Goal: Contribute content: Contribute content

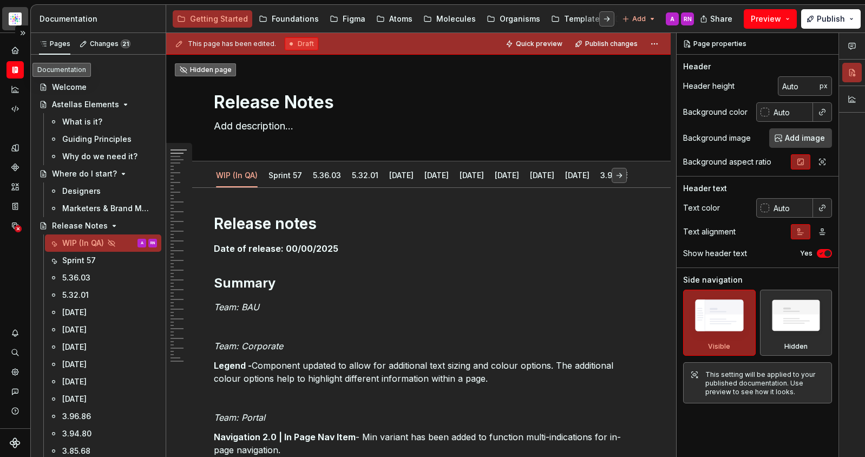
click at [17, 22] on html "Astellas Elements A Dataset Core Documentation Accessibility guide for tree Pag…" at bounding box center [432, 228] width 865 height 457
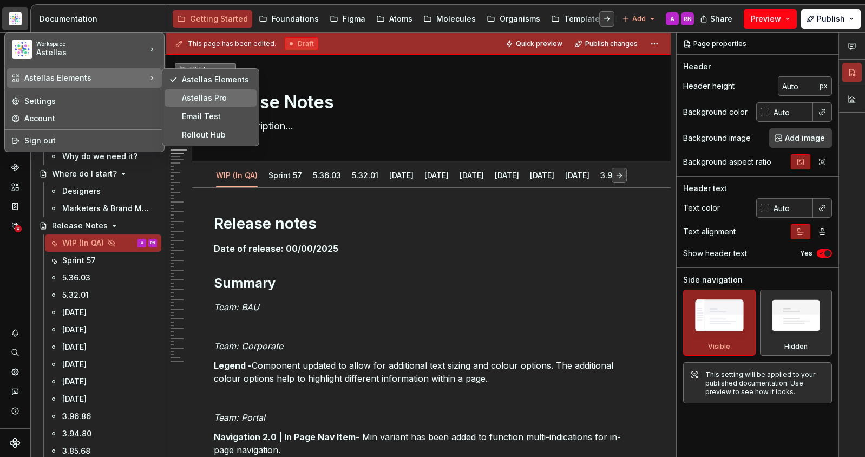
click at [217, 104] on div "Astellas Pro" at bounding box center [211, 97] width 92 height 17
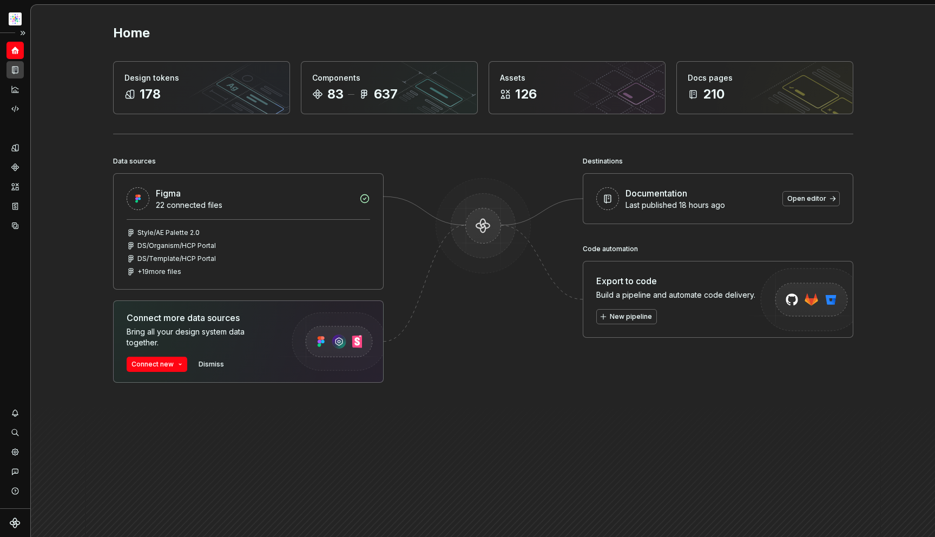
click at [23, 66] on div "Documentation" at bounding box center [14, 69] width 17 height 17
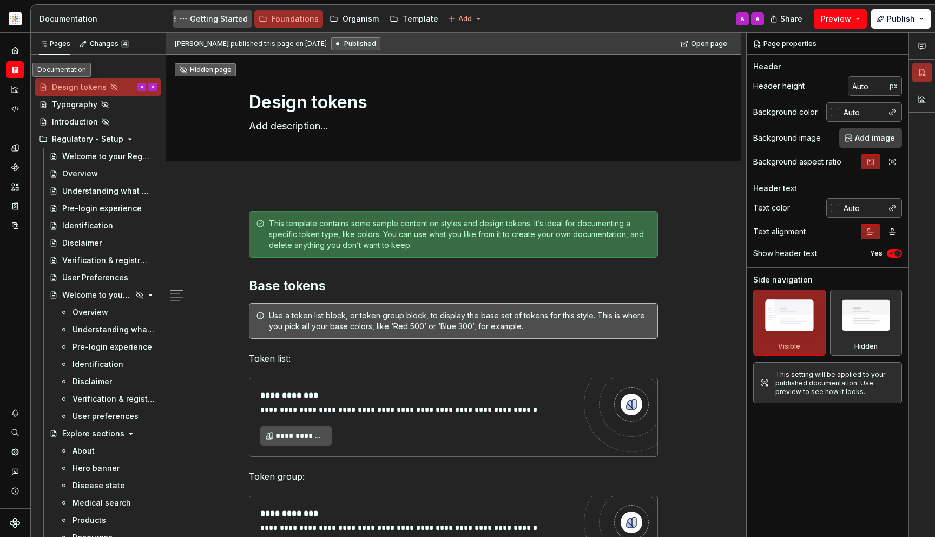
click at [221, 18] on div "Getting Started" at bounding box center [219, 19] width 58 height 11
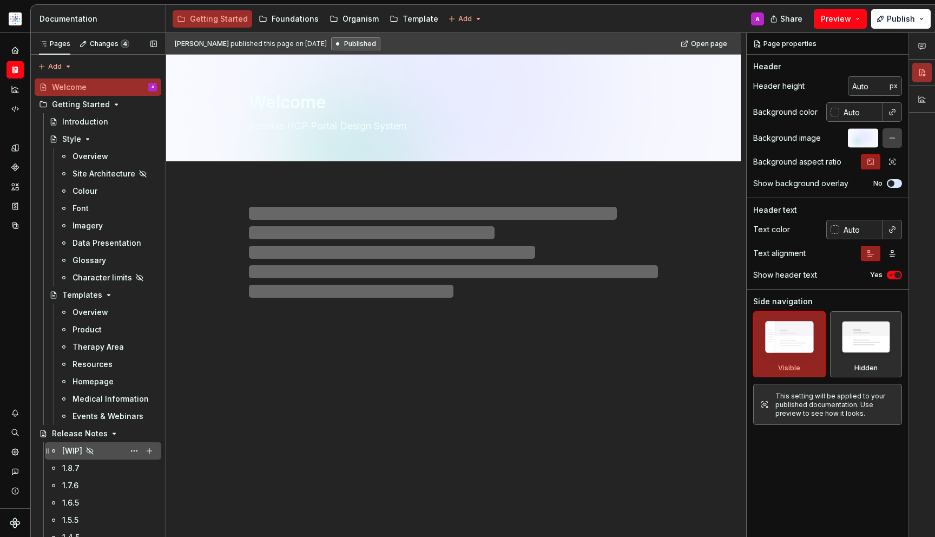
click at [68, 456] on div "[WIP]" at bounding box center [109, 450] width 95 height 15
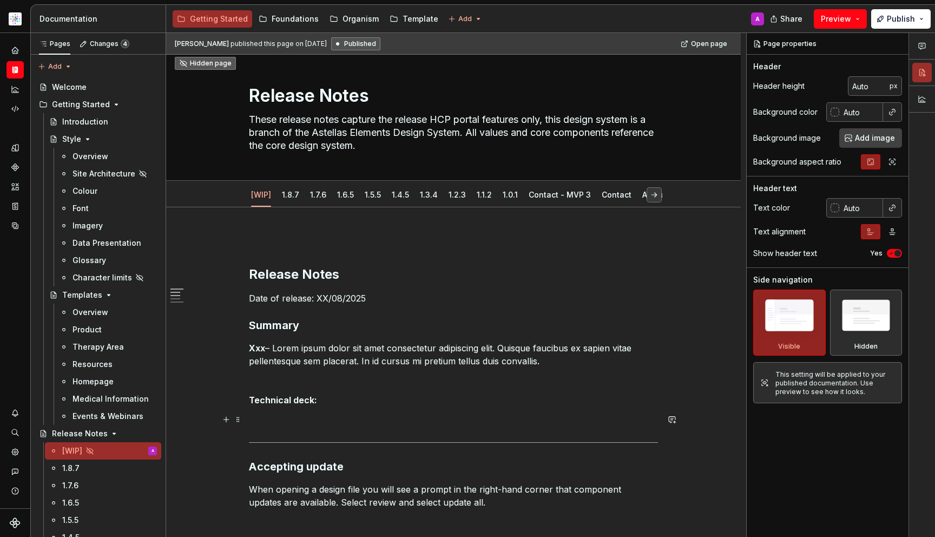
scroll to position [141, 0]
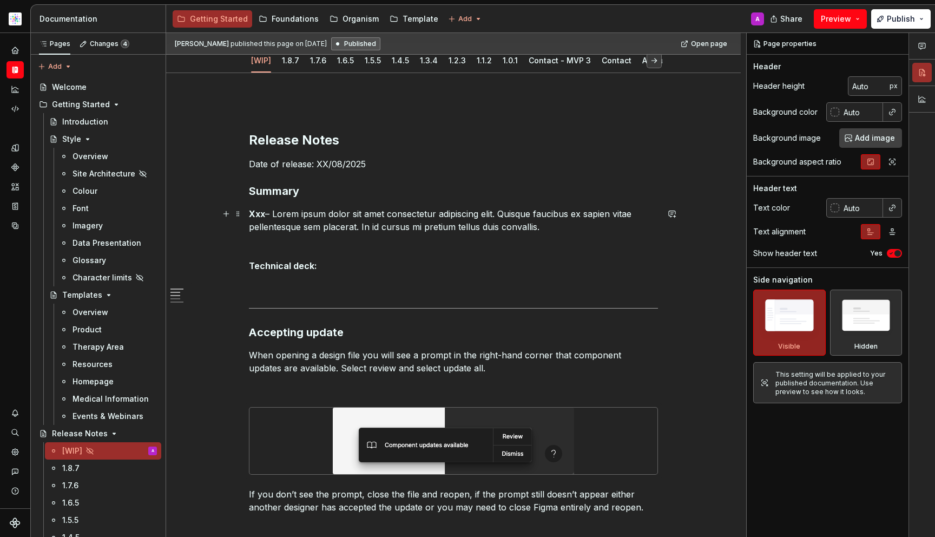
type textarea "*"
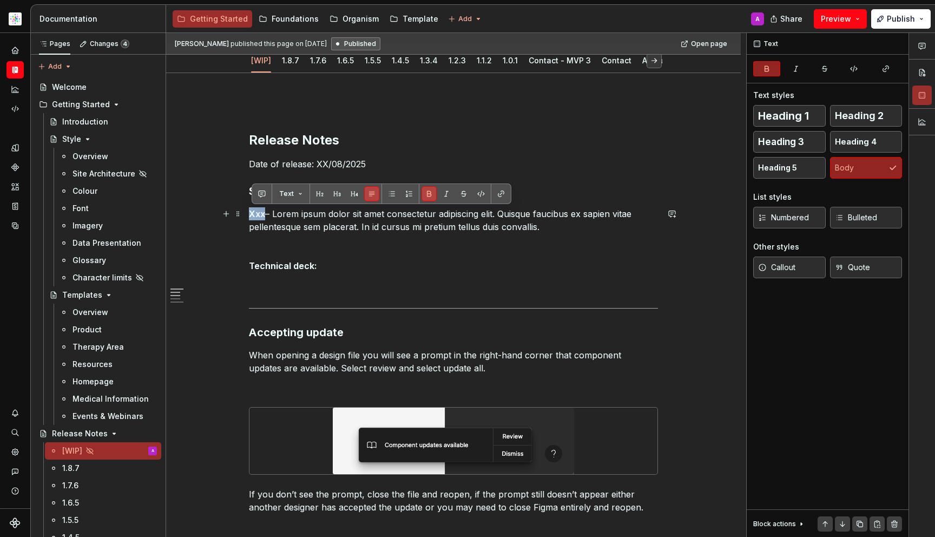
drag, startPoint x: 253, startPoint y: 214, endPoint x: 266, endPoint y: 215, distance: 13.0
click at [265, 215] on strong "Xxx" at bounding box center [257, 213] width 16 height 11
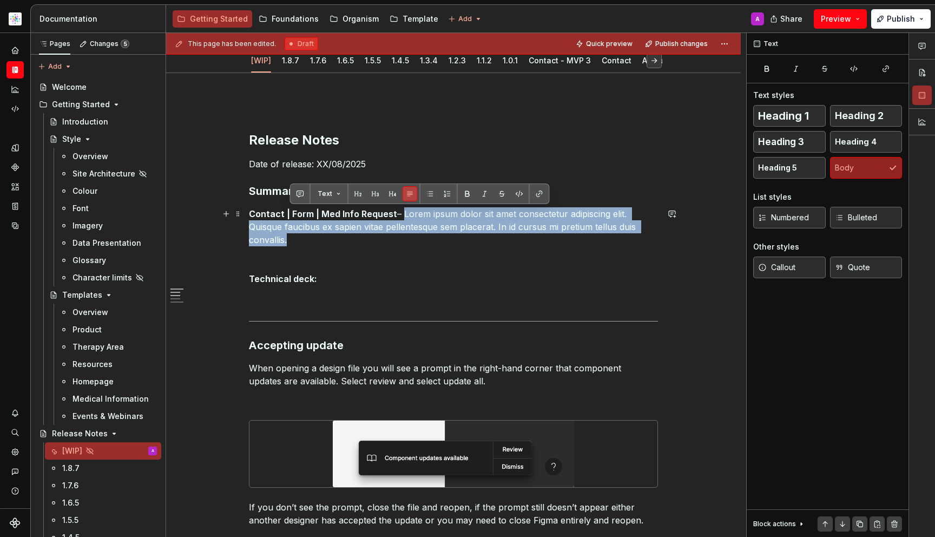
drag, startPoint x: 405, startPoint y: 213, endPoint x: 413, endPoint y: 235, distance: 23.6
click at [413, 235] on p "Contact | Form | Med Info Request – Lorem ipsum dolor sit amet consectetur adip…" at bounding box center [453, 226] width 409 height 39
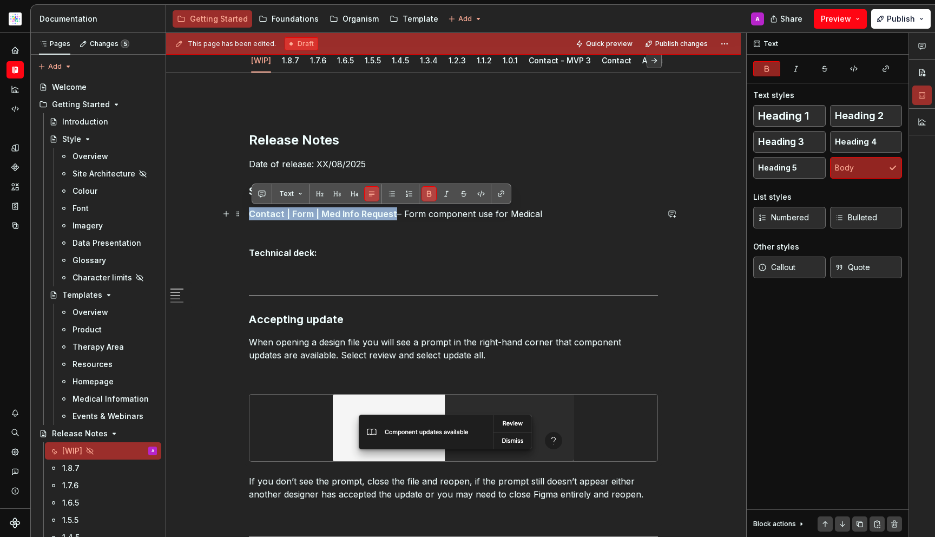
drag, startPoint x: 395, startPoint y: 212, endPoint x: 246, endPoint y: 220, distance: 149.1
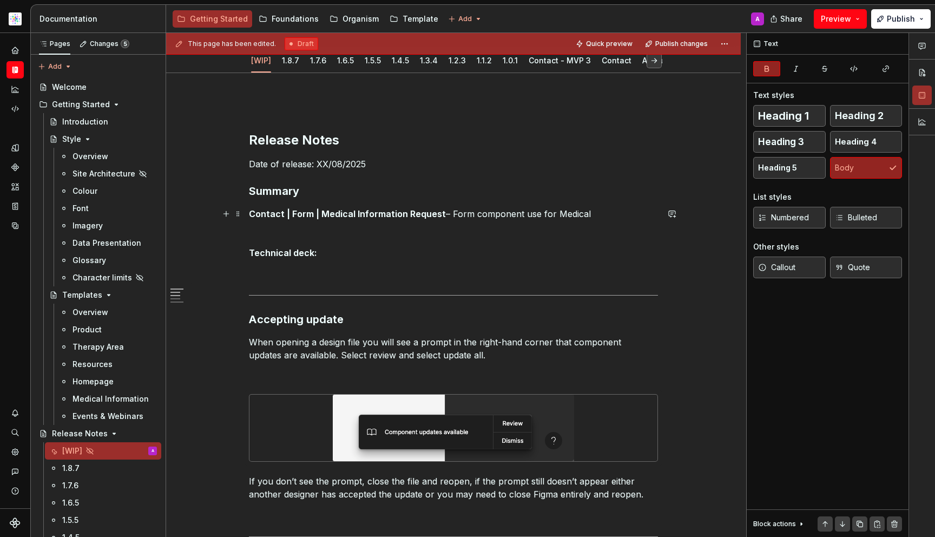
click at [616, 215] on p "Contact | Form | Medical Information Request – Form component use for Medical" at bounding box center [453, 213] width 409 height 13
click at [539, 212] on p "Contact | Form | Medical Information Request – Form component use for Medical" at bounding box center [453, 213] width 409 height 13
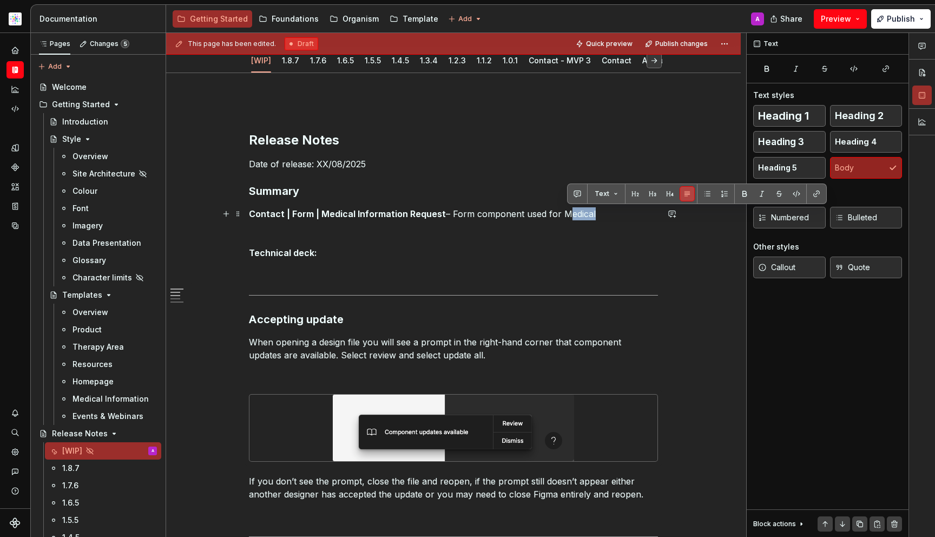
drag, startPoint x: 601, startPoint y: 208, endPoint x: 566, endPoint y: 212, distance: 35.5
click at [566, 212] on p "Contact | Form | Medical Information Request – Form component used for Medical" at bounding box center [453, 213] width 409 height 13
click at [609, 218] on p "Contact | Form | Medical Information Request – Form component used for Medical" at bounding box center [453, 213] width 409 height 13
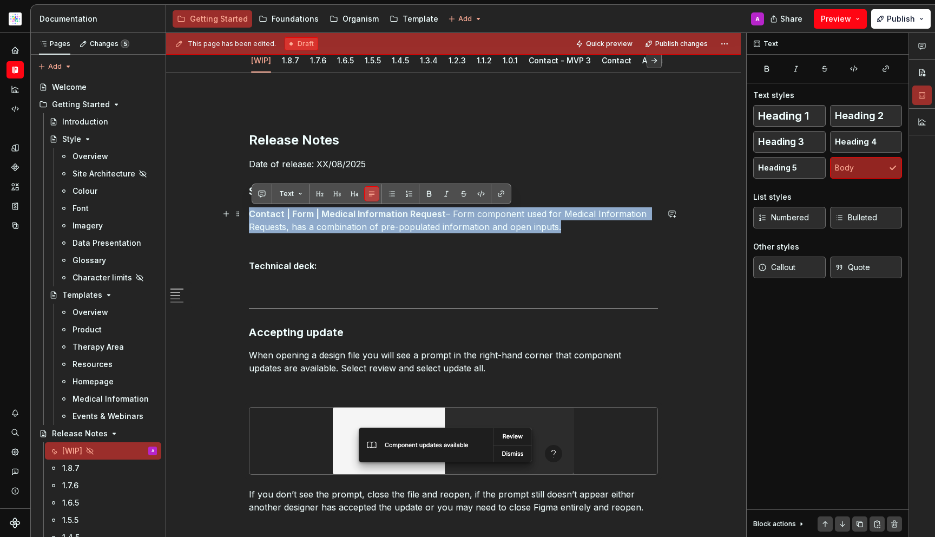
drag, startPoint x: 571, startPoint y: 230, endPoint x: 252, endPoint y: 214, distance: 318.7
click at [252, 214] on p "Contact | Form | Medical Information Request – Form component used for Medical …" at bounding box center [453, 220] width 409 height 26
copy p "Contact | Form | Medical Information Request – Form component used for Medical …"
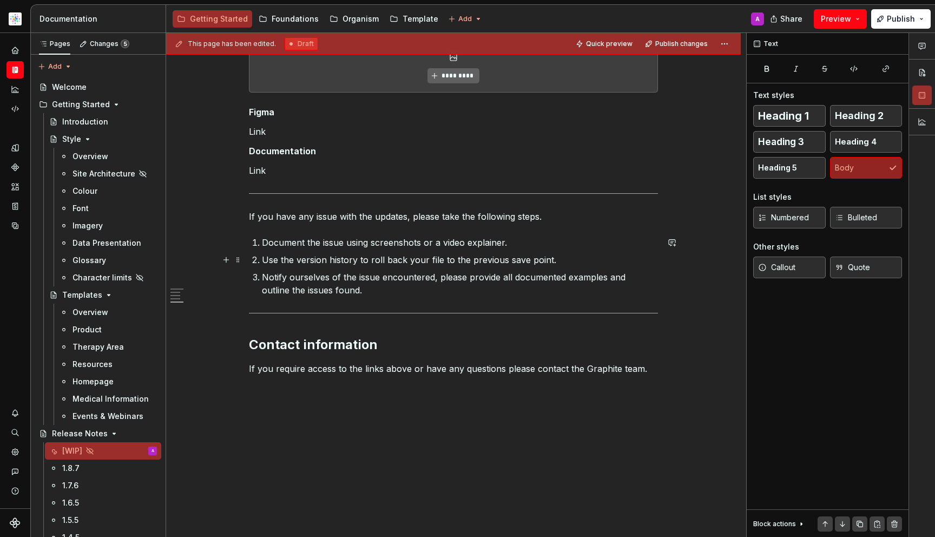
scroll to position [479, 0]
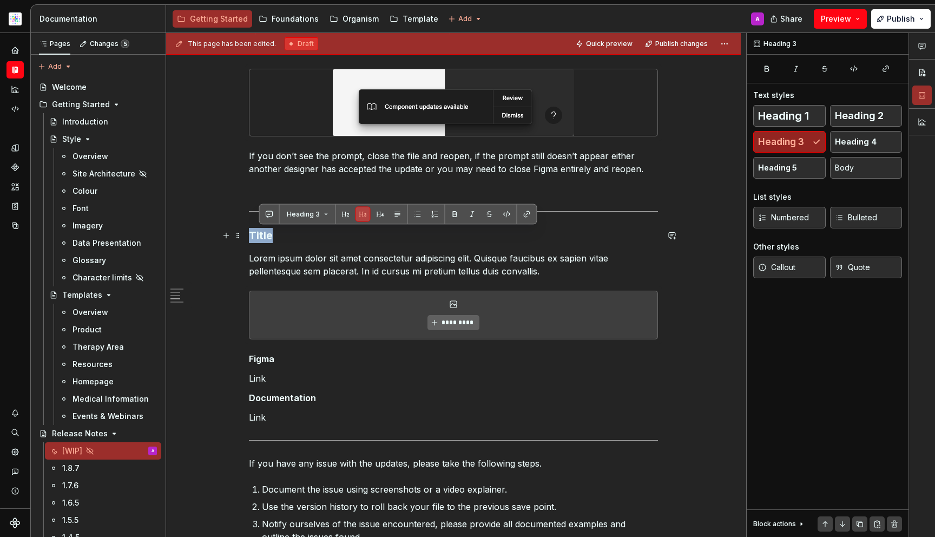
drag, startPoint x: 284, startPoint y: 237, endPoint x: 254, endPoint y: 234, distance: 29.9
click at [254, 234] on h3 "Title" at bounding box center [453, 235] width 409 height 15
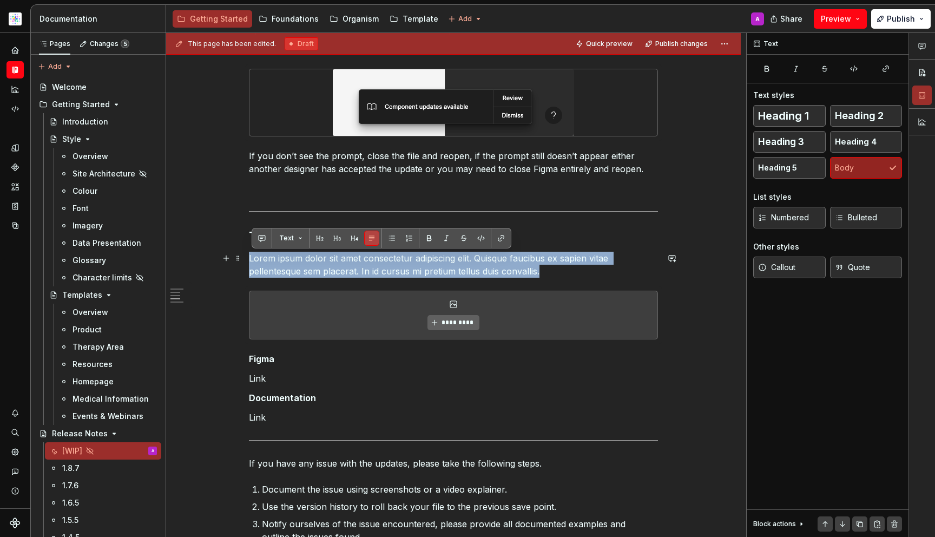
drag, startPoint x: 578, startPoint y: 267, endPoint x: 250, endPoint y: 260, distance: 328.1
click at [250, 260] on div "Release Notes Date of release: XX/08/2025 Summary Contact | Form | Medical Info…" at bounding box center [453, 266] width 575 height 1062
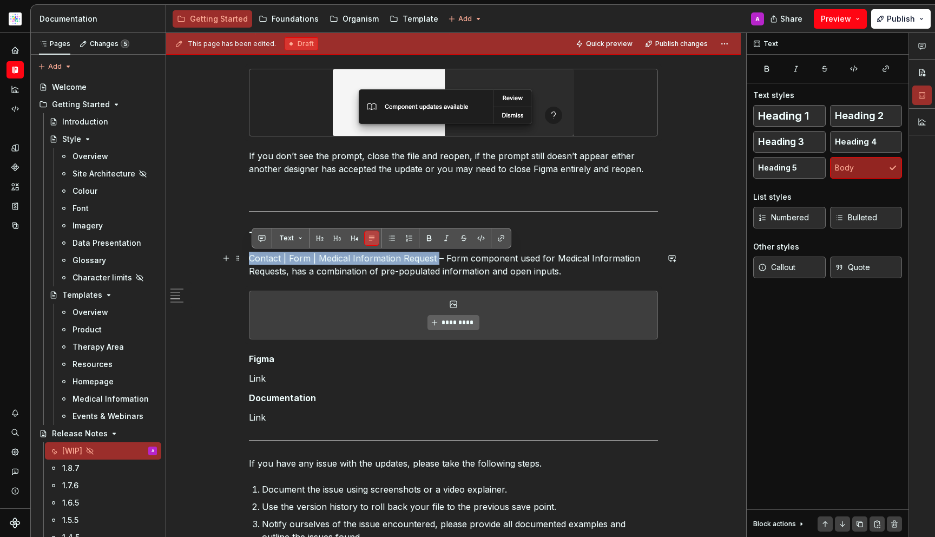
drag, startPoint x: 439, startPoint y: 258, endPoint x: 246, endPoint y: 258, distance: 193.3
click at [246, 258] on div "Release Notes Date of release: XX/08/2025 Summary Contact | Form | Medical Info…" at bounding box center [453, 266] width 575 height 1062
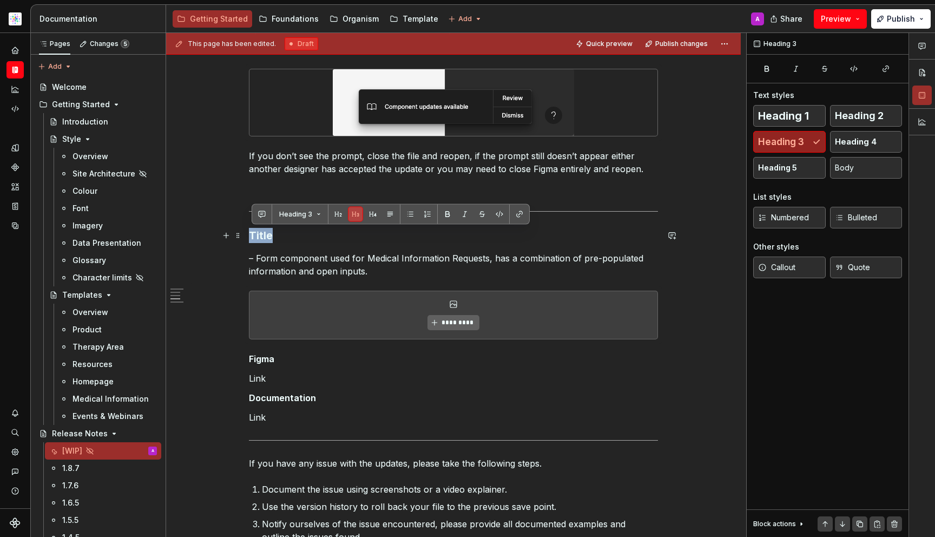
drag, startPoint x: 283, startPoint y: 234, endPoint x: 251, endPoint y: 236, distance: 31.4
click at [251, 236] on h3 "Title" at bounding box center [453, 235] width 409 height 15
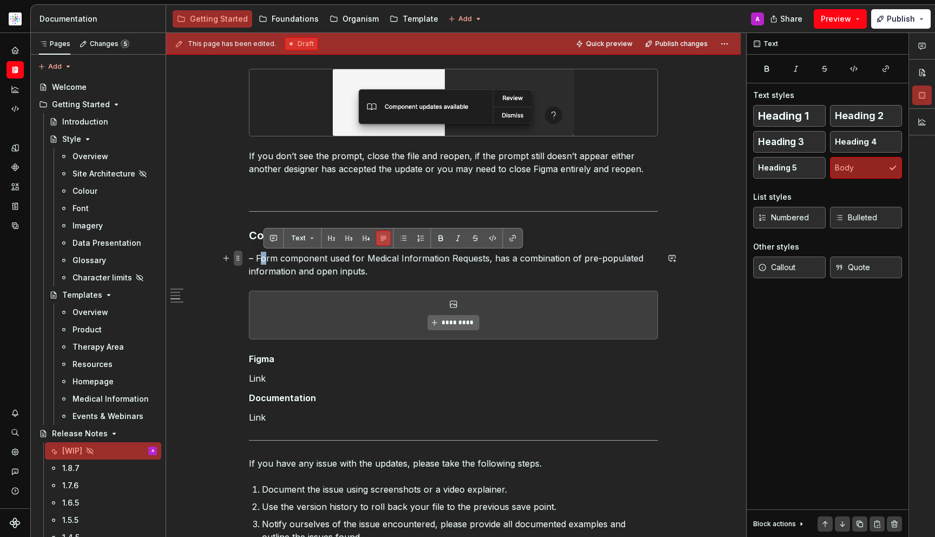
drag, startPoint x: 261, startPoint y: 254, endPoint x: 244, endPoint y: 254, distance: 16.8
click at [249, 254] on div "Release Notes Date of release: XX/08/2025 Summary Contact | Form | Medical Info…" at bounding box center [453, 198] width 409 height 874
click at [264, 258] on p "– Form component used for Medical Information Requests, has a combination of pr…" at bounding box center [453, 265] width 409 height 26
drag, startPoint x: 260, startPoint y: 257, endPoint x: 251, endPoint y: 259, distance: 8.8
click at [251, 259] on div "Release Notes Date of release: XX/08/2025 Summary Contact | Form | Medical Info…" at bounding box center [453, 266] width 575 height 1062
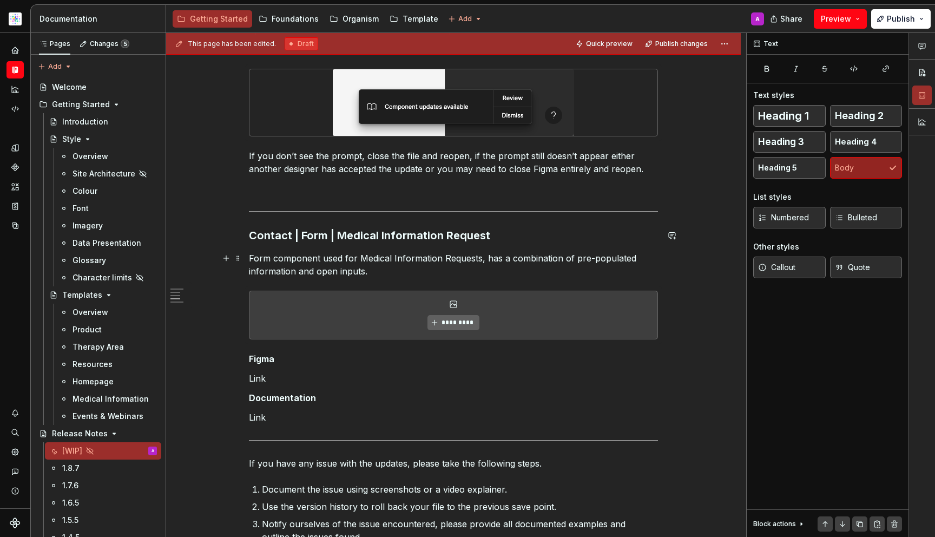
scroll to position [493, 0]
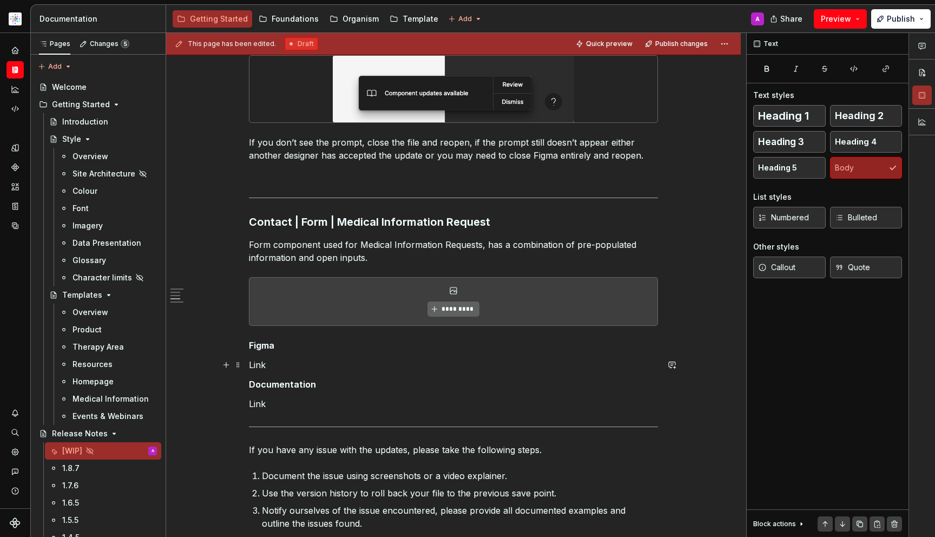
drag, startPoint x: 276, startPoint y: 365, endPoint x: 287, endPoint y: 353, distance: 16.1
click at [269, 365] on p "Link" at bounding box center [453, 364] width 409 height 13
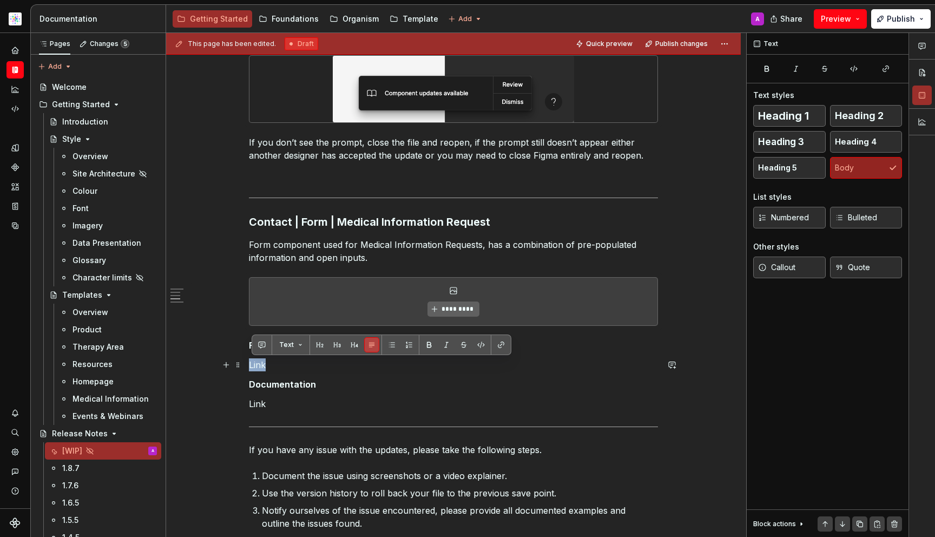
drag, startPoint x: 298, startPoint y: 364, endPoint x: 218, endPoint y: 360, distance: 79.7
click at [218, 360] on div "Release Notes Date of release: XX/08/2025 Summary Contact | Form | Medical Info…" at bounding box center [453, 252] width 575 height 1062
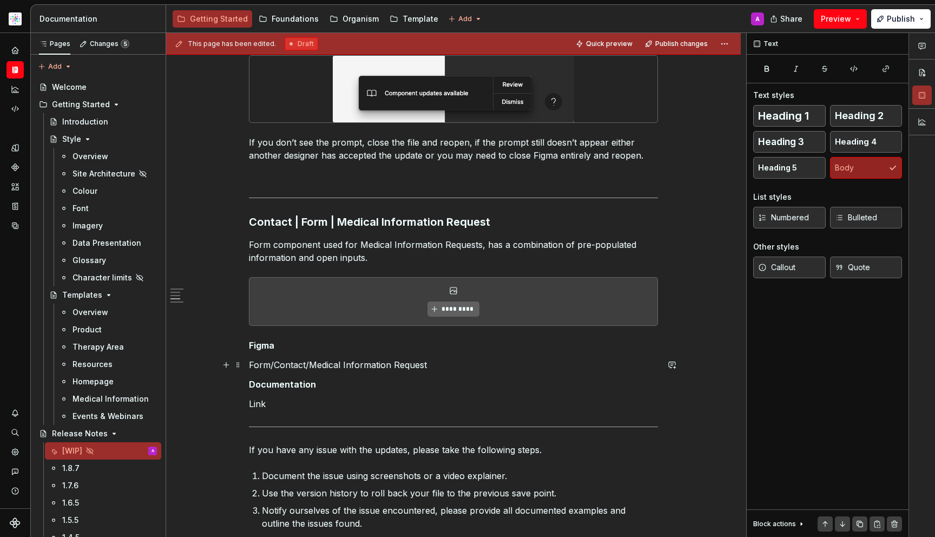
click at [337, 366] on p "Form/Contact/Medical Information Request" at bounding box center [453, 364] width 409 height 13
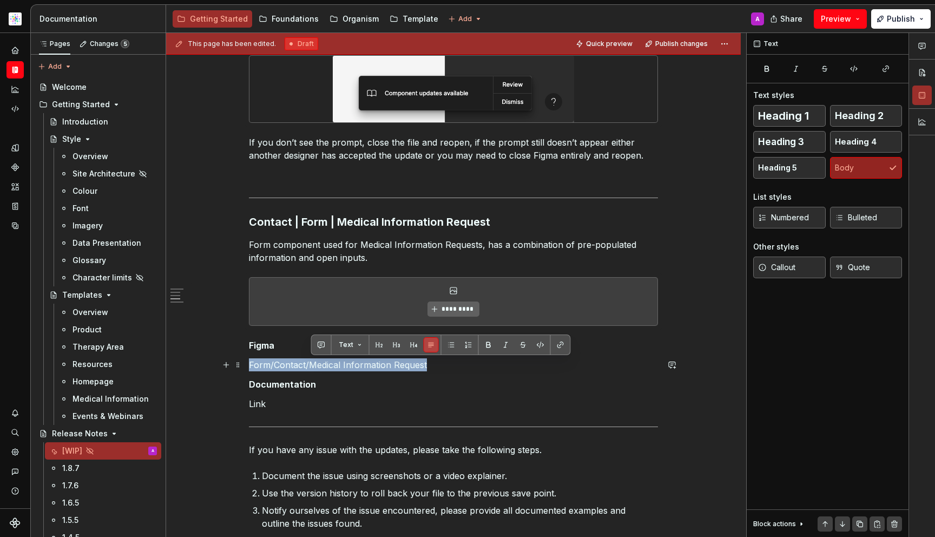
click at [337, 366] on p "Form/Contact/Medical Information Request" at bounding box center [453, 364] width 409 height 13
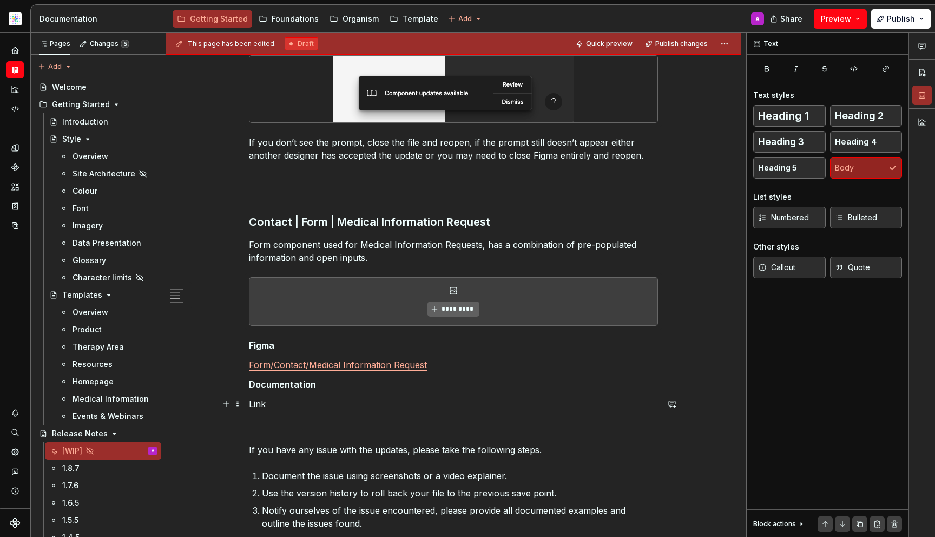
click at [344, 403] on p "Link" at bounding box center [453, 403] width 409 height 13
type textarea "*"
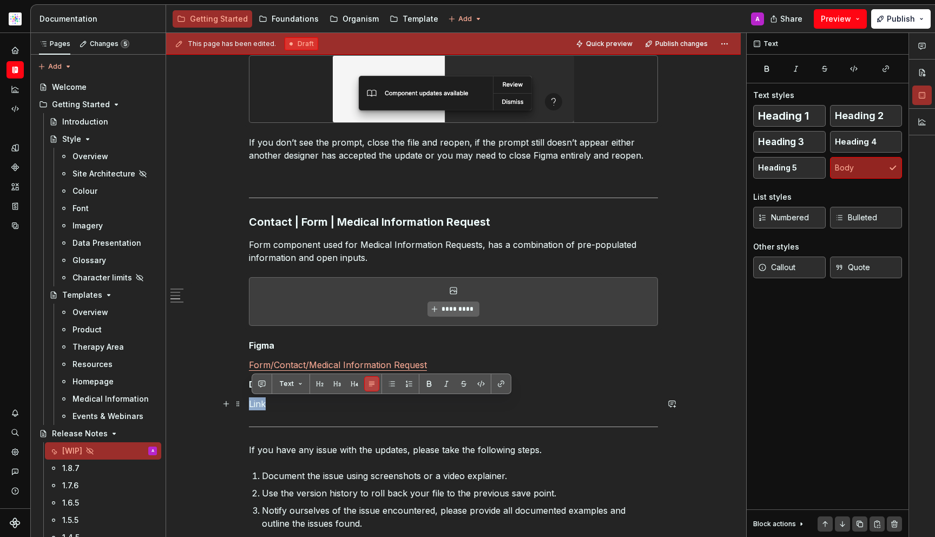
drag, startPoint x: 274, startPoint y: 402, endPoint x: 246, endPoint y: 402, distance: 28.2
click at [246, 402] on div "Release Notes Date of release: XX/08/2025 Summary Contact | Form | Medical Info…" at bounding box center [453, 252] width 575 height 1062
drag, startPoint x: 458, startPoint y: 404, endPoint x: 225, endPoint y: 400, distance: 232.8
click at [249, 400] on div "Release Notes Date of release: XX/08/2025 Summary Contact | Form | Medical Info…" at bounding box center [453, 184] width 409 height 874
click at [505, 381] on button "button" at bounding box center [501, 383] width 15 height 15
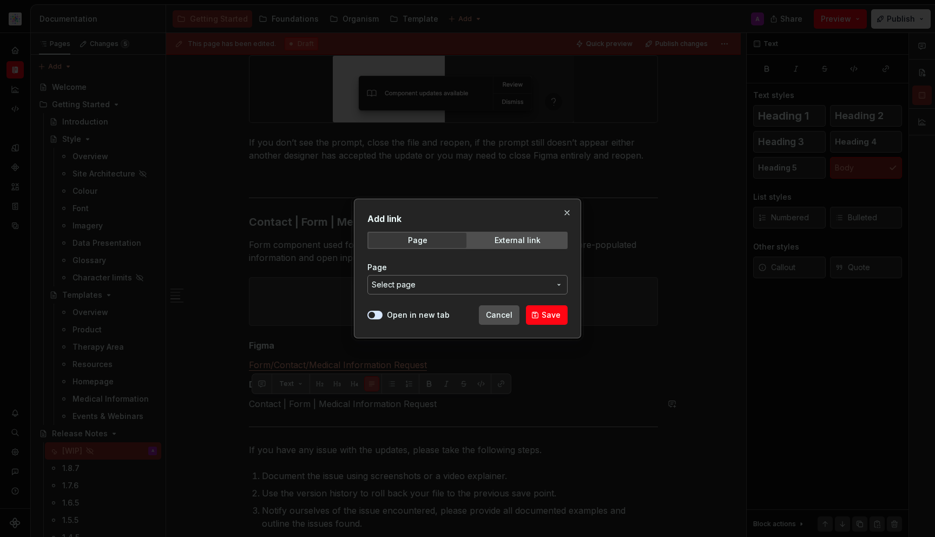
click at [388, 319] on label "Open in new tab" at bounding box center [418, 315] width 63 height 11
click at [383, 319] on button "Open in new tab" at bounding box center [375, 315] width 15 height 9
click at [435, 290] on span "Select page" at bounding box center [461, 284] width 179 height 11
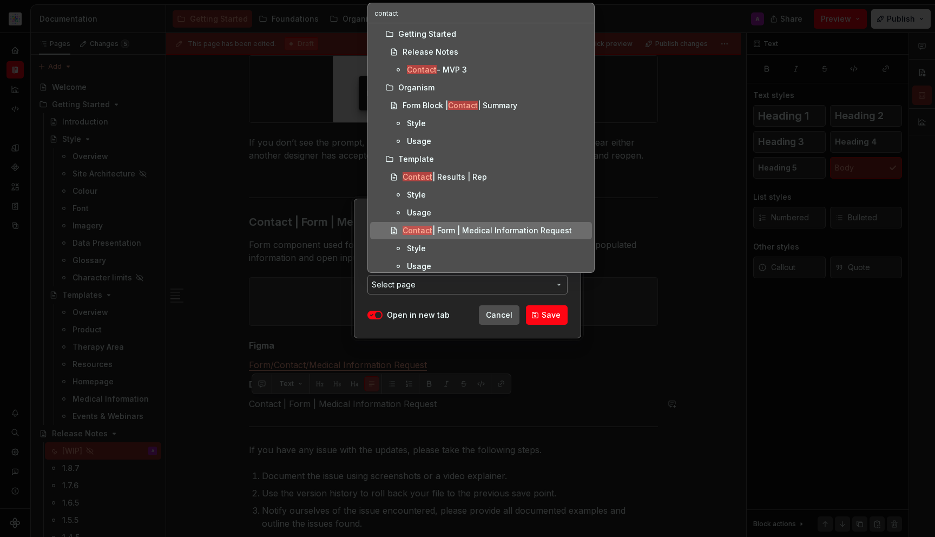
type input "contact"
click at [497, 233] on div "Contact | Form | Medical Information Request" at bounding box center [487, 230] width 169 height 11
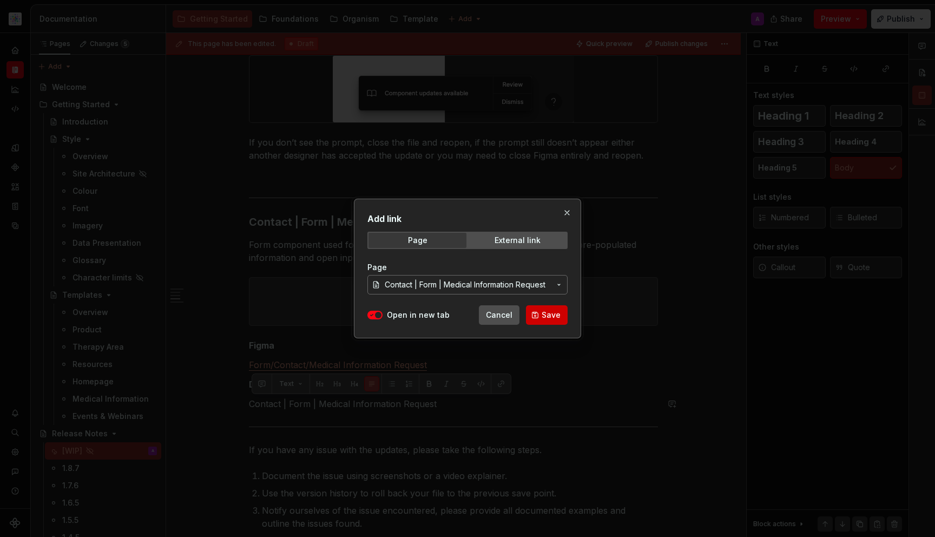
drag, startPoint x: 564, startPoint y: 325, endPoint x: 564, endPoint y: 320, distance: 5.4
click at [564, 325] on div "Add link Page External link Page Contact | Form | Medical Information Request O…" at bounding box center [467, 269] width 227 height 140
click at [564, 319] on button "Save" at bounding box center [547, 314] width 42 height 19
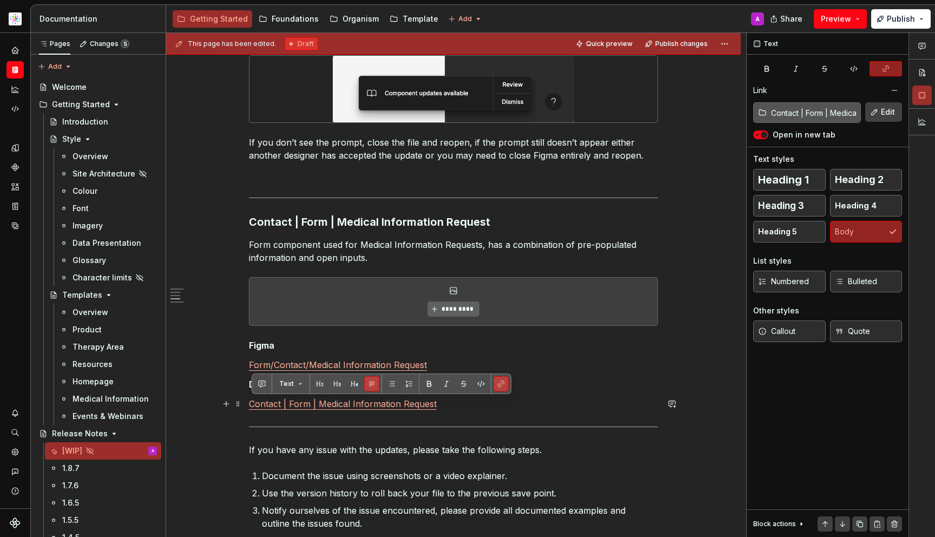
click at [632, 405] on p "Contact | Form | Medical Information Request" at bounding box center [453, 403] width 409 height 13
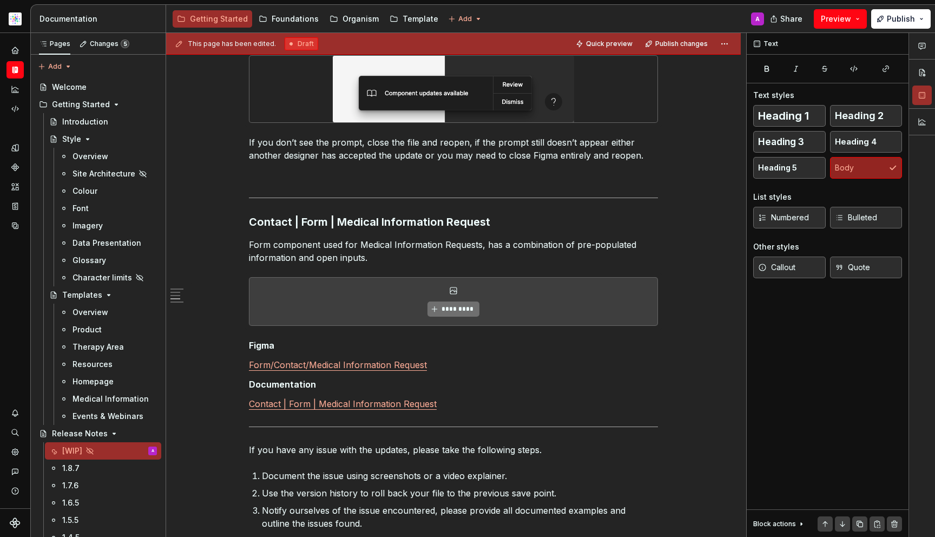
click at [434, 314] on button "*********" at bounding box center [453, 309] width 51 height 15
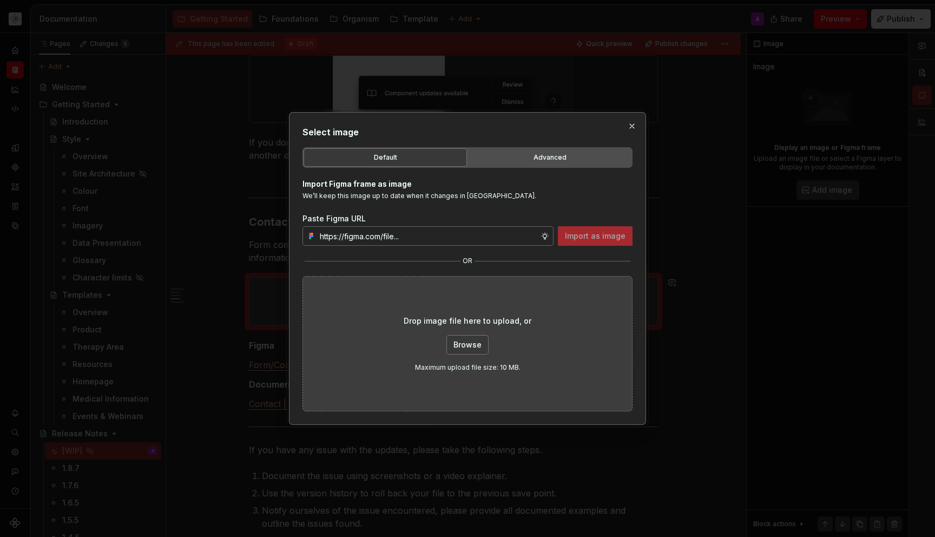
type textarea "*"
click at [450, 305] on div "Drop image file here to upload, or Browse Maximum upload file size: 10 MB." at bounding box center [468, 343] width 330 height 135
click at [467, 236] on input "text" at bounding box center [428, 235] width 225 height 19
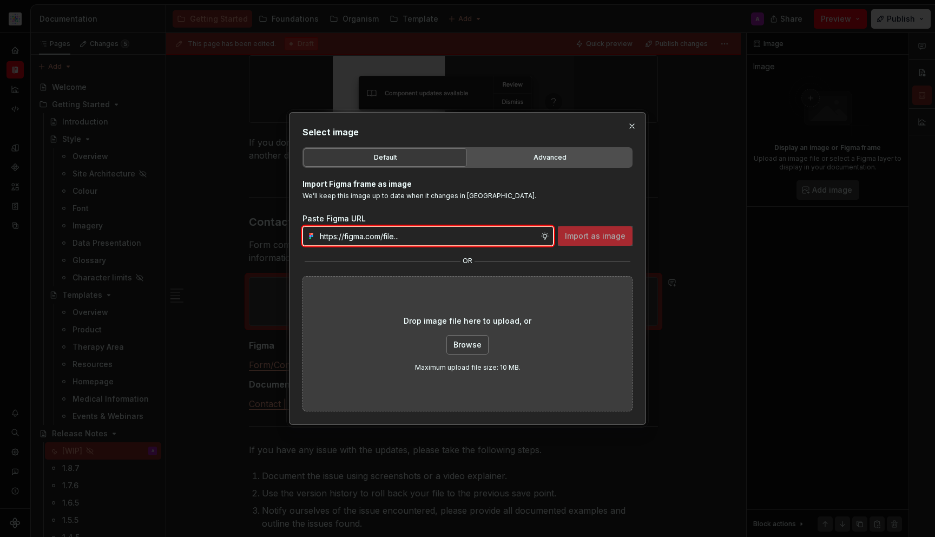
paste input "https://www.figma.com/design/DpUvPR4HqzZ2yYNMlowkdN/Documentation-Template-HCP-…"
type input "https://www.figma.com/design/DpUvPR4HqzZ2yYNMlowkdN/Documentation-Template-HCP-…"
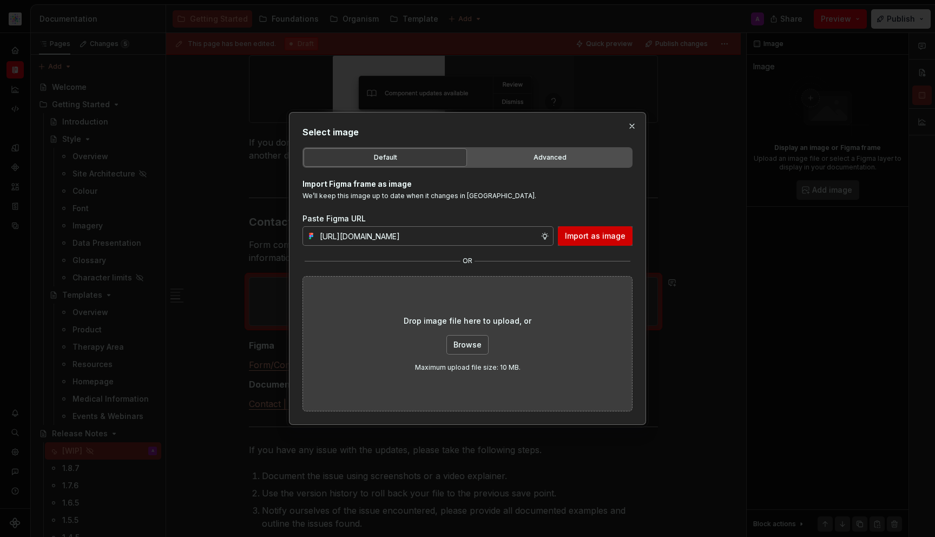
scroll to position [0, 0]
click at [614, 244] on button "Import as image" at bounding box center [595, 235] width 75 height 19
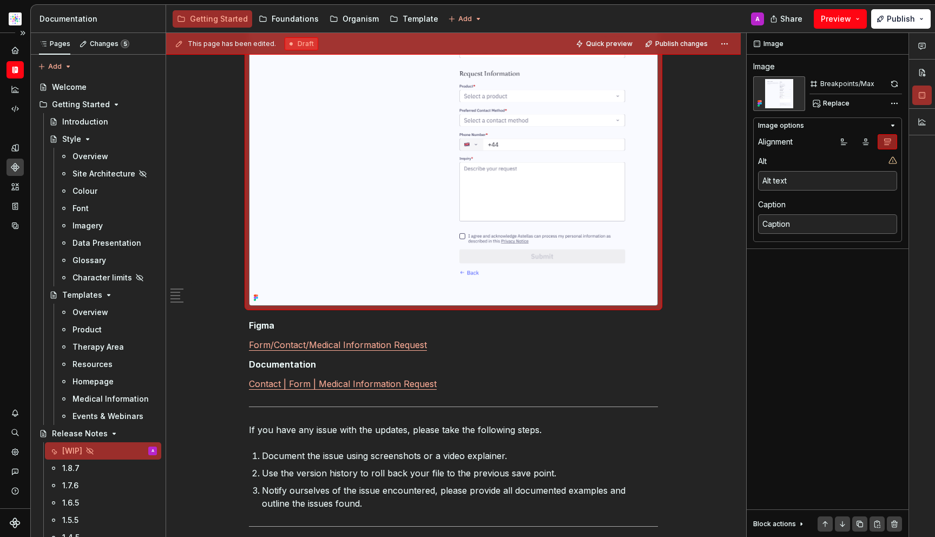
scroll to position [575, 0]
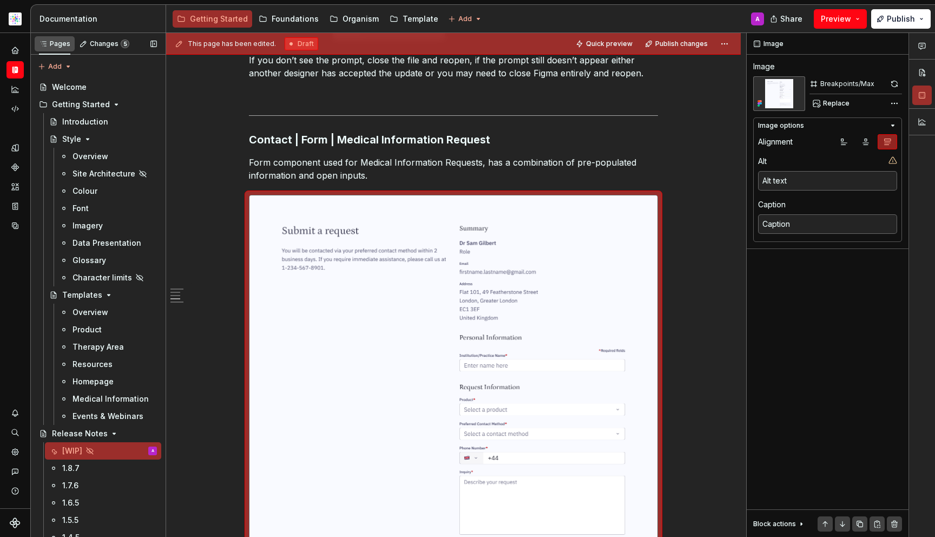
type textarea "*"
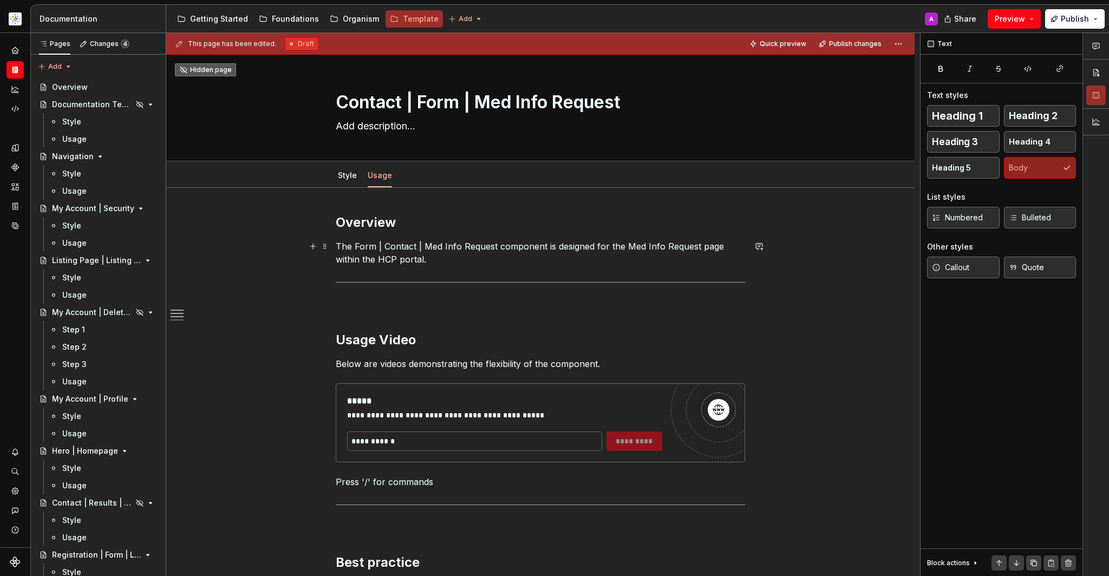
scroll to position [627, 0]
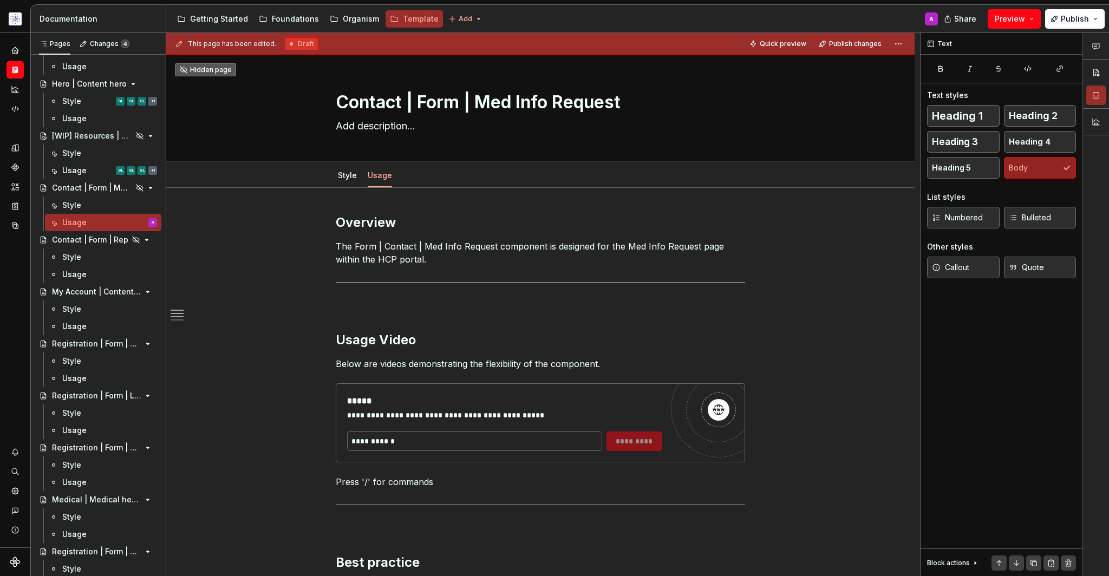
type textarea "*"
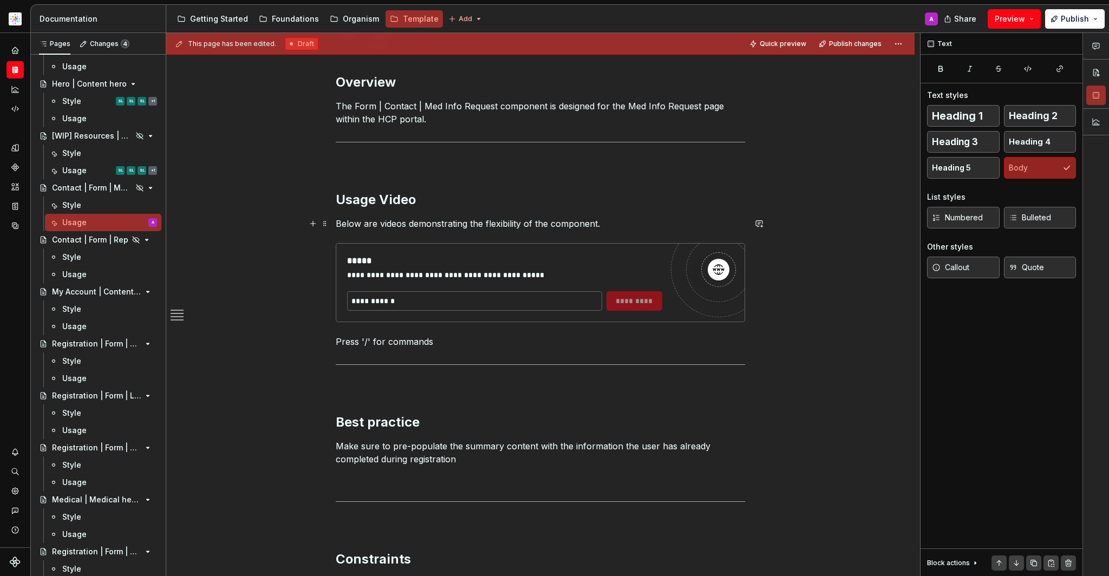
click at [612, 225] on p "Below are videos demonstrating the flexibility of the component." at bounding box center [540, 223] width 409 height 13
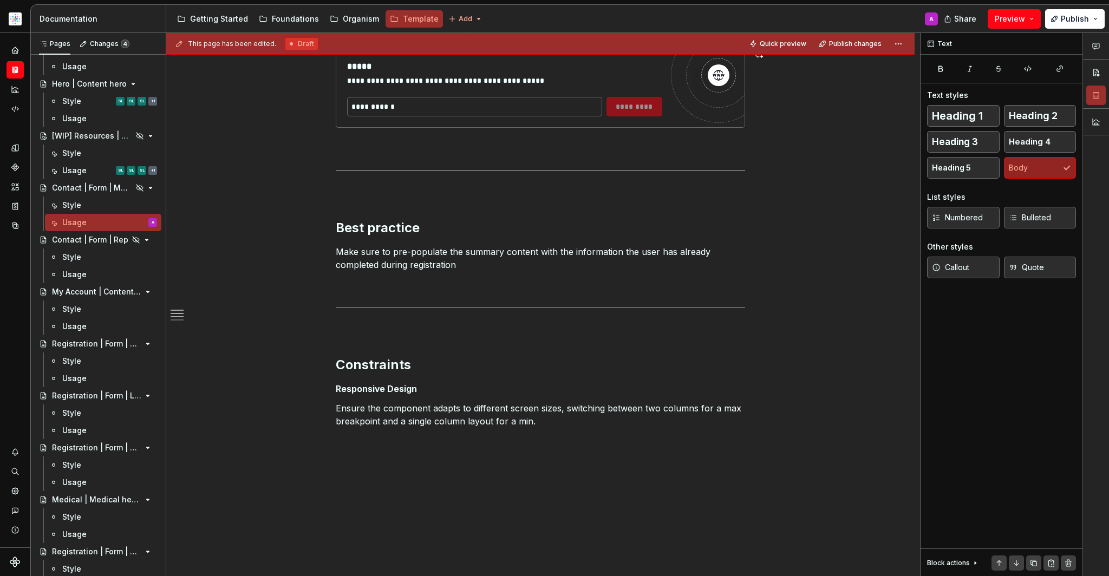
scroll to position [0, 0]
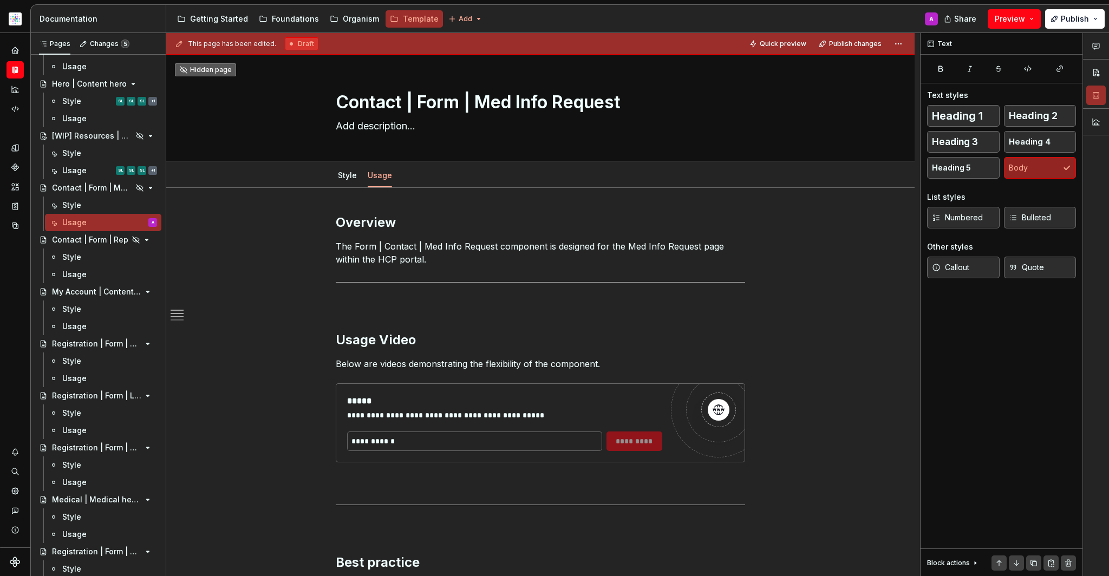
type textarea "*"
click at [488, 435] on input "text" at bounding box center [474, 440] width 255 height 19
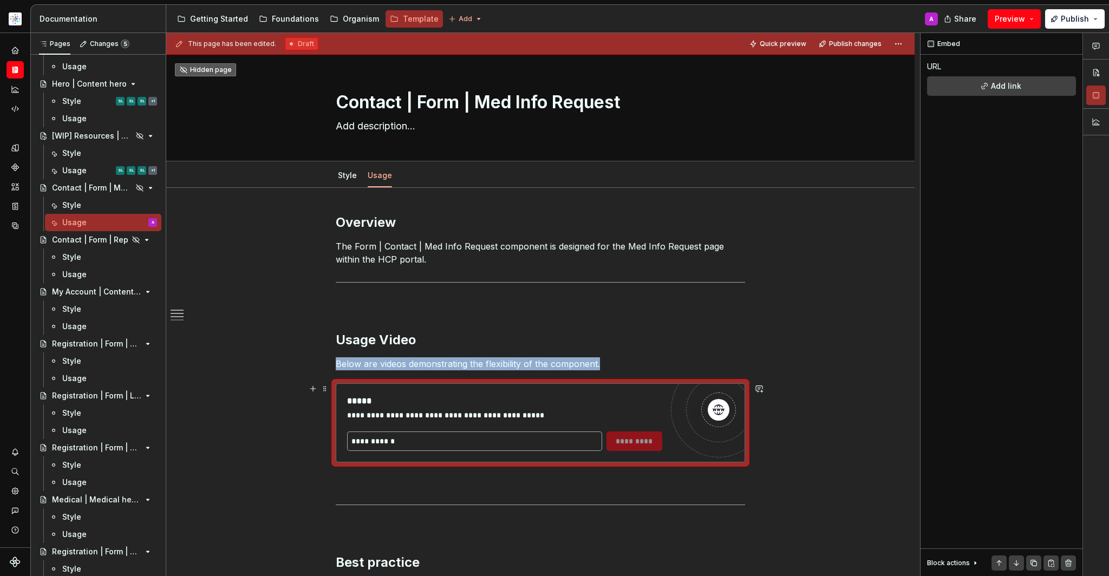
click at [545, 443] on input "text" at bounding box center [474, 440] width 255 height 19
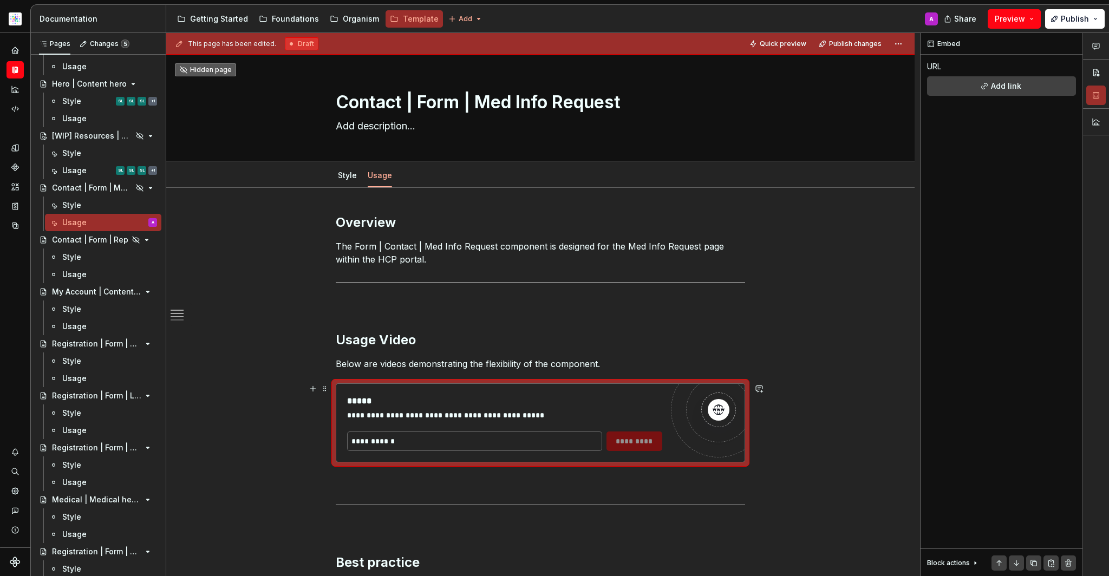
paste input "**********"
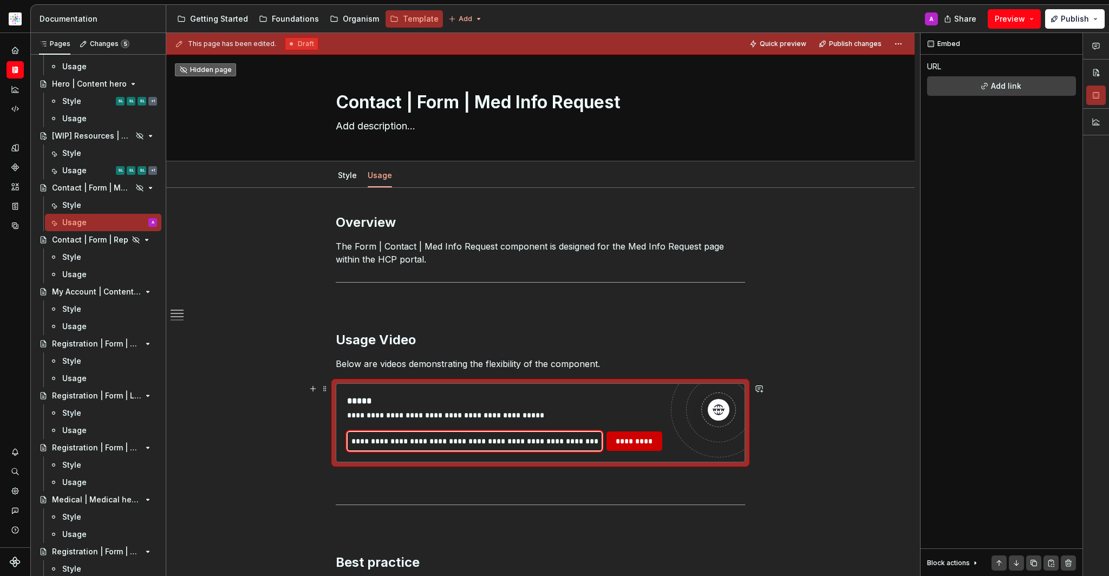
scroll to position [0, 230]
type input "**********"
click at [625, 440] on span "*********" at bounding box center [634, 441] width 42 height 11
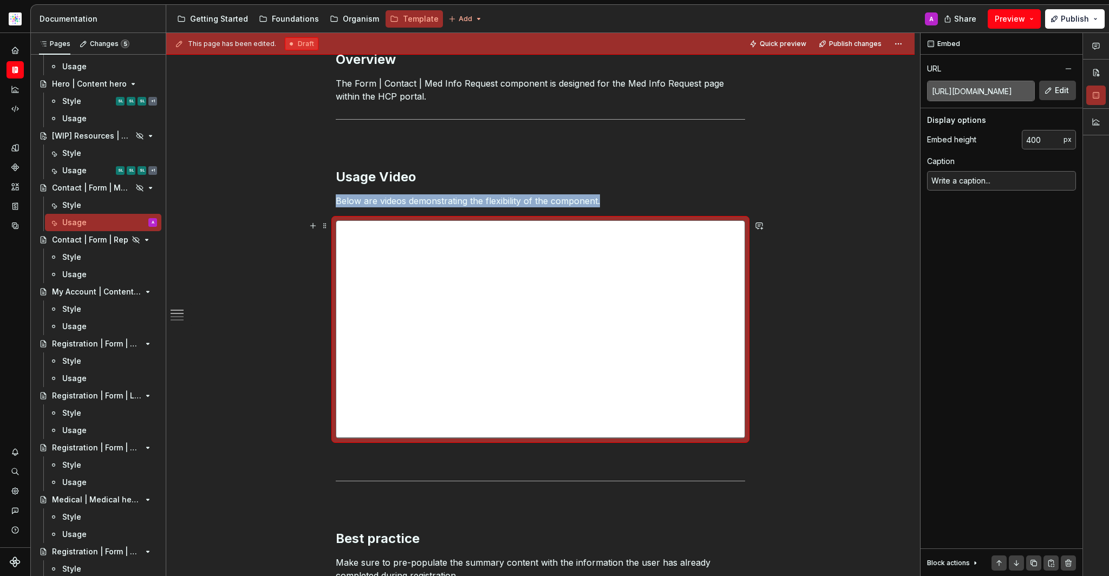
scroll to position [0, 0]
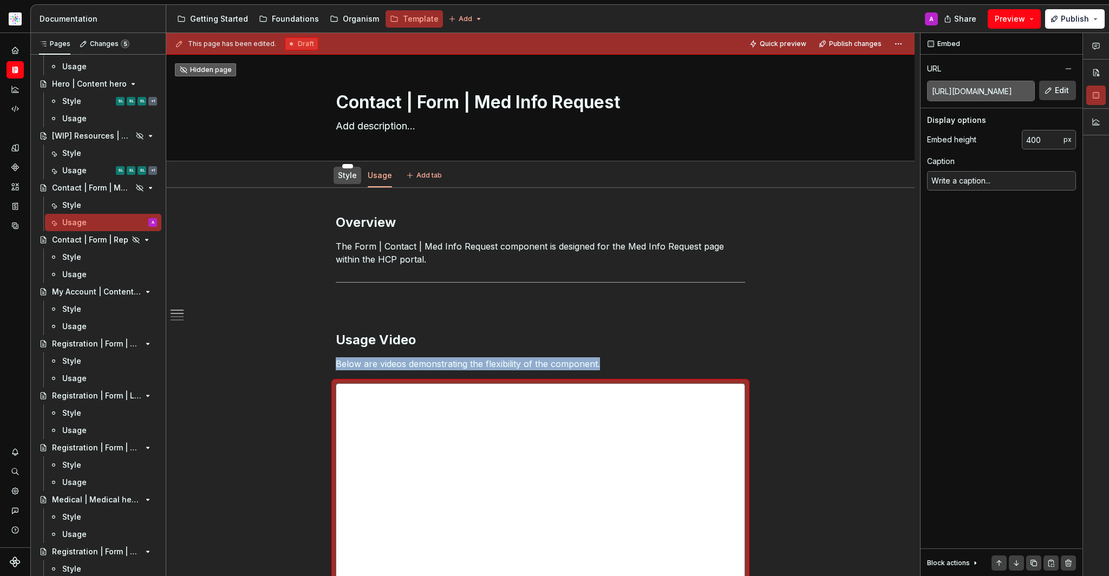
click at [348, 179] on link "Style" at bounding box center [347, 175] width 19 height 9
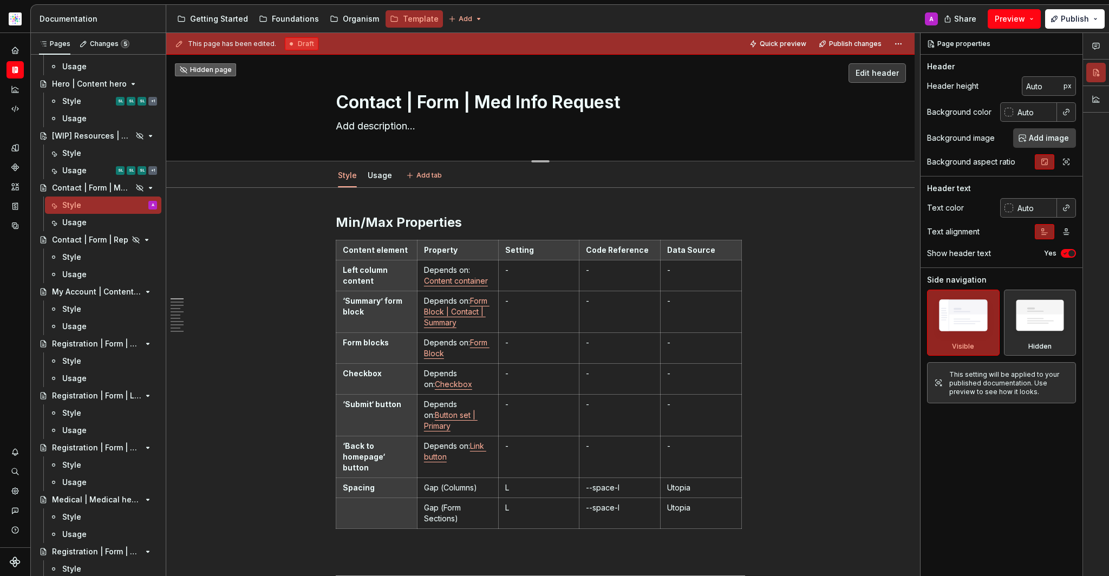
click at [535, 99] on textarea "Contact | Form | Med Info Request" at bounding box center [537, 102] width 409 height 26
click at [520, 102] on textarea "Contact | Form | Med Info Request" at bounding box center [537, 102] width 409 height 26
click at [516, 101] on textarea "Contact | Form | Med Info Request" at bounding box center [537, 102] width 409 height 26
type textarea "*"
type textarea "Contact | Form | Medi Info Request"
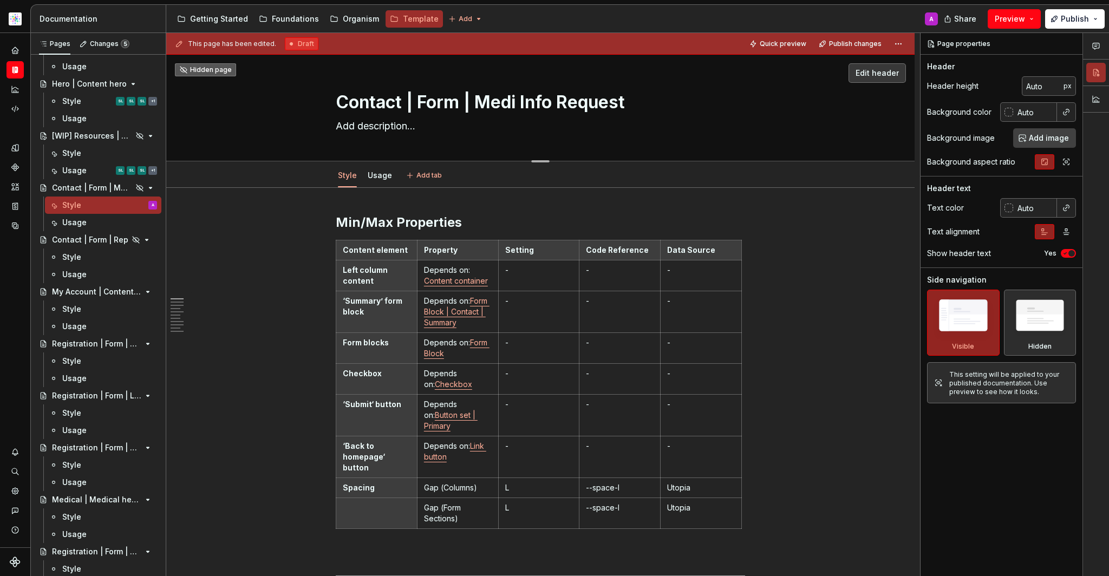
type textarea "*"
type textarea "Contact | Form | Medic Info Request"
type textarea "*"
type textarea "Contact | Form | Medica Info Request"
type textarea "*"
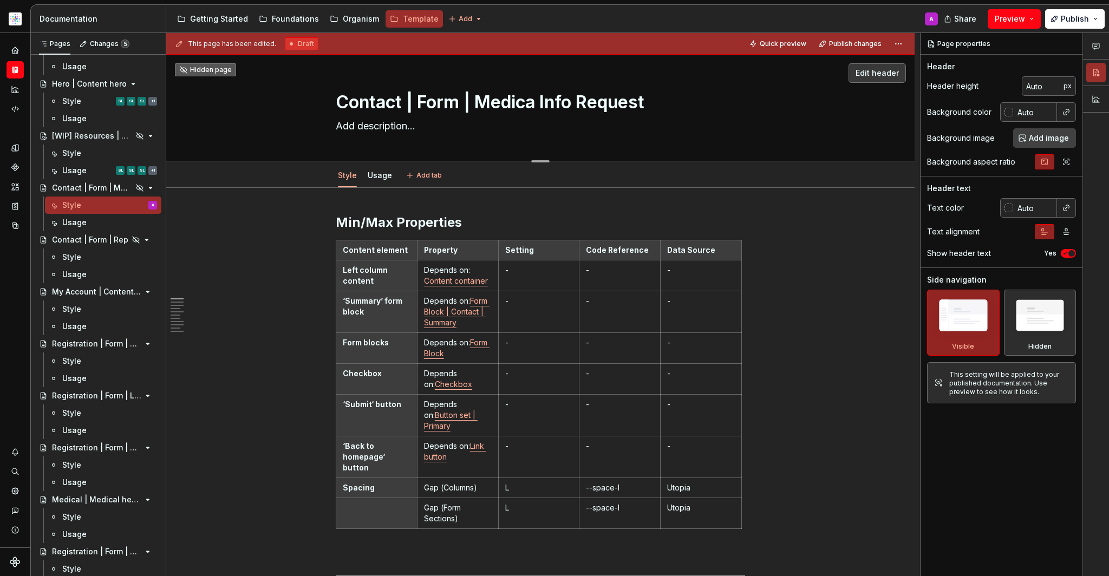
type textarea "Contact | Form | Medical Info Request"
click at [581, 102] on textarea "Contact | Form | Medical Info Request" at bounding box center [537, 102] width 409 height 26
type textarea "*"
type textarea "Contact | Form | Medical Infor Request"
type textarea "*"
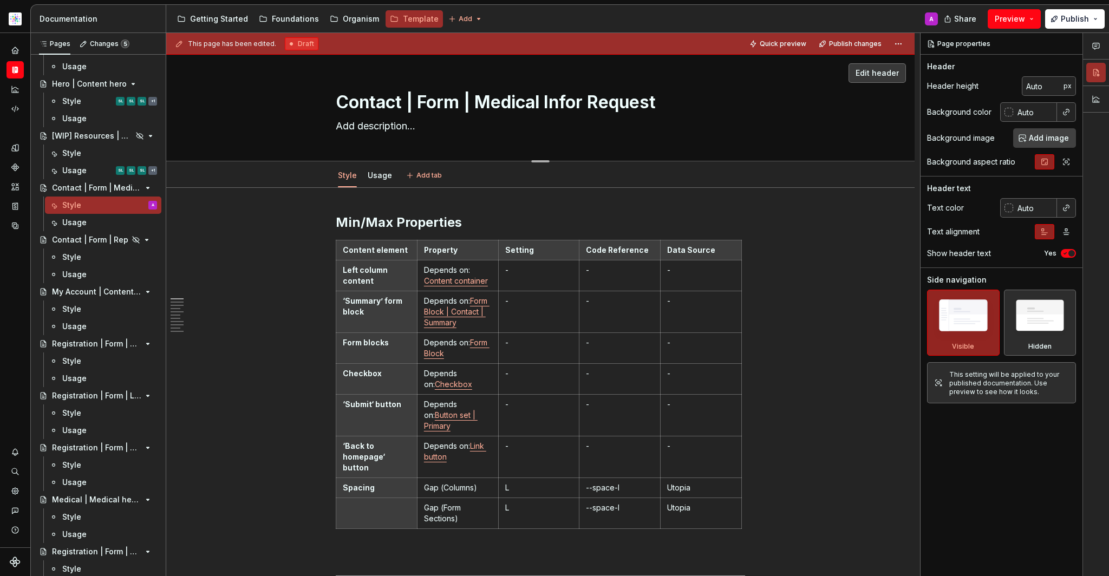
type textarea "Contact | Form | Medical Inform Request"
type textarea "*"
type textarea "Contact | Form | Medical Informat Request"
type textarea "*"
type textarea "Contact | Form | Medical Informati Request"
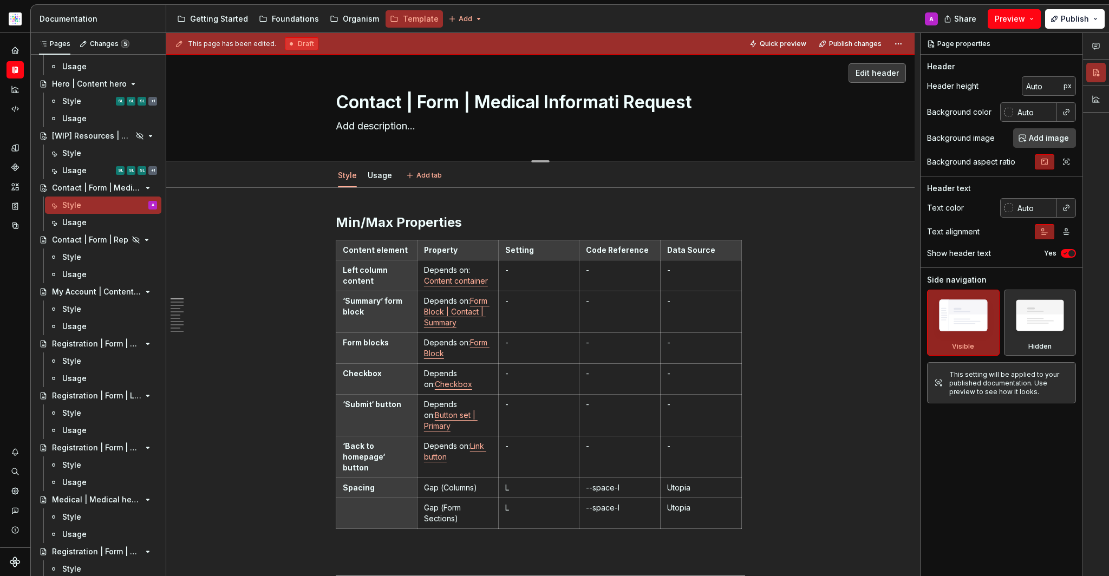
type textarea "*"
type textarea "Contact | Form | Medical Informatio Request"
type textarea "*"
type textarea "Contact | Form | Medical Information Request"
type textarea "*"
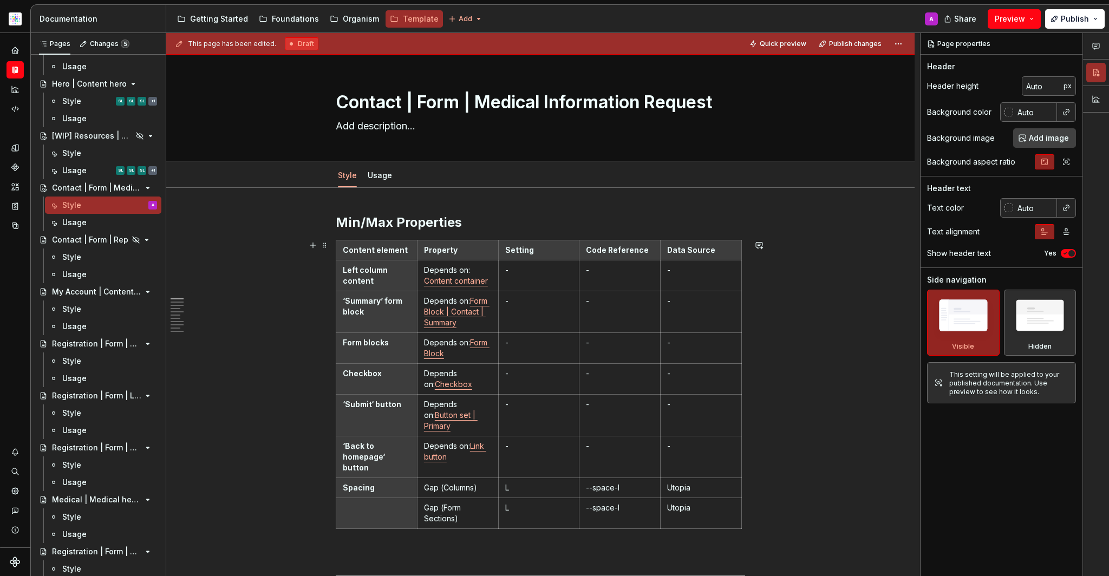
type textarea "Contact | Form | Medical Information Request"
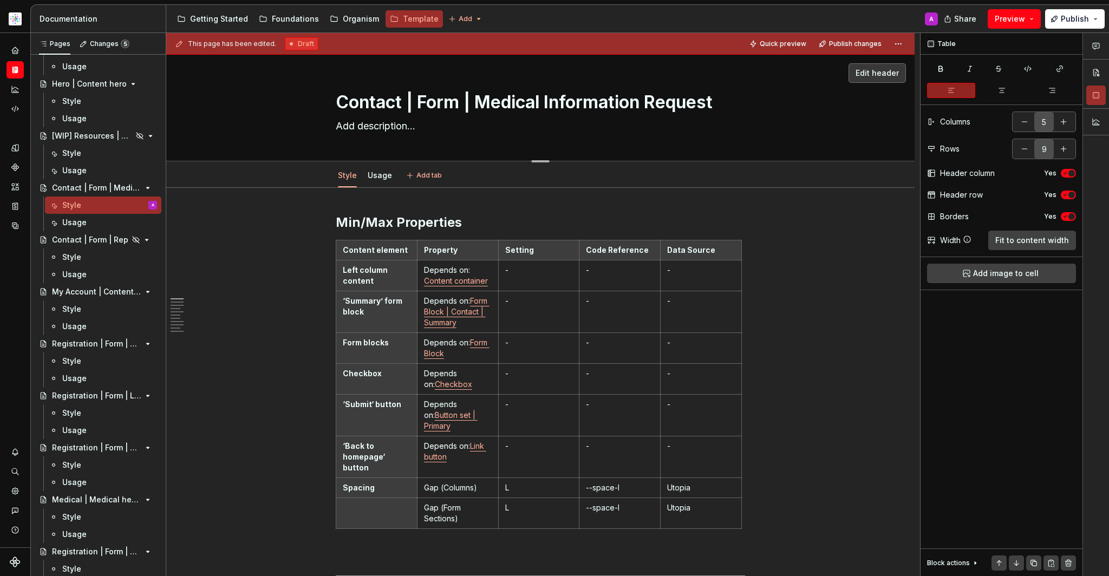
click at [616, 112] on textarea "Contact | Form | Medical Information Request" at bounding box center [537, 102] width 409 height 26
click at [796, 324] on div "This page has been edited. Draft Quick preview Publish changes Contact | Form |…" at bounding box center [543, 305] width 754 height 544
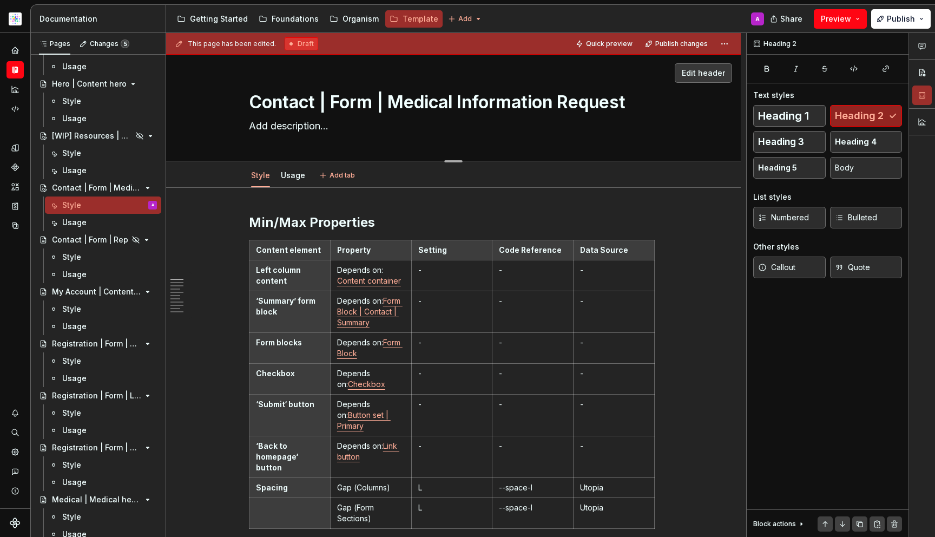
click at [588, 93] on textarea "Contact | Form | Medical Information Request" at bounding box center [451, 102] width 409 height 26
type textarea "*"
type textarea "Contact | Form | Medical Information Re quest"
type textarea "*"
type textarea "Contact | Form | Medical Information Request"
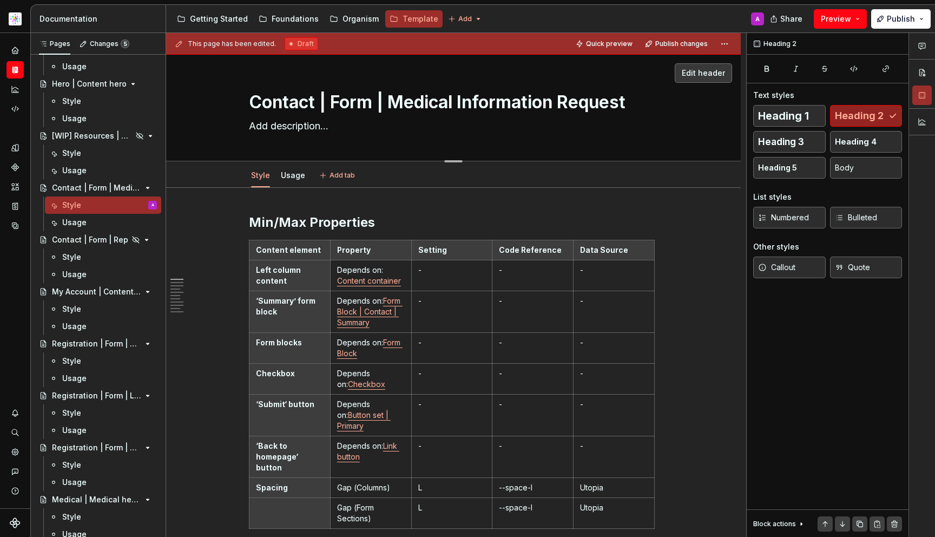
click at [590, 99] on textarea "Contact | Form | Medical Information Request" at bounding box center [451, 102] width 409 height 26
click at [220, 19] on div "Getting Started" at bounding box center [219, 19] width 58 height 11
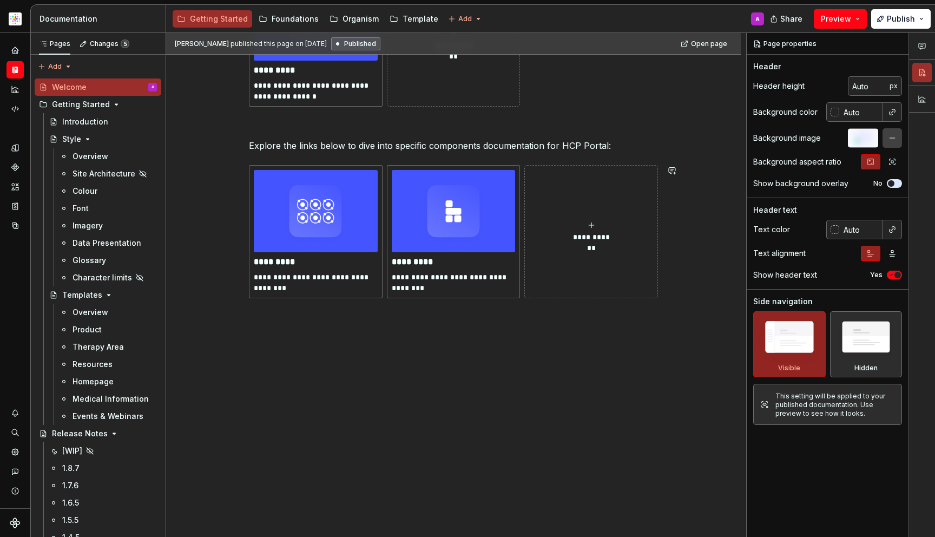
scroll to position [224, 0]
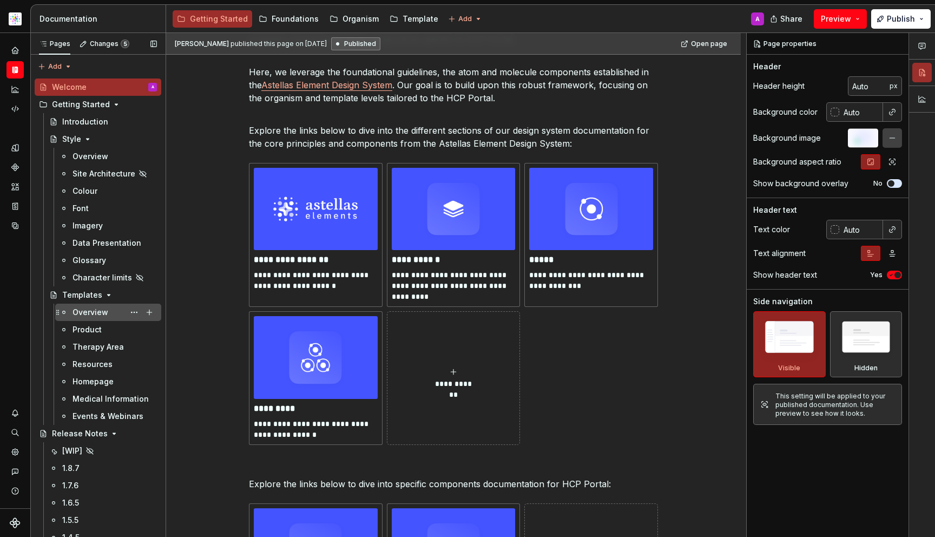
click at [100, 312] on div "Overview" at bounding box center [91, 312] width 36 height 11
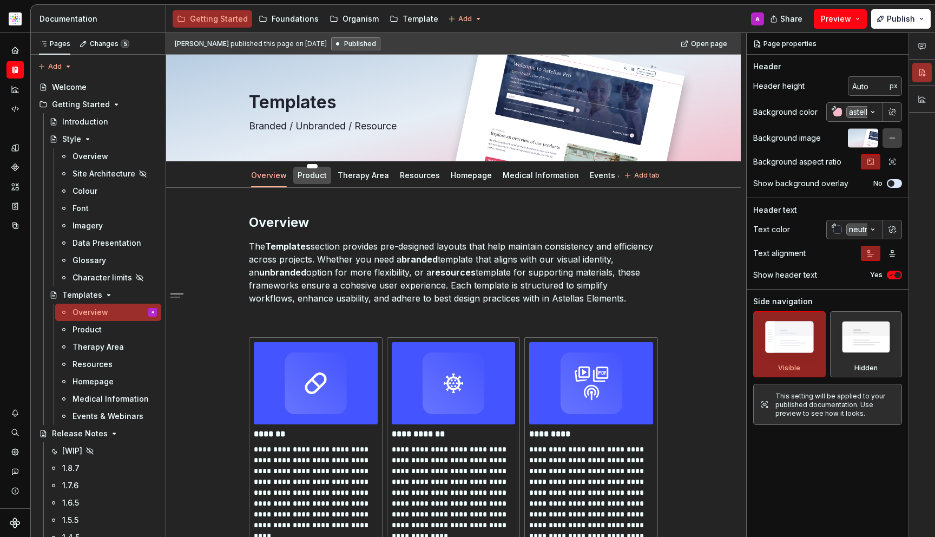
click at [310, 179] on link "Product" at bounding box center [312, 175] width 29 height 9
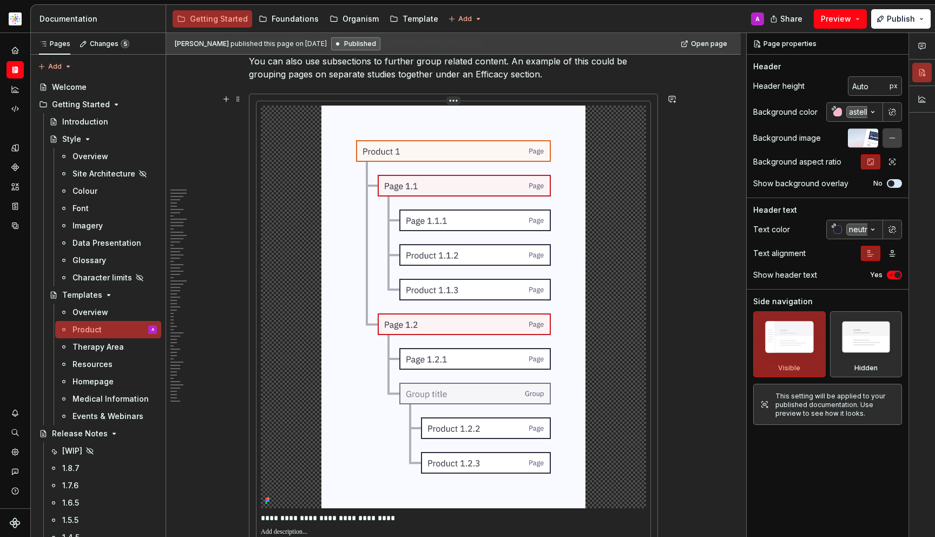
scroll to position [1468, 0]
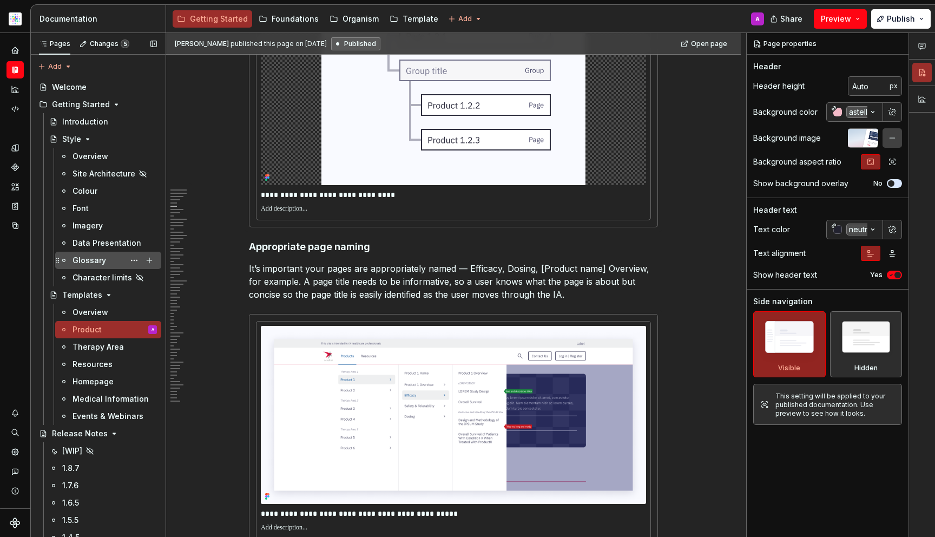
click at [94, 260] on div "Glossary" at bounding box center [90, 260] width 34 height 11
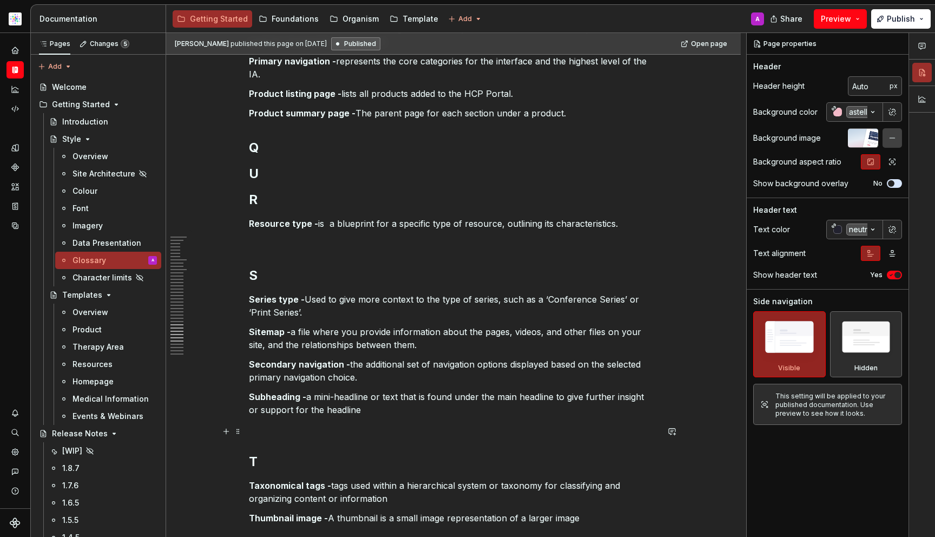
scroll to position [2944, 0]
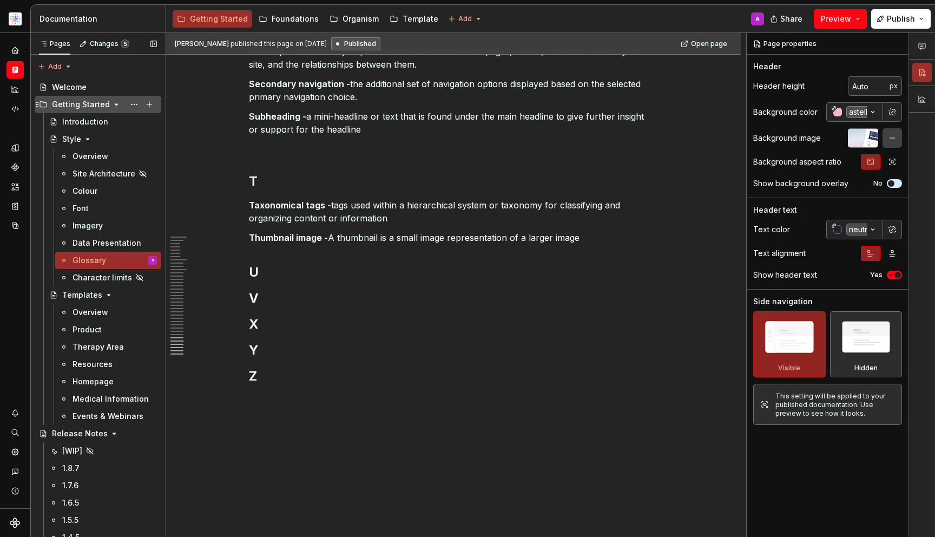
click at [83, 107] on div "Getting Started" at bounding box center [81, 104] width 58 height 11
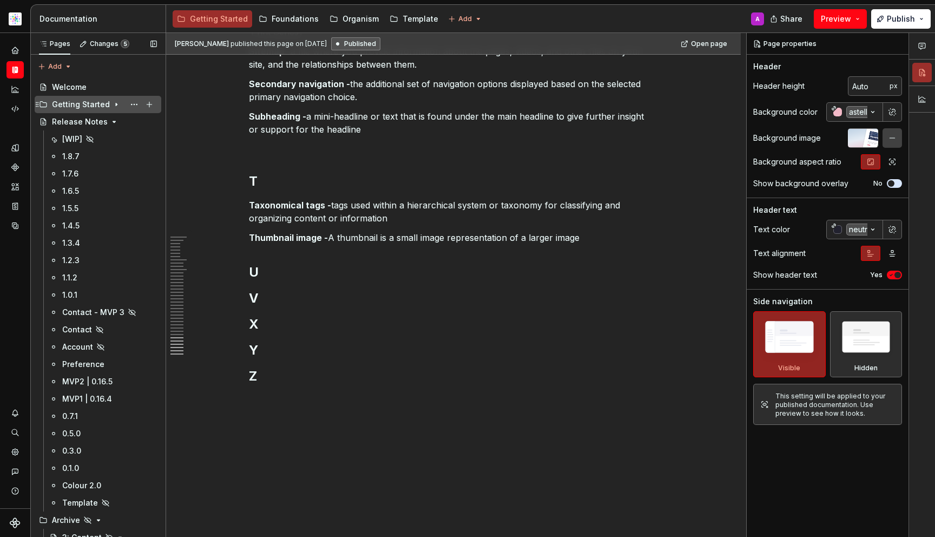
click at [75, 104] on div "Getting Started" at bounding box center [81, 104] width 58 height 11
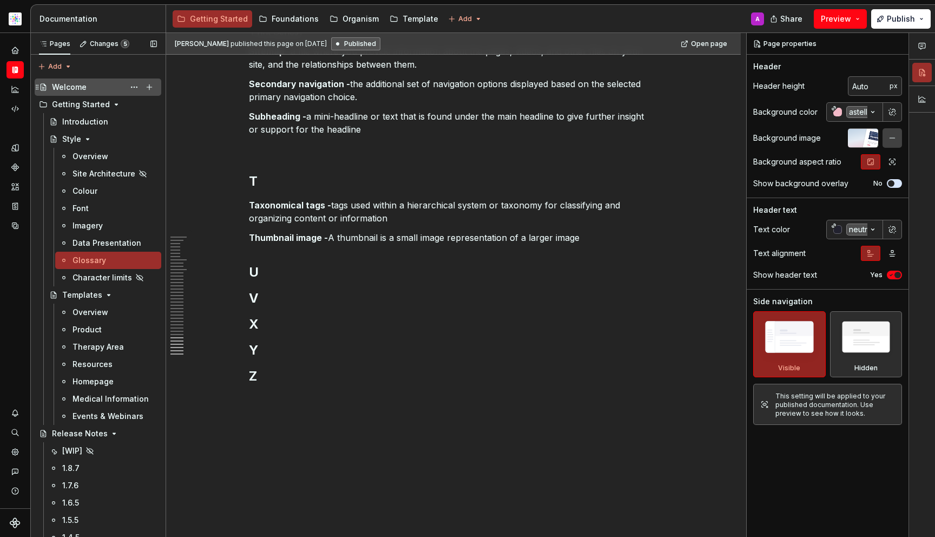
click at [69, 90] on div "Welcome" at bounding box center [69, 87] width 35 height 11
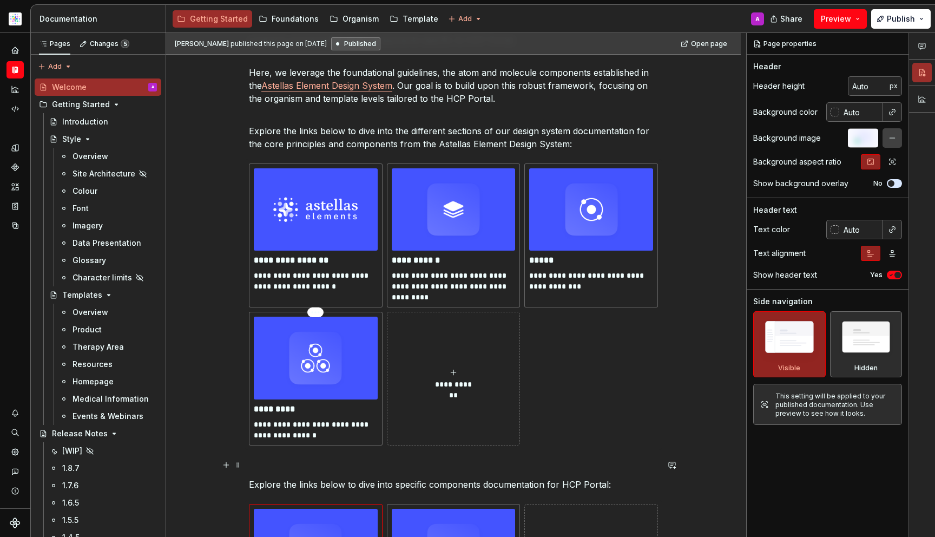
scroll to position [422, 0]
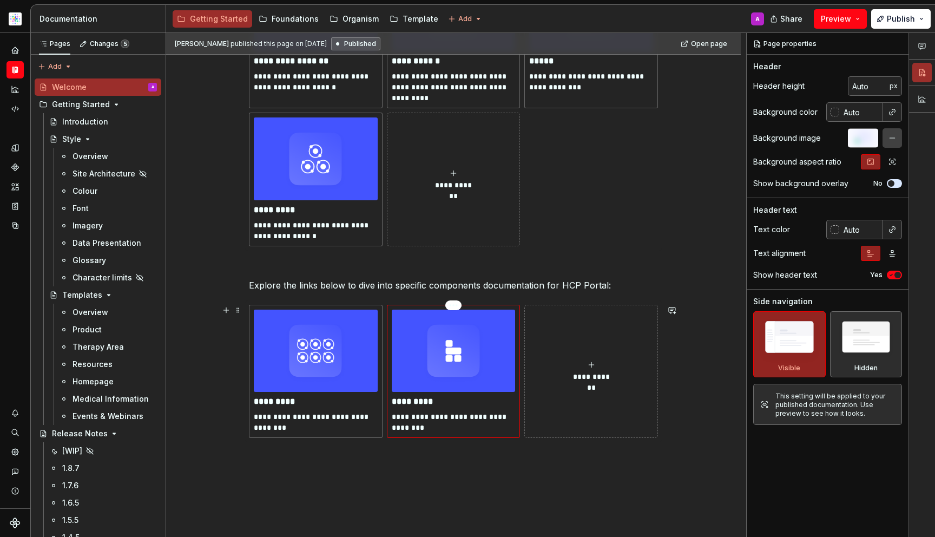
click at [441, 428] on p "**********" at bounding box center [454, 422] width 124 height 22
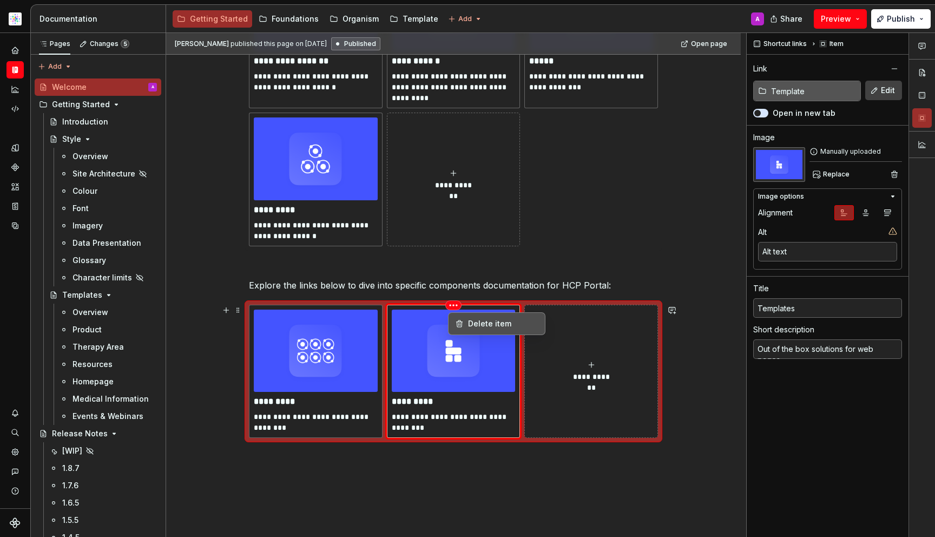
click at [460, 307] on html "Astellas Pro A Design system data Documentation Accessibility guide for tree Pa…" at bounding box center [467, 268] width 935 height 537
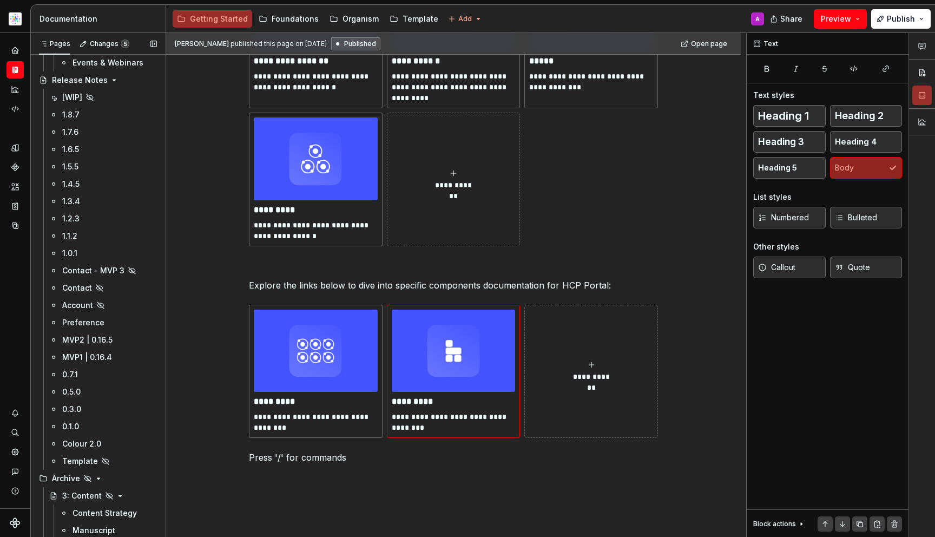
scroll to position [647, 0]
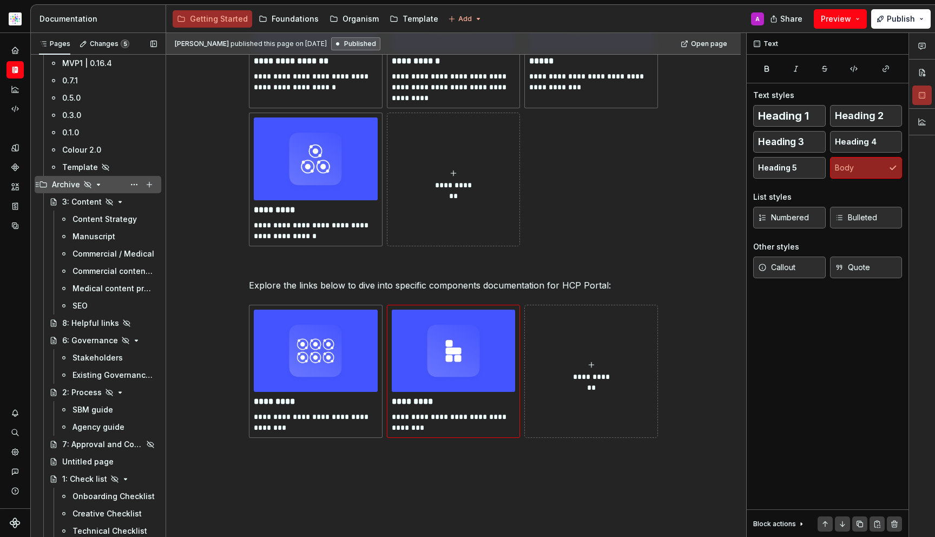
click at [97, 183] on icon "Page tree" at bounding box center [98, 184] width 9 height 9
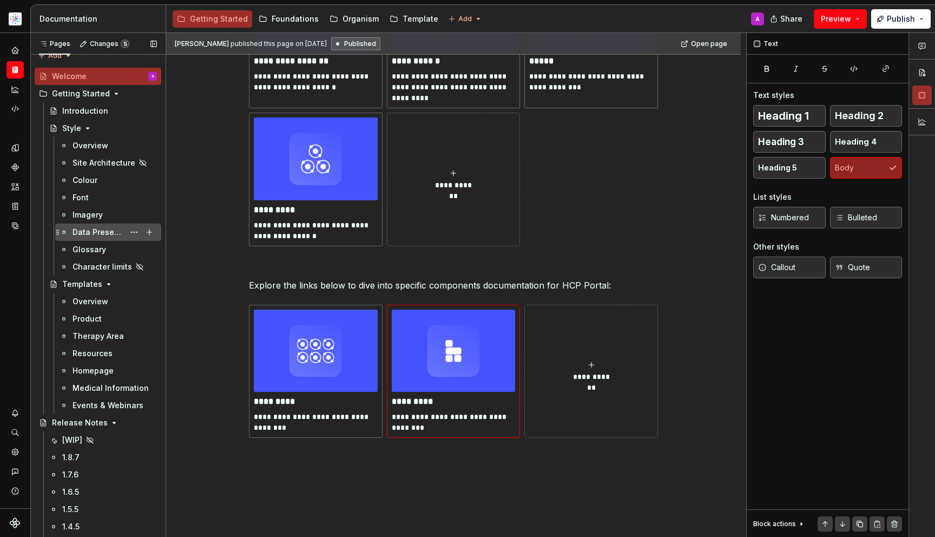
scroll to position [0, 0]
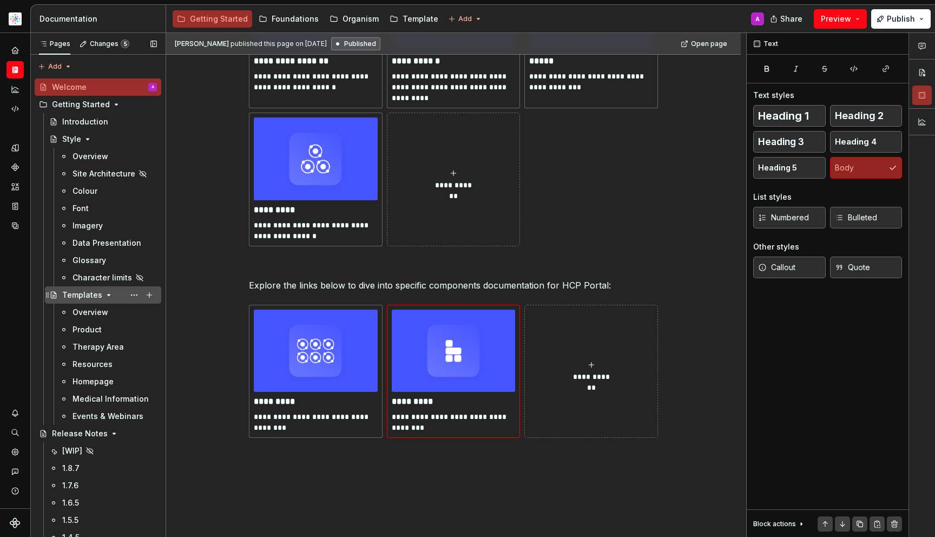
click at [88, 300] on div "Templates" at bounding box center [82, 295] width 40 height 11
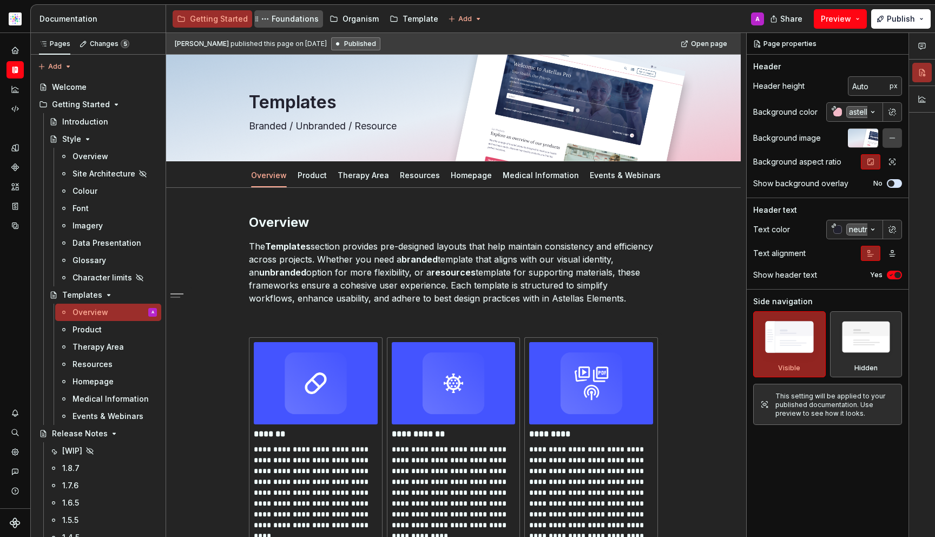
click at [293, 20] on div "Foundations" at bounding box center [295, 19] width 47 height 11
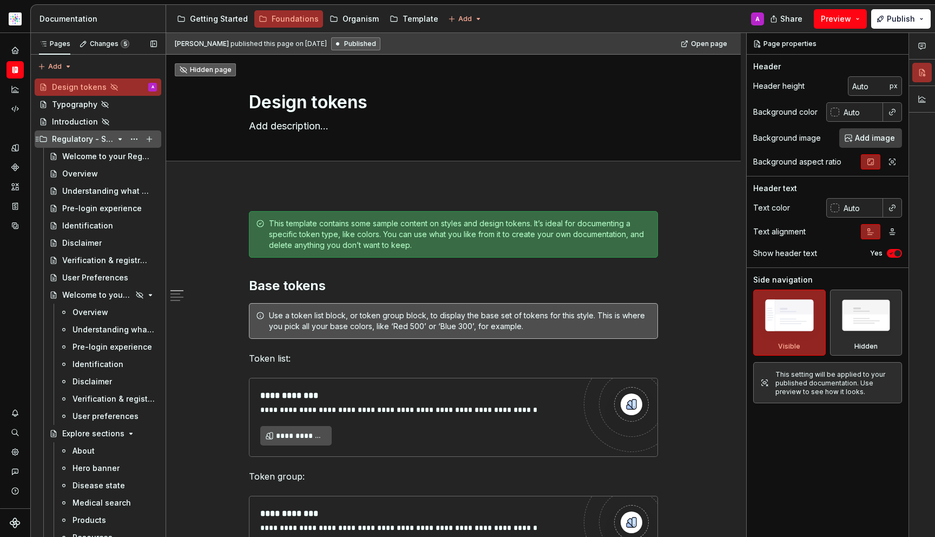
click at [94, 142] on div "Regulatory - Setup" at bounding box center [83, 139] width 62 height 11
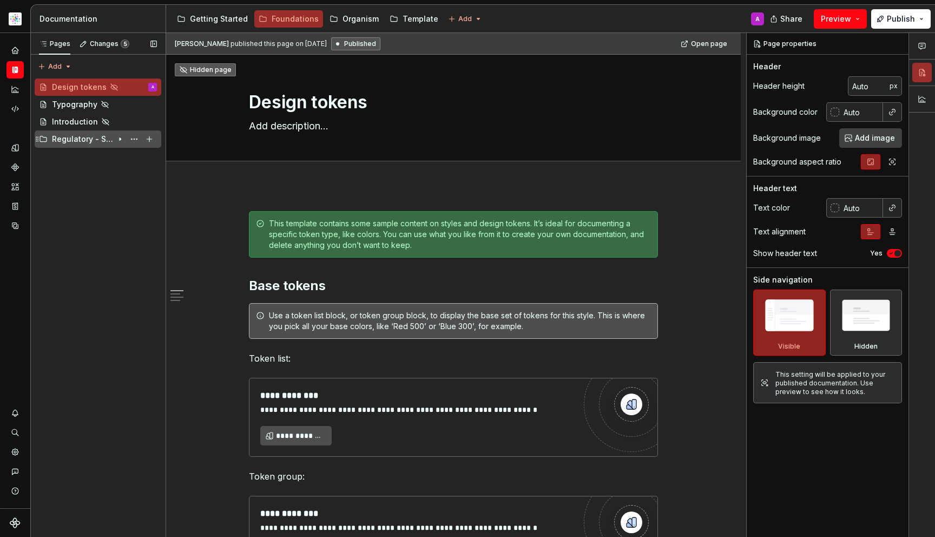
click at [92, 146] on div "Regulatory - Setup" at bounding box center [104, 139] width 105 height 15
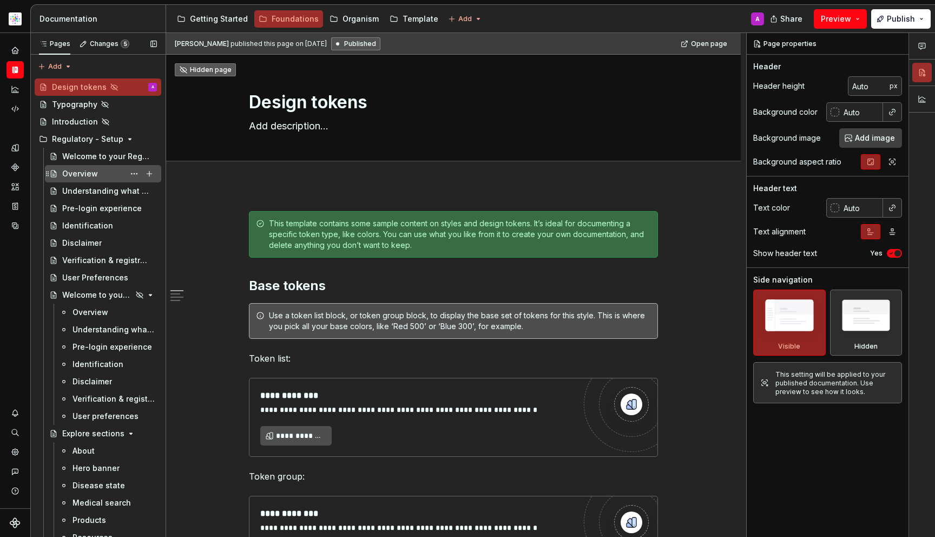
click at [95, 175] on div "Overview" at bounding box center [80, 173] width 36 height 11
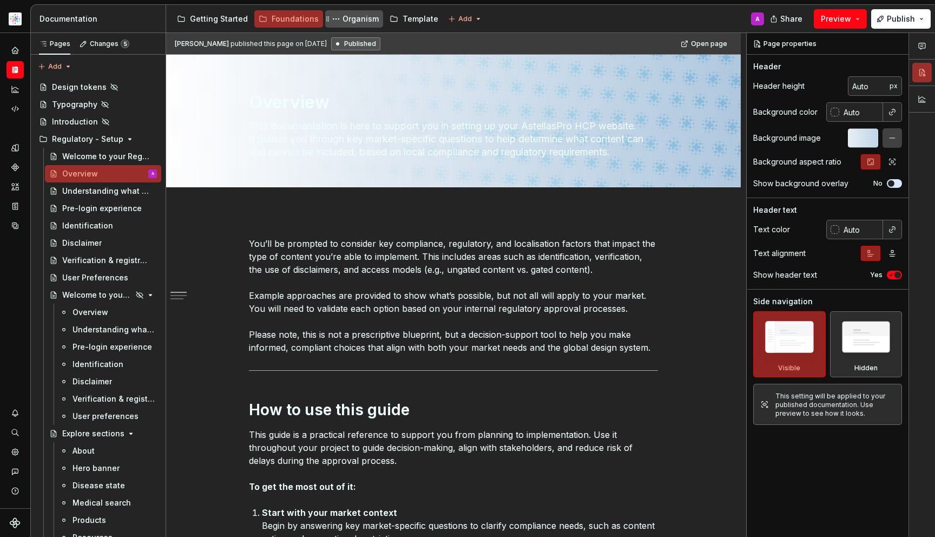
click at [359, 19] on div "Organism" at bounding box center [361, 19] width 36 height 11
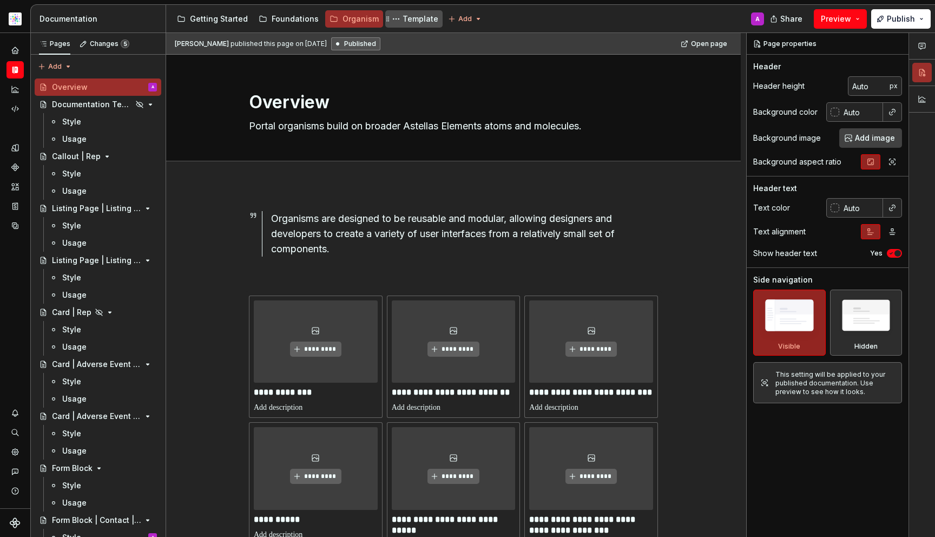
click at [403, 21] on div "Template" at bounding box center [421, 19] width 36 height 11
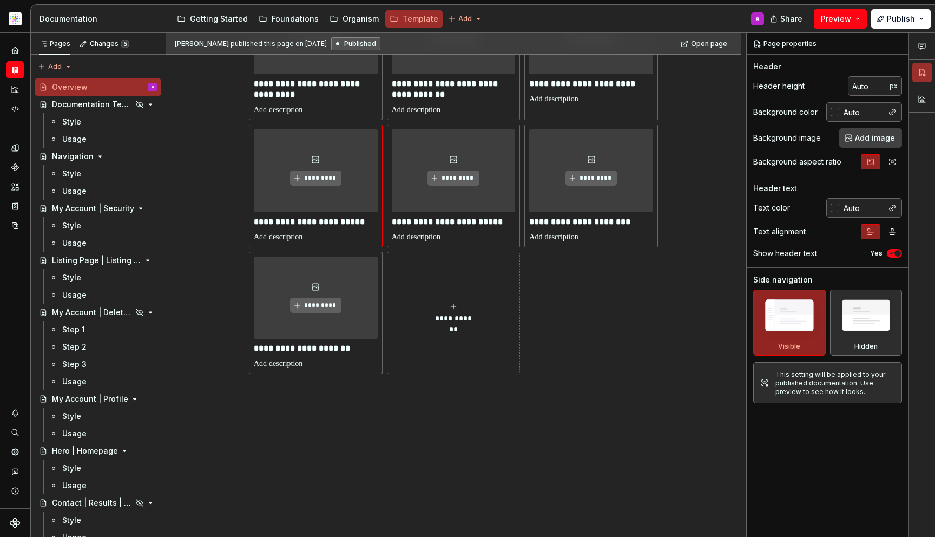
scroll to position [1148, 0]
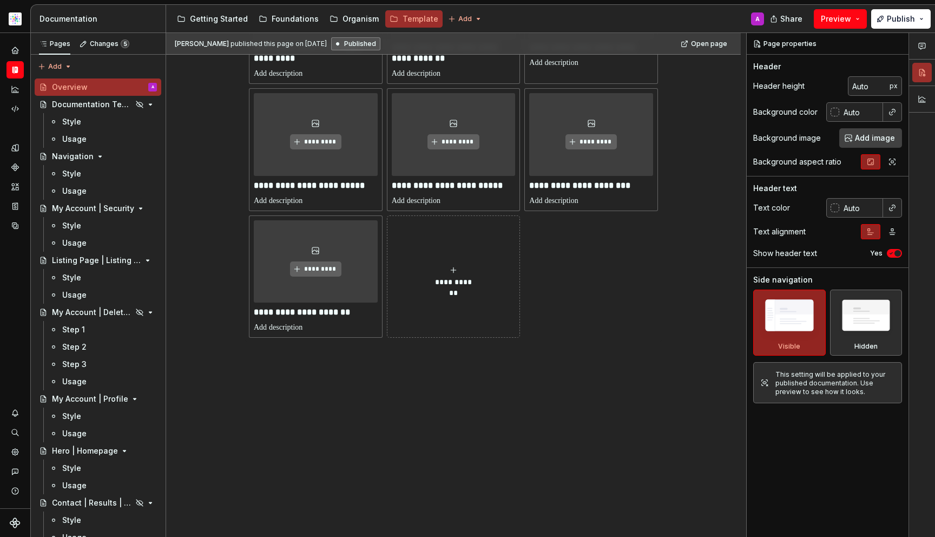
click at [444, 271] on div "**********" at bounding box center [454, 277] width 124 height 22
type textarea "*"
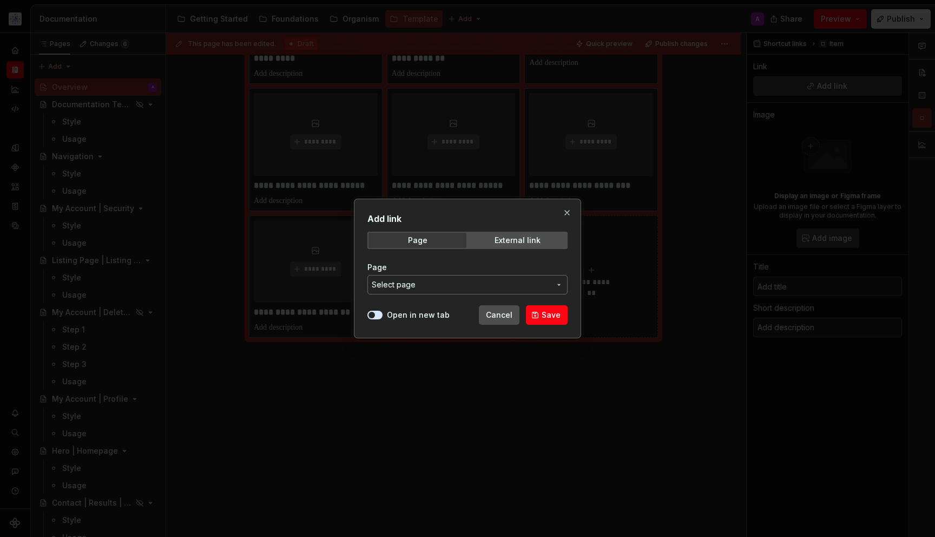
click at [490, 283] on span "Select page" at bounding box center [461, 284] width 179 height 11
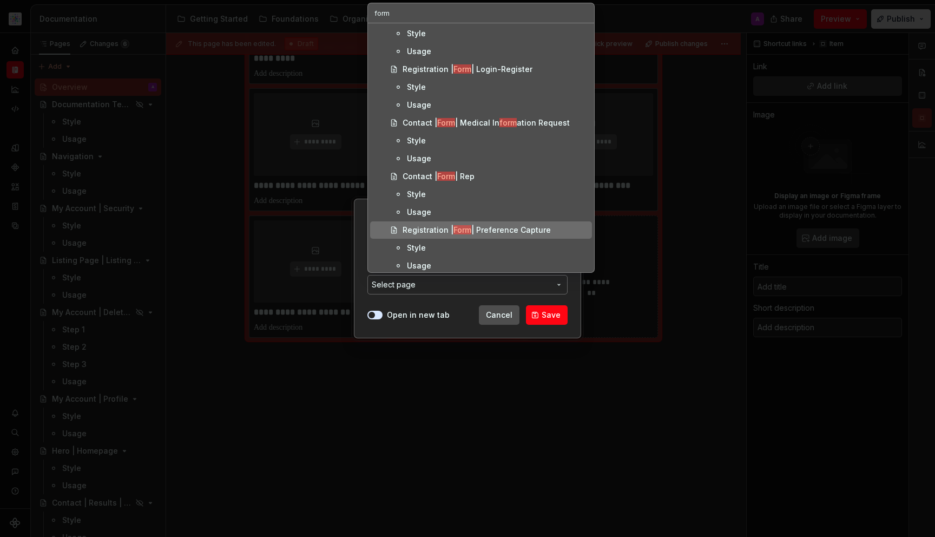
scroll to position [762, 0]
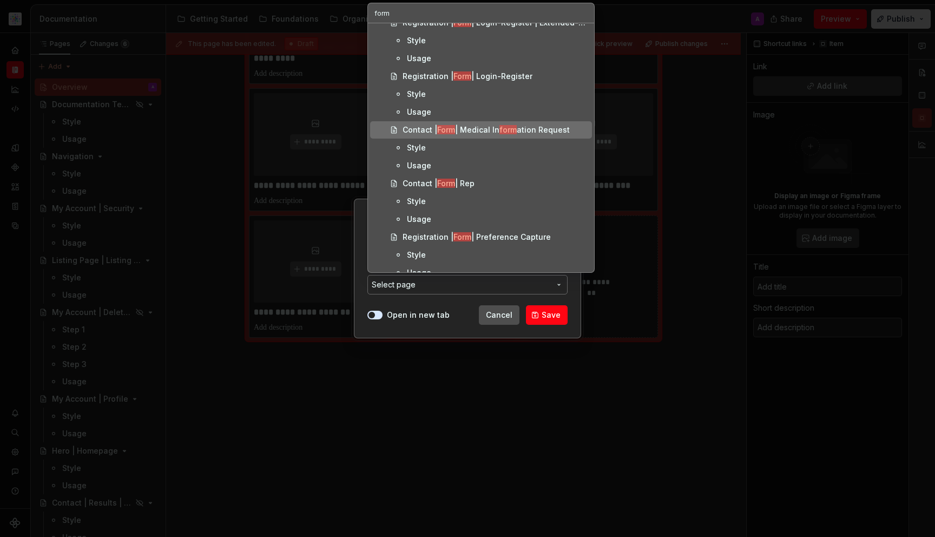
type input "form"
click at [532, 134] on div "Contact | Form | Medical In form ation Request" at bounding box center [486, 130] width 167 height 11
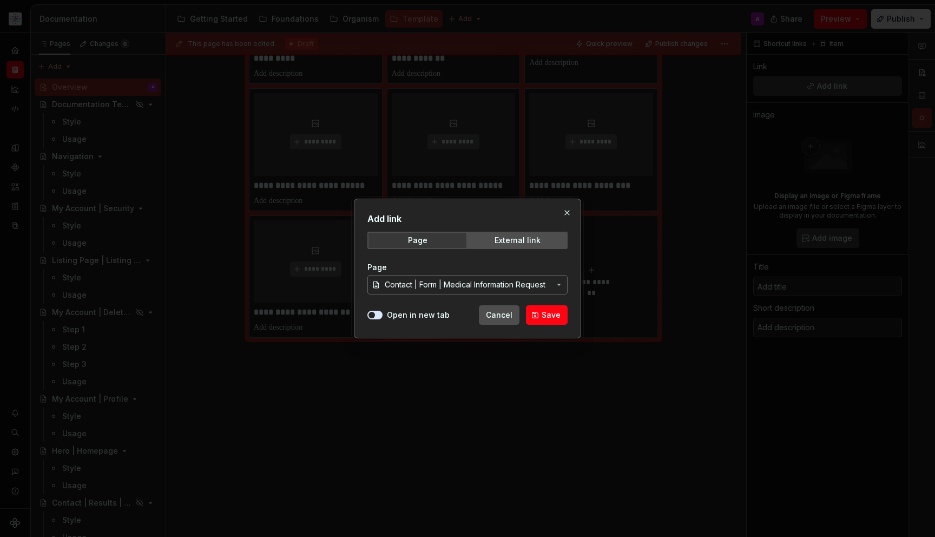
click at [398, 318] on label "Open in new tab" at bounding box center [418, 315] width 63 height 11
click at [383, 318] on button "Open in new tab" at bounding box center [375, 315] width 15 height 9
click at [379, 316] on span "button" at bounding box center [378, 315] width 6 height 6
click at [544, 317] on span "Save" at bounding box center [551, 315] width 19 height 11
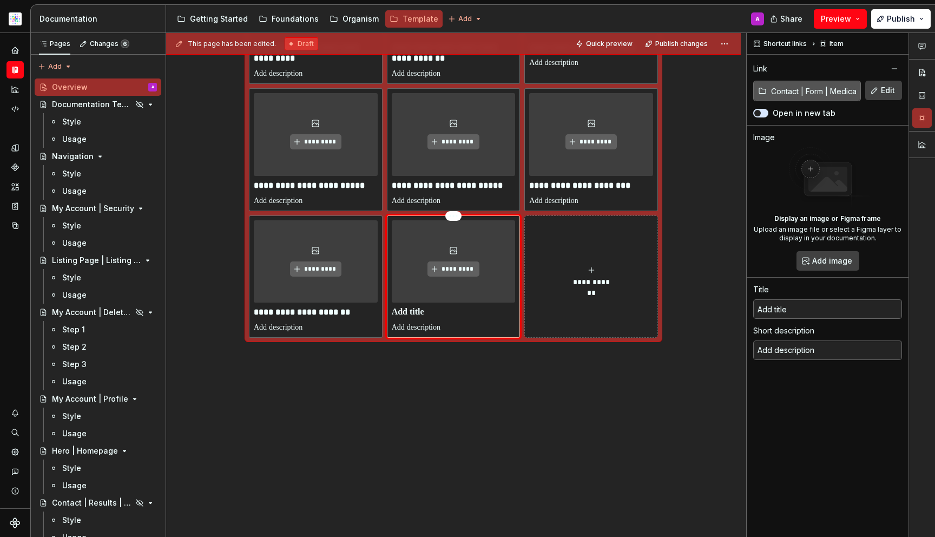
click at [453, 317] on p at bounding box center [454, 312] width 124 height 11
type textarea "*"
type input "Contact | Form | Medical Information Request"
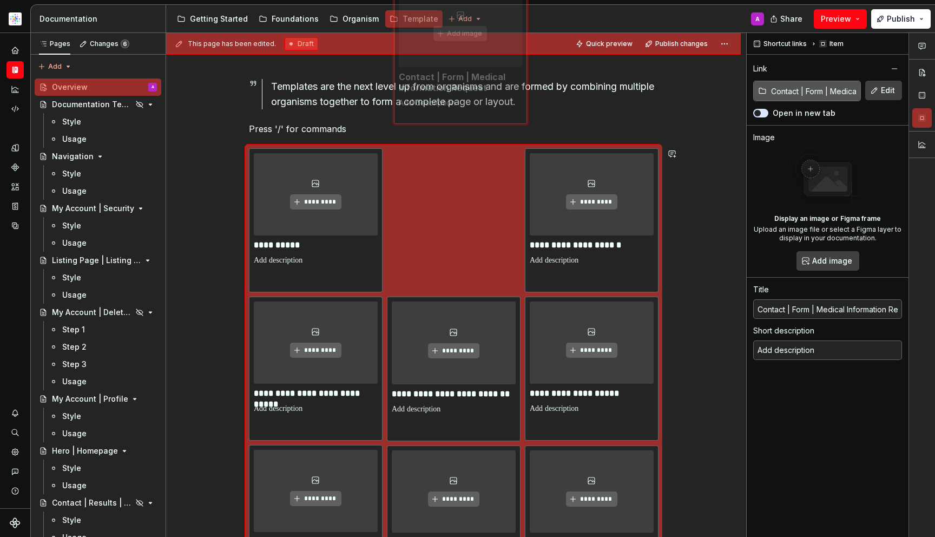
scroll to position [0, 0]
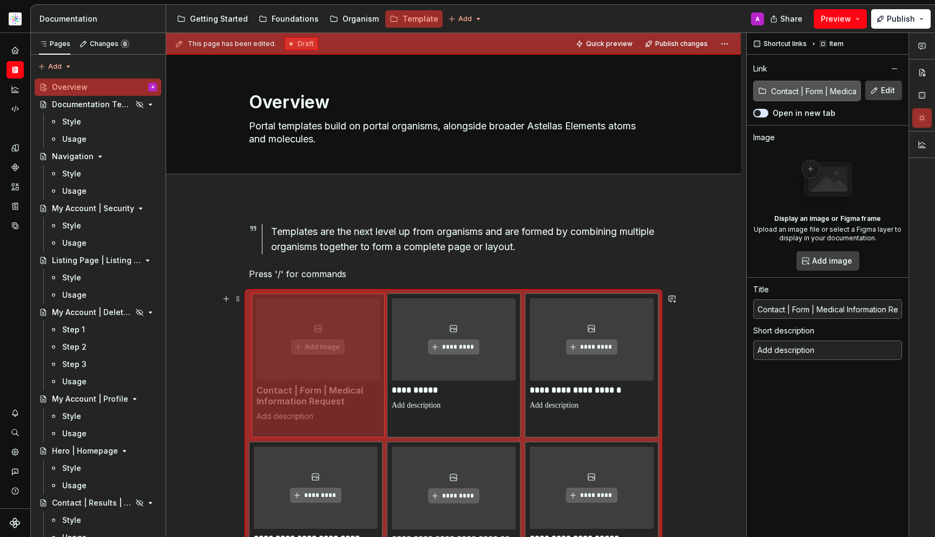
drag, startPoint x: 468, startPoint y: 276, endPoint x: 363, endPoint y: 354, distance: 130.8
click at [363, 354] on body "Astellas Pro A Design system data Documentation Accessibility guide for tree Pa…" at bounding box center [467, 268] width 935 height 537
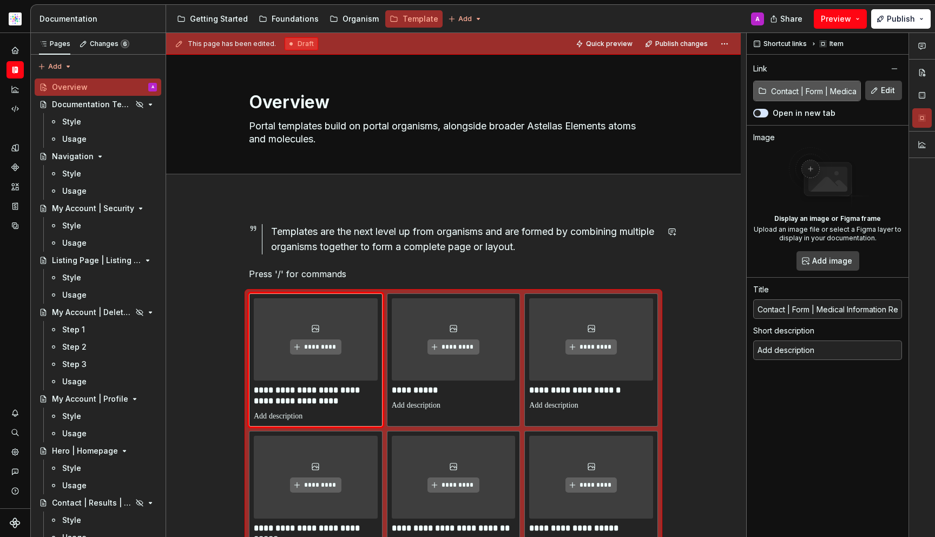
scroll to position [125, 0]
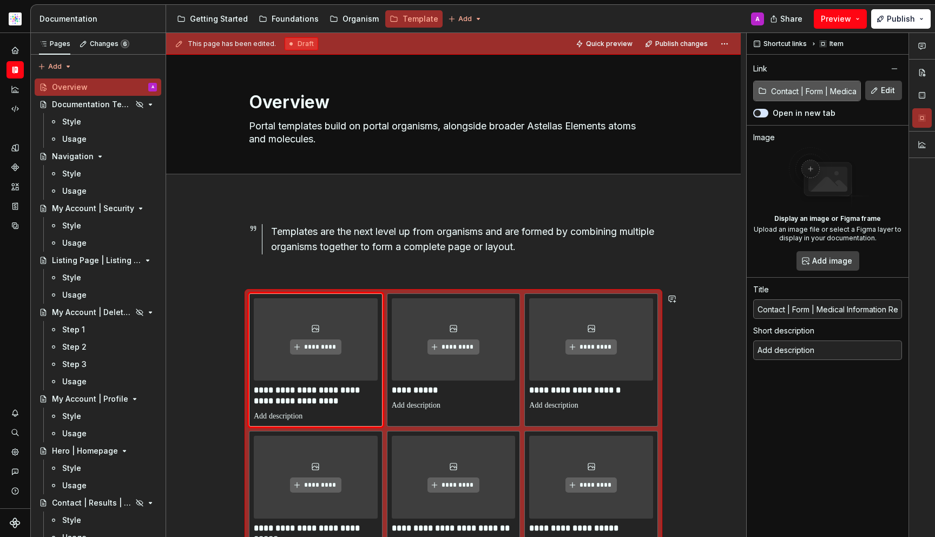
scroll to position [0, 0]
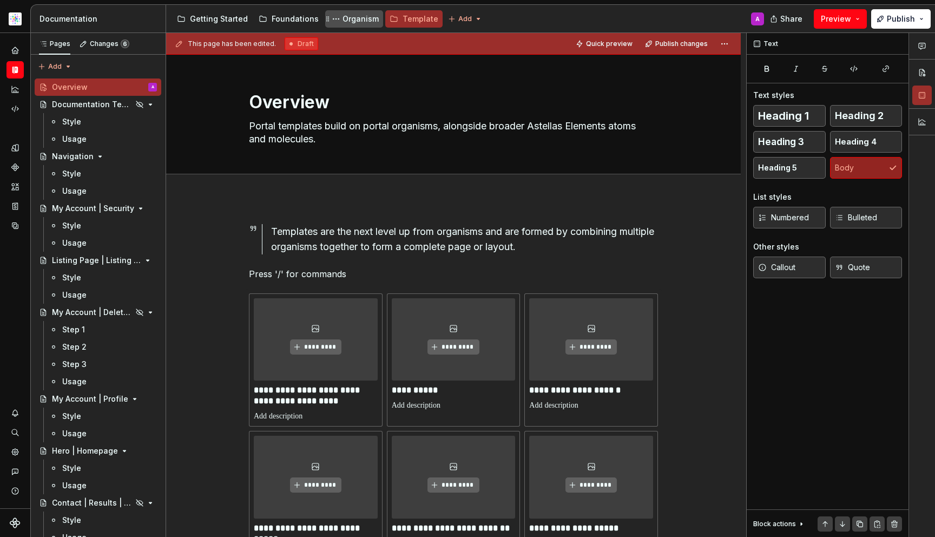
click at [349, 18] on div "Organism" at bounding box center [361, 19] width 36 height 11
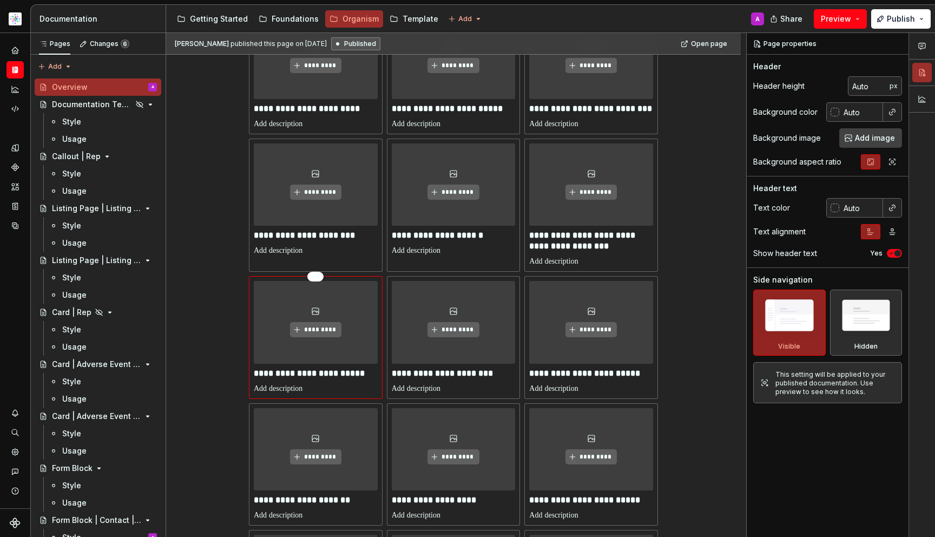
scroll to position [379, 0]
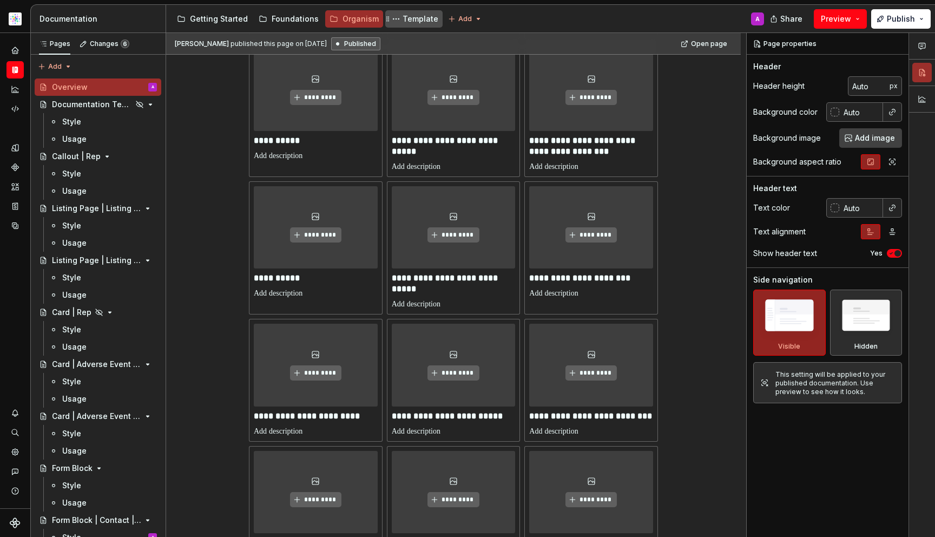
click at [404, 18] on div "Template" at bounding box center [421, 19] width 36 height 11
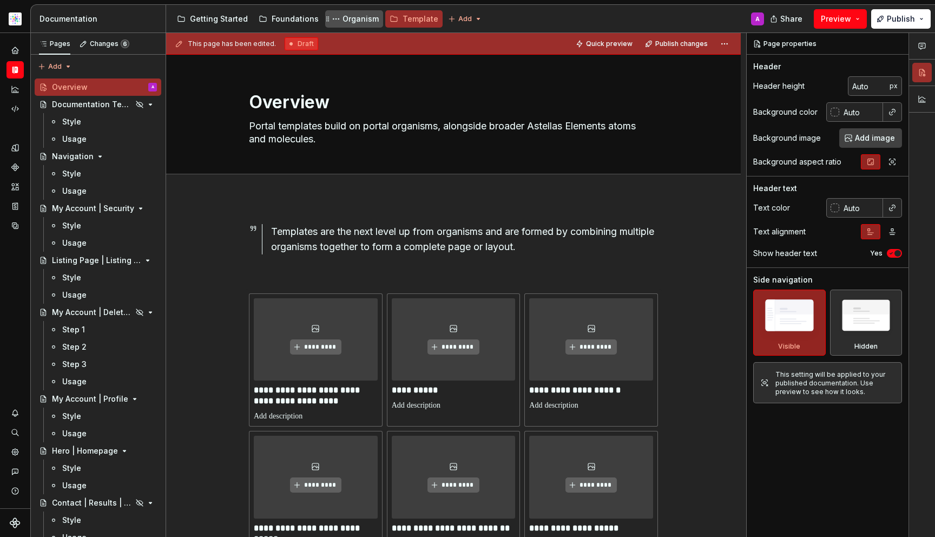
click at [361, 21] on div "Organism" at bounding box center [361, 19] width 36 height 11
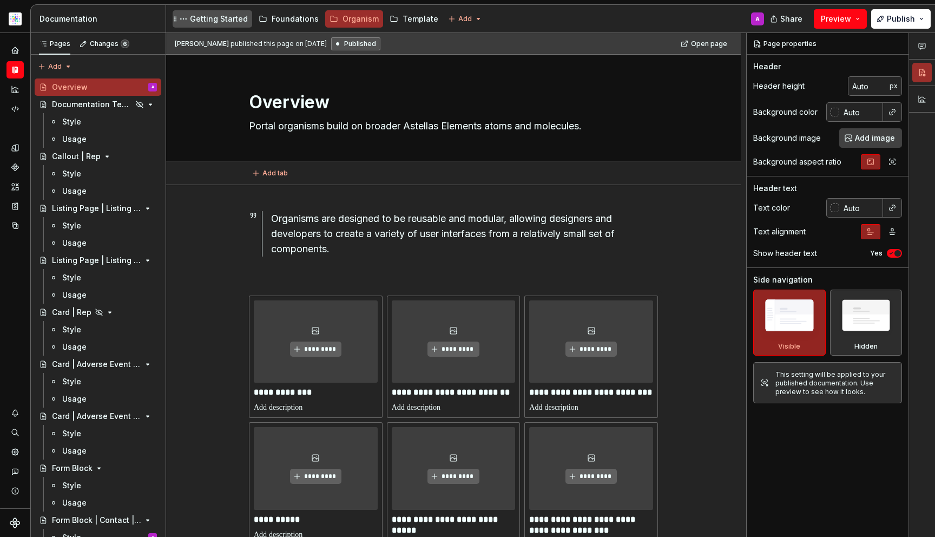
type textarea "*"
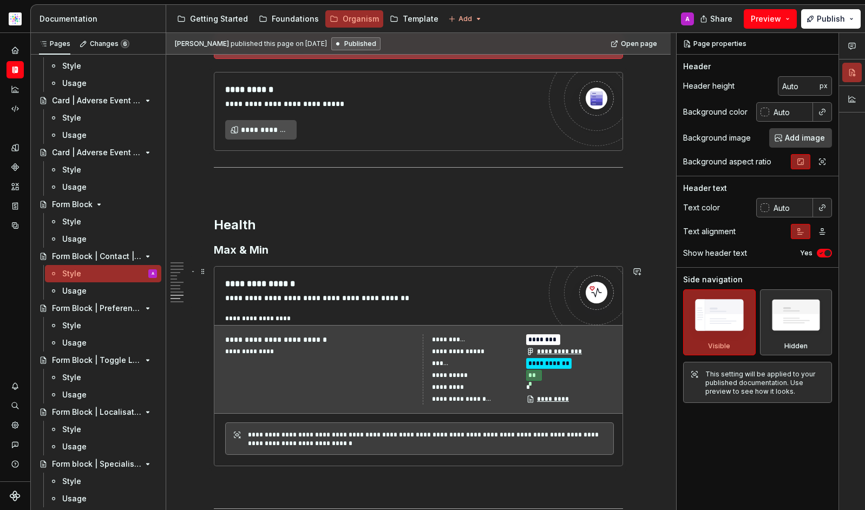
scroll to position [2939, 0]
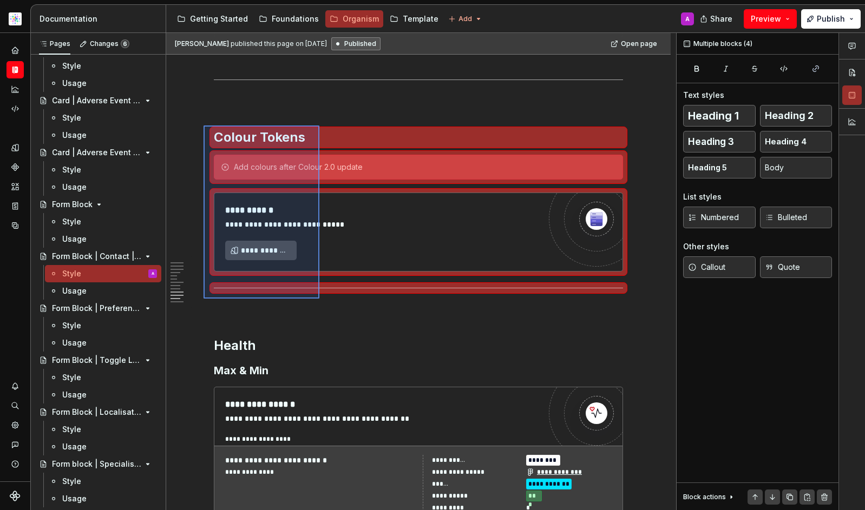
drag, startPoint x: 204, startPoint y: 126, endPoint x: 319, endPoint y: 299, distance: 208.4
click at [319, 299] on div "[PERSON_NAME] published this page on [DATE] Published Open page Form Block | Co…" at bounding box center [421, 272] width 510 height 478
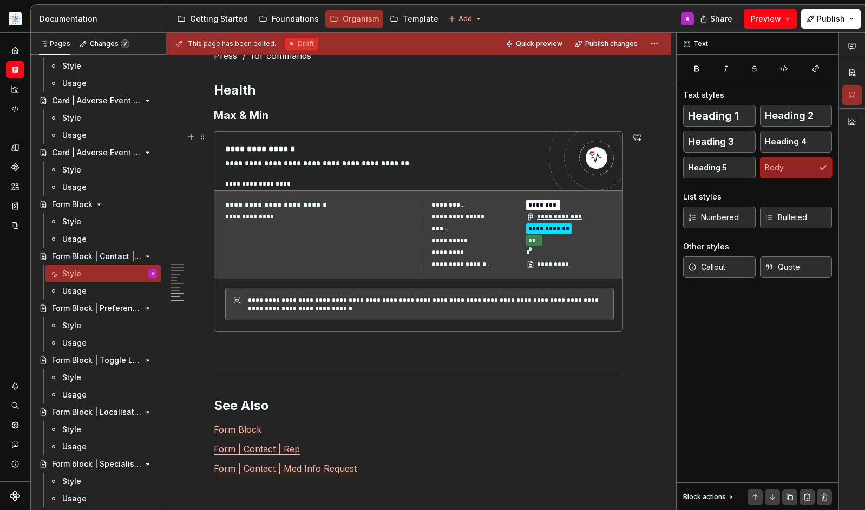
scroll to position [2980, 0]
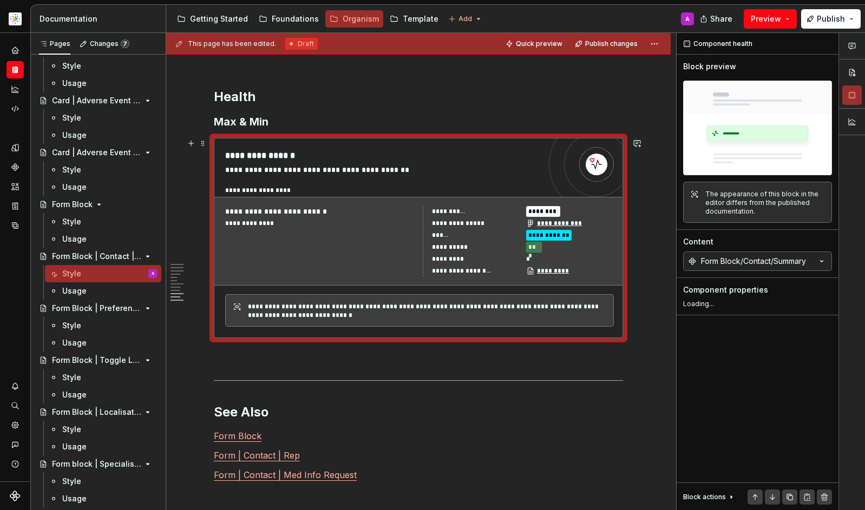
click at [382, 285] on div "**********" at bounding box center [419, 241] width 410 height 89
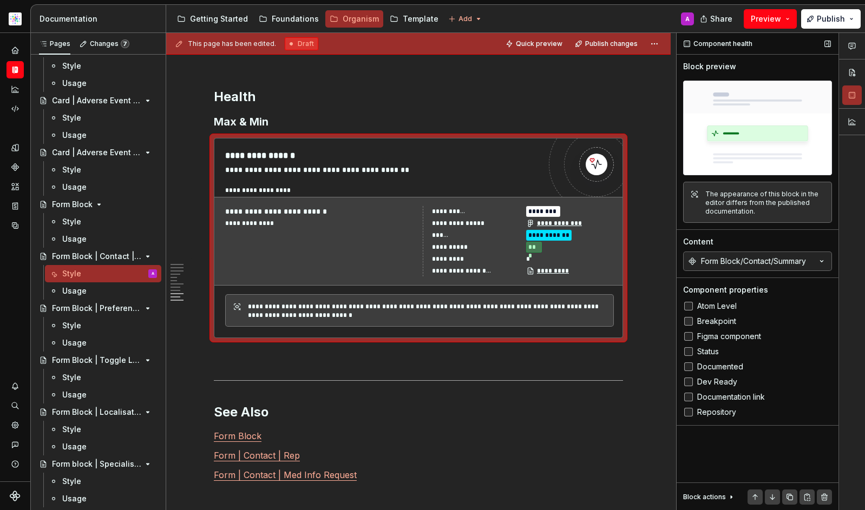
click at [704, 323] on span "Breakpoint" at bounding box center [716, 321] width 39 height 9
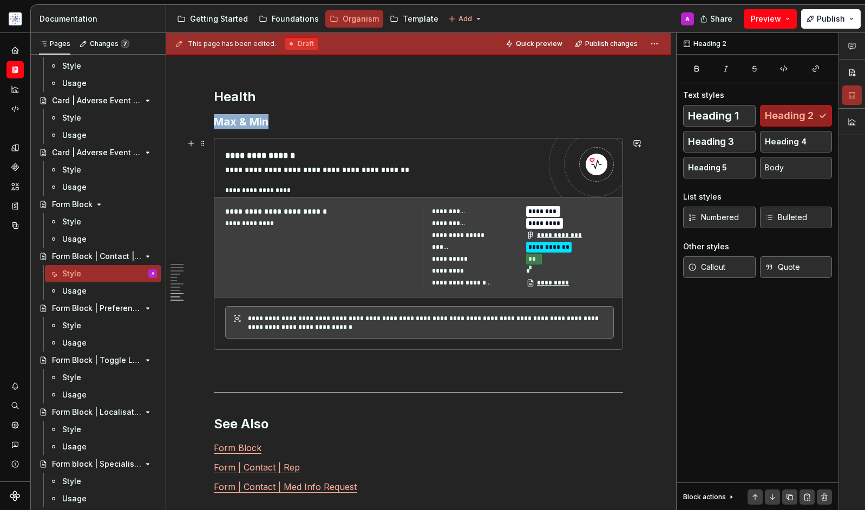
click at [477, 307] on div "**********" at bounding box center [419, 322] width 389 height 32
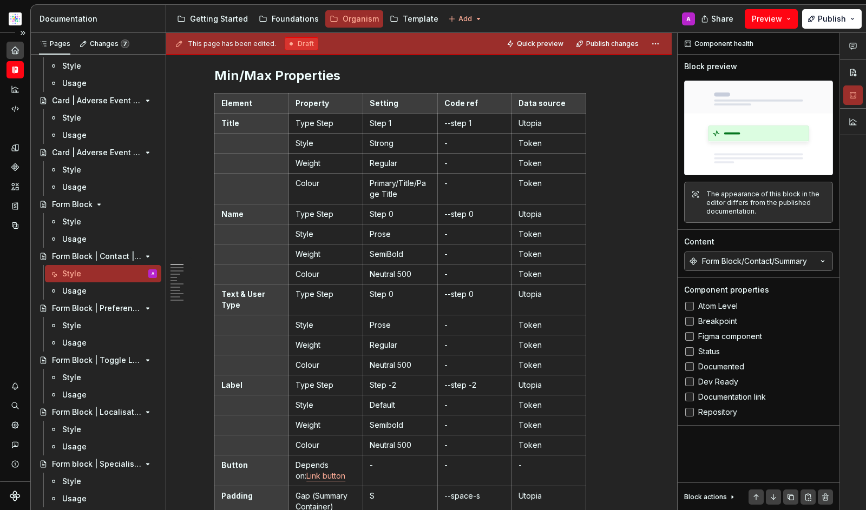
scroll to position [0, 0]
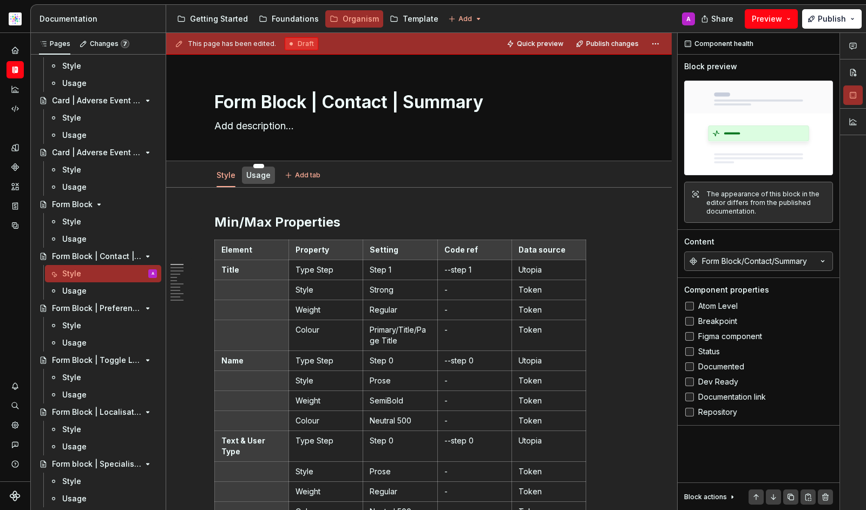
click at [261, 175] on link "Usage" at bounding box center [258, 175] width 24 height 9
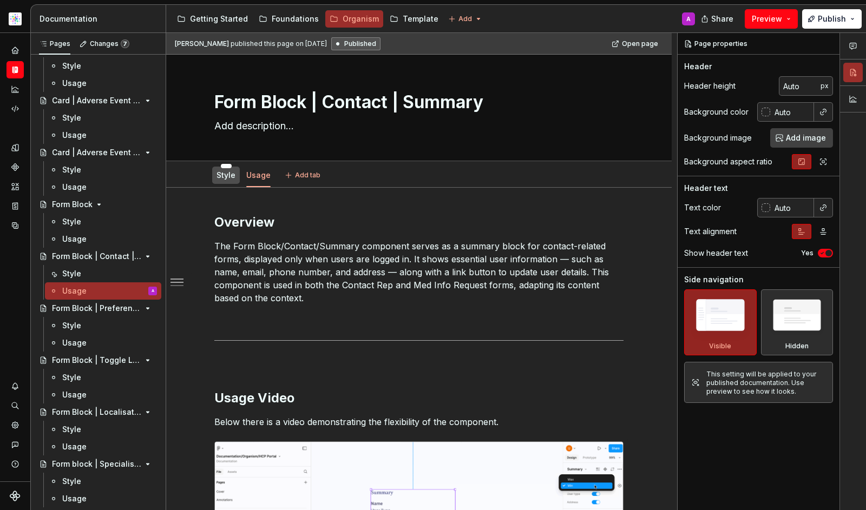
click at [227, 171] on link "Style" at bounding box center [226, 175] width 19 height 9
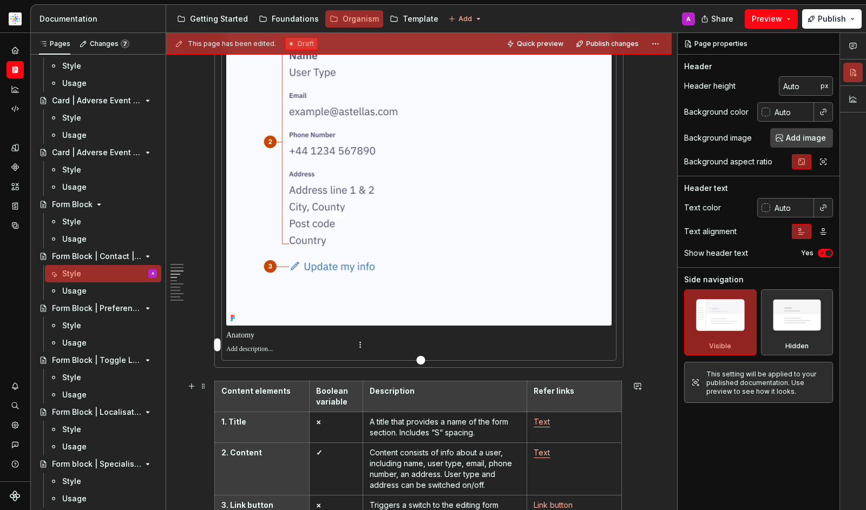
scroll to position [1027, 0]
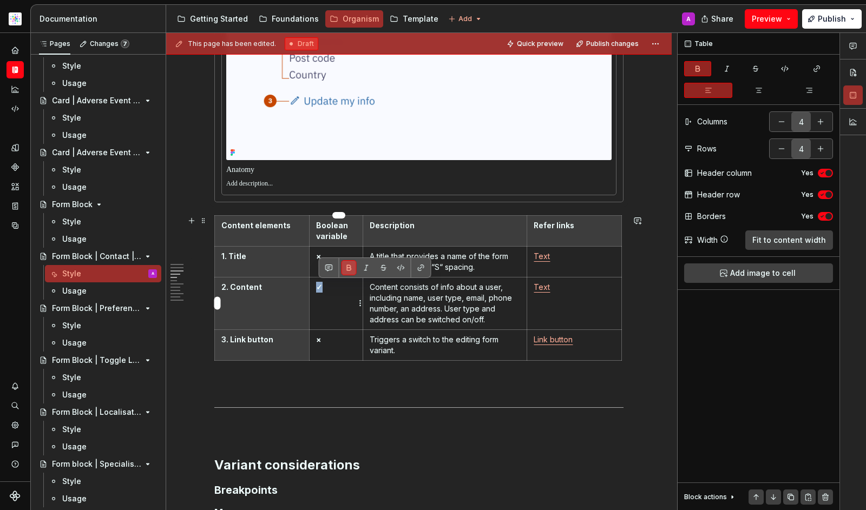
drag, startPoint x: 326, startPoint y: 285, endPoint x: 317, endPoint y: 285, distance: 8.7
click at [317, 284] on td "✓" at bounding box center [336, 303] width 54 height 53
copy strong "✓"
click at [756, 92] on icon "button" at bounding box center [759, 90] width 9 height 9
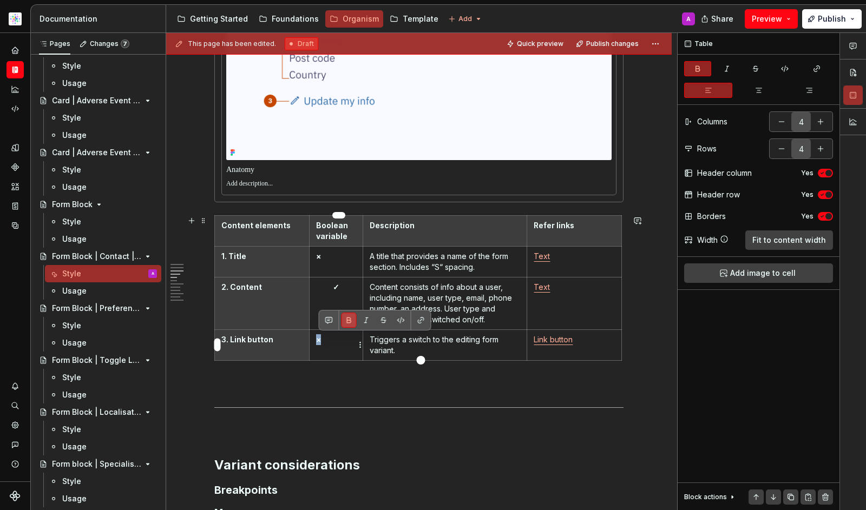
drag, startPoint x: 329, startPoint y: 339, endPoint x: 318, endPoint y: 338, distance: 10.9
click at [318, 339] on p "×" at bounding box center [336, 340] width 41 height 11
drag, startPoint x: 329, startPoint y: 259, endPoint x: 316, endPoint y: 261, distance: 12.6
click at [317, 261] on td "×" at bounding box center [336, 261] width 54 height 31
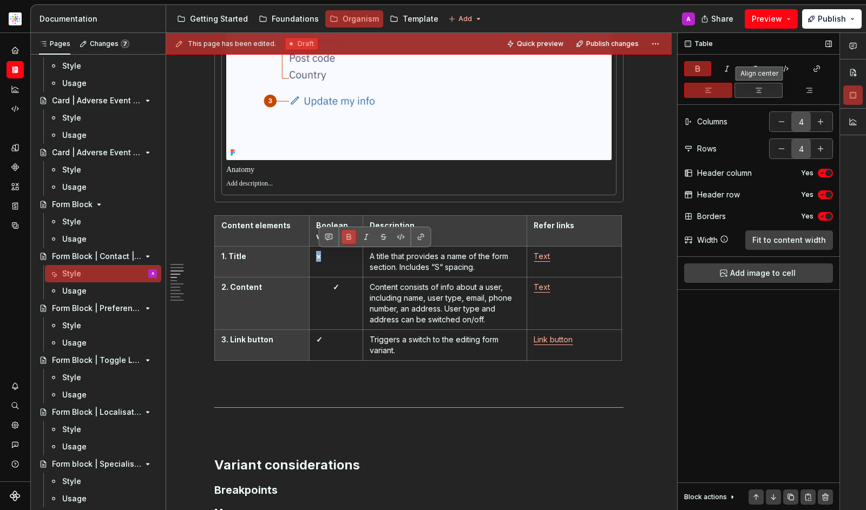
click at [750, 87] on button "button" at bounding box center [759, 90] width 48 height 15
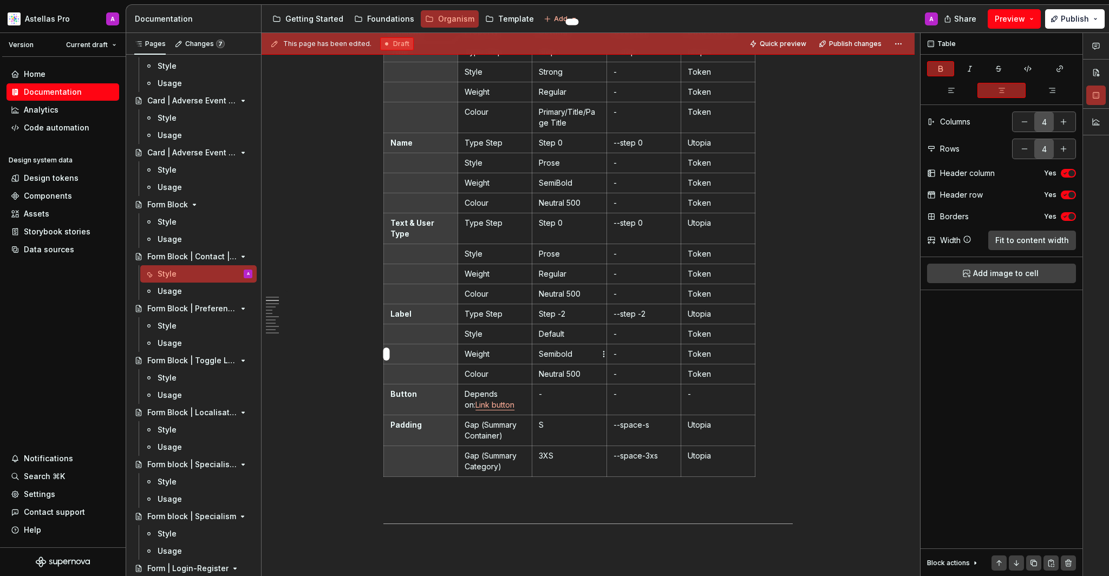
scroll to position [532, 0]
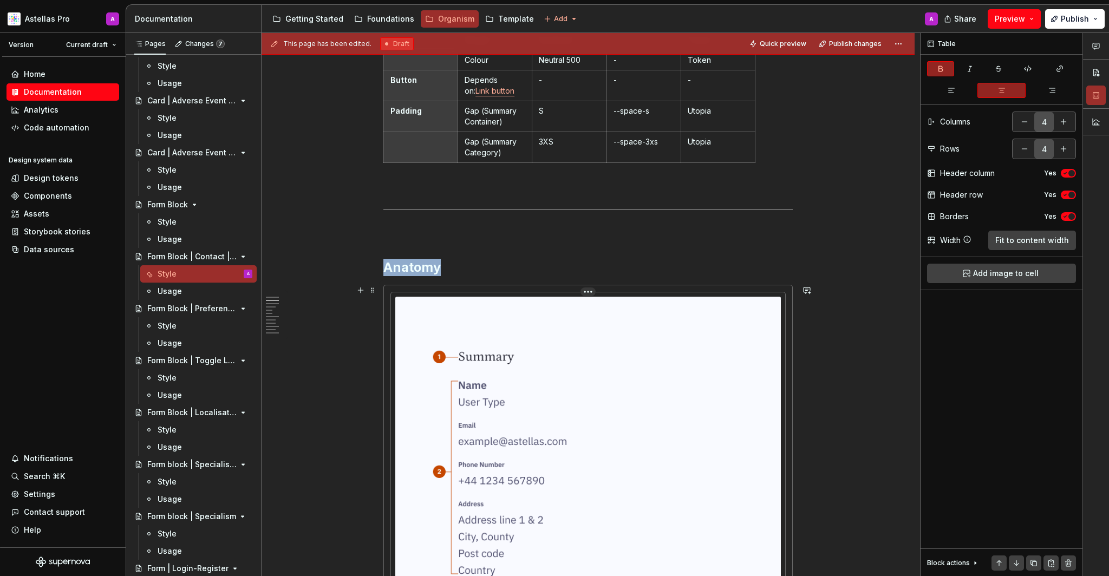
drag, startPoint x: 575, startPoint y: 347, endPoint x: 594, endPoint y: 353, distance: 19.5
click at [575, 347] on img at bounding box center [587, 476] width 385 height 359
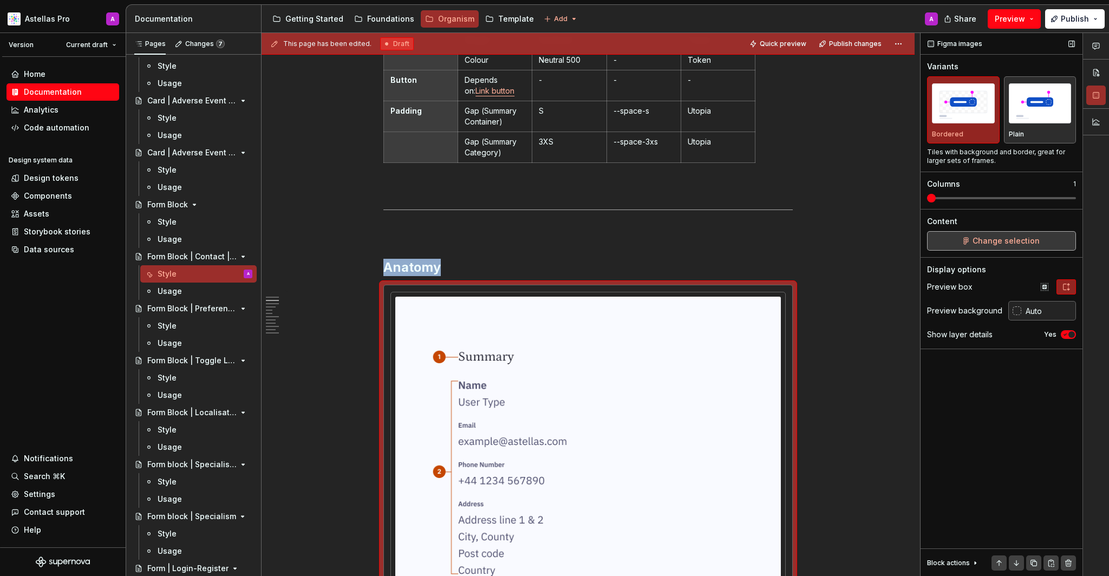
click at [985, 239] on span "Change selection" at bounding box center [1005, 240] width 67 height 11
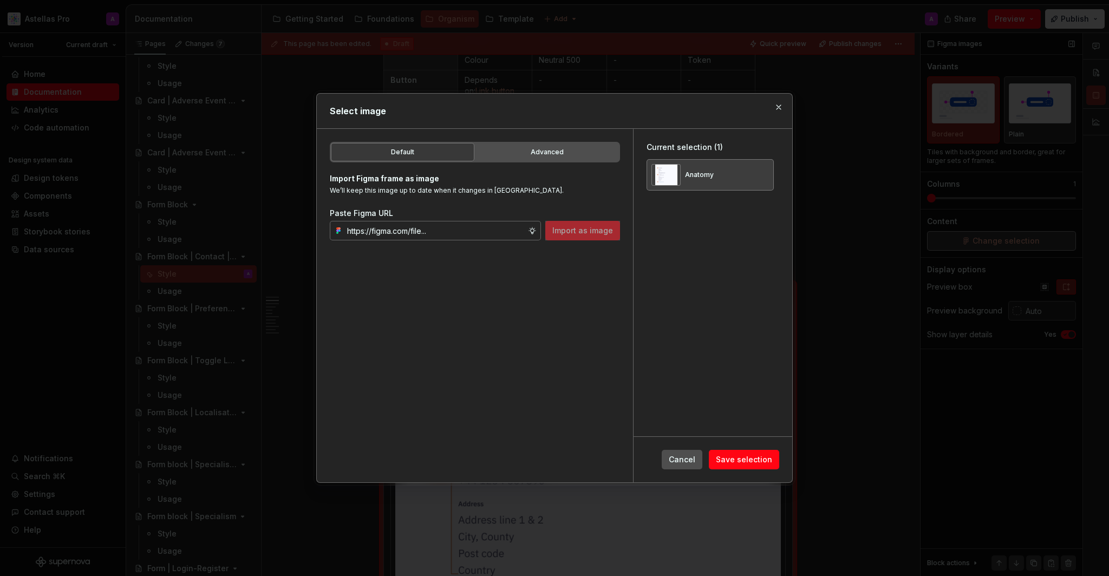
type textarea "*"
type input "https://www.figma.com/design/ho1KanuYKC92D2hPSV8g5n/Documentation-Organism-HCP-…"
click at [764, 176] on button "button" at bounding box center [761, 174] width 15 height 15
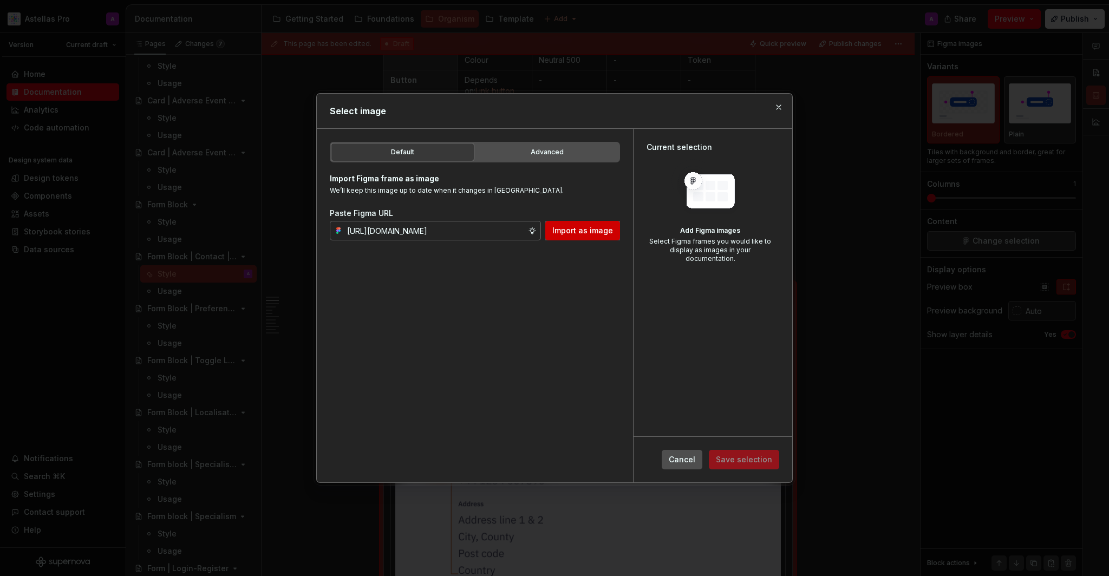
click at [612, 228] on span "Import as image" at bounding box center [582, 230] width 61 height 11
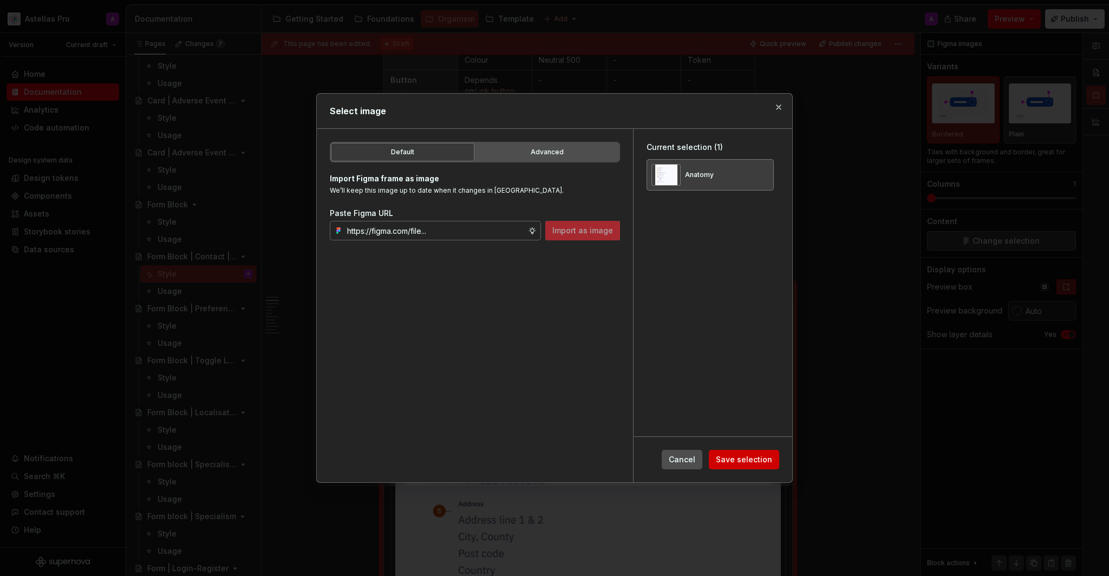
click at [744, 461] on span "Save selection" at bounding box center [744, 459] width 56 height 11
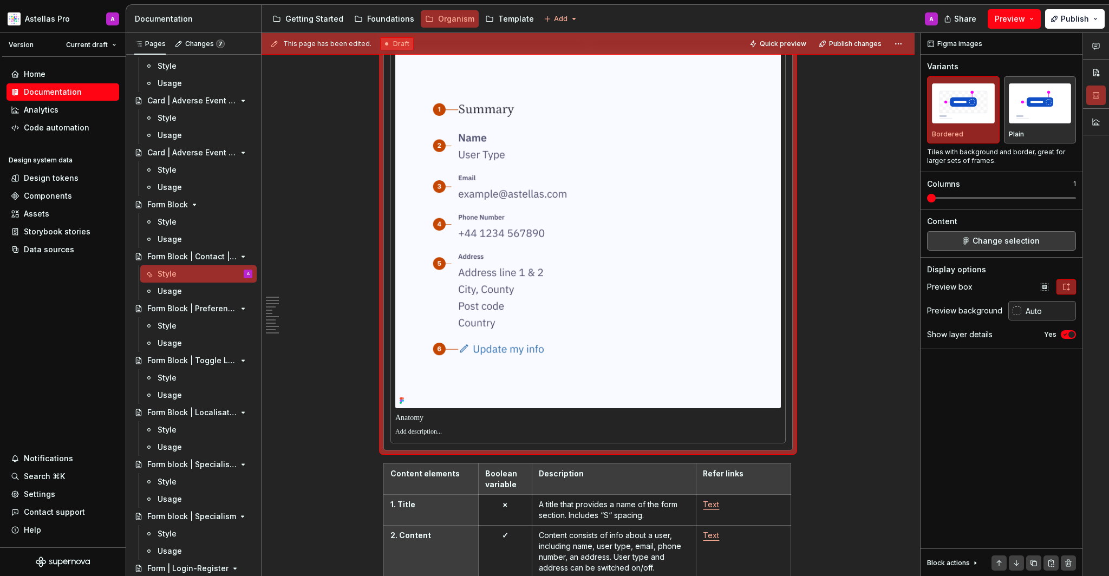
scroll to position [793, 0]
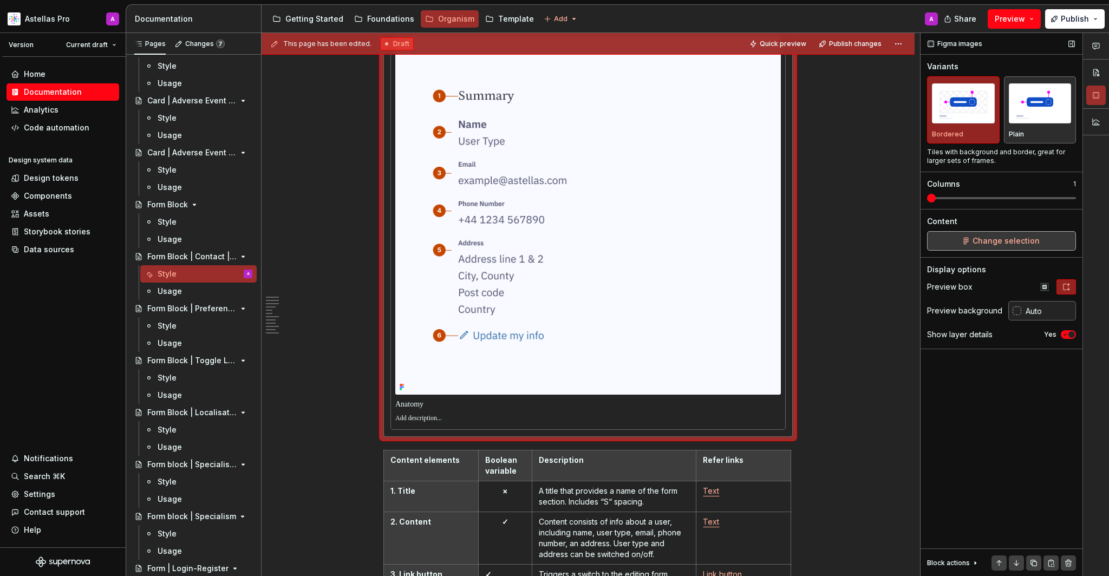
click at [991, 237] on span "Change selection" at bounding box center [1005, 240] width 67 height 11
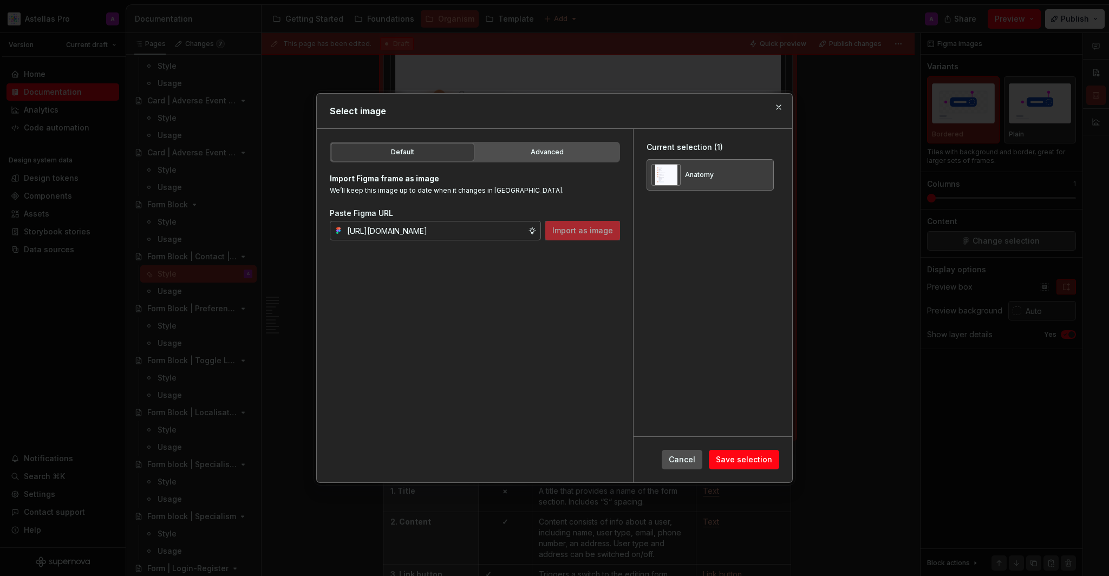
scroll to position [0, 340]
type input "https://www.figma.com/design/ho1KanuYKC92D2hPSV8g5n/Documentation-Organism-HCP-…"
click at [599, 231] on span "Import as image" at bounding box center [582, 230] width 61 height 11
click at [769, 168] on button "button" at bounding box center [761, 174] width 15 height 15
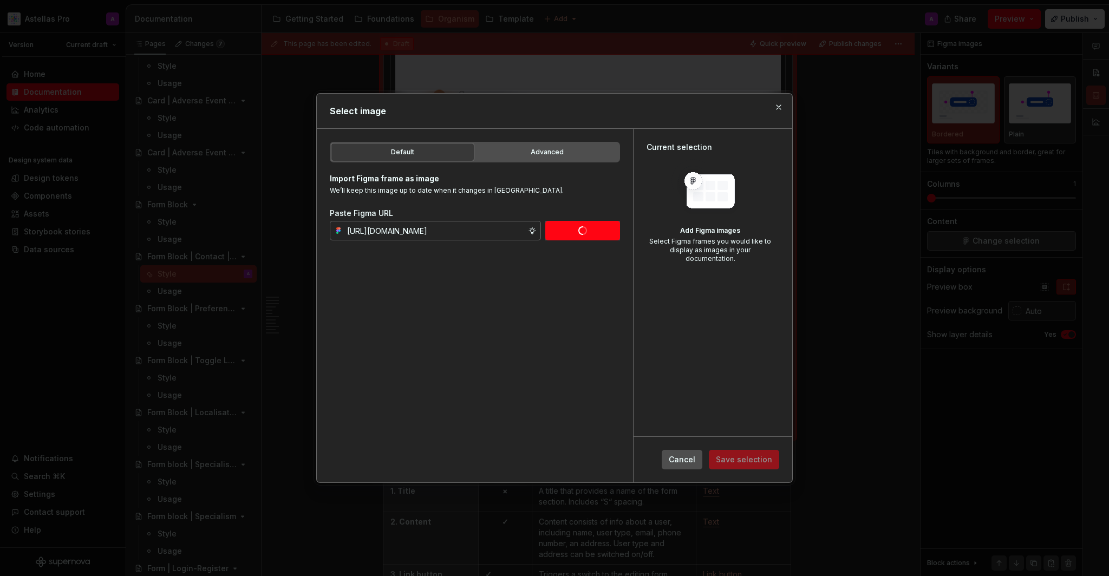
click at [725, 378] on div "Current selection Add Figma images Select Figma frames you would like to displa…" at bounding box center [712, 282] width 159 height 307
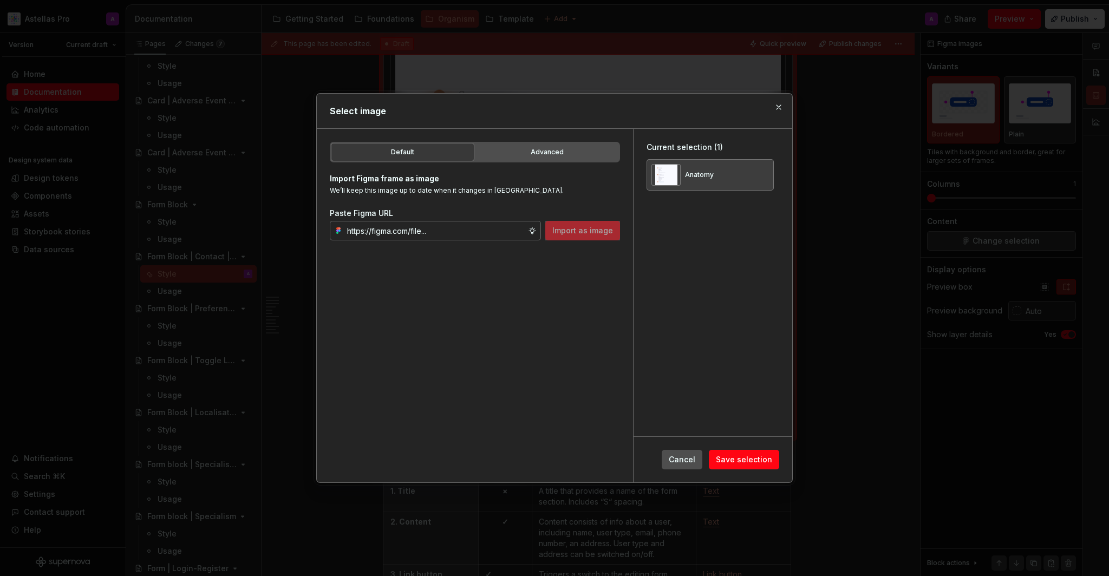
click at [741, 460] on span "Save selection" at bounding box center [744, 459] width 56 height 11
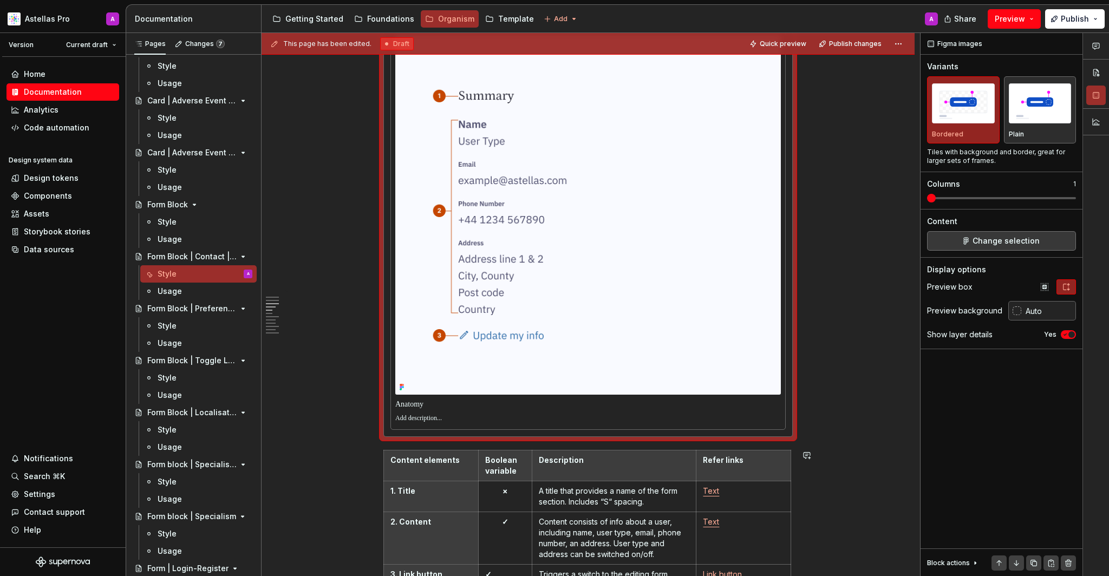
scroll to position [1082, 0]
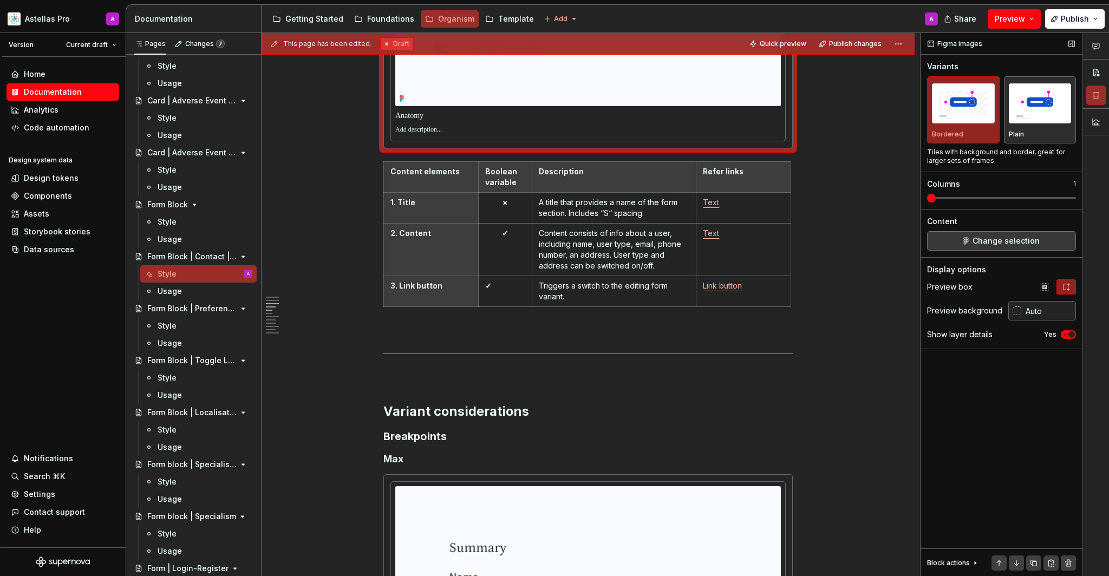
click at [1064, 337] on icon "button" at bounding box center [1064, 334] width 9 height 6
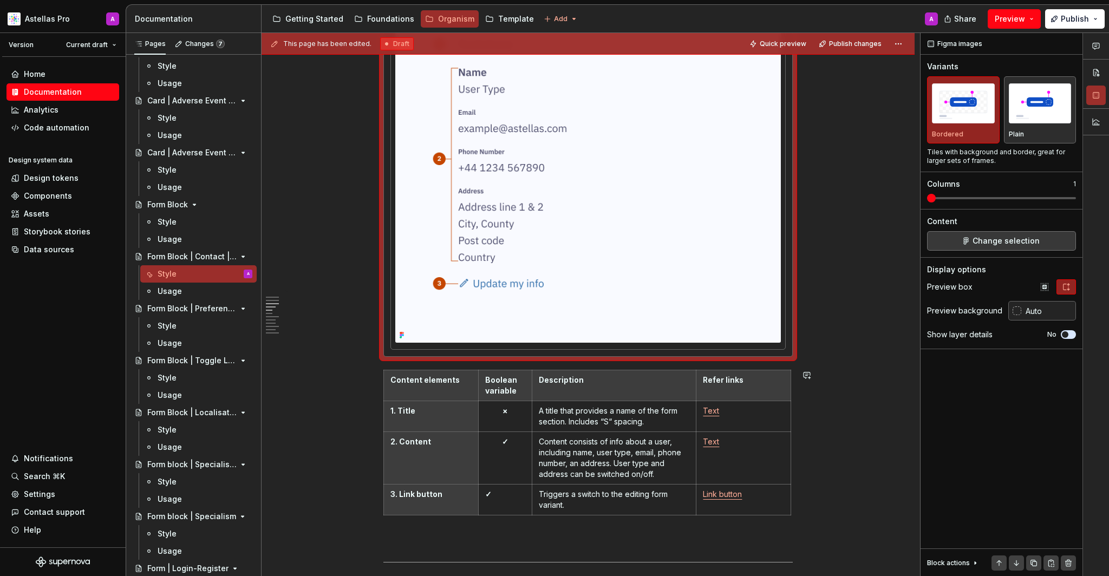
scroll to position [1013, 0]
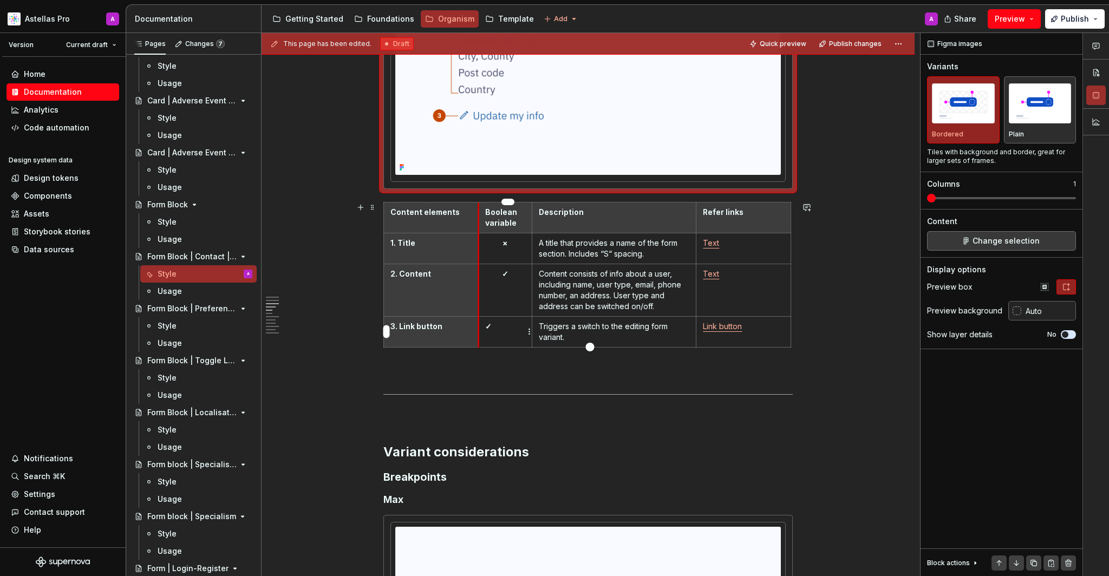
click at [483, 330] on td "✓" at bounding box center [505, 331] width 54 height 31
click at [500, 325] on p "✓" at bounding box center [505, 326] width 41 height 11
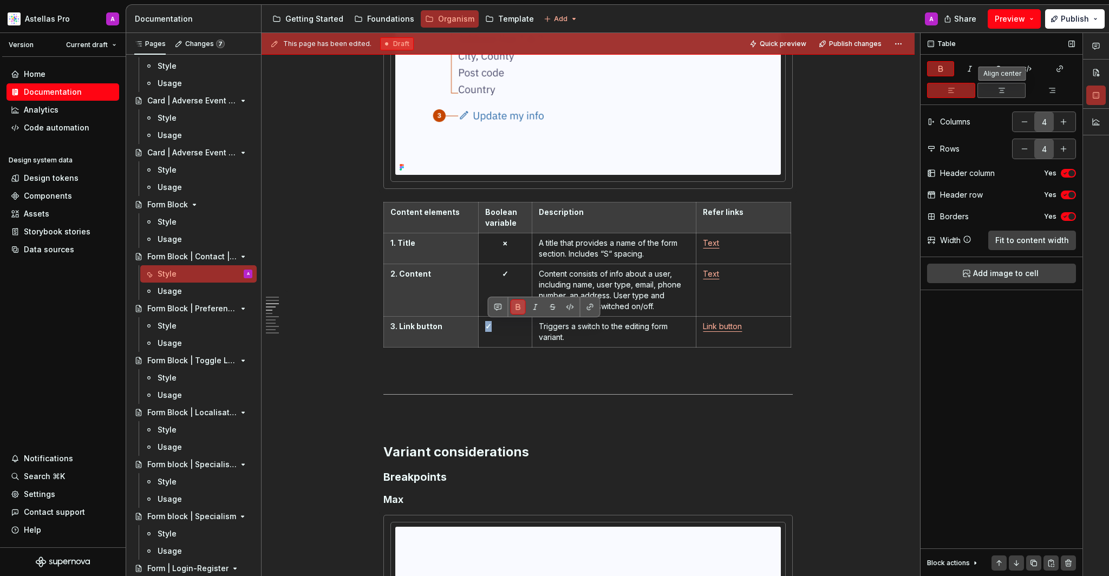
click at [1007, 89] on button "button" at bounding box center [1001, 90] width 48 height 15
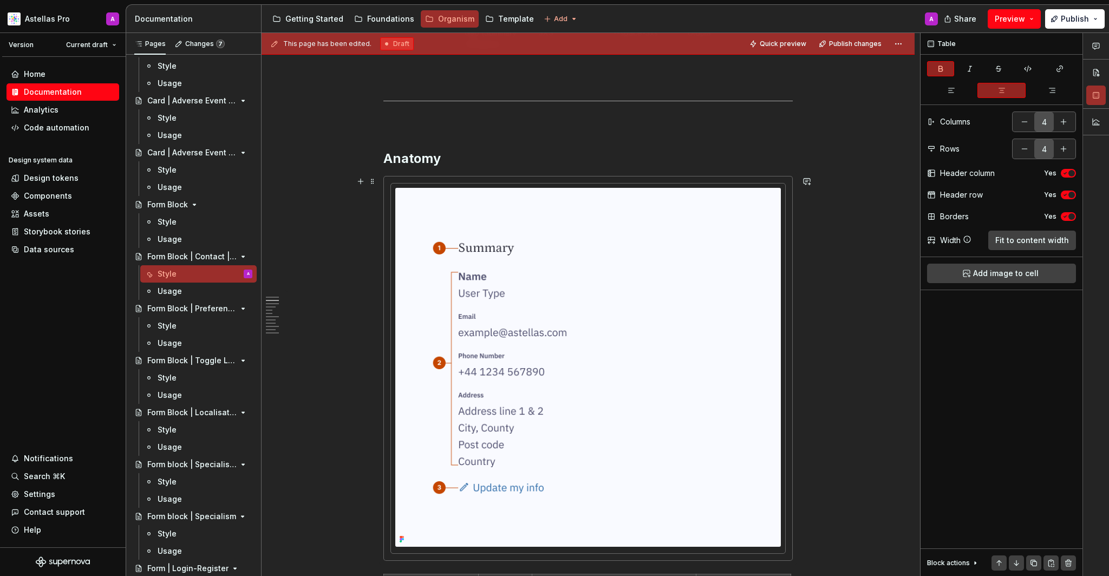
scroll to position [809, 0]
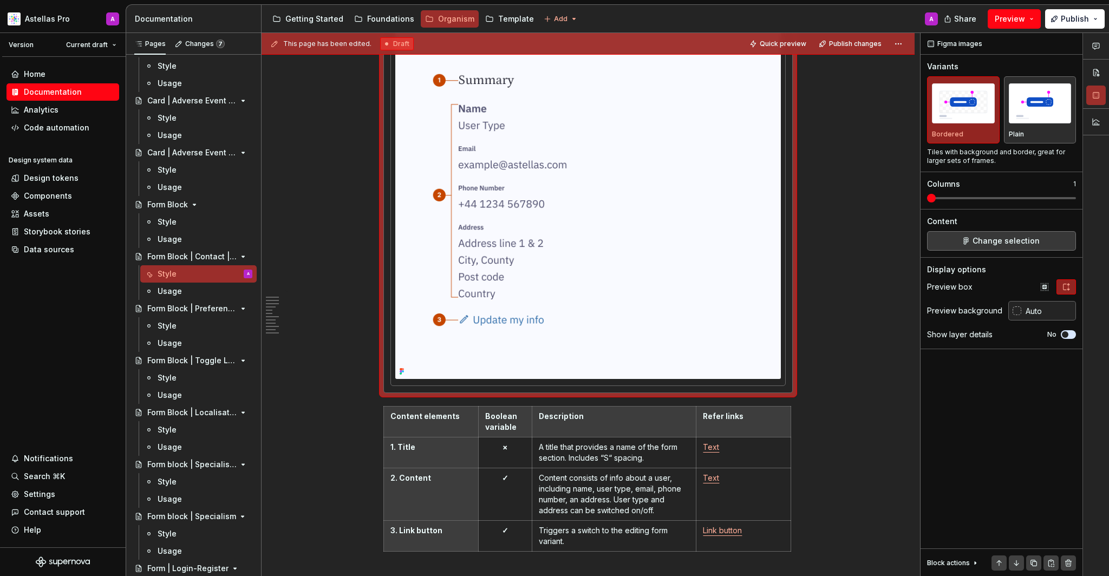
click at [697, 206] on img at bounding box center [587, 199] width 385 height 359
click at [957, 238] on button "Change selection" at bounding box center [1001, 240] width 149 height 19
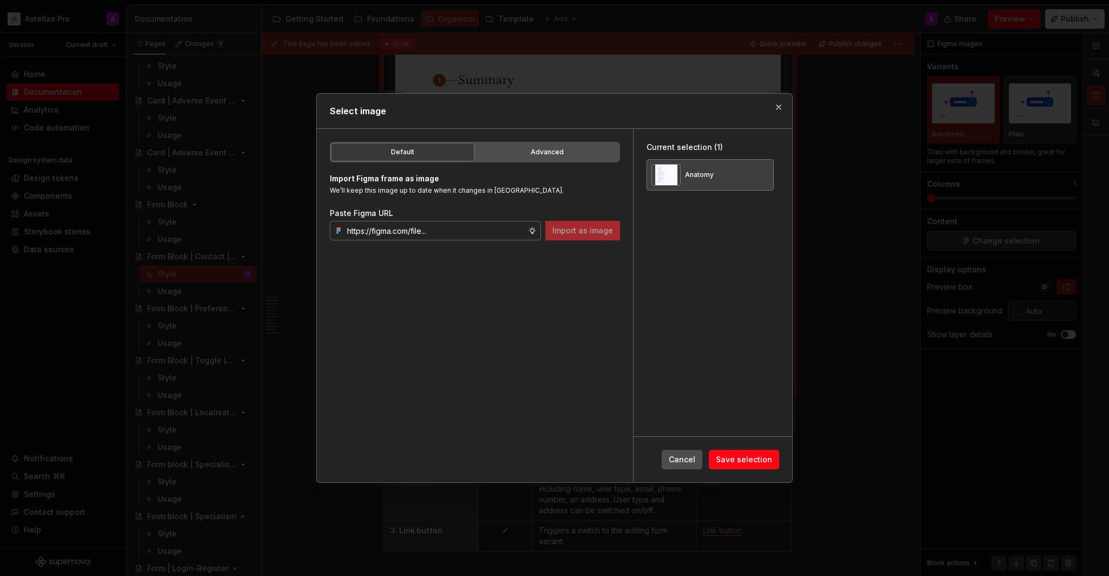
type textarea "*"
type input "https://www.figma.com/design/ho1KanuYKC92D2hPSV8g5n/Documentation-Organism-HCP-…"
click at [769, 174] on button "button" at bounding box center [761, 174] width 15 height 15
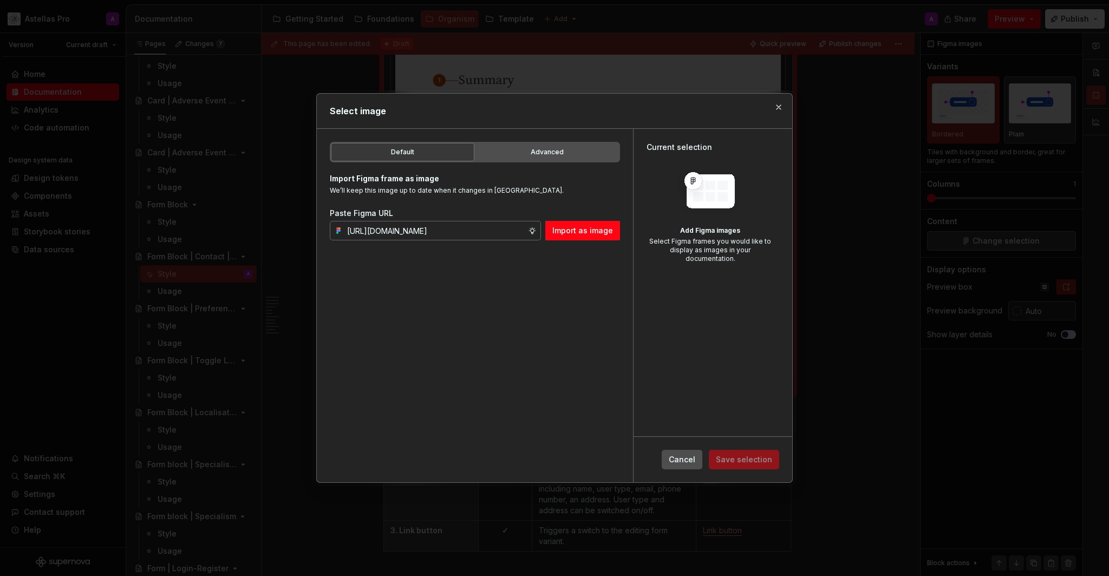
drag, startPoint x: 599, startPoint y: 232, endPoint x: 608, endPoint y: 281, distance: 50.1
click at [599, 232] on span "Import as image" at bounding box center [582, 230] width 61 height 11
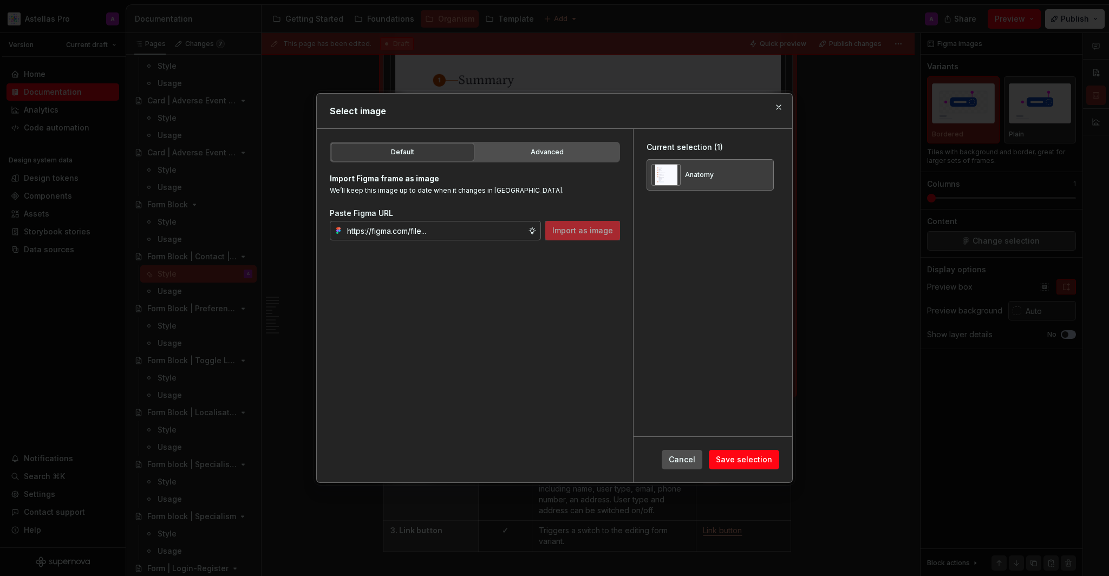
click at [726, 460] on span "Save selection" at bounding box center [744, 459] width 56 height 11
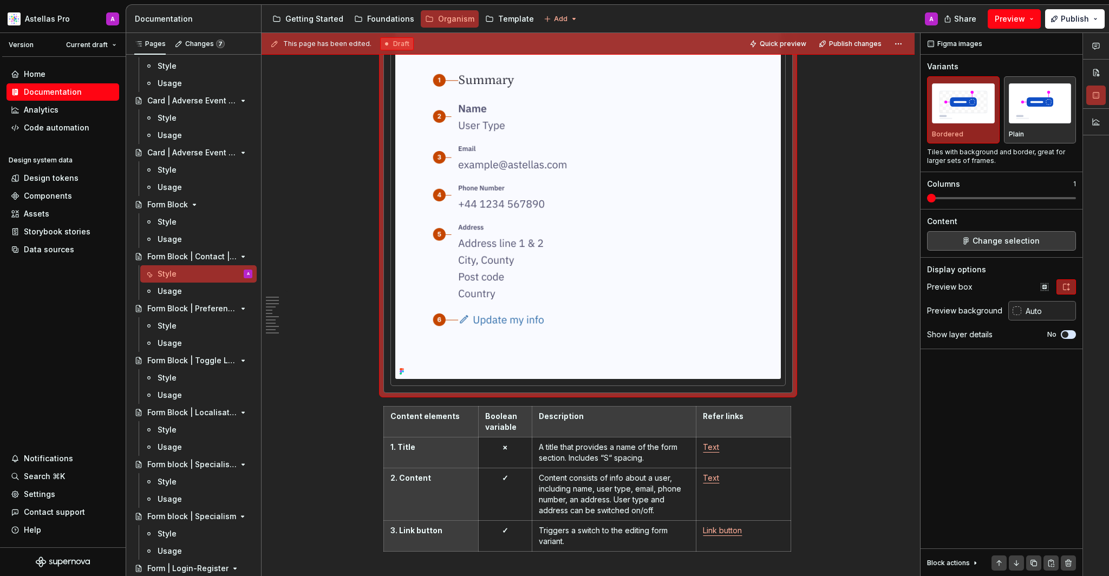
type textarea "*"
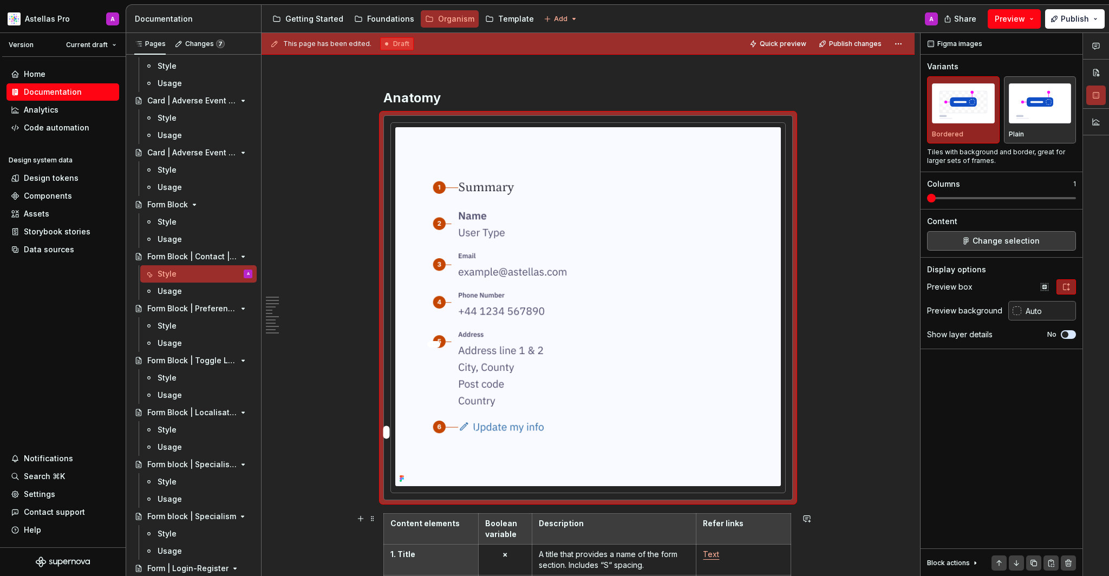
scroll to position [870, 0]
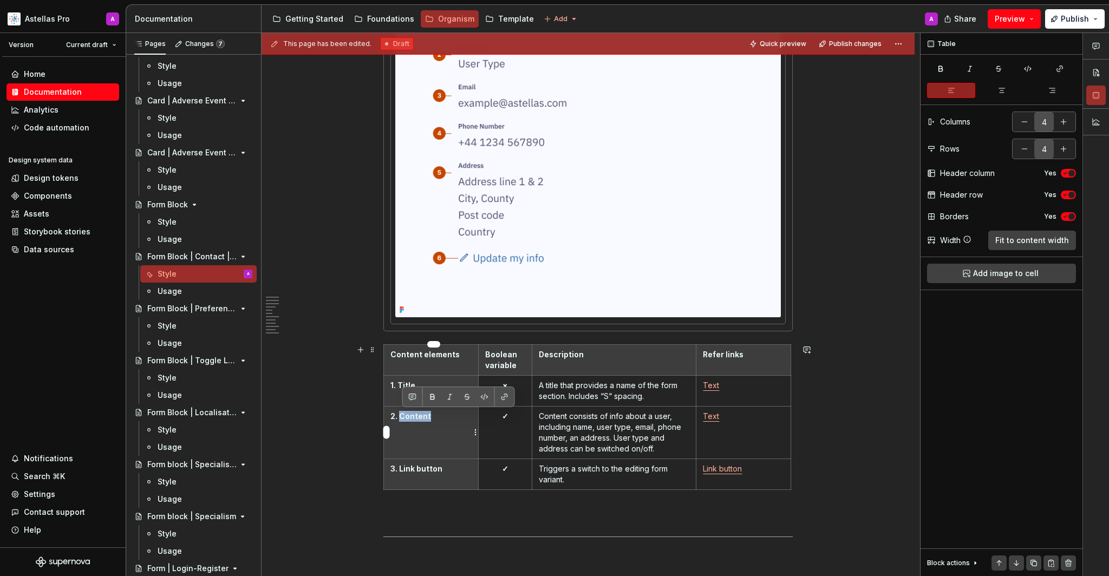
drag, startPoint x: 402, startPoint y: 417, endPoint x: 439, endPoint y: 418, distance: 36.8
click at [439, 418] on p "2. Content" at bounding box center [430, 416] width 81 height 11
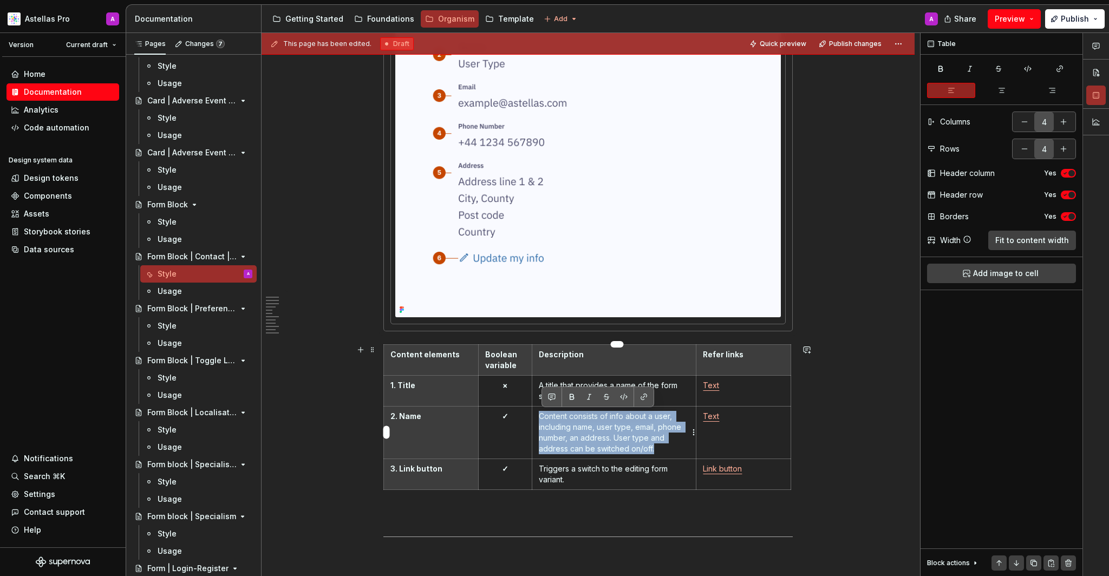
drag, startPoint x: 668, startPoint y: 446, endPoint x: 542, endPoint y: 409, distance: 131.4
click at [542, 409] on td "Content consists of info about a user, including name, user type, email, phone …" at bounding box center [614, 432] width 164 height 53
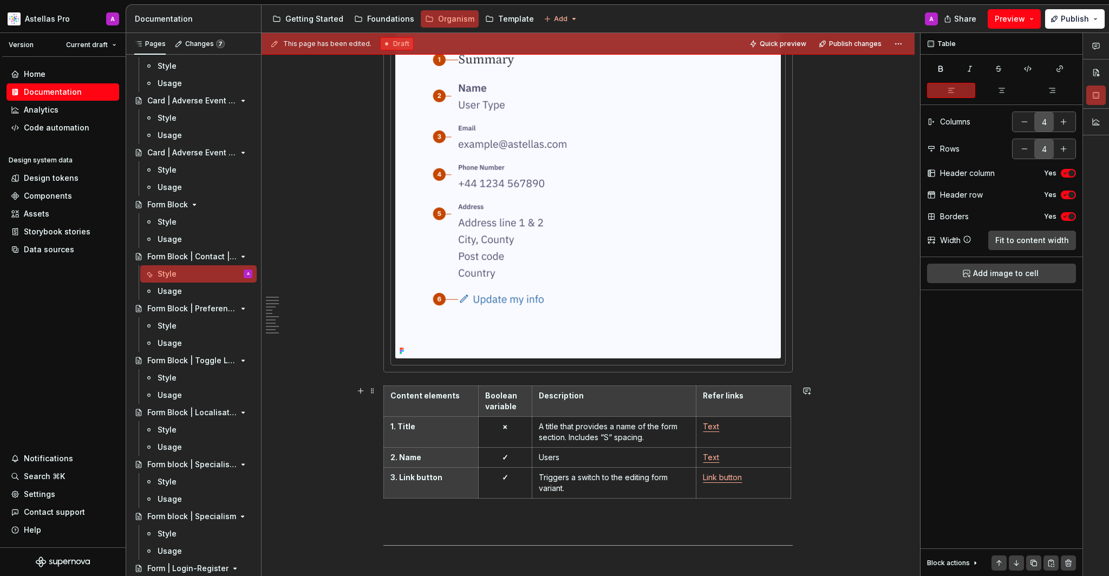
scroll to position [822, 0]
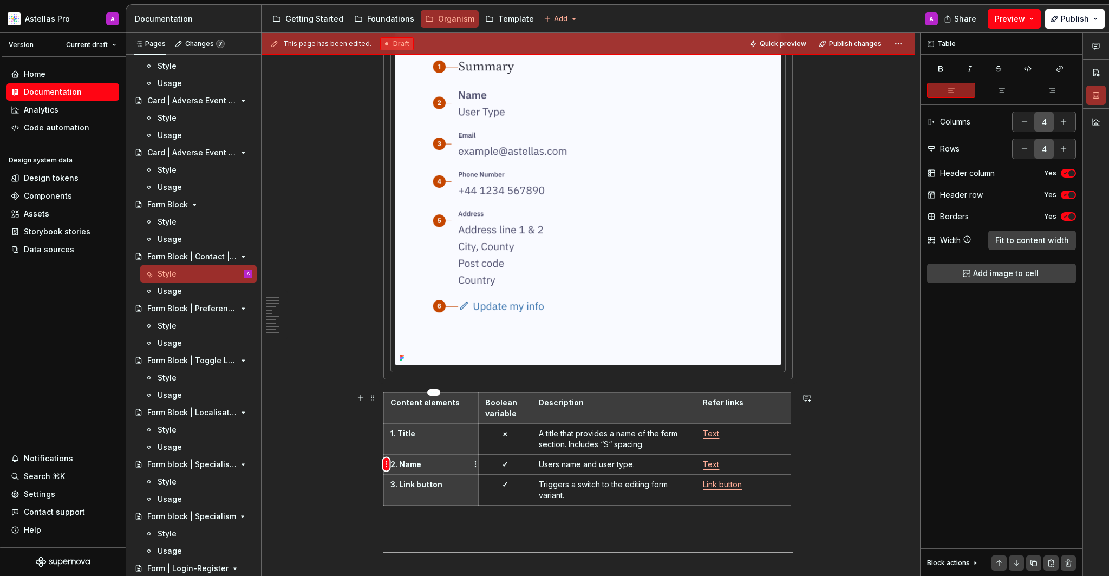
click at [385, 465] on html "Astellas Pro A Version Current draft Home Documentation Analytics Code automati…" at bounding box center [554, 288] width 1109 height 576
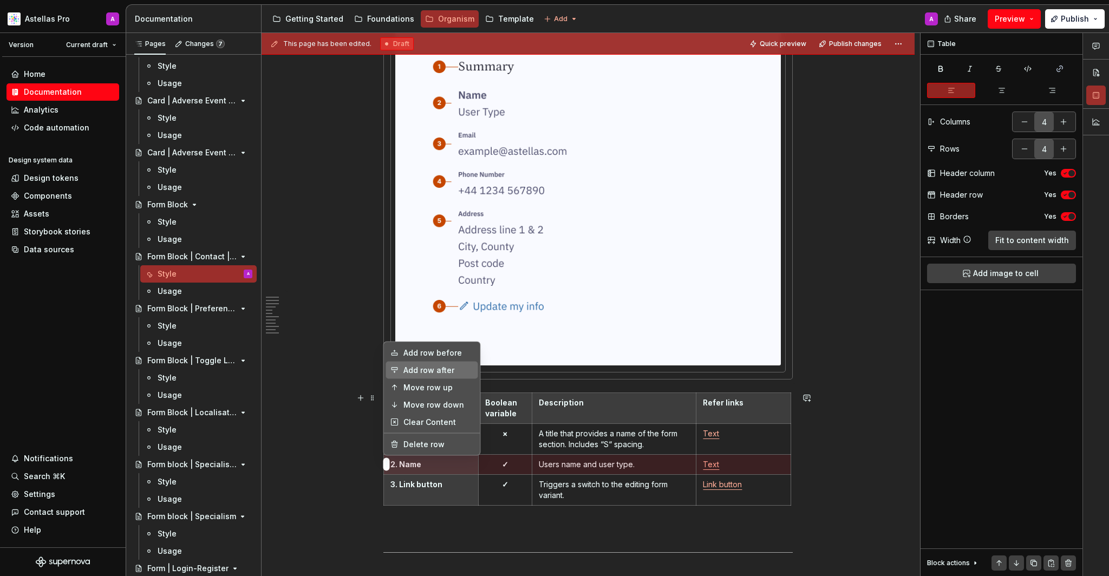
click at [431, 374] on div "Add row after" at bounding box center [438, 370] width 70 height 11
type input "5"
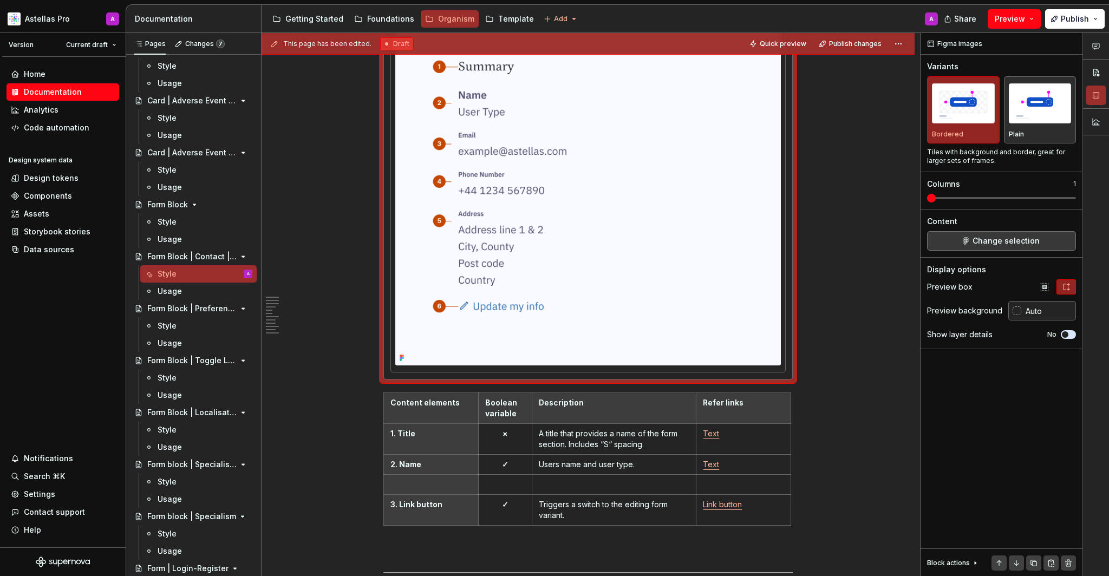
click at [660, 211] on img at bounding box center [587, 185] width 385 height 359
click at [978, 244] on span "Change selection" at bounding box center [1005, 240] width 67 height 11
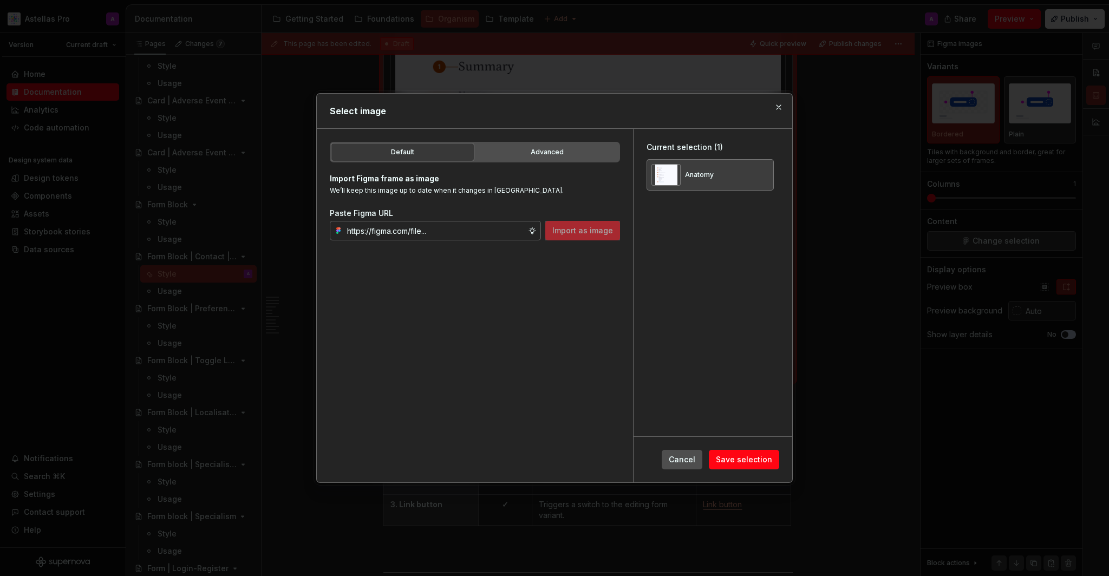
type textarea "*"
type input "https://www.figma.com/design/ho1KanuYKC92D2hPSV8g5n/Documentation-Organism-HCP-…"
click at [769, 172] on button "button" at bounding box center [761, 174] width 15 height 15
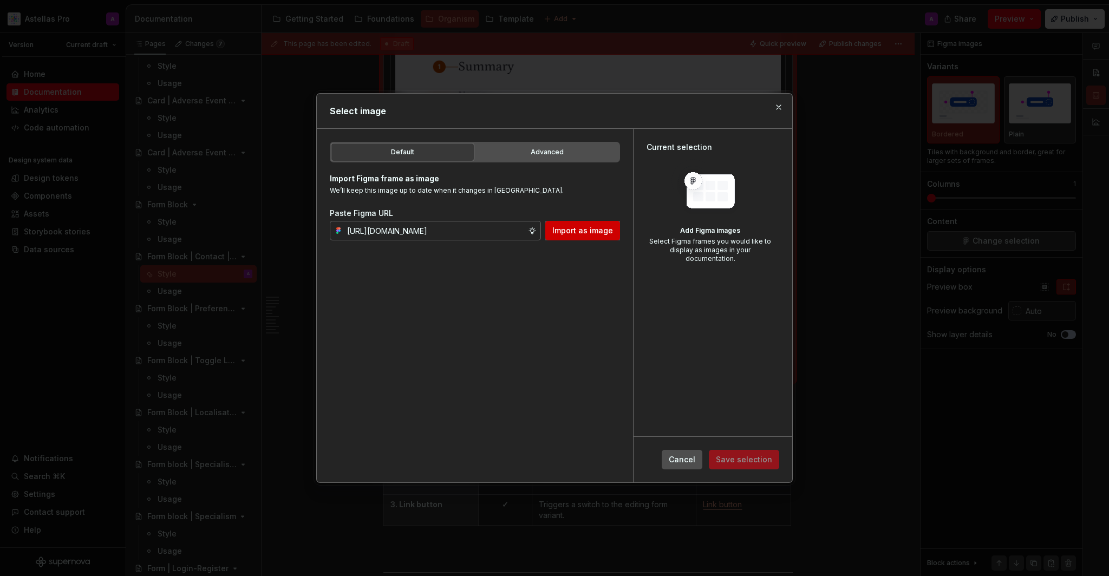
click at [612, 221] on button "Import as image" at bounding box center [582, 230] width 75 height 19
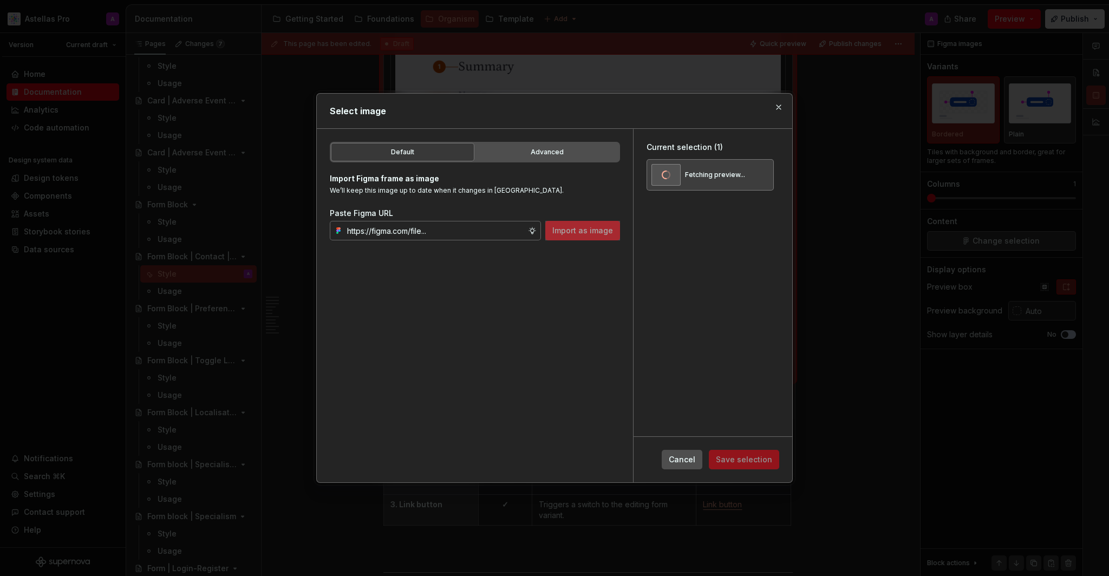
click at [709, 309] on div "Current selection (1) Fetching preview..." at bounding box center [712, 282] width 159 height 307
click at [735, 460] on span "Save selection" at bounding box center [744, 459] width 56 height 11
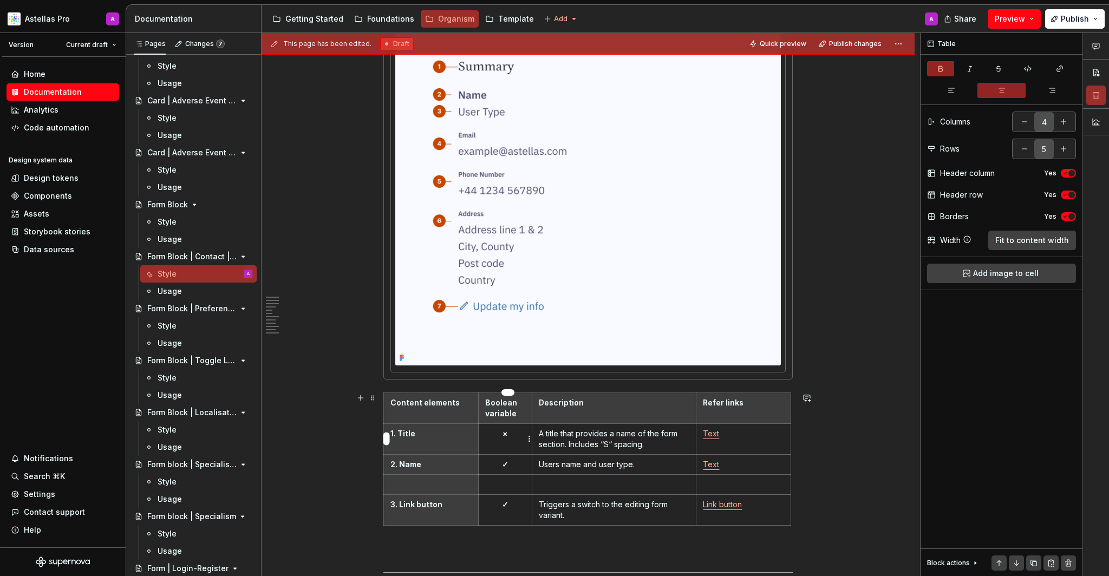
drag, startPoint x: 522, startPoint y: 428, endPoint x: 507, endPoint y: 429, distance: 15.8
click at [507, 429] on p "×" at bounding box center [505, 433] width 41 height 11
drag, startPoint x: 508, startPoint y: 431, endPoint x: 510, endPoint y: 453, distance: 22.4
click at [499, 432] on p "×" at bounding box center [505, 433] width 41 height 11
click at [519, 470] on td "✓" at bounding box center [505, 464] width 54 height 20
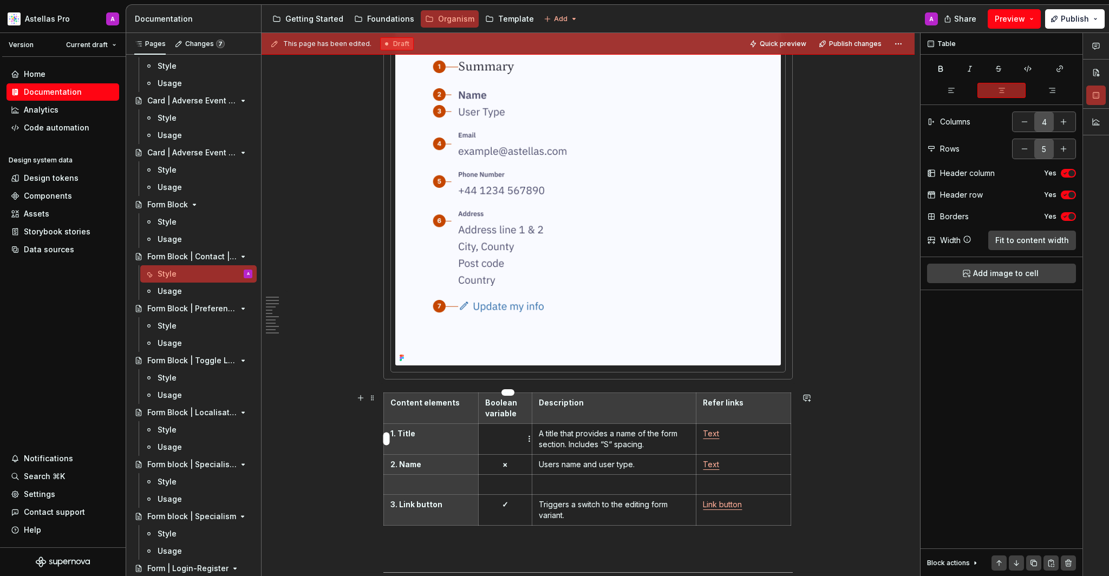
click at [507, 429] on p at bounding box center [505, 433] width 41 height 11
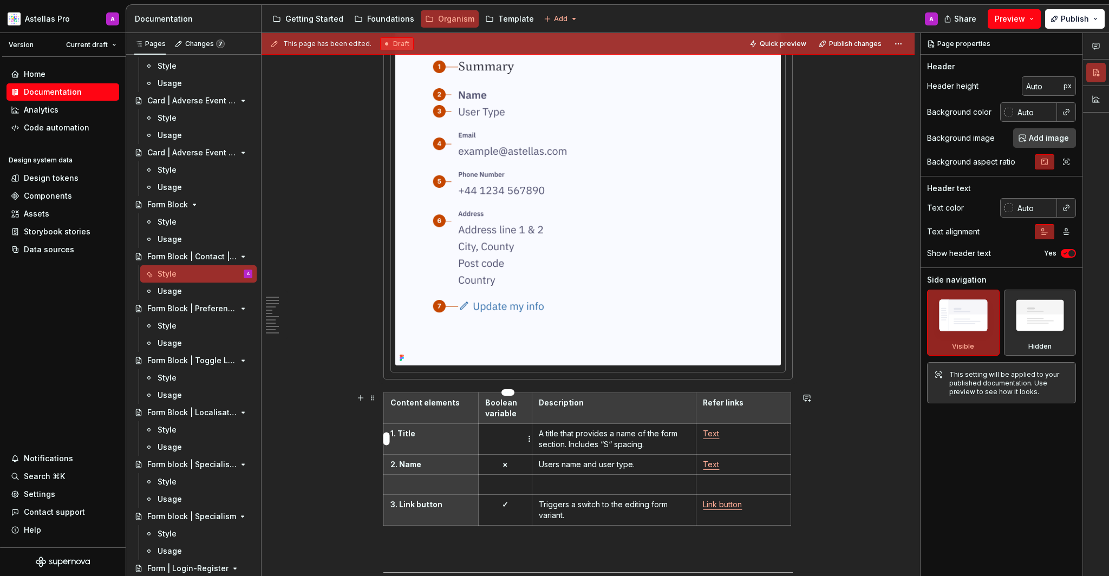
click at [512, 435] on p at bounding box center [505, 433] width 41 height 11
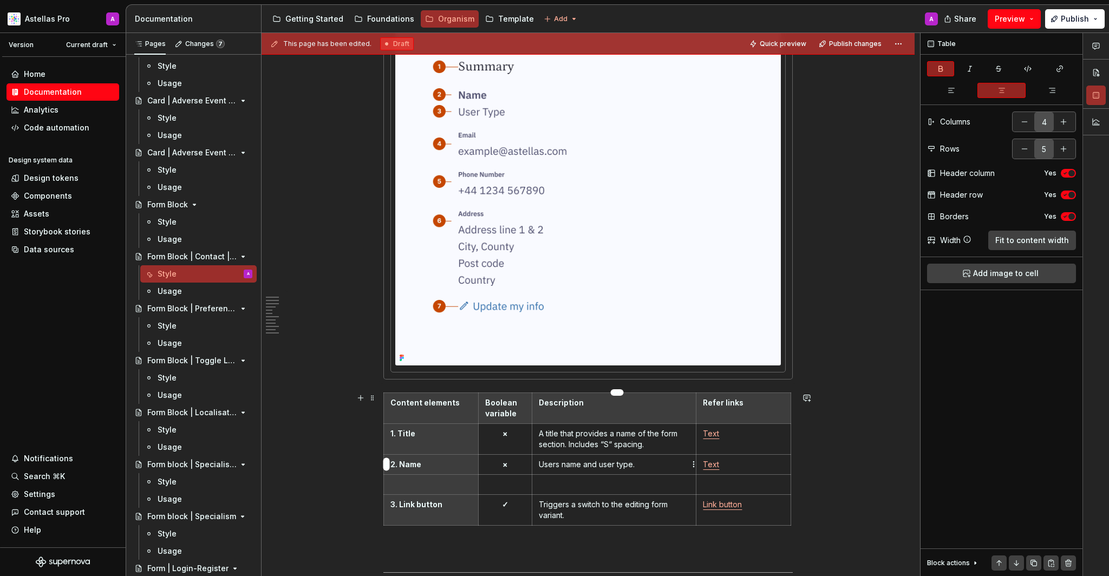
click at [603, 465] on p "Users name and user type." at bounding box center [614, 464] width 150 height 11
drag, startPoint x: 586, startPoint y: 463, endPoint x: 657, endPoint y: 461, distance: 71.5
click at [657, 461] on p "Users name and user type." at bounding box center [614, 464] width 150 height 11
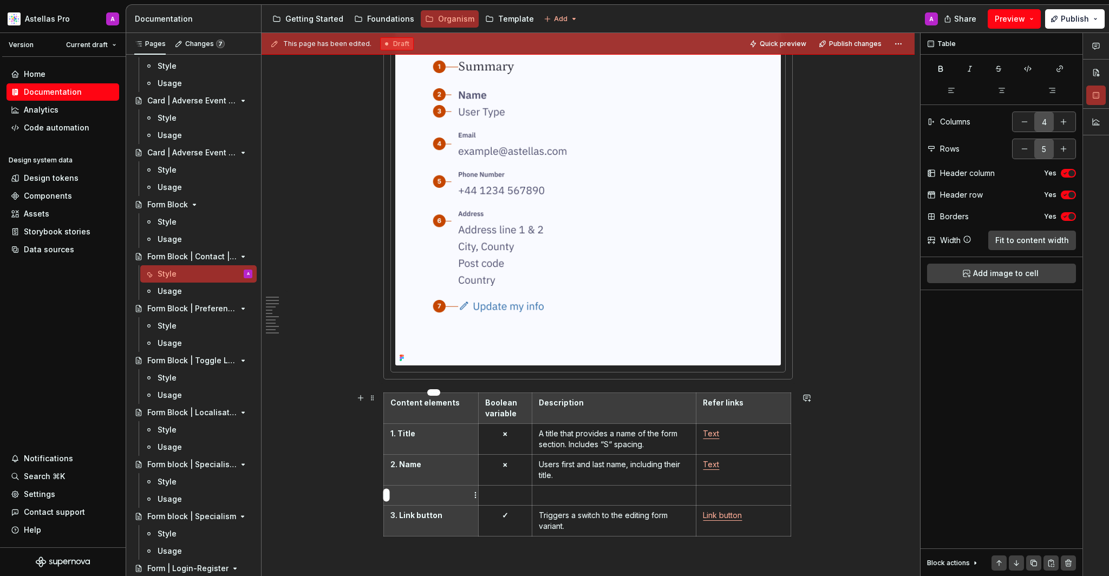
click at [443, 498] on p at bounding box center [430, 495] width 81 height 11
click at [506, 510] on p "✓" at bounding box center [505, 515] width 41 height 11
copy strong "✓"
click at [505, 496] on div at bounding box center [561, 496] width 113 height 21
click at [500, 496] on p at bounding box center [505, 495] width 41 height 11
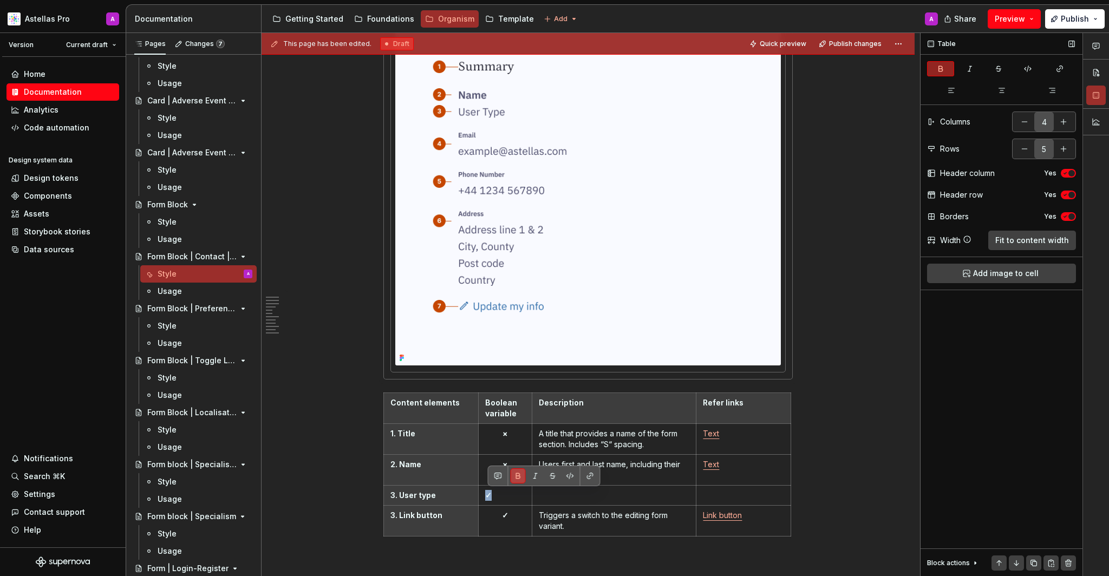
type textarea "*"
click at [1005, 87] on button "button" at bounding box center [1001, 90] width 48 height 15
click at [613, 505] on tbody "Content elements Boolean variable Description Refer links 1. Title × A title th…" at bounding box center [587, 463] width 407 height 143
click at [621, 498] on p at bounding box center [614, 495] width 150 height 11
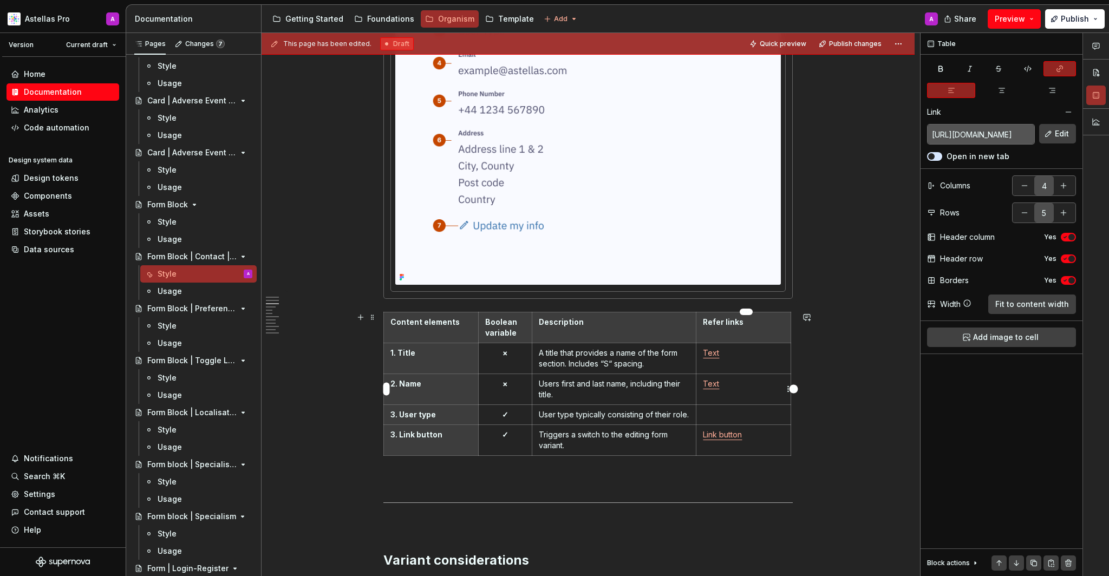
click at [719, 384] on link "Text" at bounding box center [711, 383] width 16 height 9
copy link "Text"
click at [729, 414] on p at bounding box center [743, 414] width 81 height 11
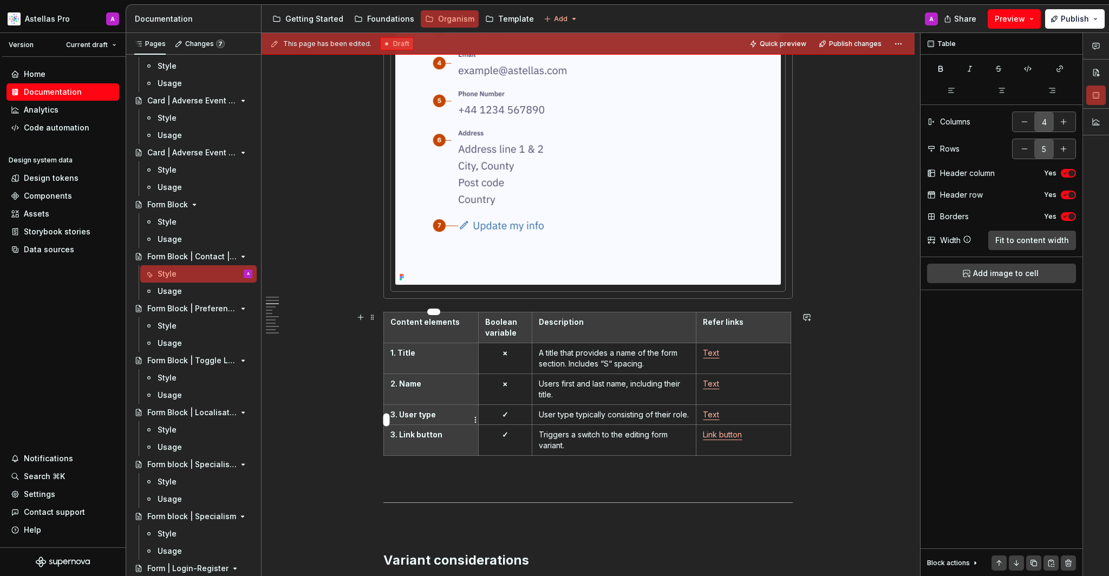
click at [382, 417] on div "This page has been edited. Draft Quick preview Publish changes Form Block | Con…" at bounding box center [590, 305] width 658 height 544
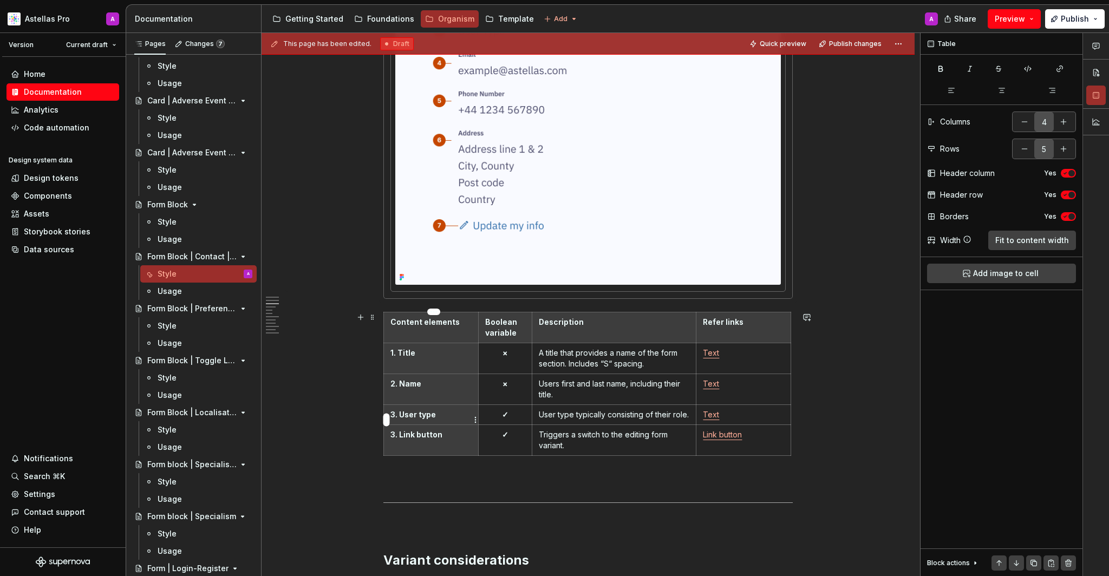
click at [404, 421] on th "3. User type" at bounding box center [431, 414] width 95 height 20
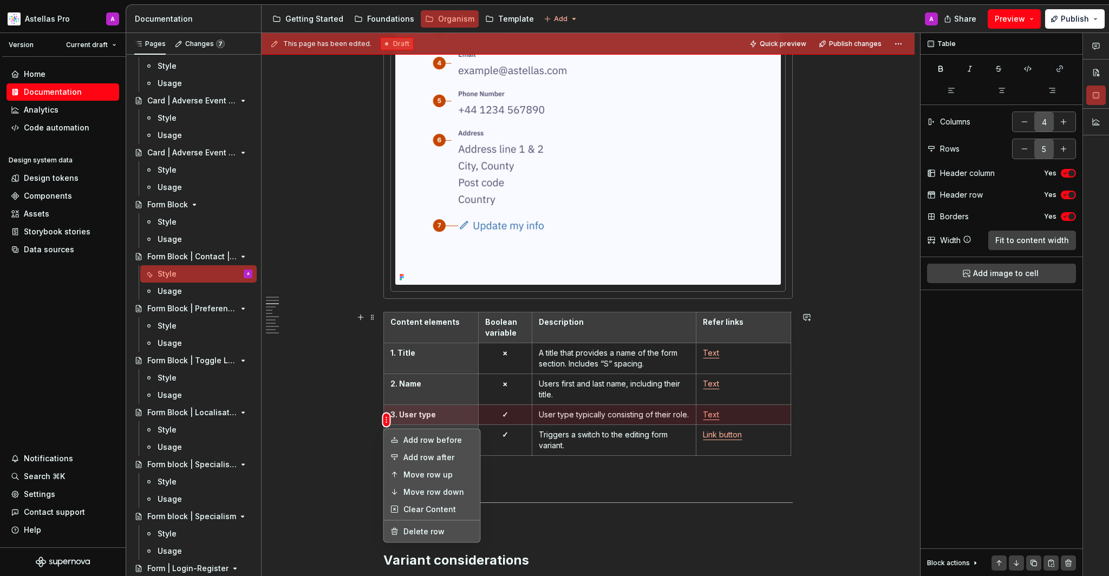
click at [389, 421] on html "Astellas Pro A Version Current draft Home Documentation Analytics Code automati…" at bounding box center [554, 288] width 1109 height 576
click at [412, 458] on div "Add row after" at bounding box center [438, 457] width 70 height 11
type input "6"
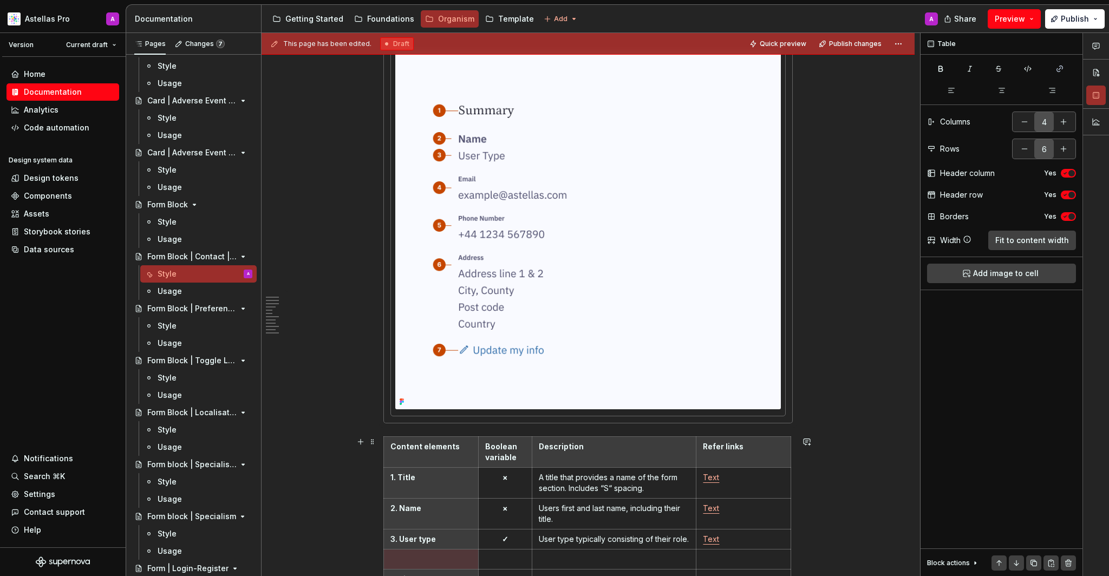
scroll to position [851, 0]
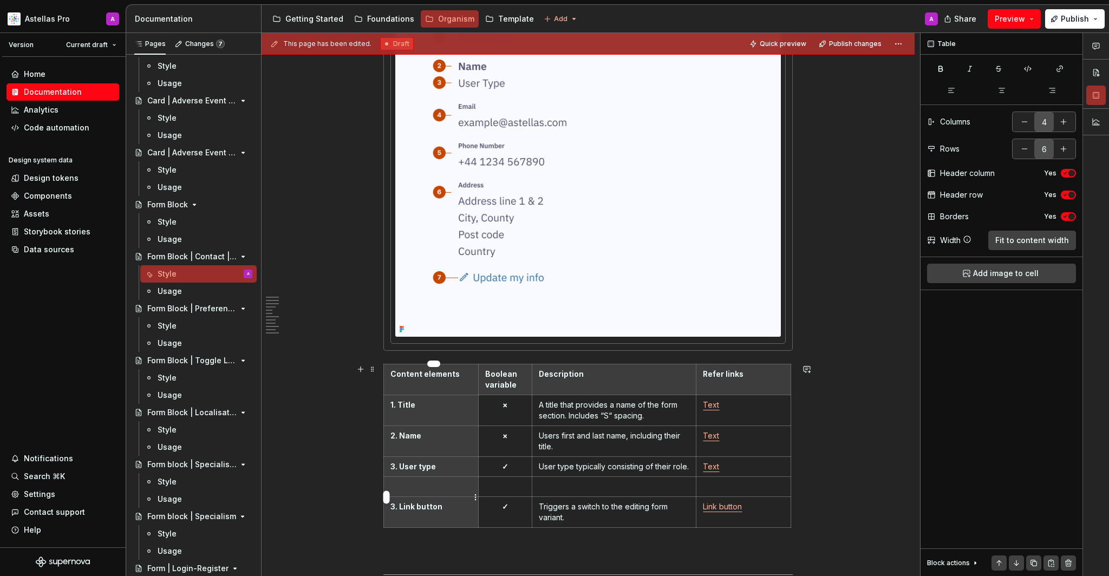
click at [432, 492] on p at bounding box center [430, 486] width 81 height 11
click at [510, 465] on p "✓" at bounding box center [505, 466] width 41 height 11
drag, startPoint x: 493, startPoint y: 434, endPoint x: 525, endPoint y: 434, distance: 31.4
click at [525, 435] on p "×" at bounding box center [505, 435] width 41 height 11
copy strong "×"
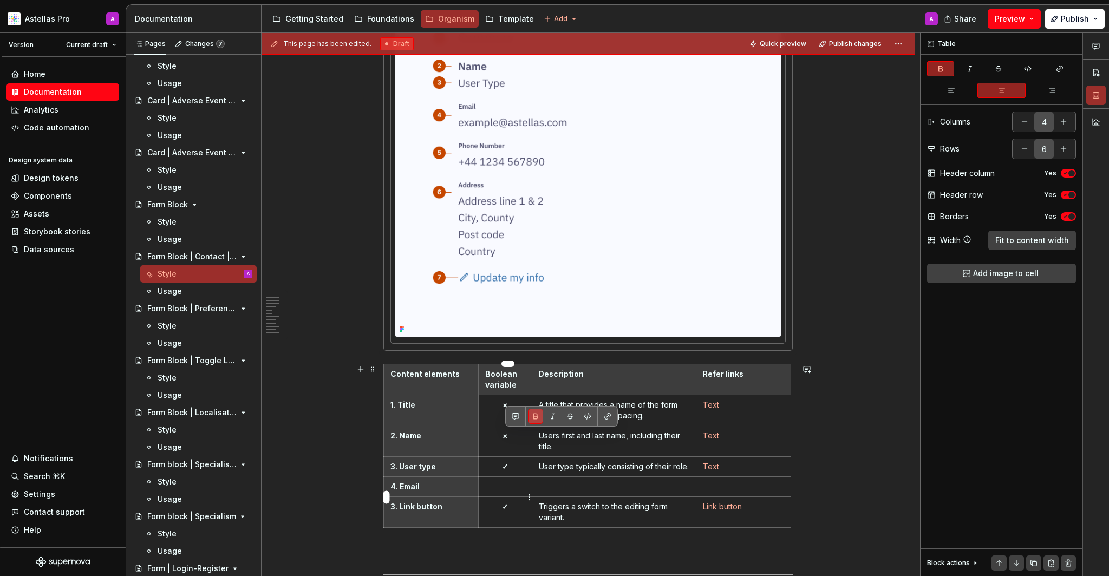
click at [516, 492] on p at bounding box center [505, 486] width 41 height 11
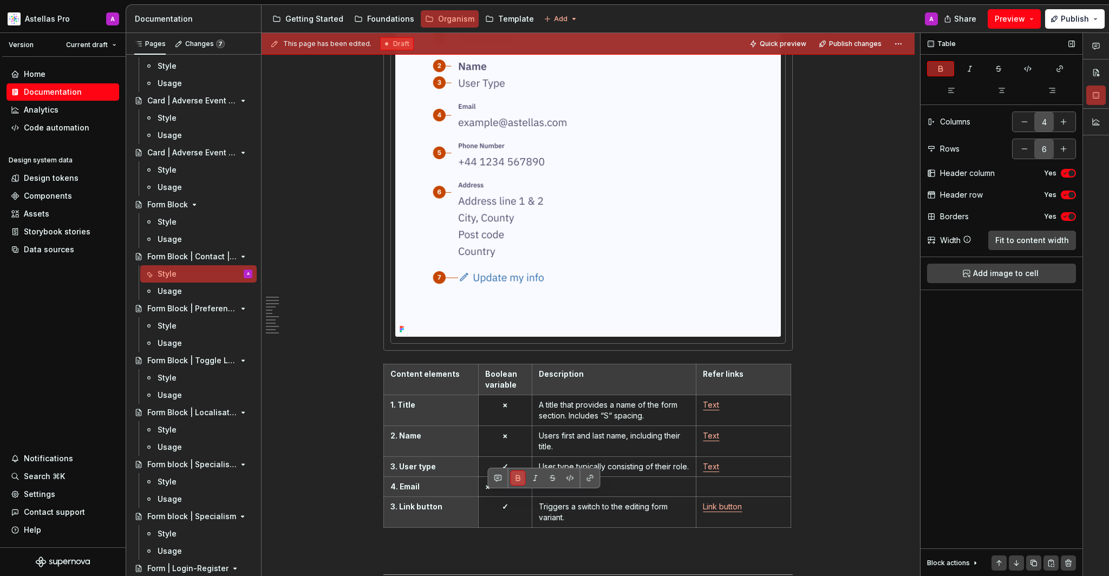
click at [1003, 80] on div "Table Columns 4 Rows 6 Header column Yes Header row Yes Borders Yes Width Fit t…" at bounding box center [1001, 305] width 162 height 544
click at [1003, 87] on icon "button" at bounding box center [1001, 90] width 9 height 9
click at [670, 492] on p at bounding box center [614, 486] width 150 height 11
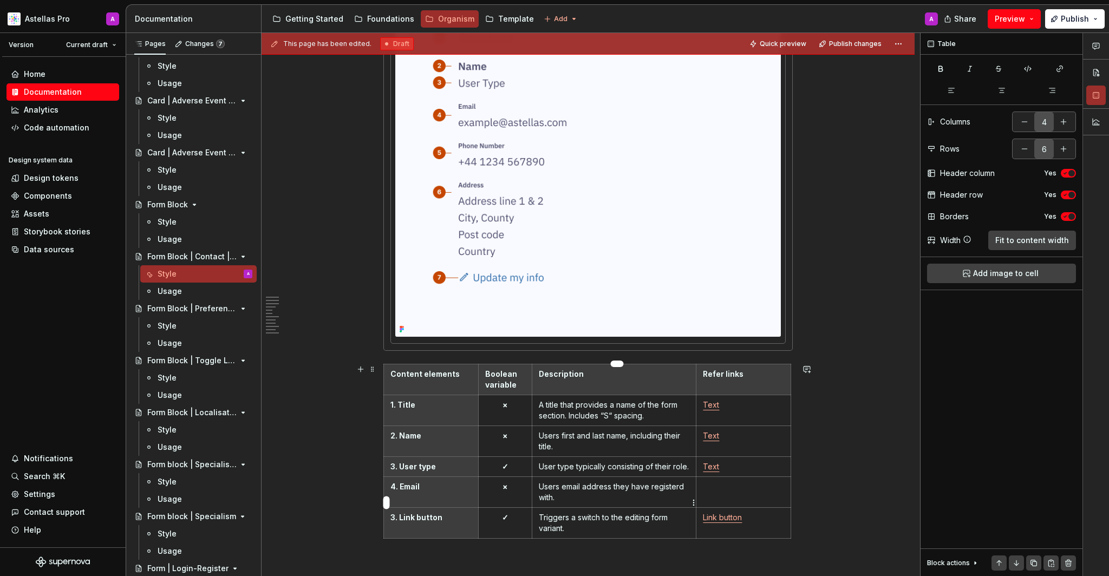
click at [672, 499] on p "Users email address they have registerd with." at bounding box center [614, 492] width 150 height 22
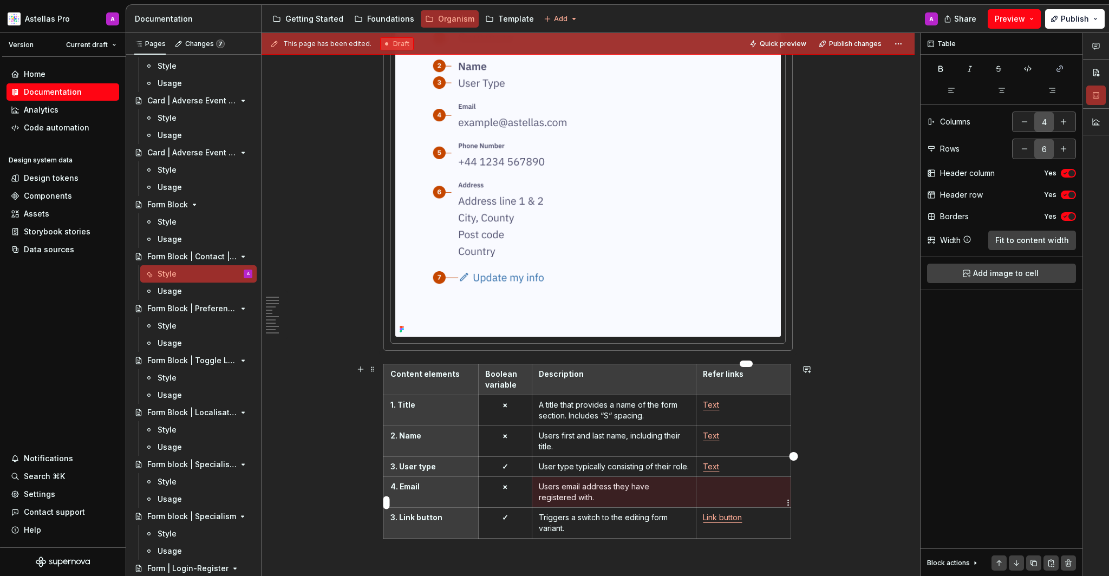
click at [754, 492] on p at bounding box center [743, 486] width 81 height 11
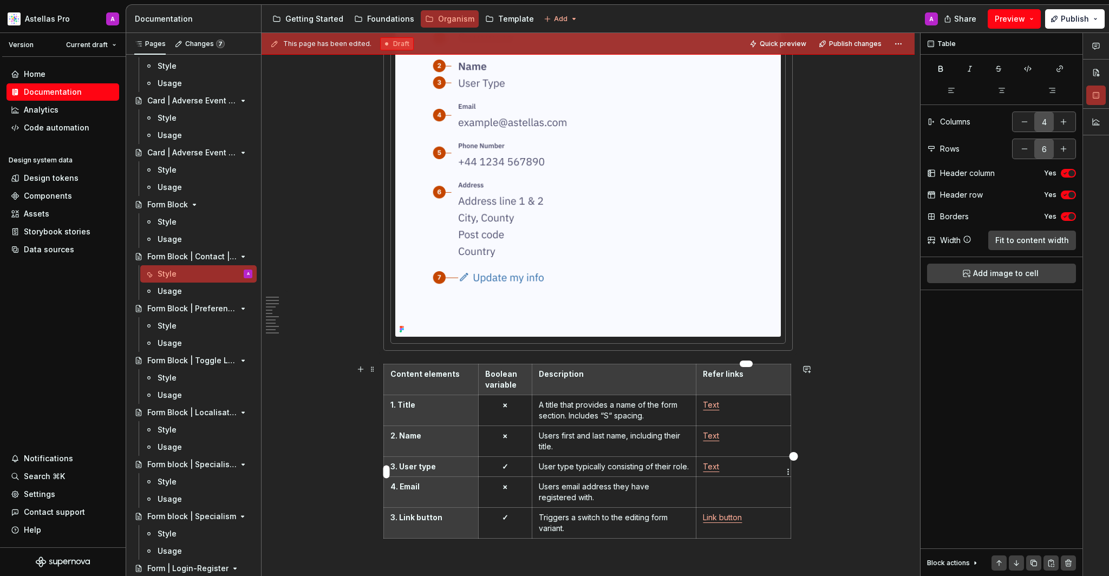
click at [734, 460] on td "Text" at bounding box center [743, 466] width 95 height 20
copy link "Text"
click at [731, 492] on p at bounding box center [743, 486] width 81 height 11
click at [443, 492] on p "4. Email" at bounding box center [430, 486] width 81 height 11
click at [385, 501] on html "Astellas Pro A Version Current draft Home Documentation Analytics Code automati…" at bounding box center [554, 288] width 1109 height 576
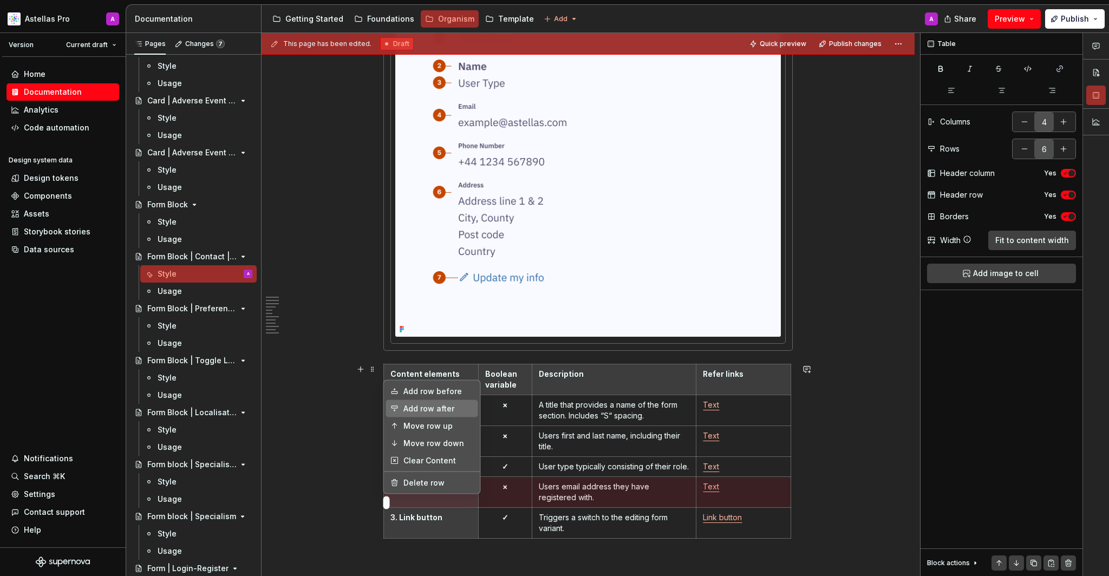
click at [427, 410] on div "Add row after" at bounding box center [438, 408] width 70 height 11
type input "7"
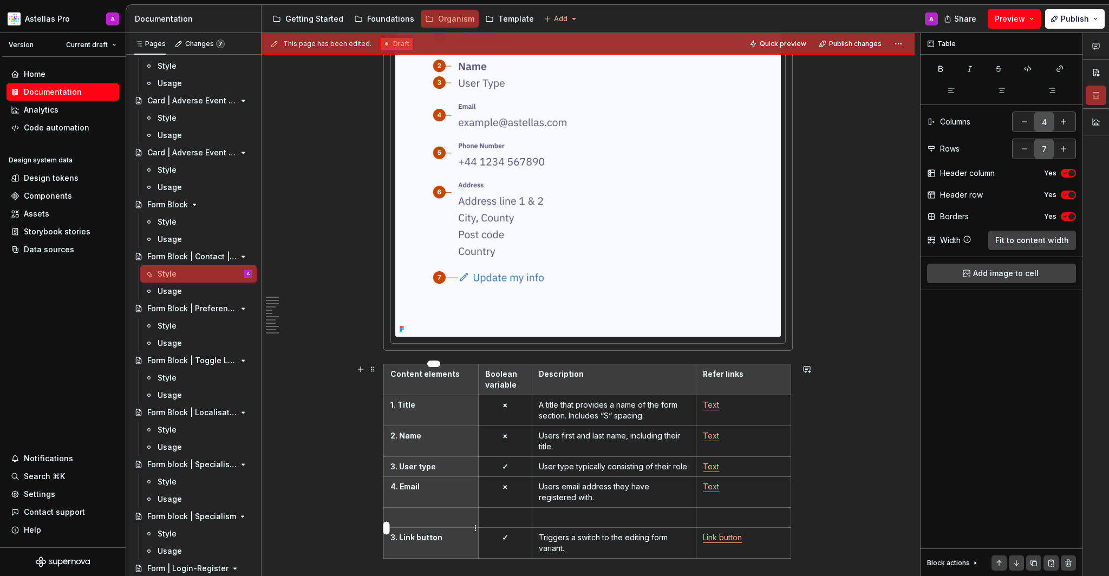
click at [441, 523] on p at bounding box center [430, 517] width 81 height 11
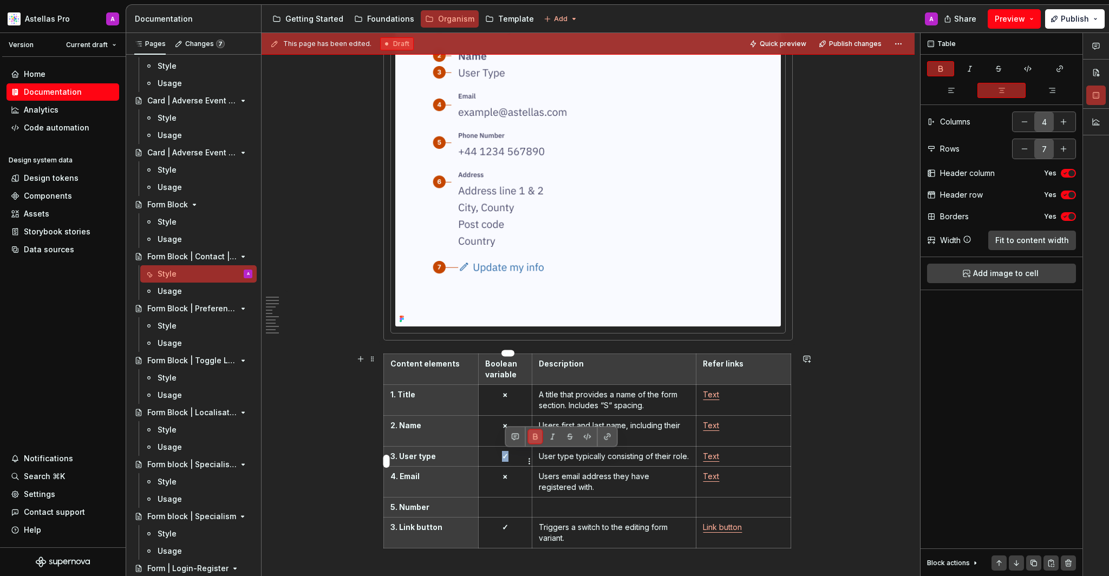
drag, startPoint x: 505, startPoint y: 461, endPoint x: 510, endPoint y: 460, distance: 5.5
click at [510, 460] on p "✓" at bounding box center [505, 456] width 41 height 11
copy strong "✓"
click at [516, 513] on p at bounding box center [505, 507] width 41 height 11
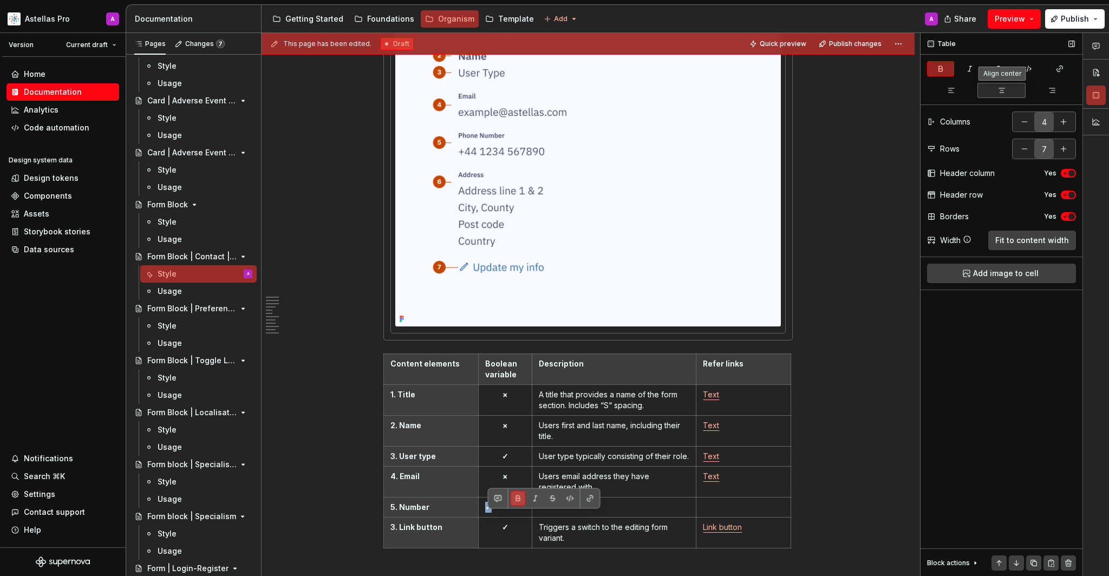
click at [996, 93] on button "button" at bounding box center [1001, 90] width 48 height 15
click at [630, 513] on p at bounding box center [614, 507] width 150 height 11
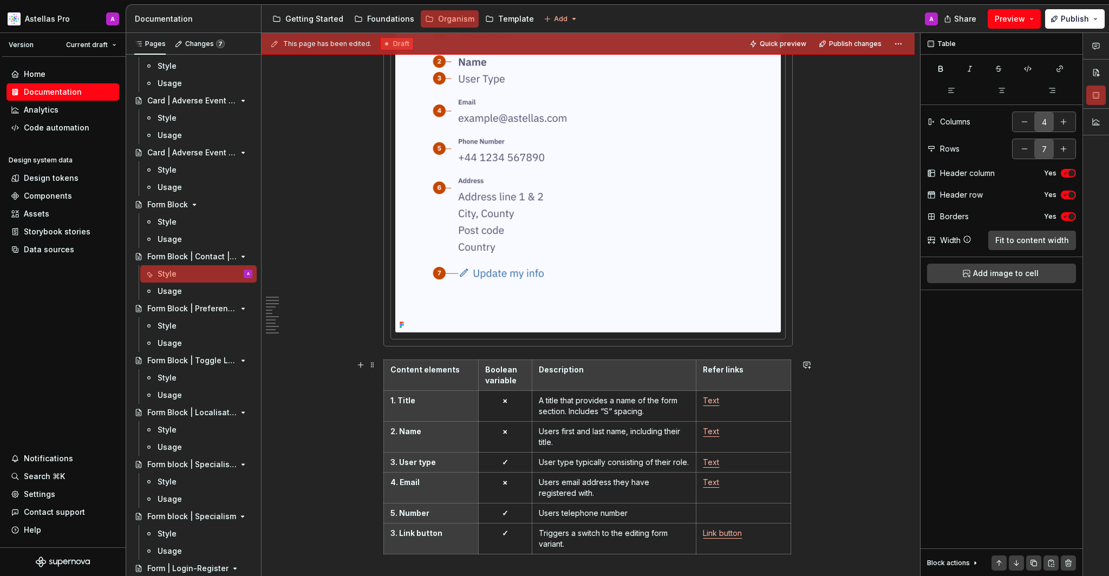
scroll to position [914, 0]
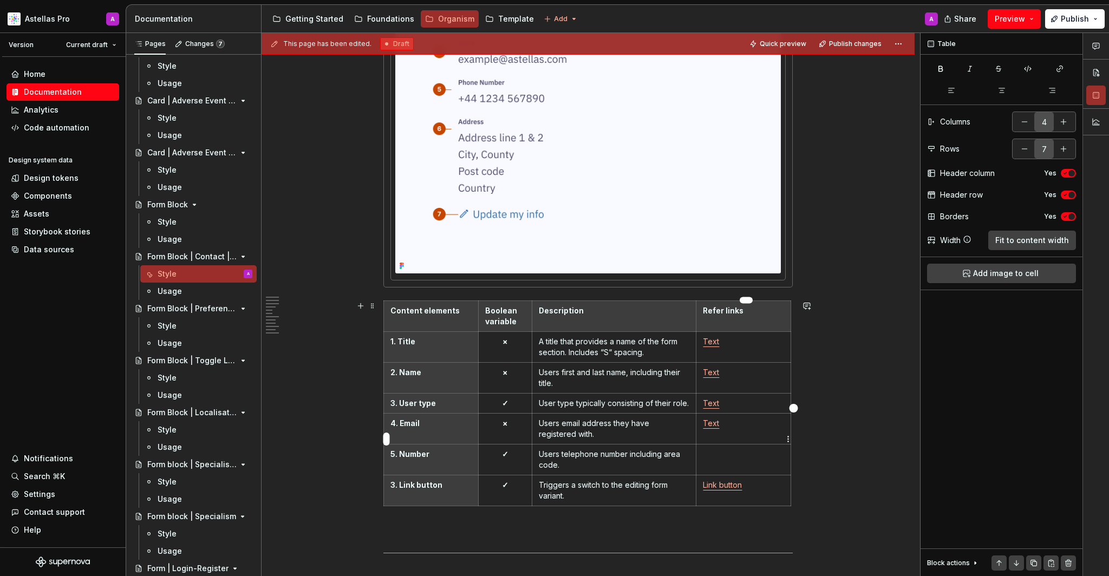
click at [730, 429] on p "Text" at bounding box center [743, 423] width 81 height 11
copy link "Text"
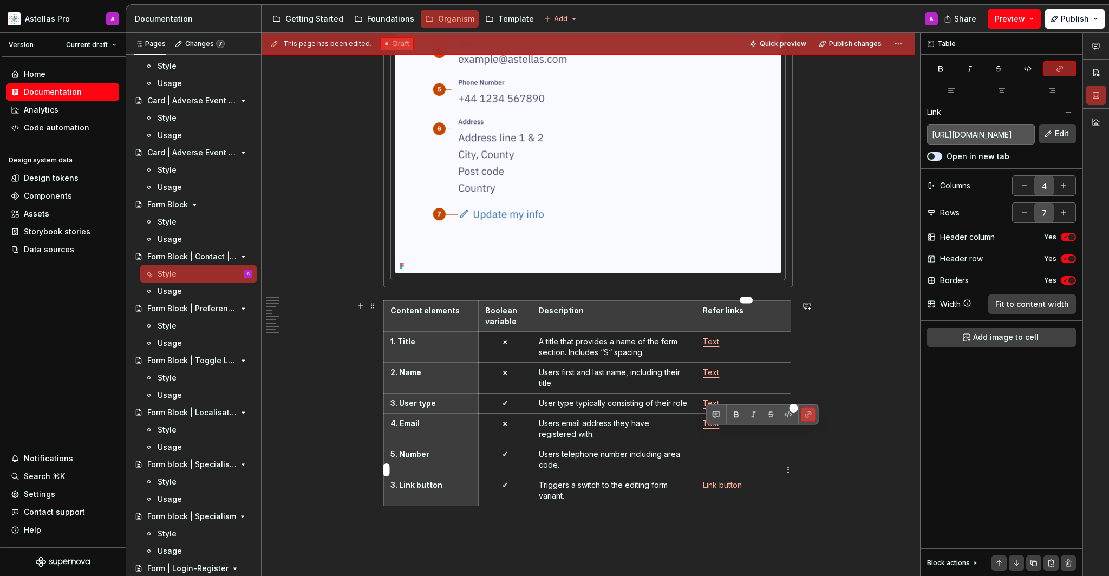
click at [741, 470] on td at bounding box center [743, 459] width 95 height 31
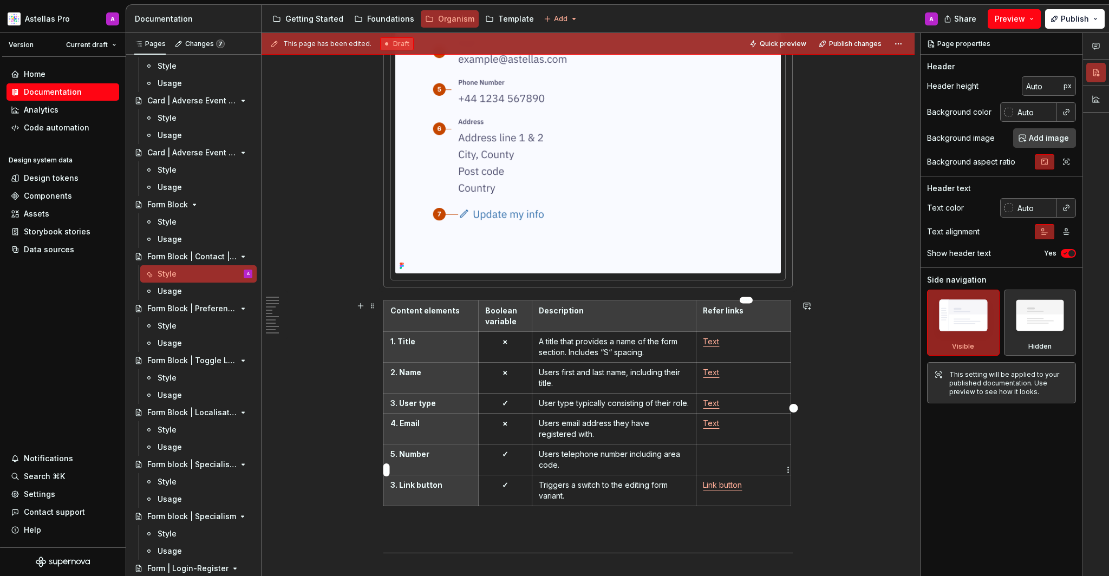
click at [730, 471] on td at bounding box center [743, 459] width 95 height 31
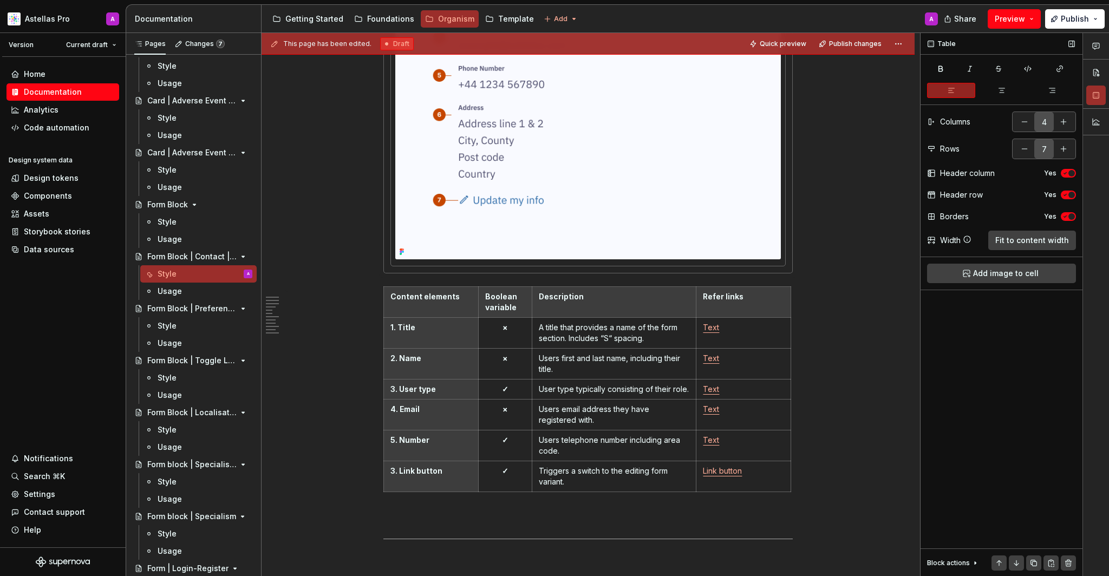
type textarea "*"
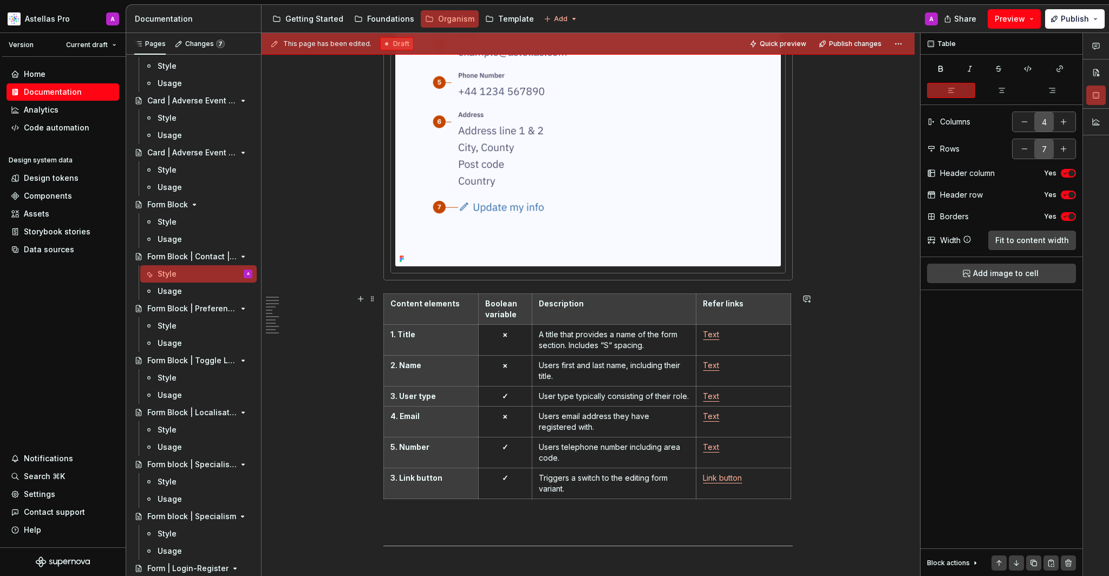
scroll to position [914, 0]
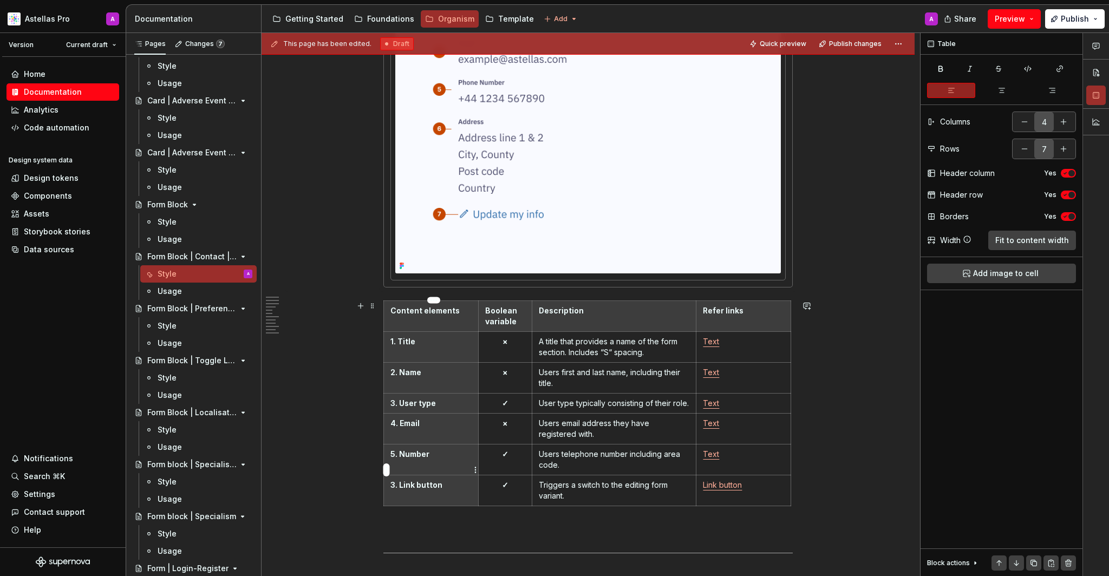
click at [413, 475] on th "5. Number" at bounding box center [431, 459] width 95 height 31
click at [389, 470] on html "Astellas Pro A Version Current draft Home Documentation Analytics Code automati…" at bounding box center [554, 288] width 1109 height 576
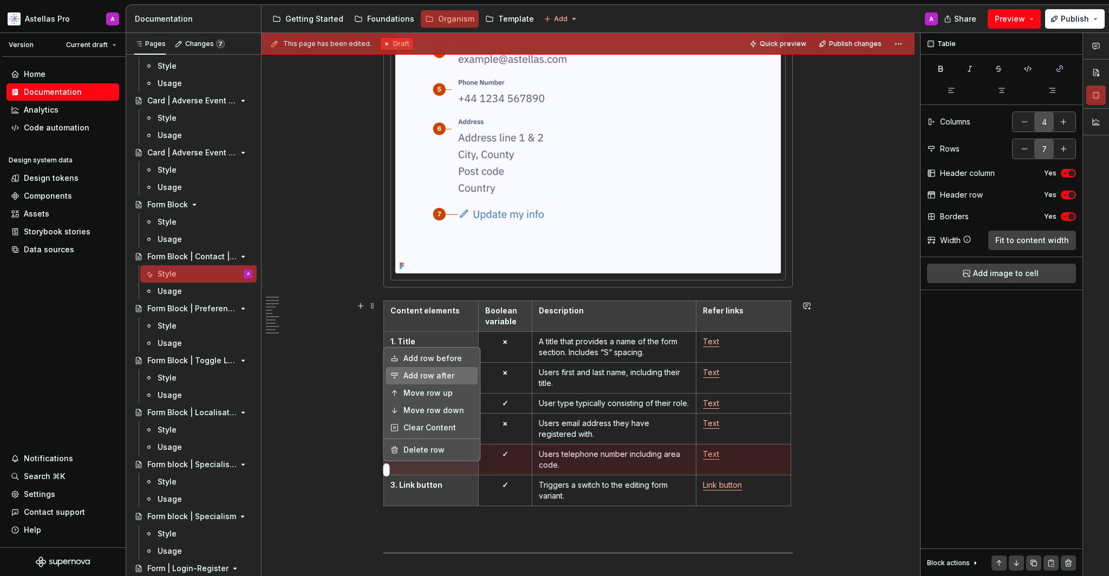
click at [437, 376] on div "Add row after" at bounding box center [438, 375] width 70 height 11
type input "8"
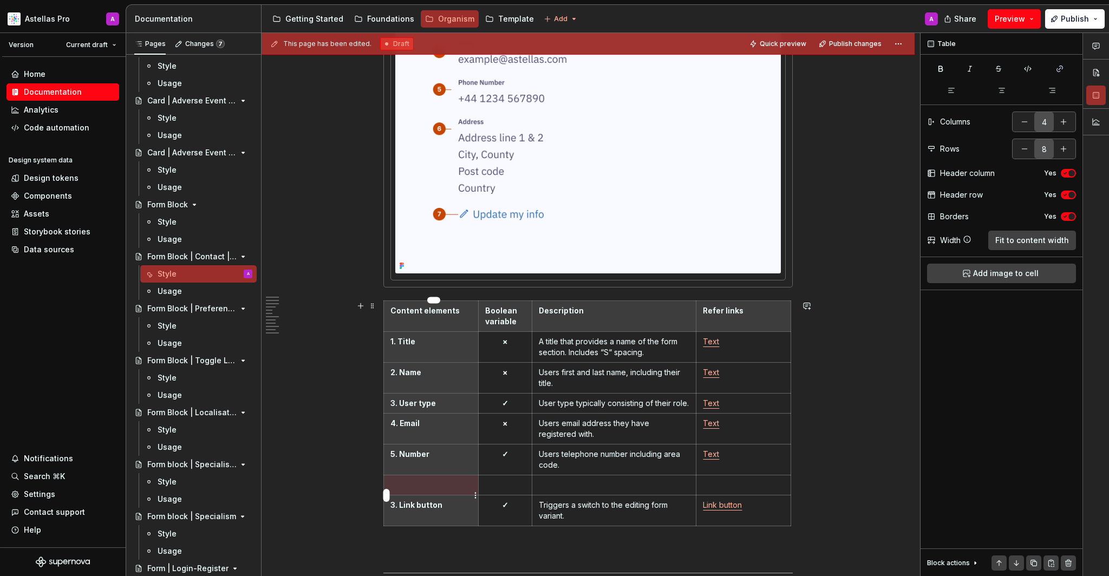
click at [428, 489] on th at bounding box center [431, 485] width 95 height 20
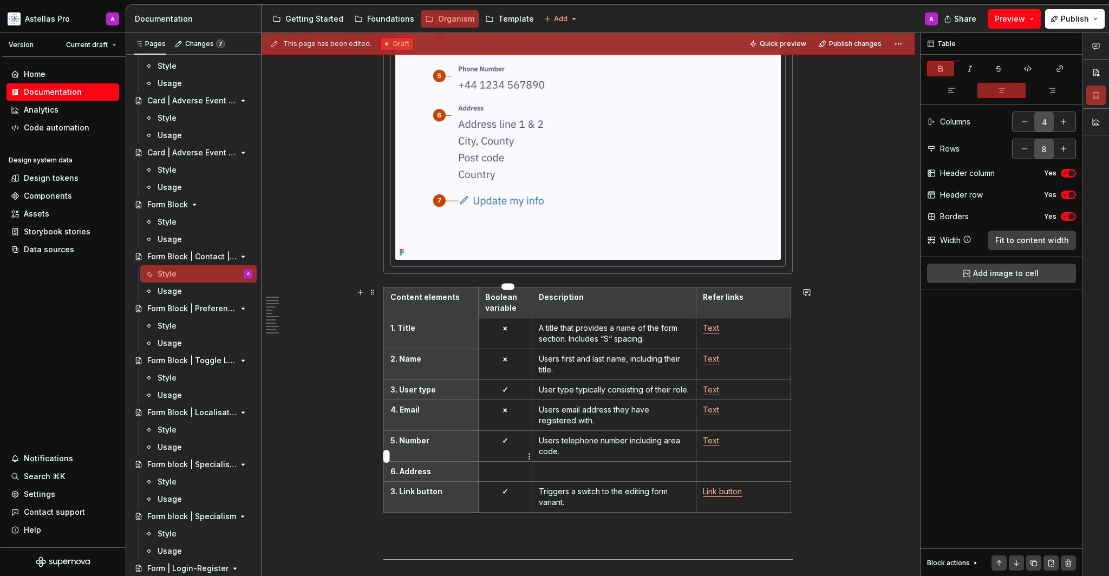
drag, startPoint x: 515, startPoint y: 450, endPoint x: 504, endPoint y: 451, distance: 10.9
click at [507, 446] on p "✓" at bounding box center [505, 440] width 41 height 11
drag, startPoint x: 503, startPoint y: 452, endPoint x: 514, endPoint y: 453, distance: 10.3
click at [514, 446] on p "✓" at bounding box center [505, 440] width 41 height 11
copy strong "✓"
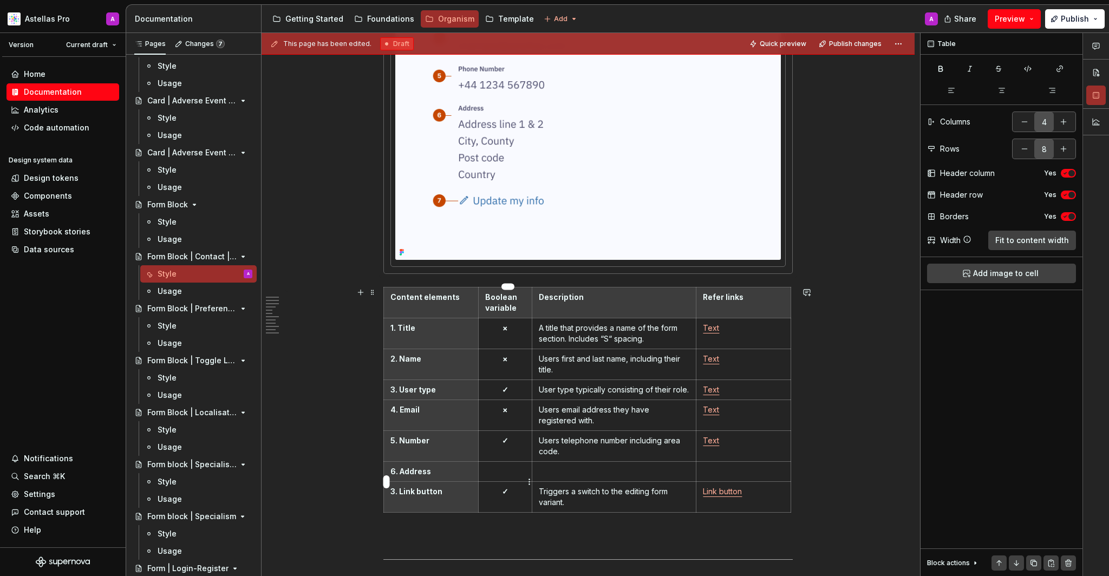
click at [514, 477] on p at bounding box center [505, 471] width 41 height 11
click at [1008, 90] on button "button" at bounding box center [1001, 90] width 48 height 15
click at [626, 477] on p at bounding box center [614, 471] width 150 height 11
click at [726, 446] on p "Text" at bounding box center [743, 440] width 81 height 11
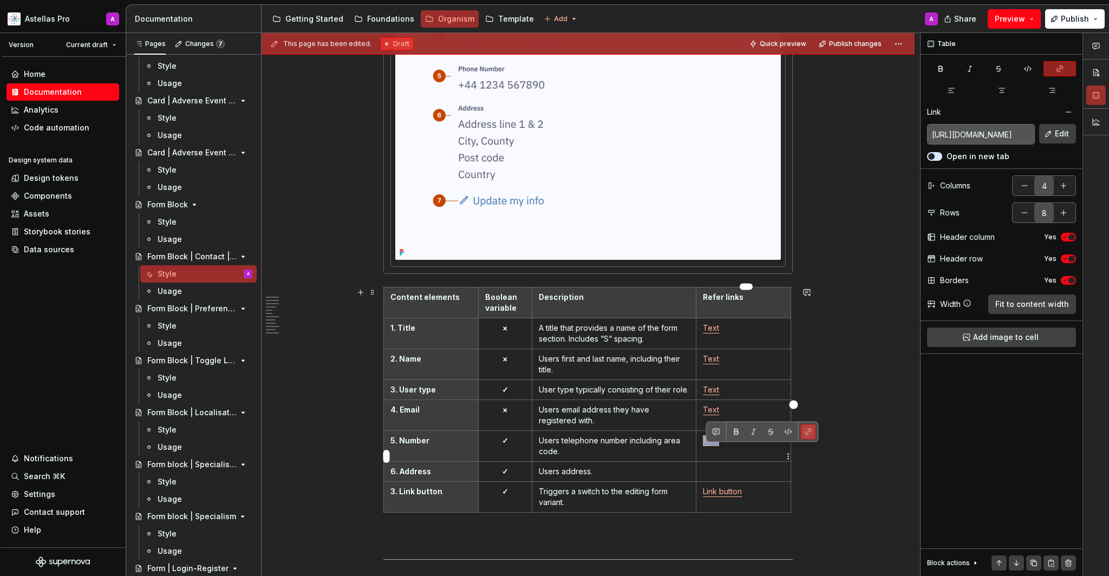
copy link "Text"
click at [729, 477] on p at bounding box center [743, 471] width 81 height 11
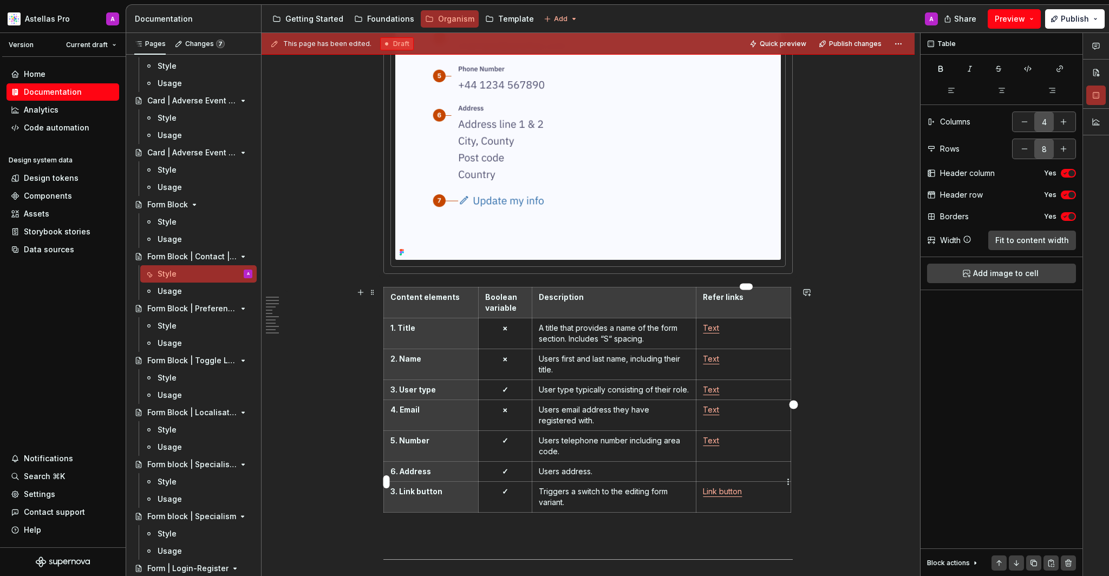
click at [729, 477] on p at bounding box center [743, 471] width 81 height 11
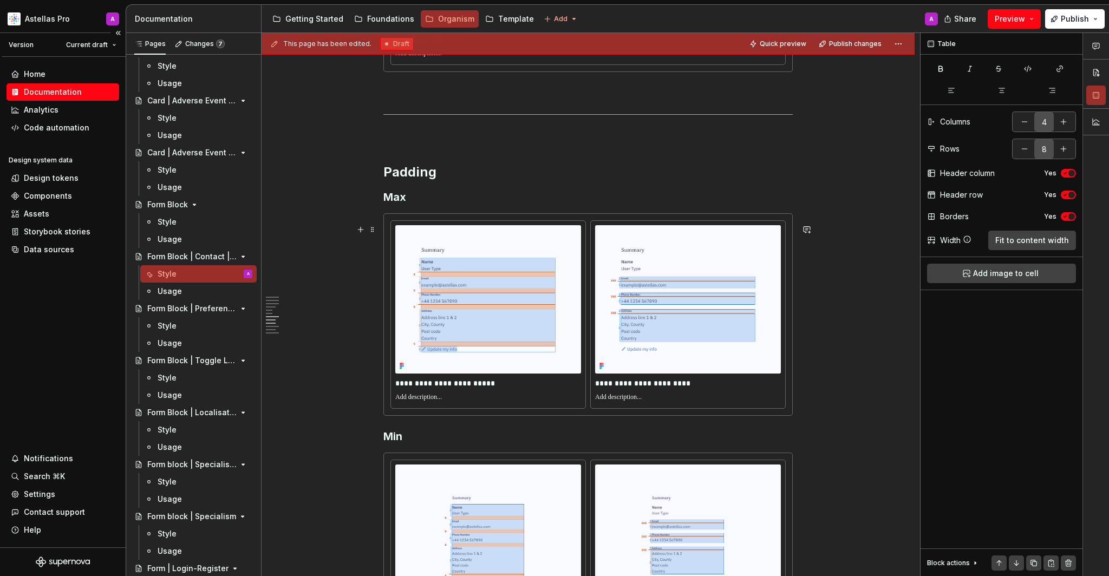
scroll to position [2500, 0]
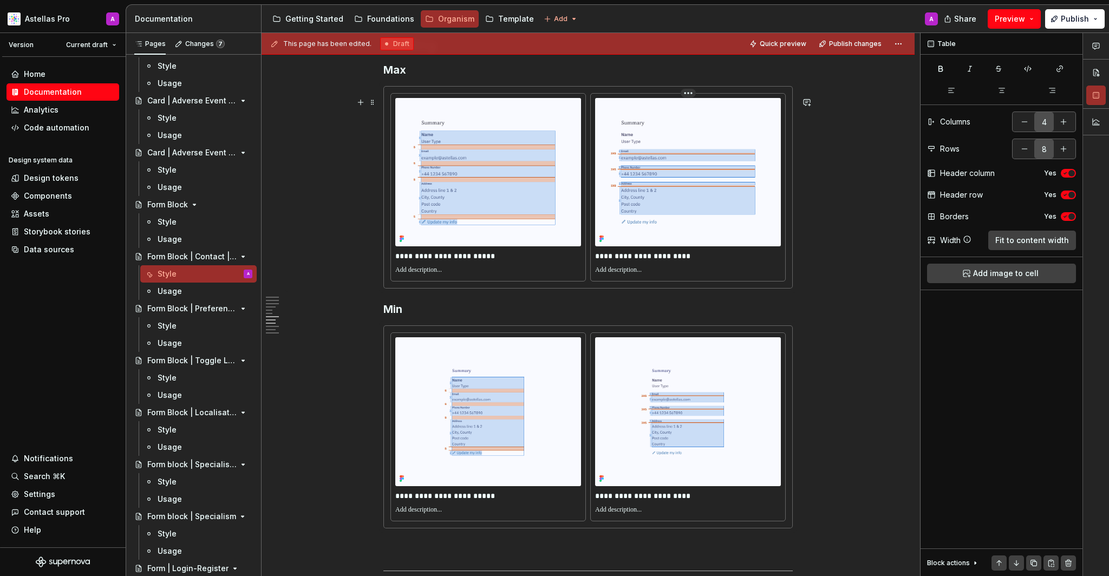
drag, startPoint x: 711, startPoint y: 278, endPoint x: 719, endPoint y: 279, distance: 8.7
click at [711, 274] on p at bounding box center [688, 270] width 186 height 9
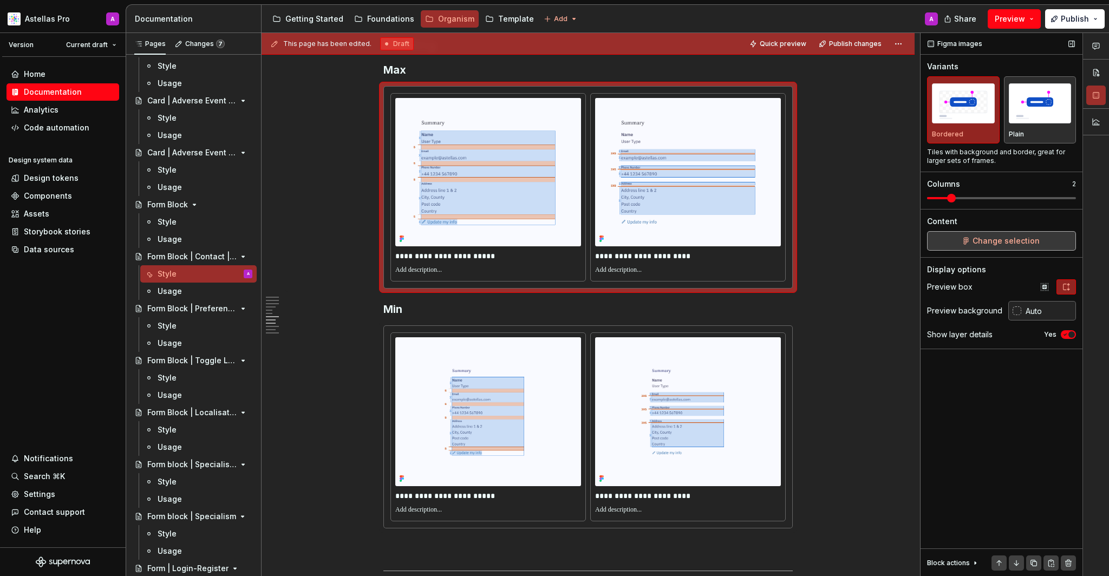
click at [1042, 243] on button "Change selection" at bounding box center [1001, 240] width 149 height 19
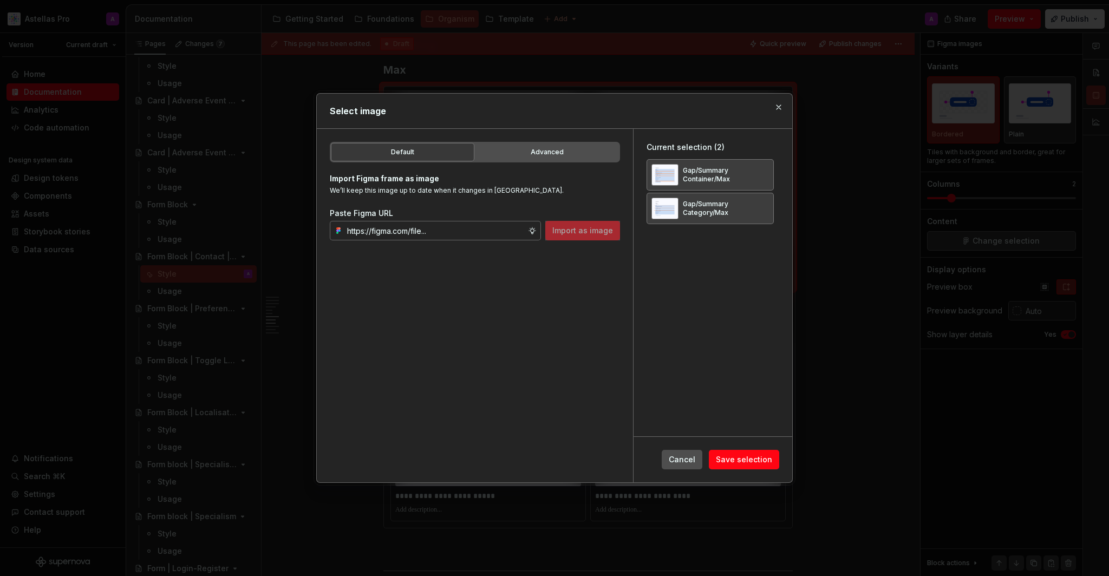
type textarea "*"
click at [769, 169] on button "button" at bounding box center [761, 174] width 15 height 15
click at [769, 172] on button "button" at bounding box center [761, 174] width 15 height 15
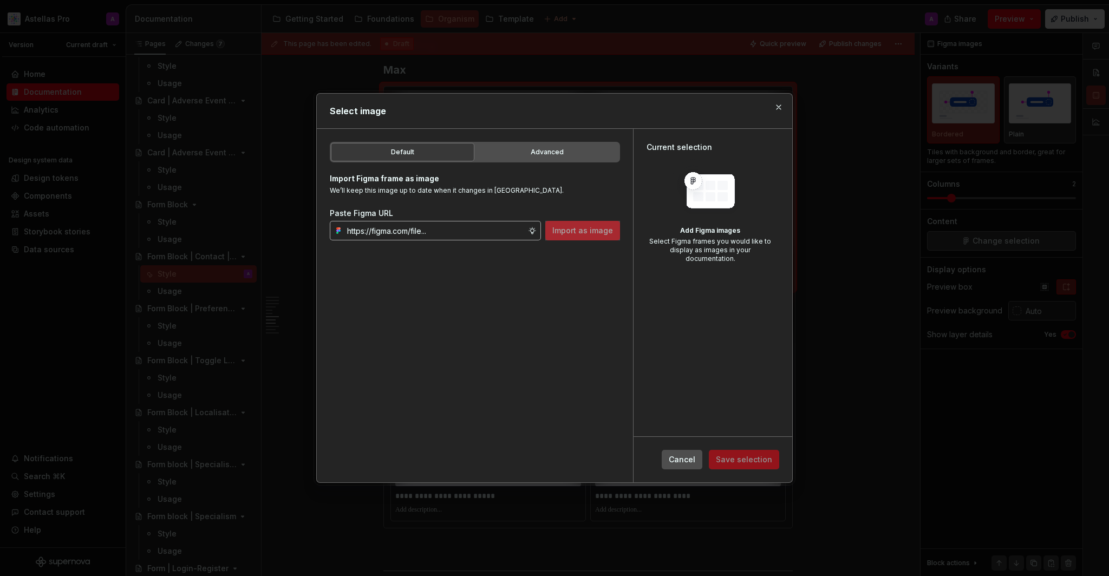
drag, startPoint x: 535, startPoint y: 218, endPoint x: 515, endPoint y: 222, distance: 20.0
click at [535, 218] on div "Paste Figma URL" at bounding box center [475, 213] width 290 height 11
click at [495, 225] on input "text" at bounding box center [435, 230] width 185 height 19
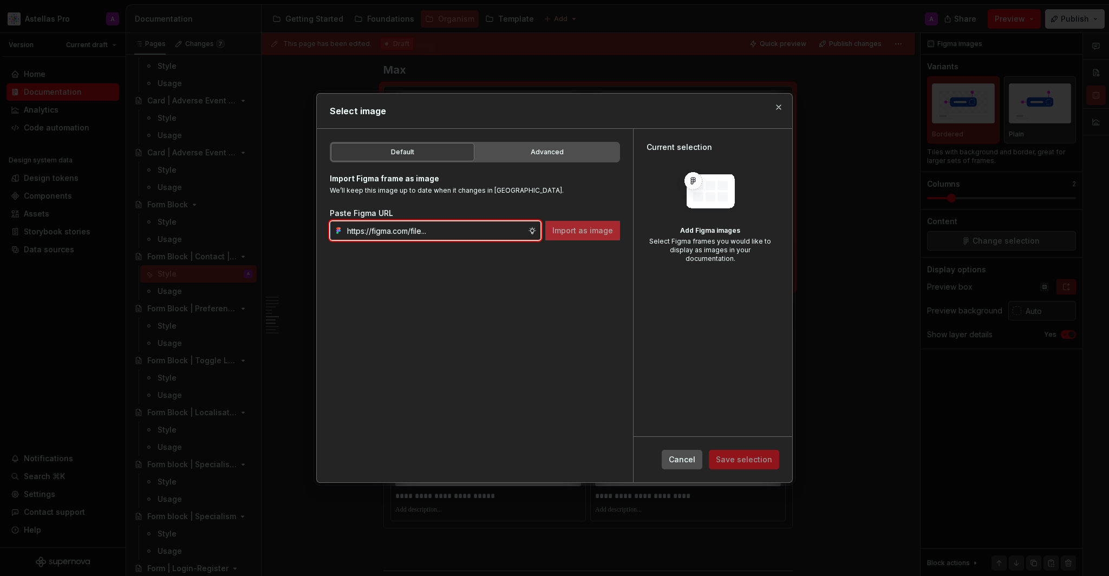
paste input "https://www.figma.com/design/ho1KanuYKC92D2hPSV8g5n/Documentation-Organism-HCP-…"
type input "https://www.figma.com/design/ho1KanuYKC92D2hPSV8g5n/Documentation-Organism-HCP-…"
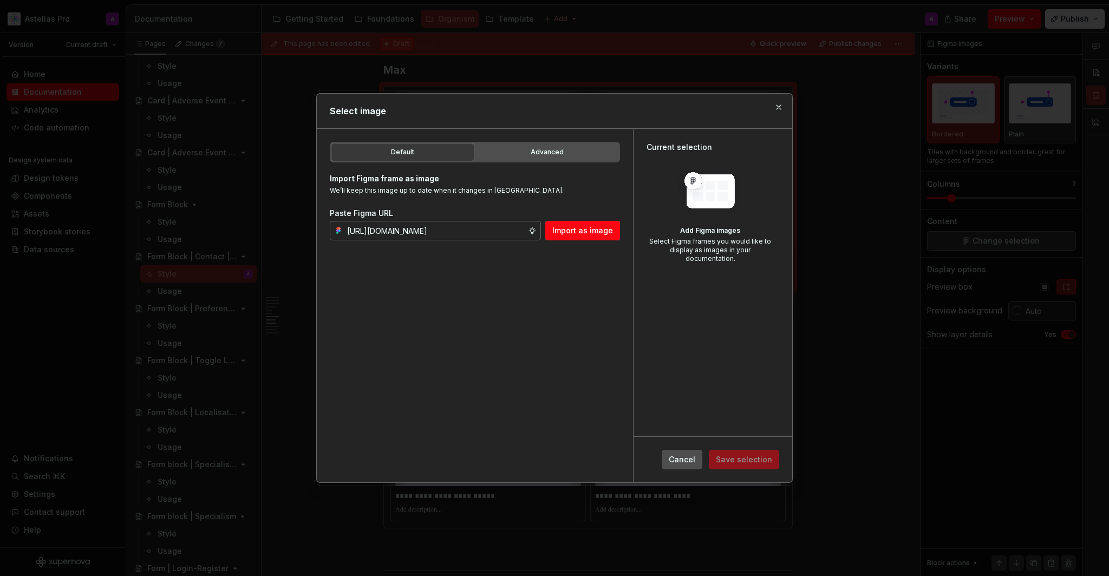
click at [582, 235] on span "Import as image" at bounding box center [582, 230] width 61 height 11
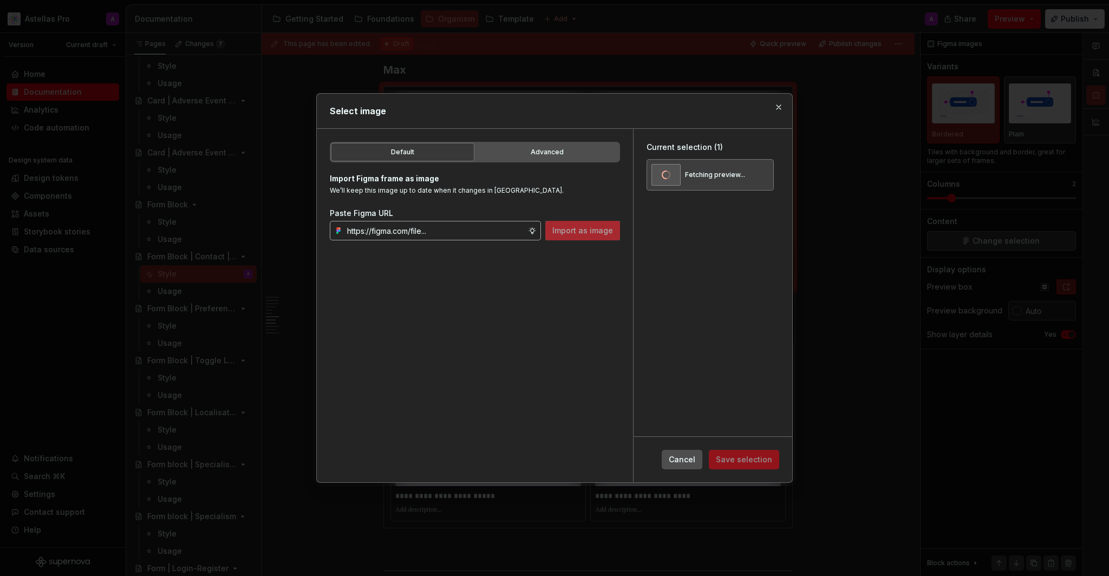
click at [488, 237] on input "text" at bounding box center [435, 230] width 185 height 19
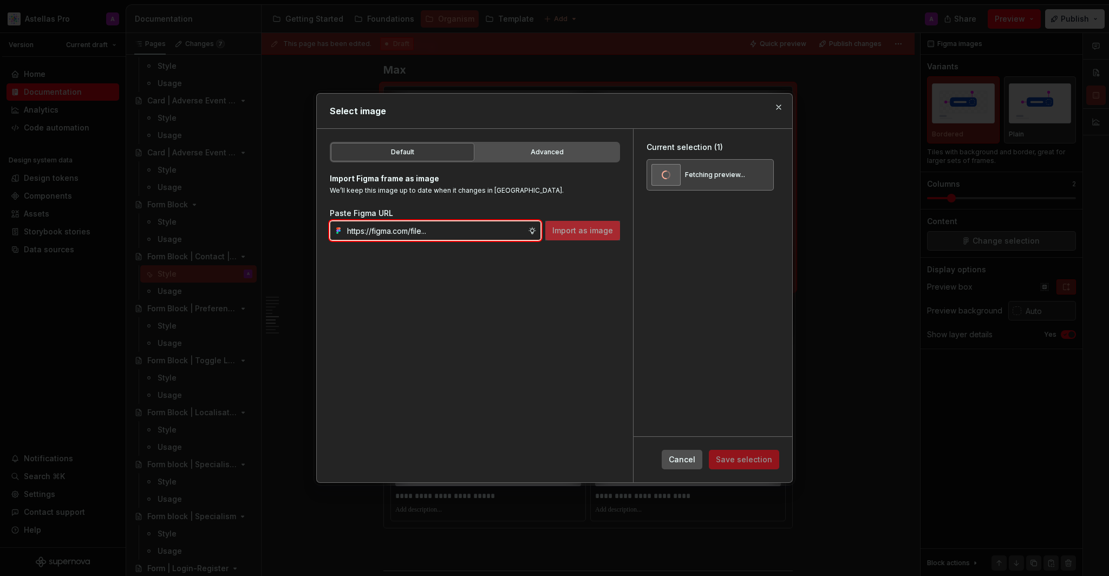
paste input "https://www.figma.com/design/ho1KanuYKC92D2hPSV8g5n/Documentation-Organism-HCP-…"
type input "https://www.figma.com/design/ho1KanuYKC92D2hPSV8g5n/Documentation-Organism-HCP-…"
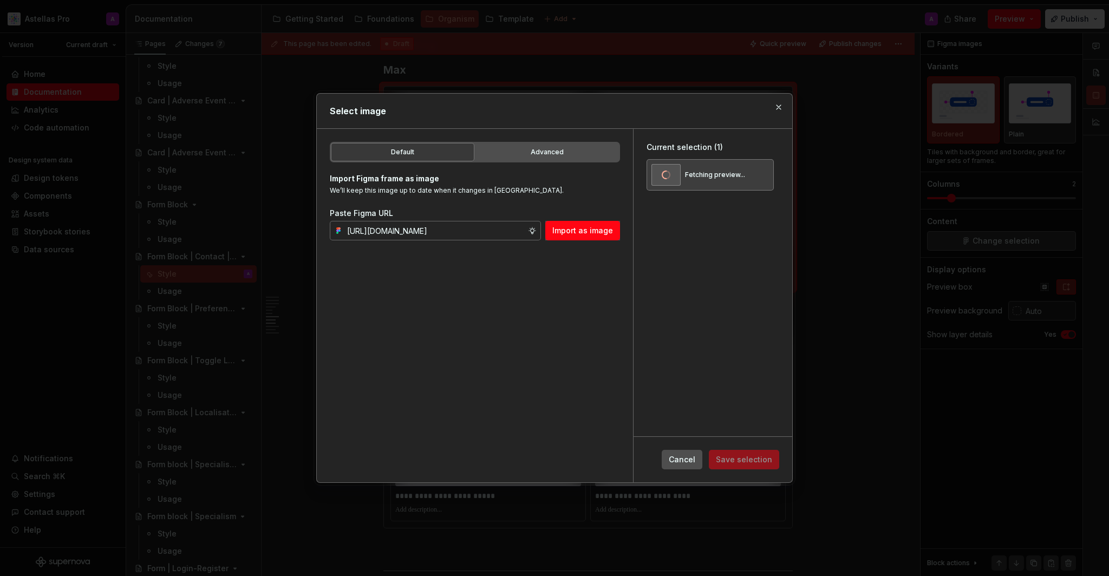
drag, startPoint x: 568, startPoint y: 235, endPoint x: 577, endPoint y: 238, distance: 9.8
click at [568, 235] on span "Import as image" at bounding box center [582, 230] width 61 height 11
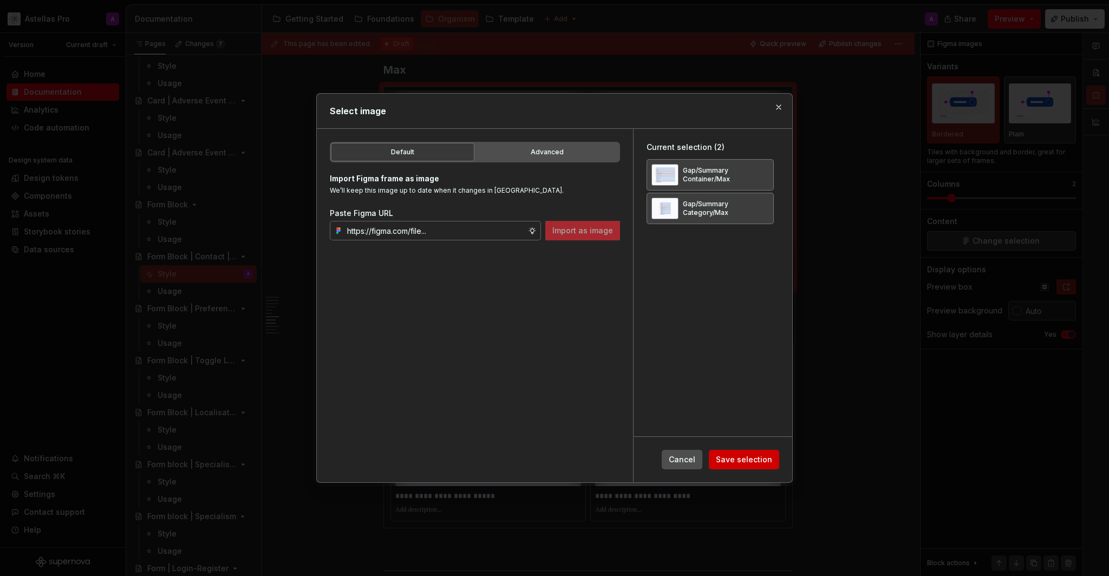
click at [776, 462] on button "Save selection" at bounding box center [744, 459] width 70 height 19
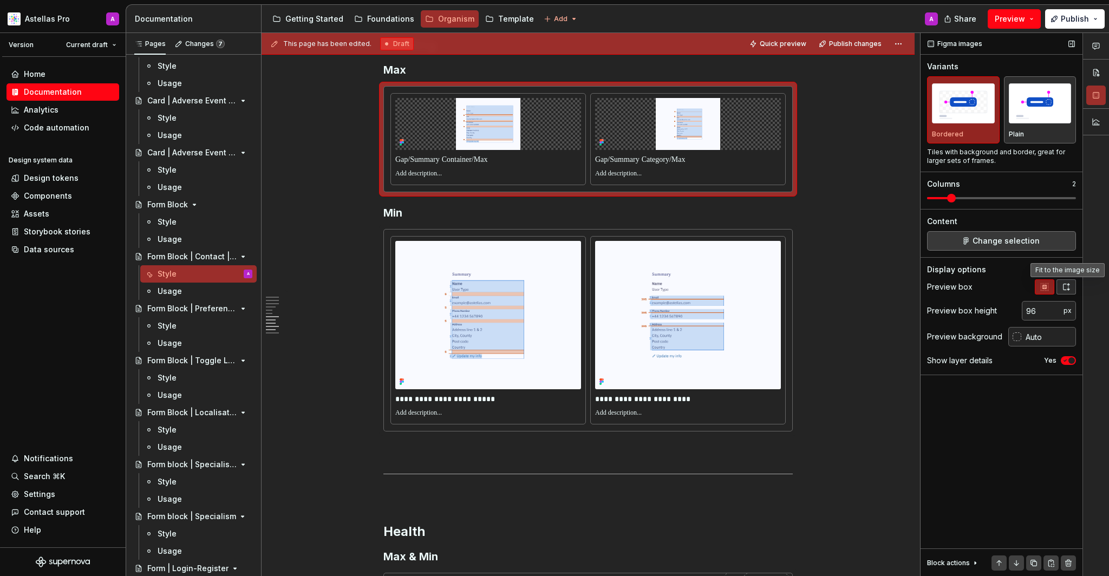
click at [1073, 286] on button "button" at bounding box center [1065, 286] width 19 height 15
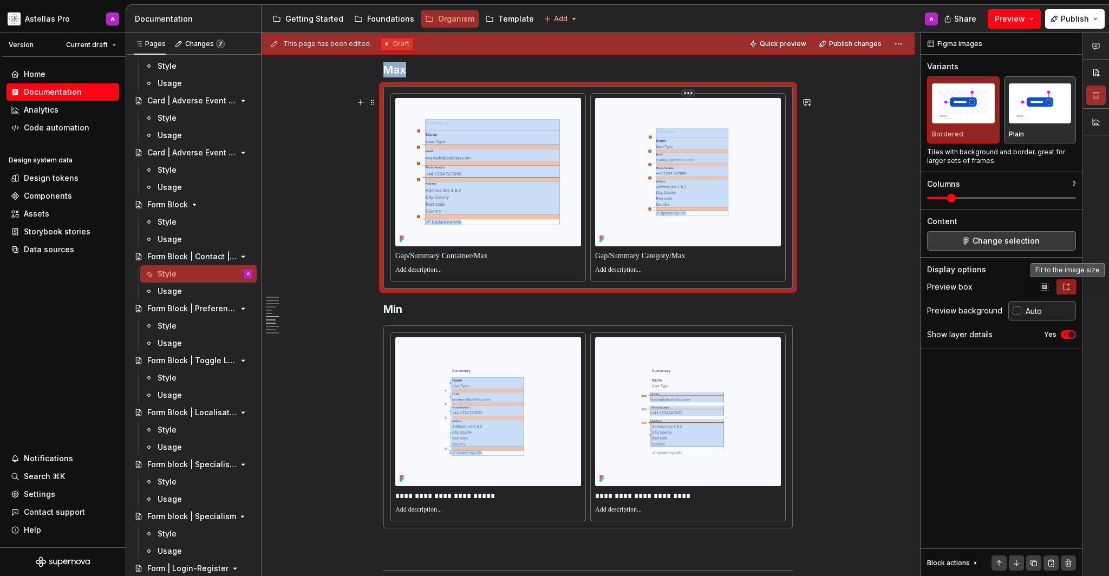
click at [741, 245] on img at bounding box center [688, 172] width 186 height 148
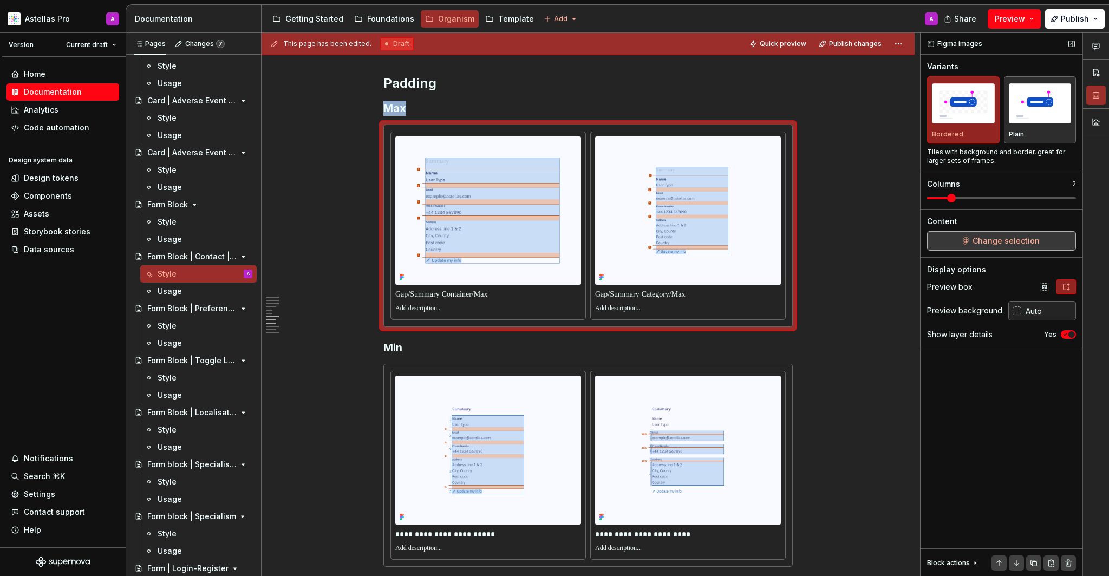
click at [997, 241] on span "Change selection" at bounding box center [1005, 240] width 67 height 11
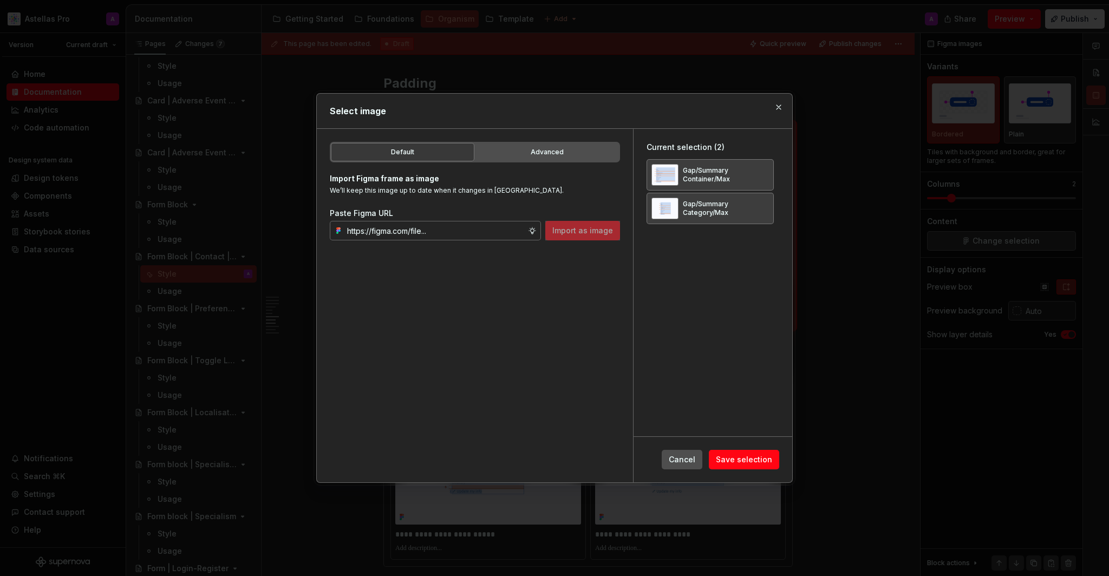
type textarea "*"
click at [769, 212] on button "button" at bounding box center [761, 208] width 15 height 15
click at [480, 232] on input "text" at bounding box center [435, 230] width 185 height 19
paste input "https://www.figma.com/design/ho1KanuYKC92D2hPSV8g5n/Documentation-Organism-HCP-…"
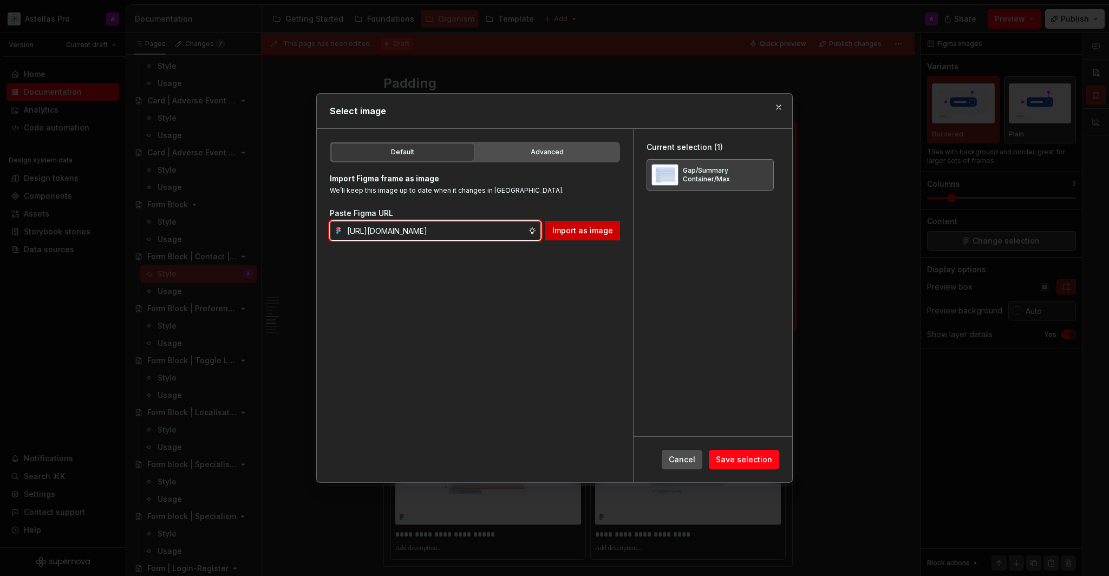
scroll to position [0, 341]
type input "https://www.figma.com/design/ho1KanuYKC92D2hPSV8g5n/Documentation-Organism-HCP-…"
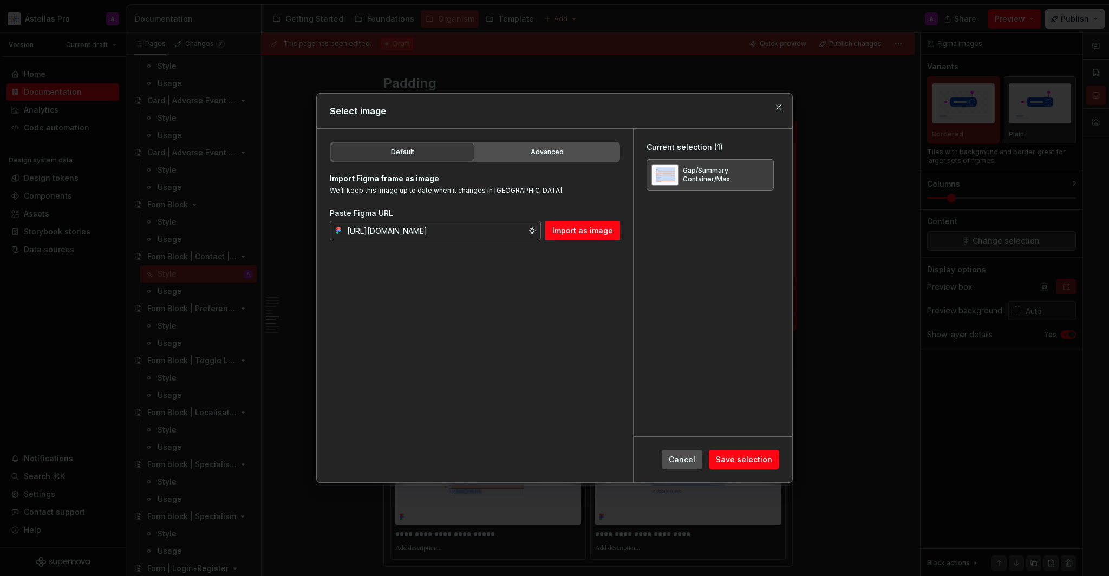
click at [587, 230] on span "Import as image" at bounding box center [582, 230] width 61 height 11
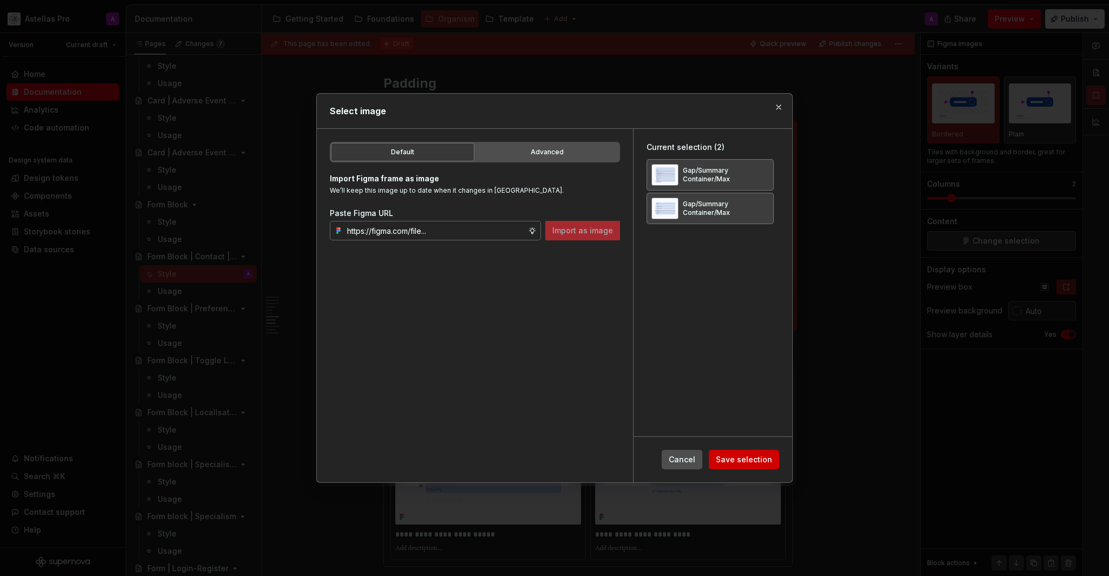
click at [769, 461] on span "Save selection" at bounding box center [744, 459] width 56 height 11
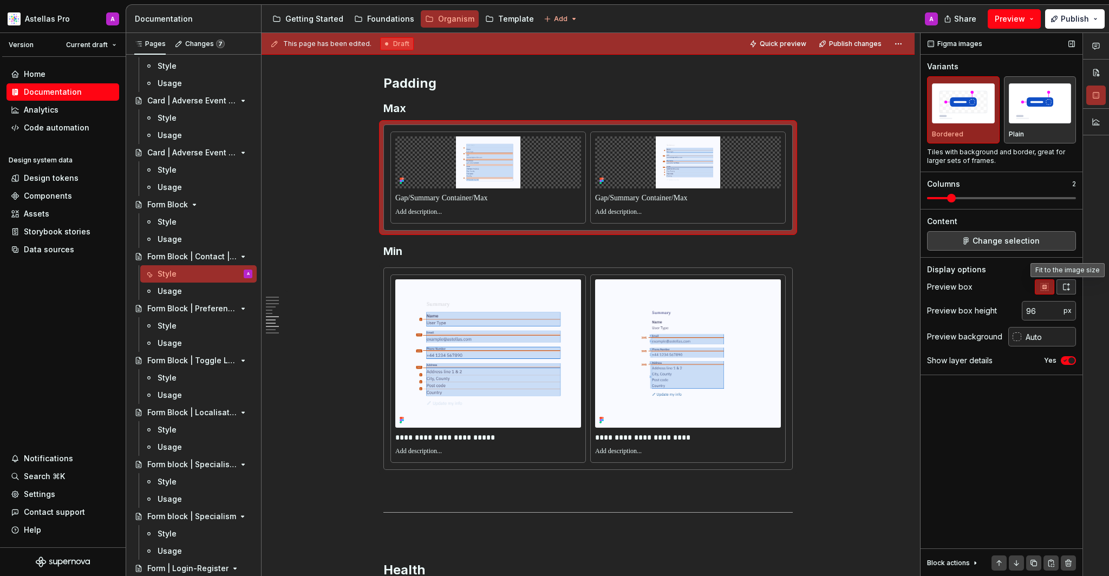
click at [1066, 289] on icon "button" at bounding box center [1066, 287] width 9 height 9
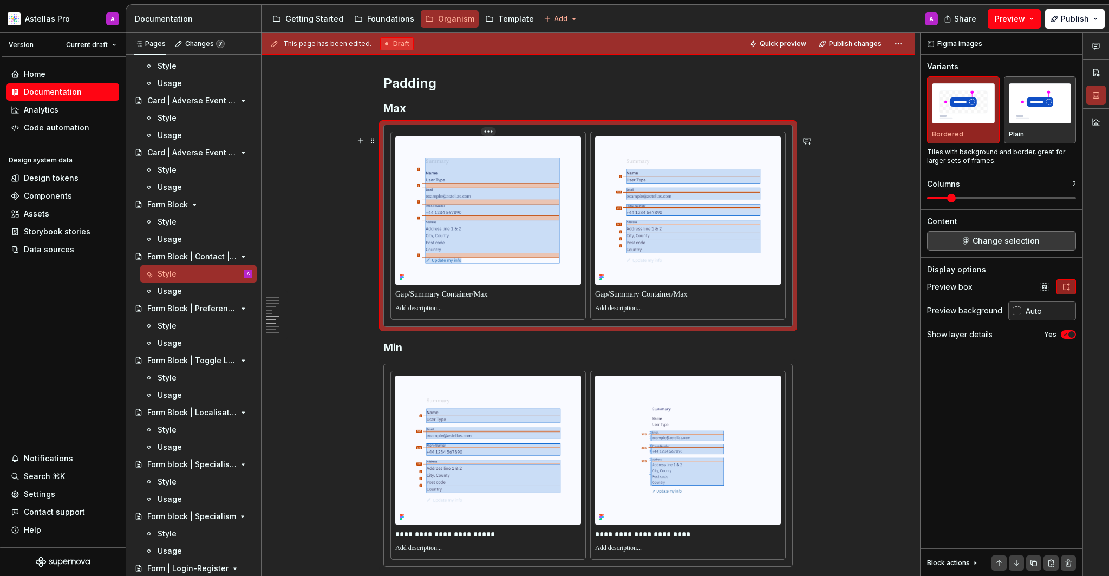
click at [509, 300] on p at bounding box center [488, 294] width 186 height 11
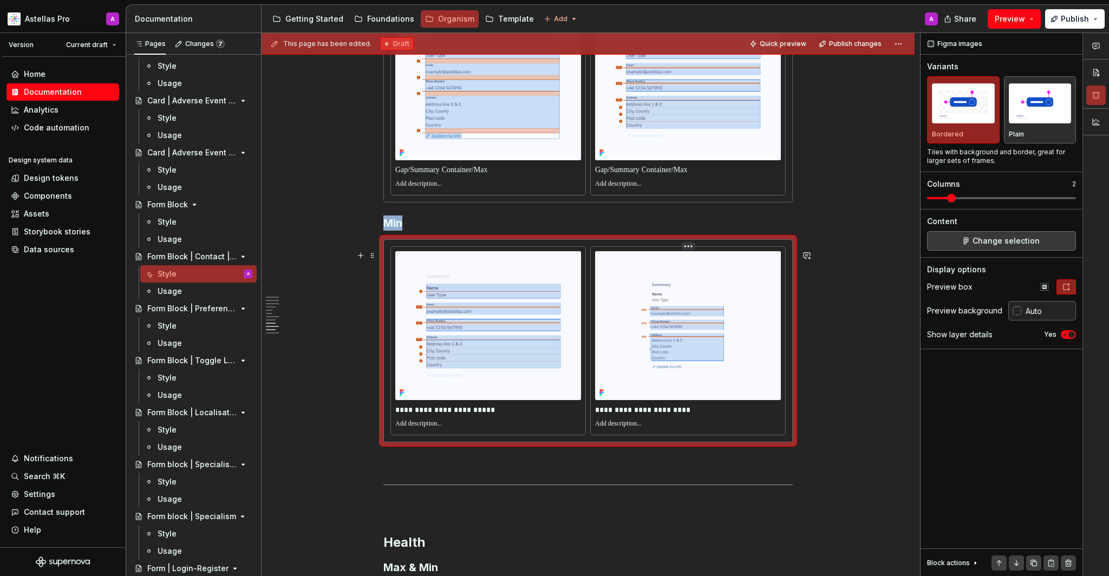
click at [606, 331] on img at bounding box center [688, 325] width 186 height 148
click at [1044, 250] on button "Change selection" at bounding box center [1001, 240] width 149 height 19
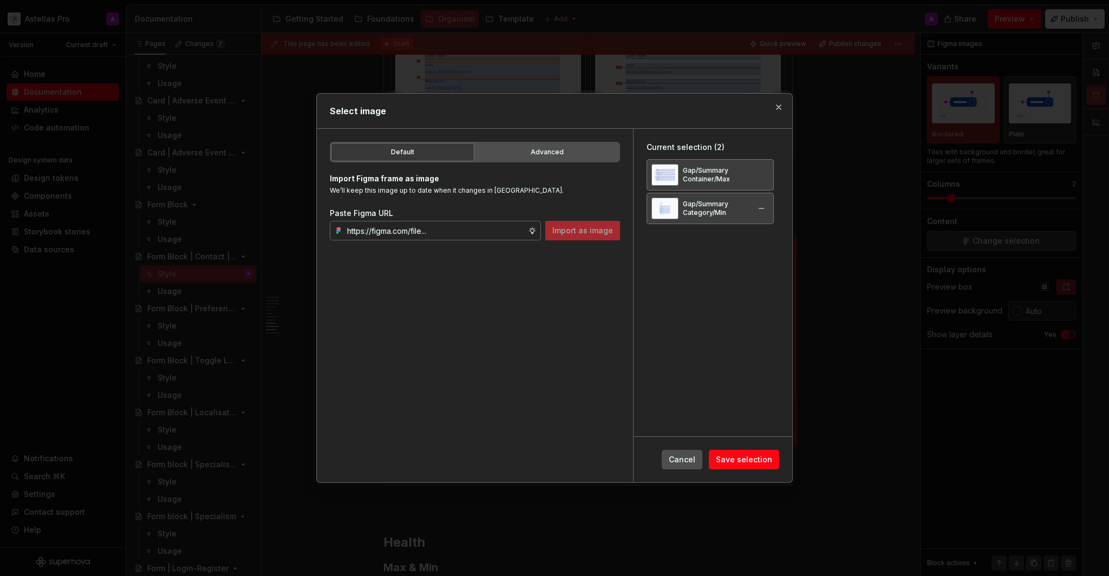
click at [759, 173] on button "button" at bounding box center [761, 174] width 15 height 15
click at [762, 174] on button "button" at bounding box center [761, 174] width 15 height 15
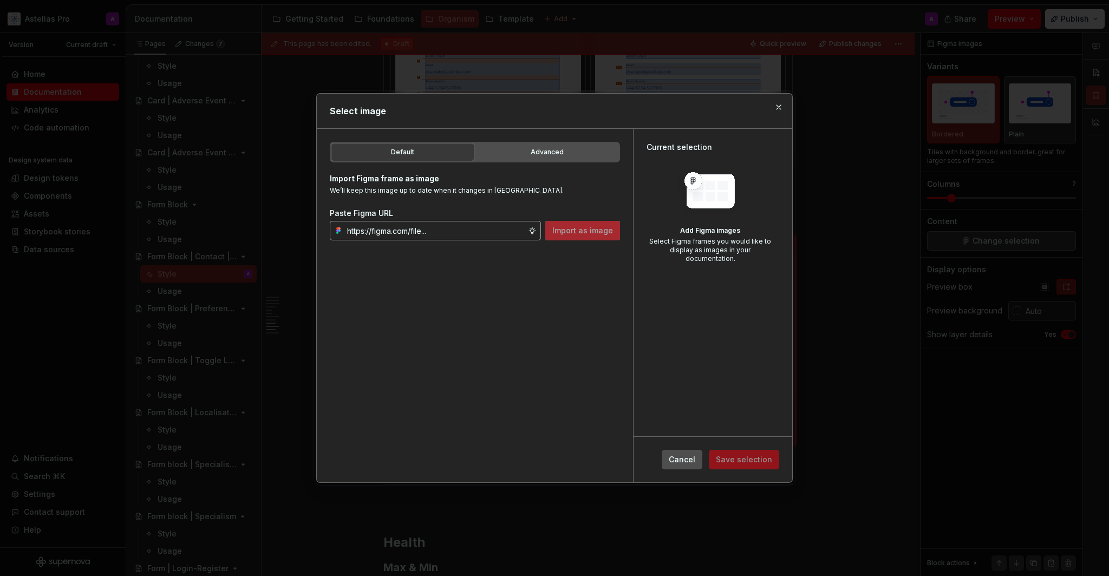
click at [493, 226] on input "text" at bounding box center [435, 230] width 185 height 19
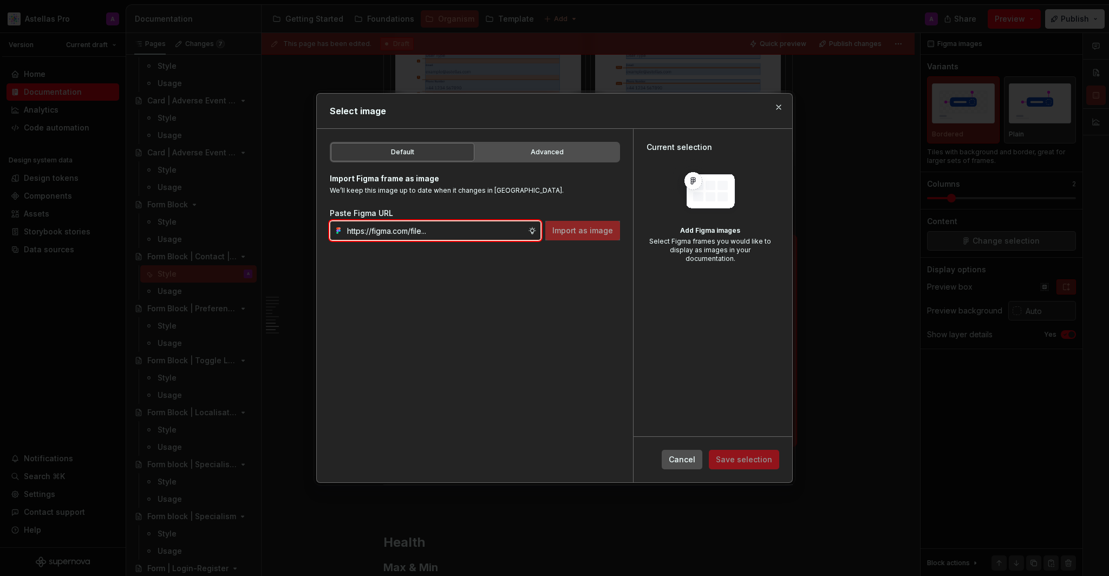
paste input "https://www.figma.com/design/ho1KanuYKC92D2hPSV8g5n/Documentation-Organism-HCP-…"
type input "https://www.figma.com/design/ho1KanuYKC92D2hPSV8g5n/Documentation-Organism-HCP-…"
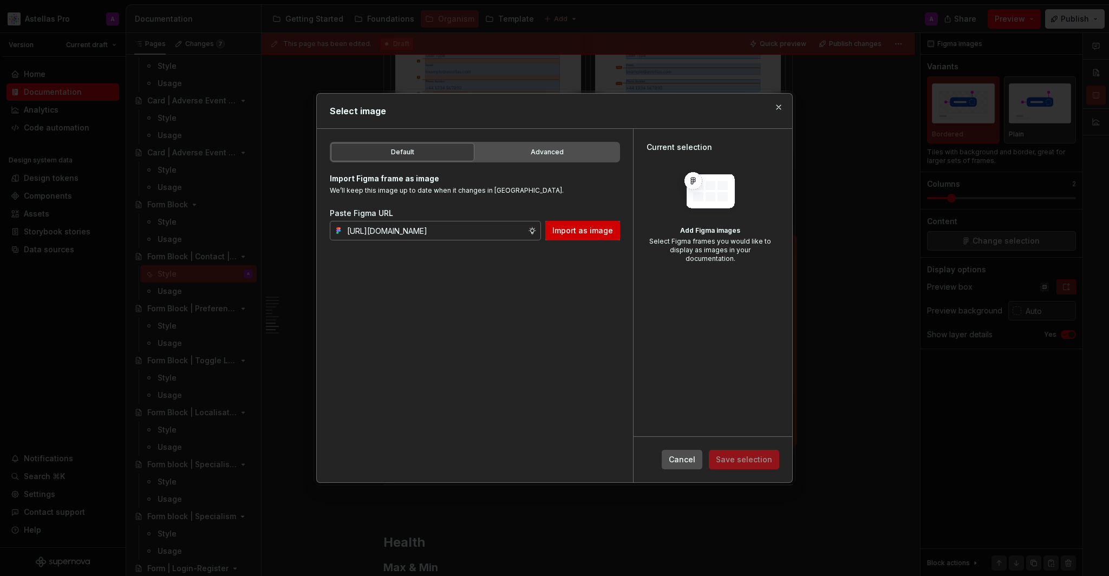
scroll to position [0, 0]
click at [610, 228] on span "Import as image" at bounding box center [582, 230] width 61 height 11
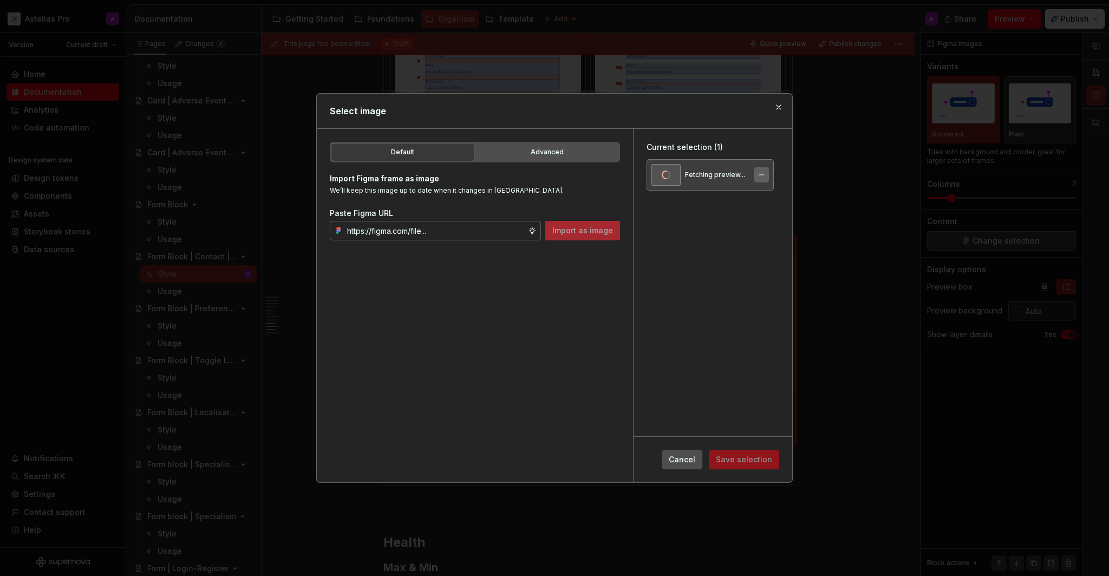
click at [761, 174] on button "button" at bounding box center [761, 174] width 15 height 15
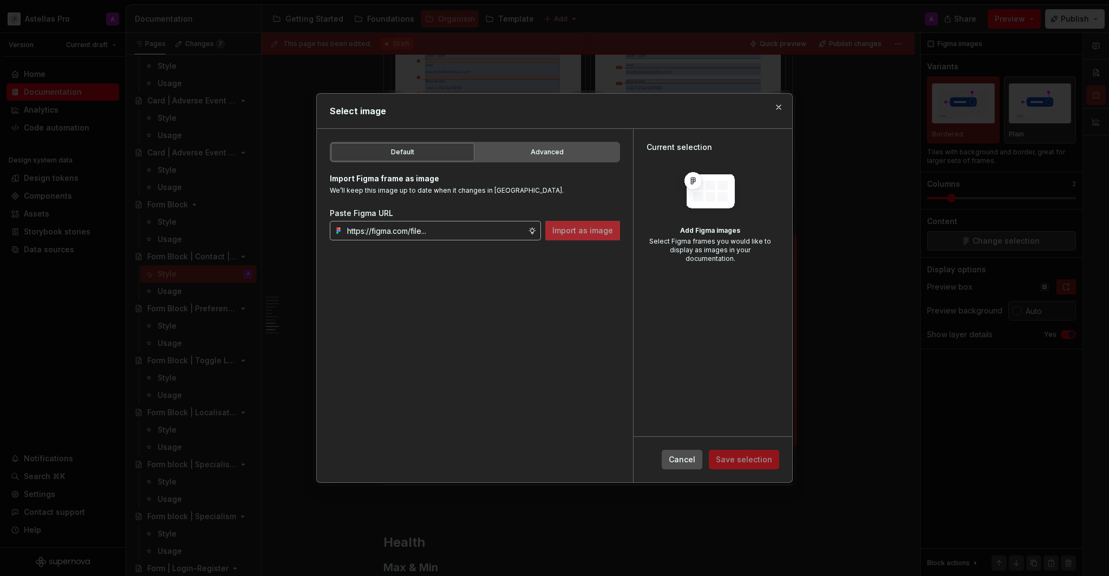
click at [506, 234] on input "text" at bounding box center [435, 230] width 185 height 19
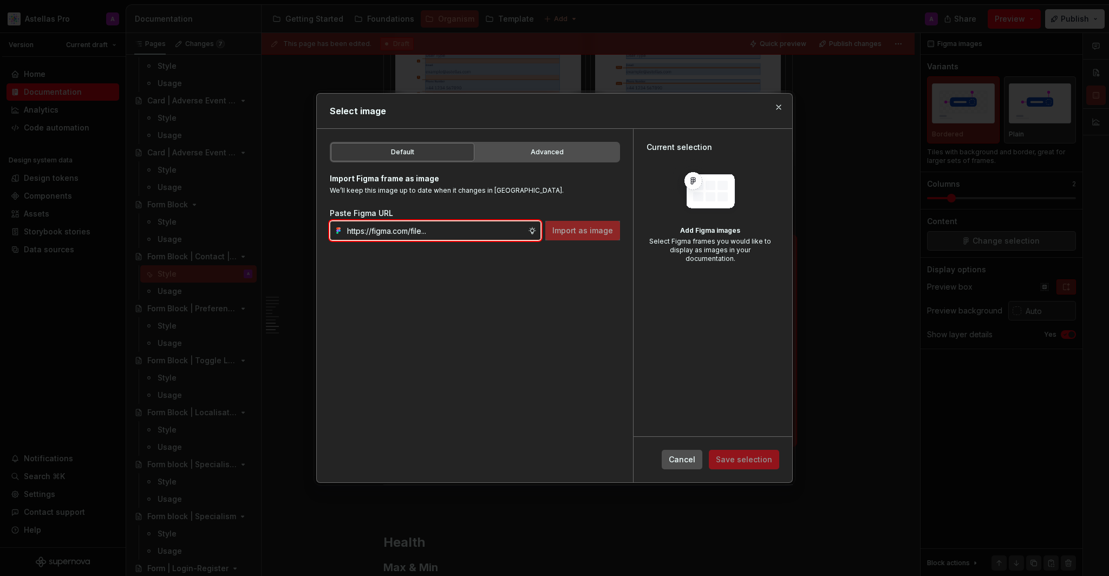
paste input "https://www.figma.com/design/ho1KanuYKC92D2hPSV8g5n/Documentation-Organism-HCP-…"
type input "https://www.figma.com/design/ho1KanuYKC92D2hPSV8g5n/Documentation-Organism-HCP-…"
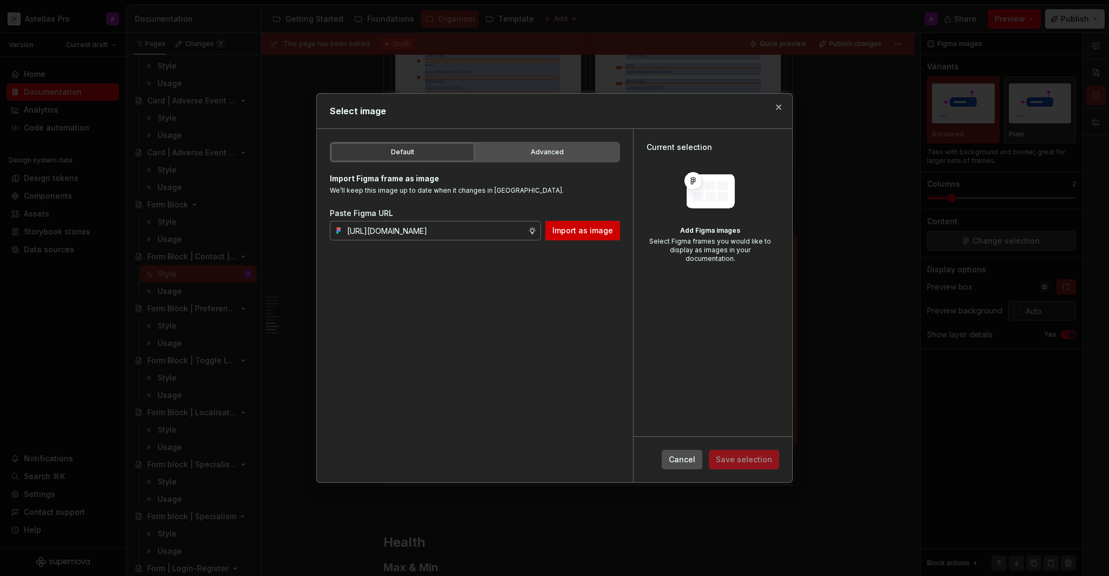
click at [585, 234] on span "Import as image" at bounding box center [582, 230] width 61 height 11
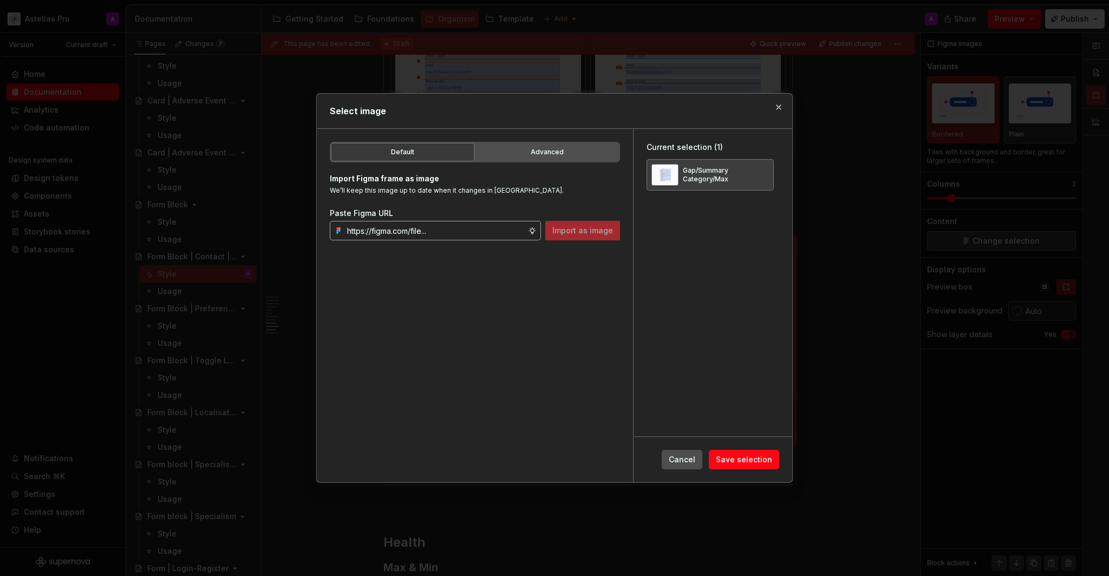
click at [419, 230] on input "text" at bounding box center [435, 230] width 185 height 19
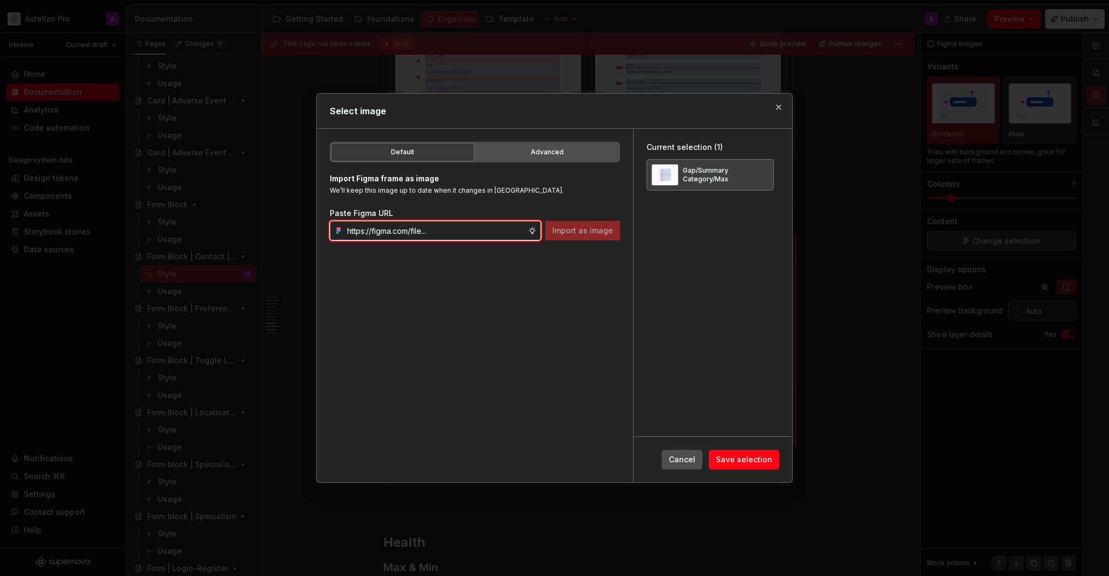
paste input "https://www.figma.com/design/ho1KanuYKC92D2hPSV8g5n/Documentation-Organism-HCP-…"
type input "https://www.figma.com/design/ho1KanuYKC92D2hPSV8g5n/Documentation-Organism-HCP-…"
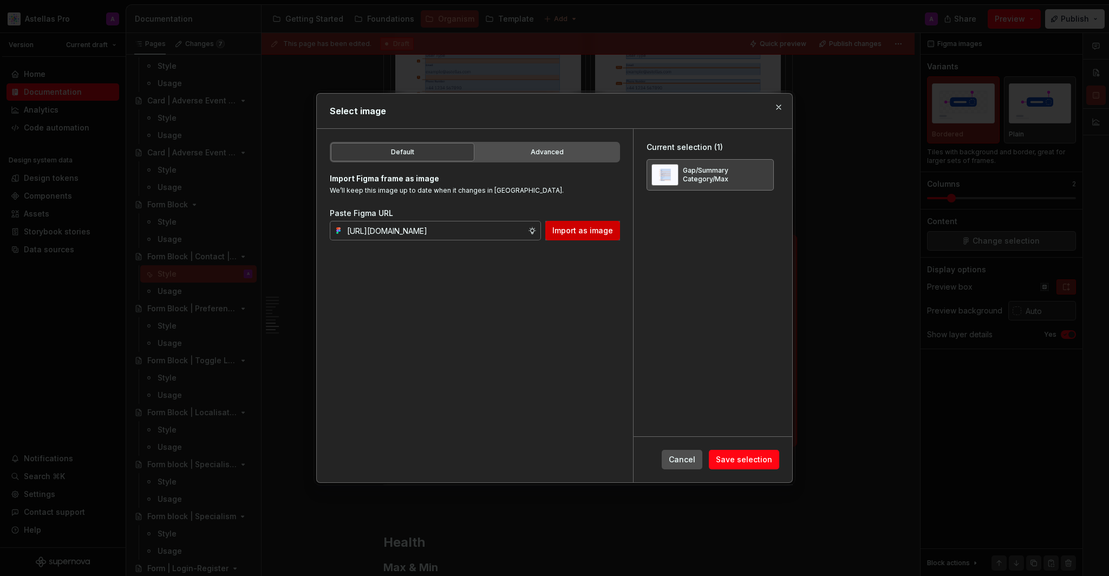
click at [601, 233] on span "Import as image" at bounding box center [582, 230] width 61 height 11
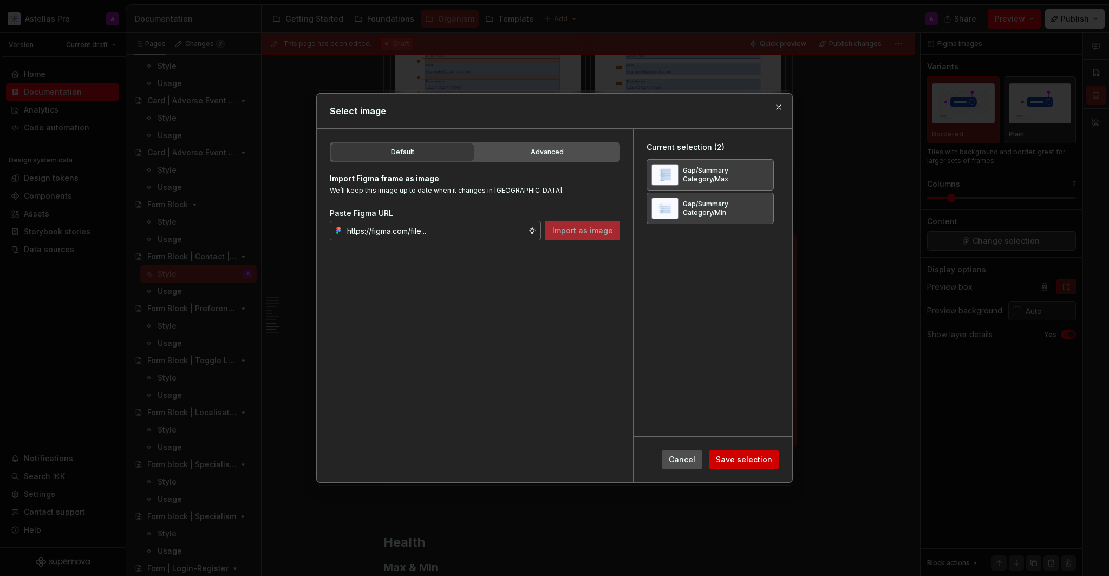
click at [747, 464] on span "Save selection" at bounding box center [744, 459] width 56 height 11
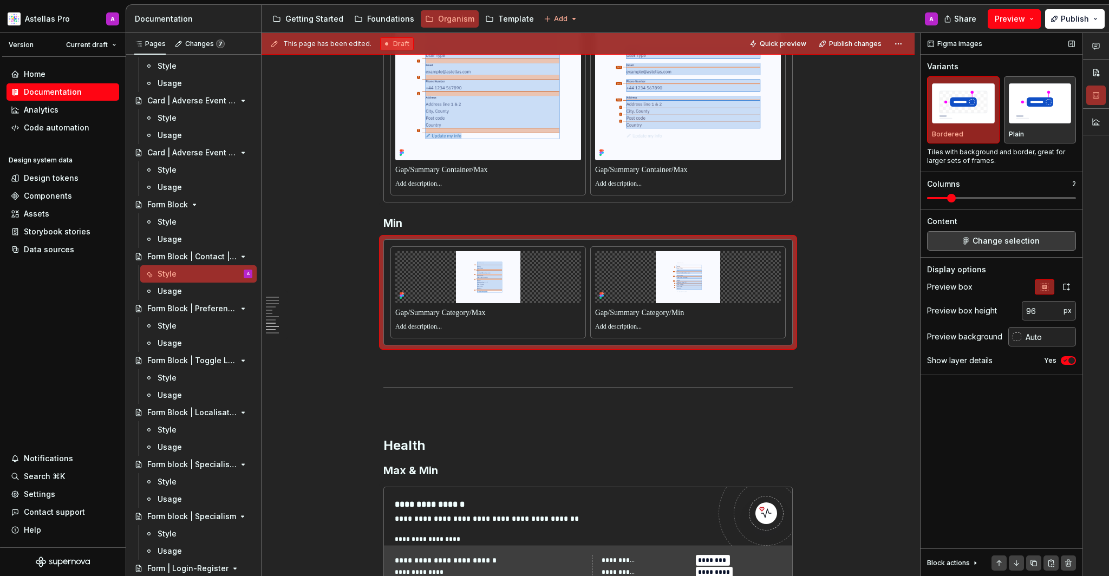
type textarea "*"
click at [1075, 285] on button "button" at bounding box center [1065, 286] width 19 height 15
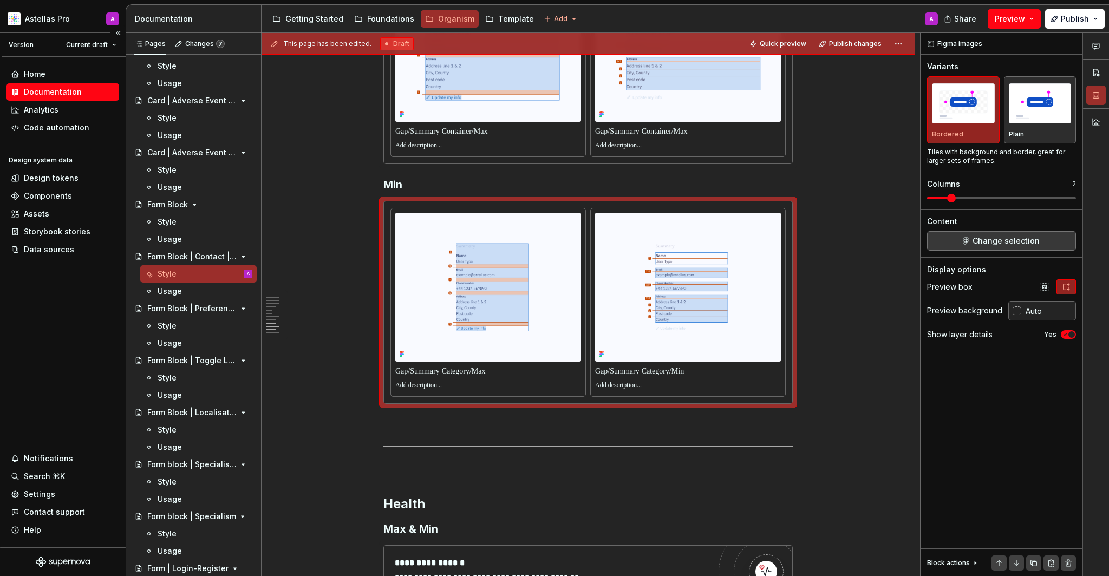
scroll to position [2564, 0]
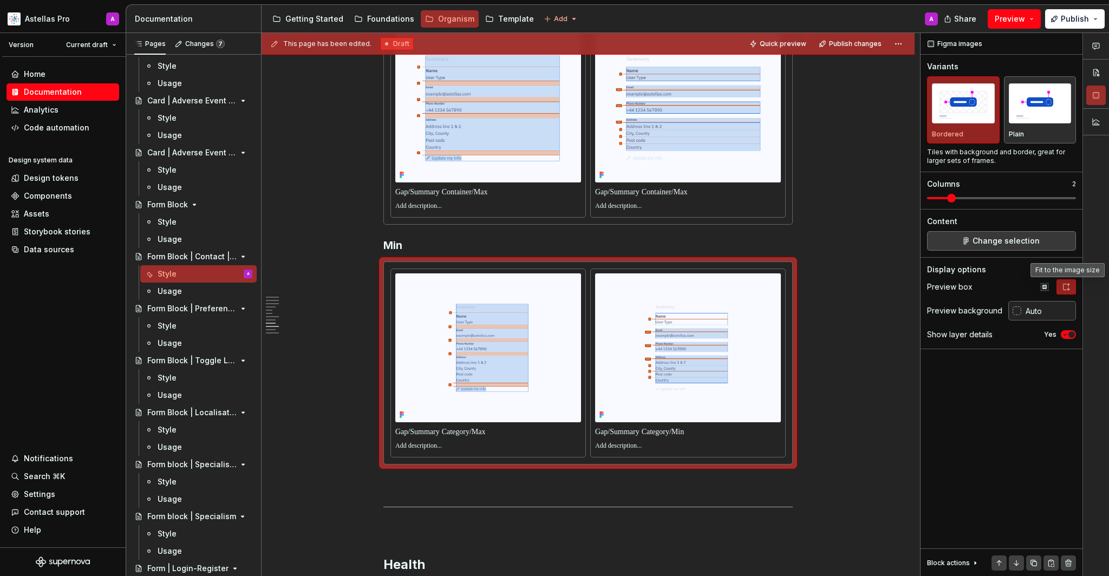
click at [467, 198] on p at bounding box center [488, 192] width 186 height 11
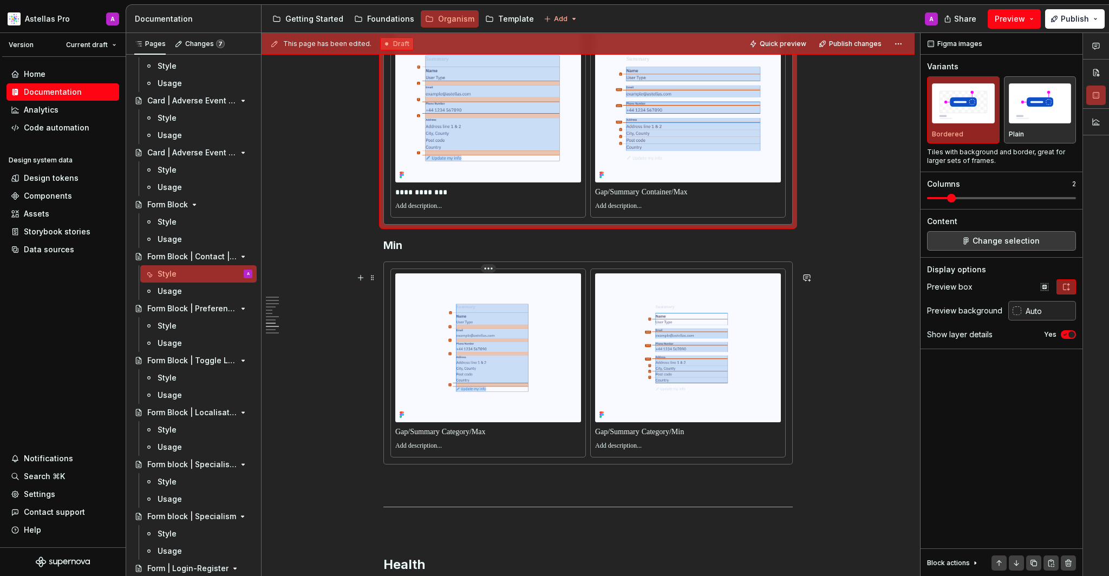
click at [503, 437] on p at bounding box center [488, 432] width 186 height 11
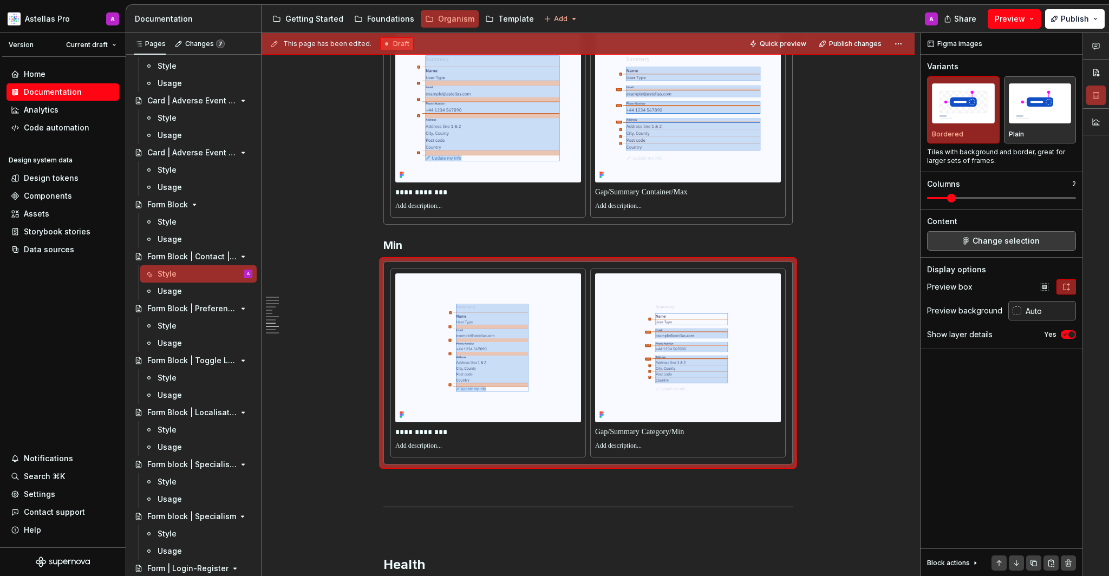
click at [713, 198] on p at bounding box center [688, 192] width 186 height 11
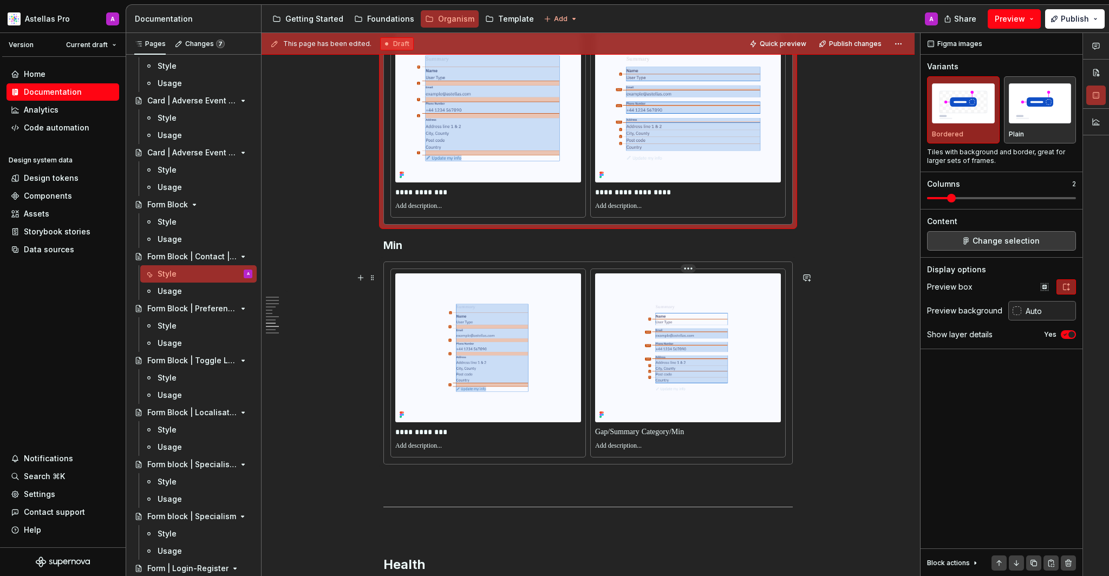
click at [696, 437] on p at bounding box center [688, 432] width 186 height 11
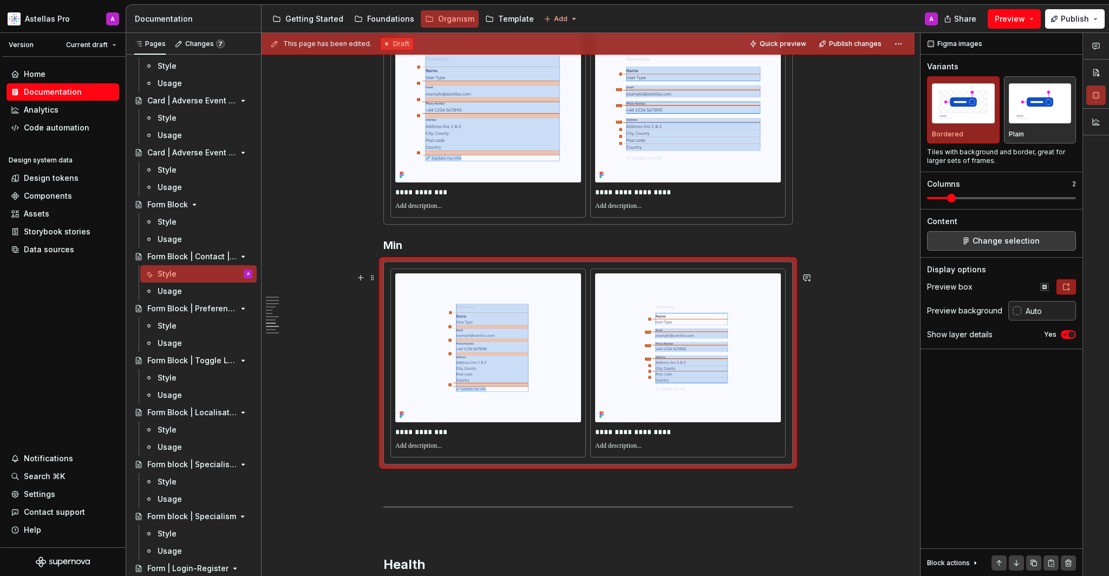
click at [841, 437] on div "This page has been edited. Draft Quick preview Publish changes Form Block | Con…" at bounding box center [590, 305] width 658 height 544
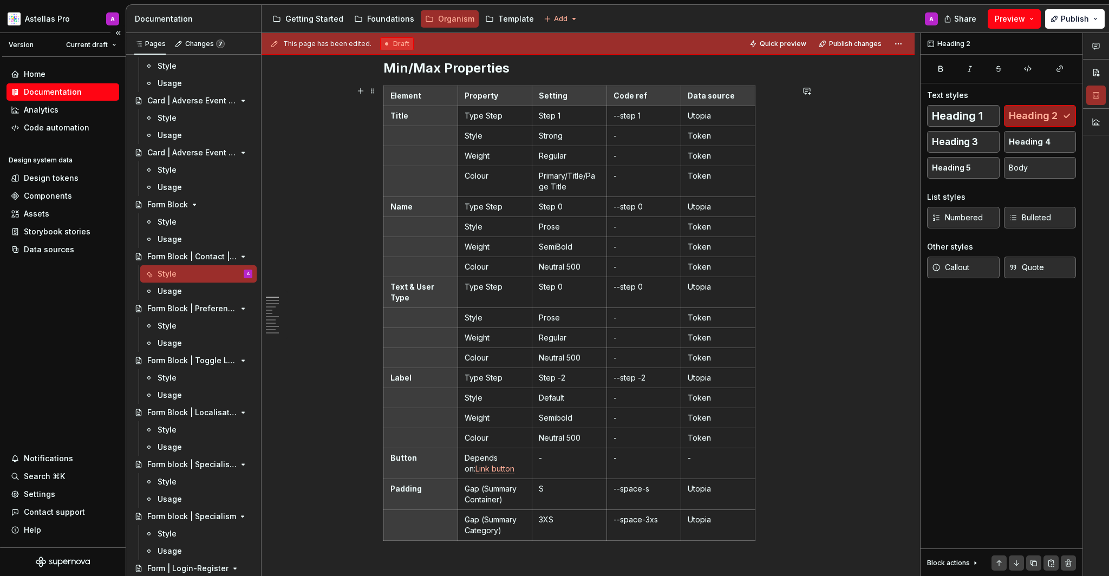
scroll to position [0, 0]
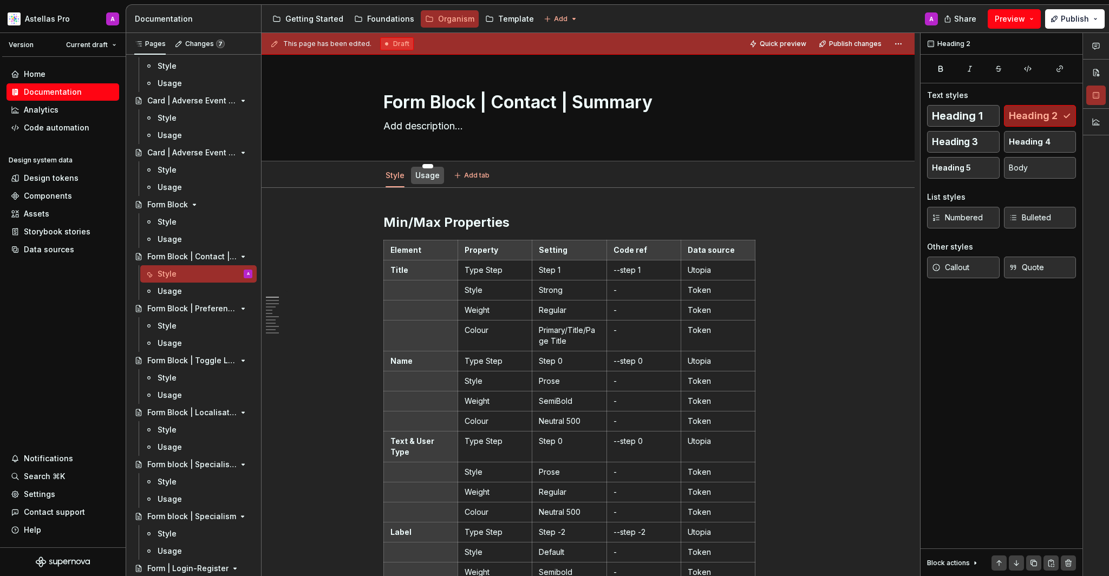
click at [429, 178] on link "Usage" at bounding box center [427, 175] width 24 height 9
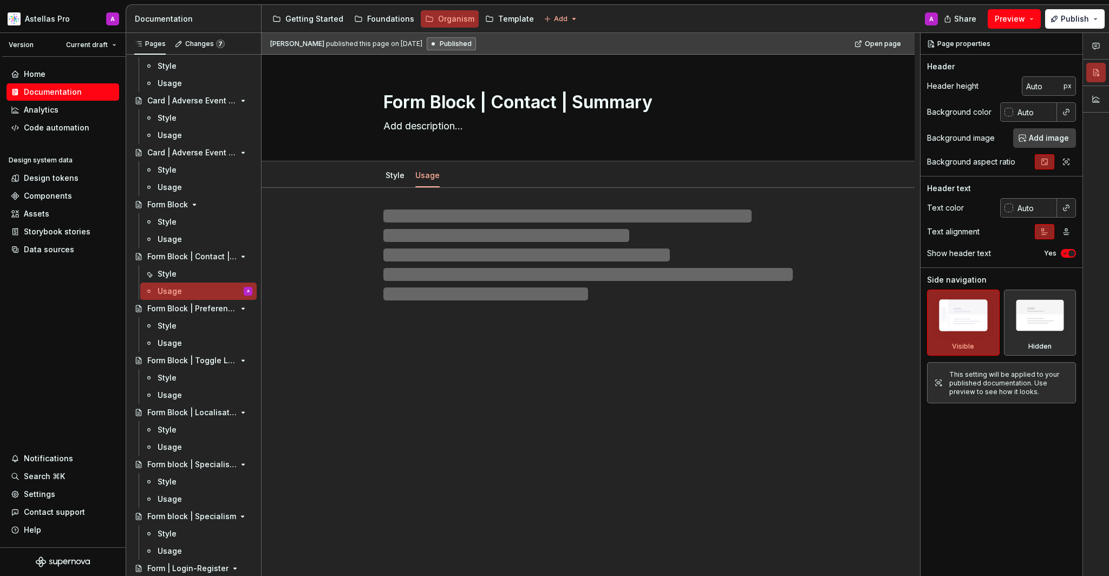
type textarea "*"
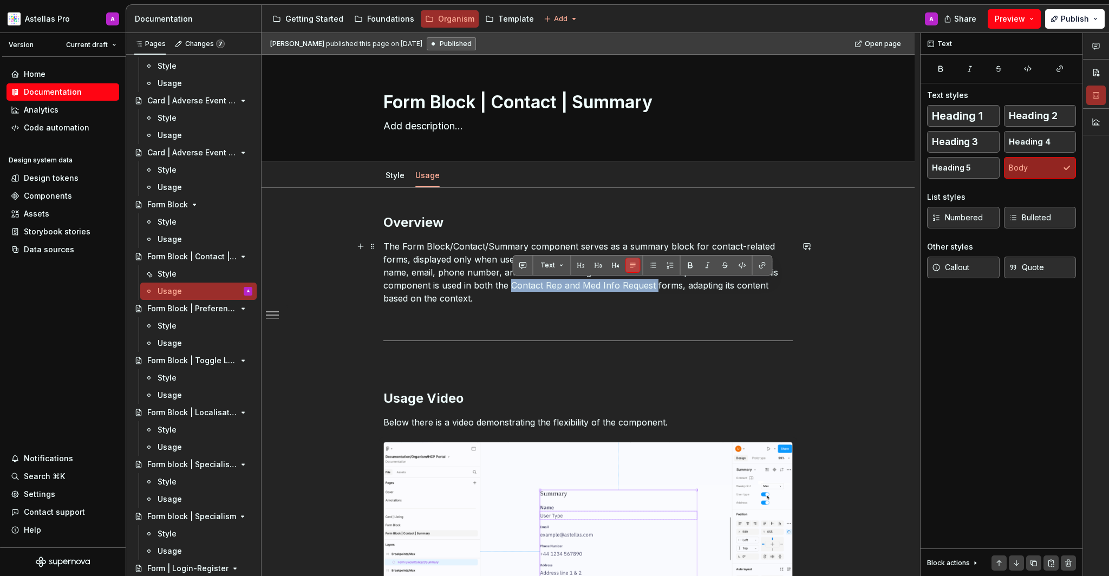
drag, startPoint x: 513, startPoint y: 286, endPoint x: 658, endPoint y: 283, distance: 145.1
click at [658, 283] on p "The Form Block/Contact/Summary component serves as a summary block for contact-…" at bounding box center [587, 272] width 409 height 65
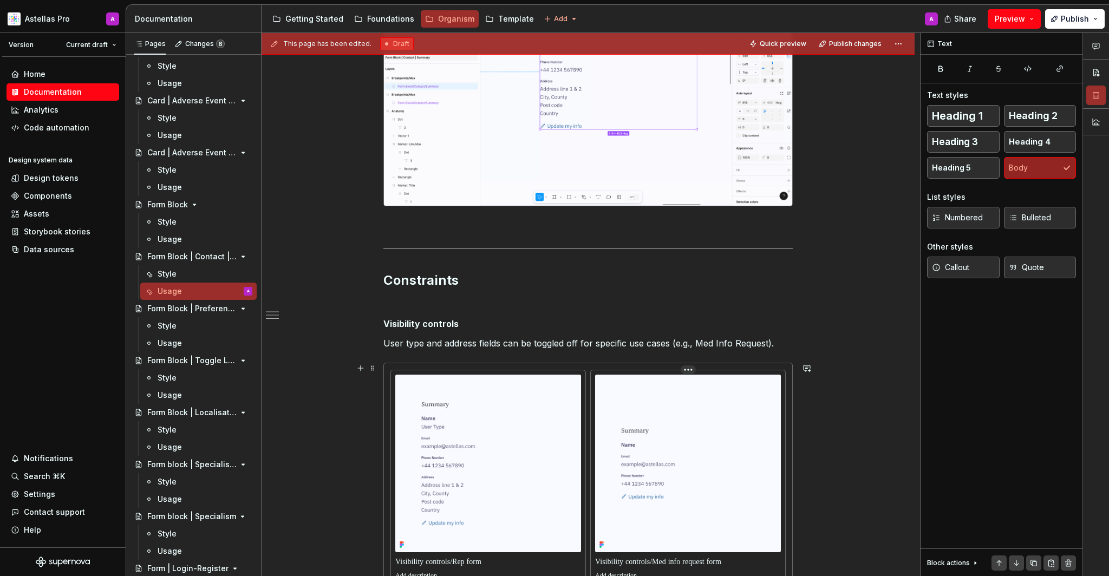
scroll to position [643, 0]
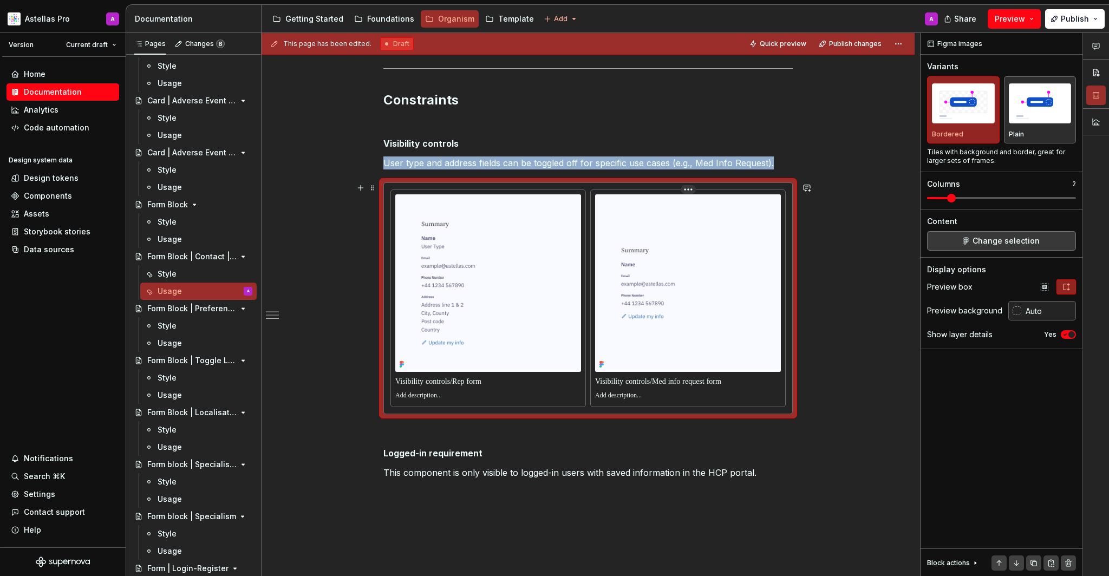
click at [615, 335] on img at bounding box center [688, 283] width 186 height 178
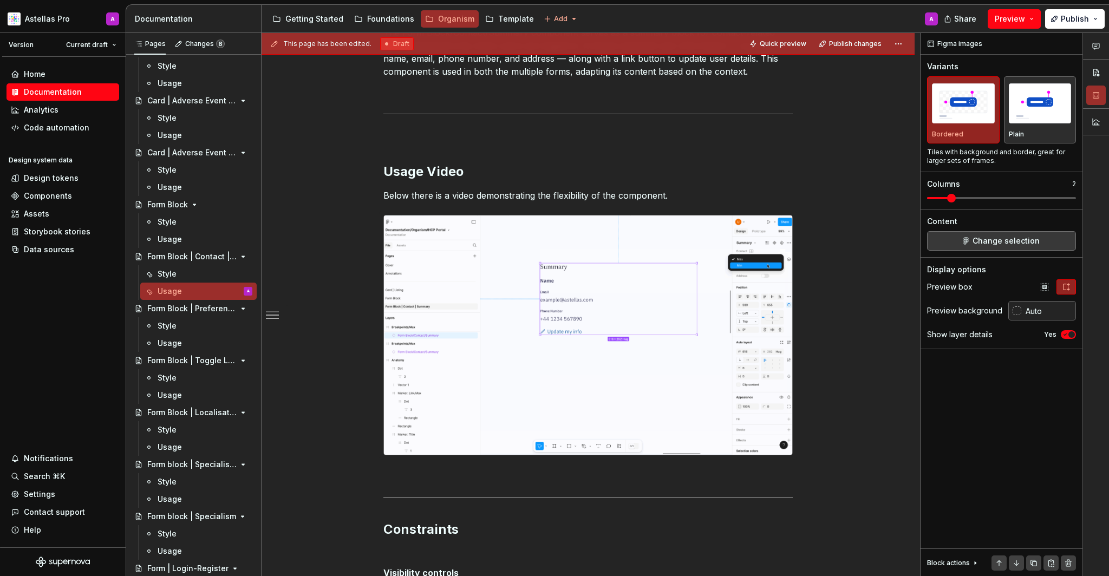
scroll to position [0, 0]
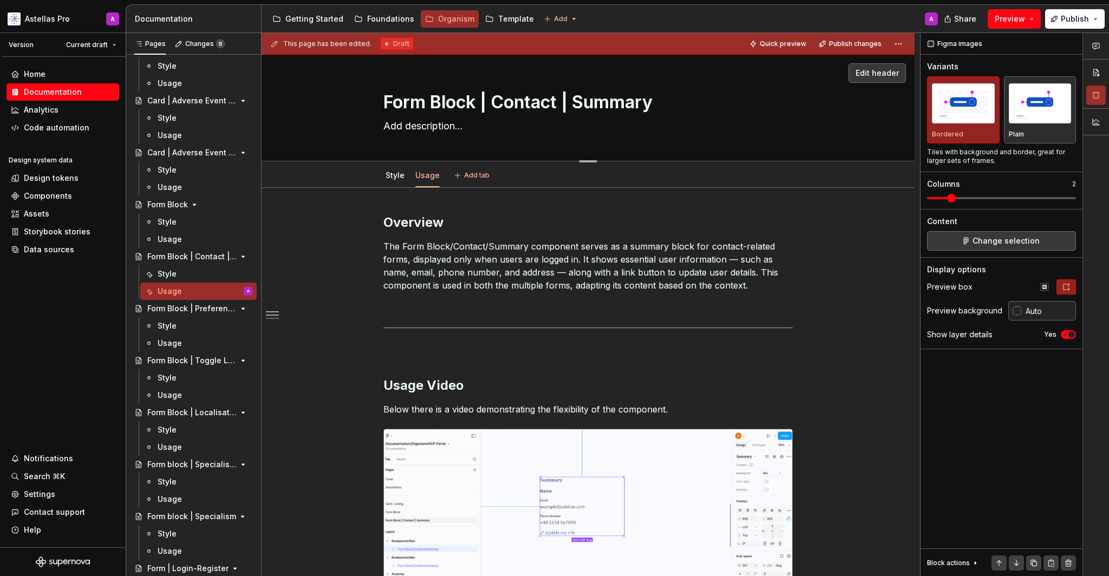
click at [590, 102] on textarea "Form Block | Contact | Summary" at bounding box center [585, 102] width 409 height 26
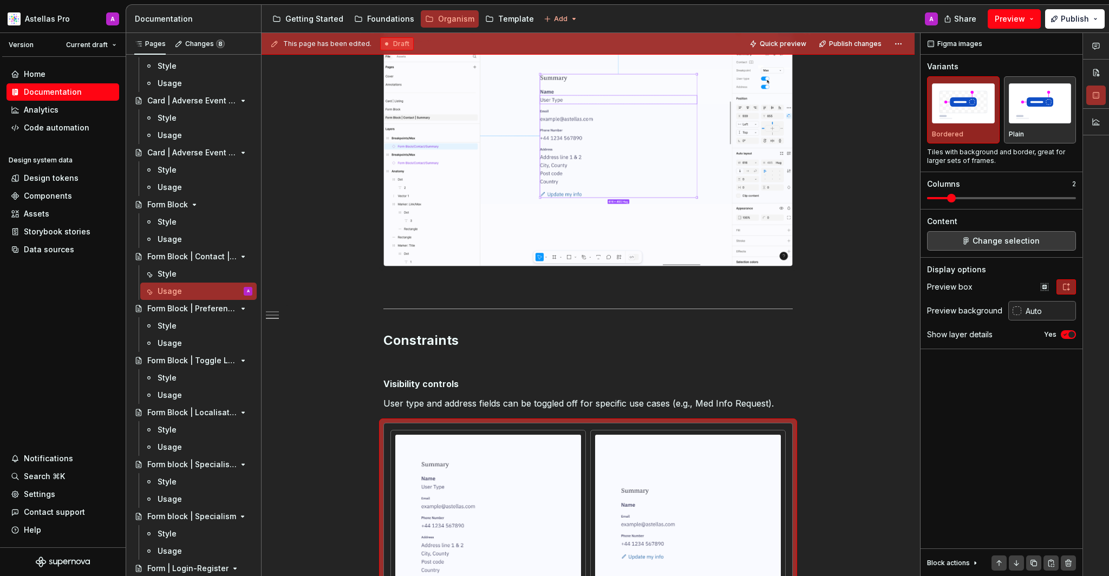
click at [633, 179] on img at bounding box center [588, 146] width 408 height 239
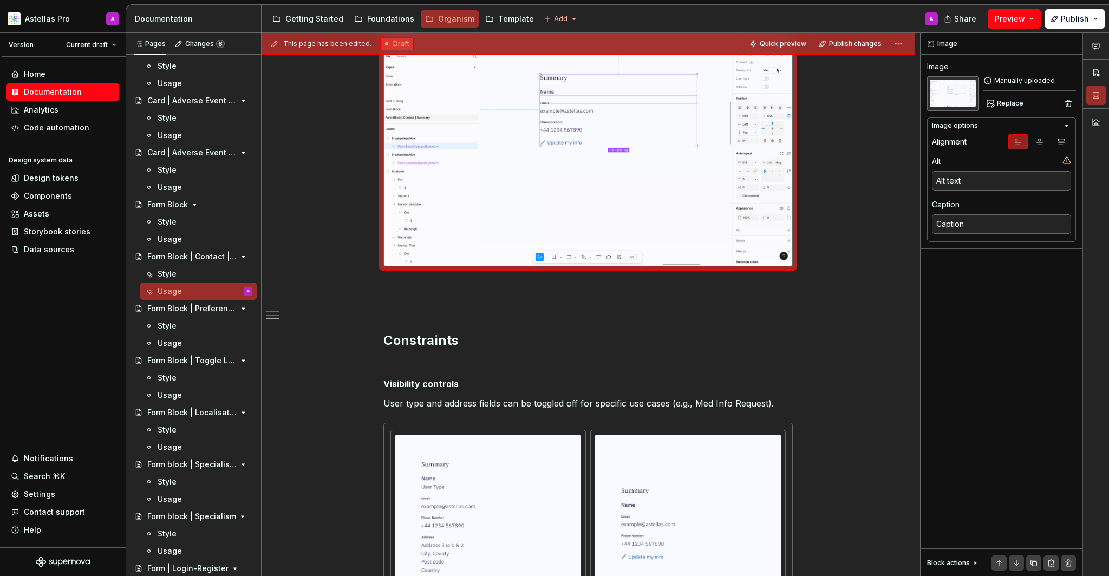
scroll to position [268, 0]
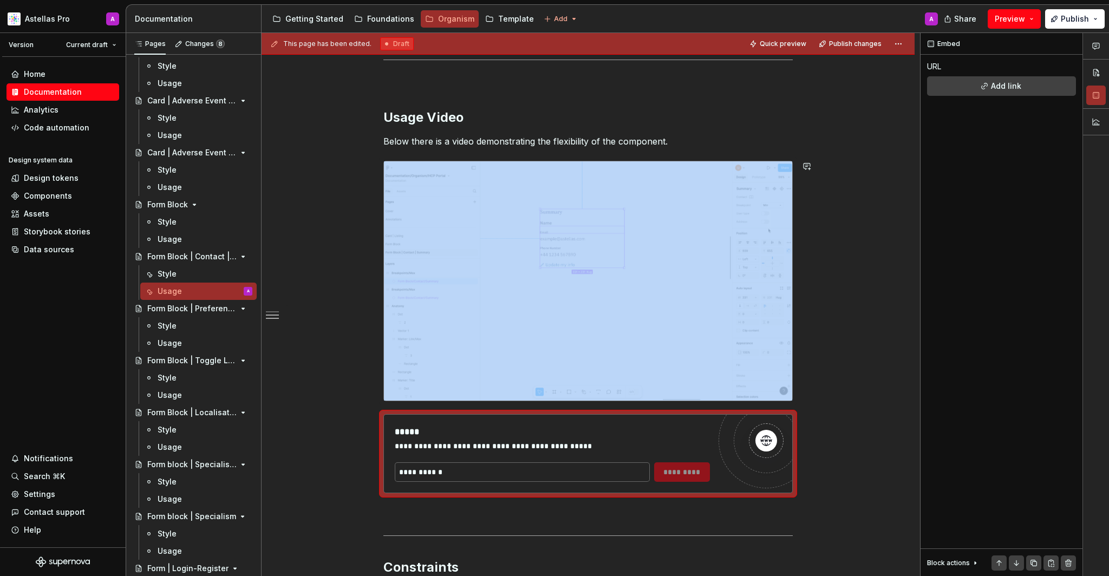
type textarea "*"
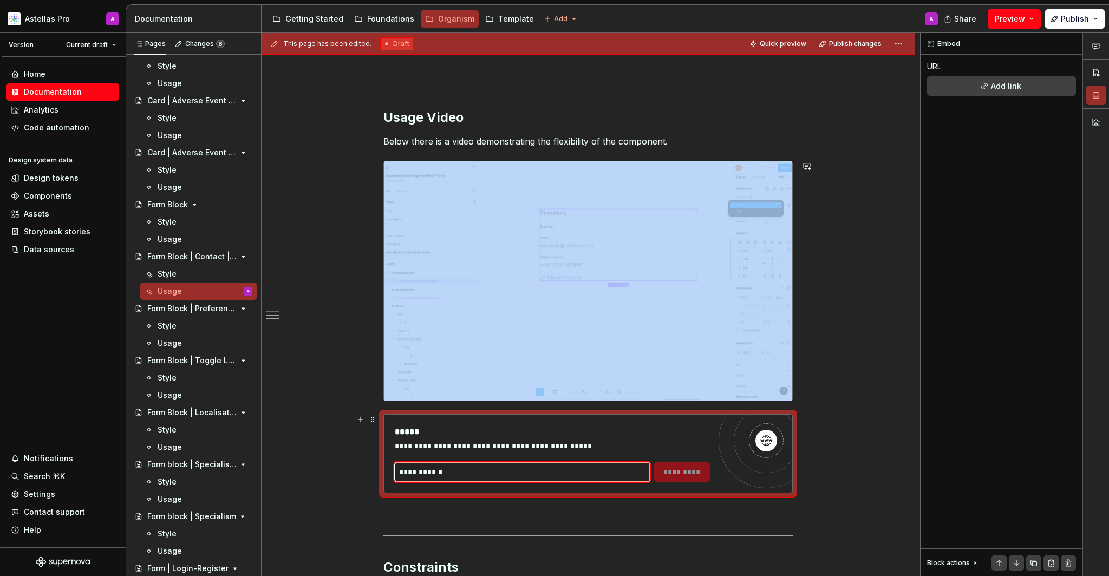
drag, startPoint x: 633, startPoint y: 179, endPoint x: 574, endPoint y: 476, distance: 302.4
click at [574, 476] on input "text" at bounding box center [522, 471] width 255 height 19
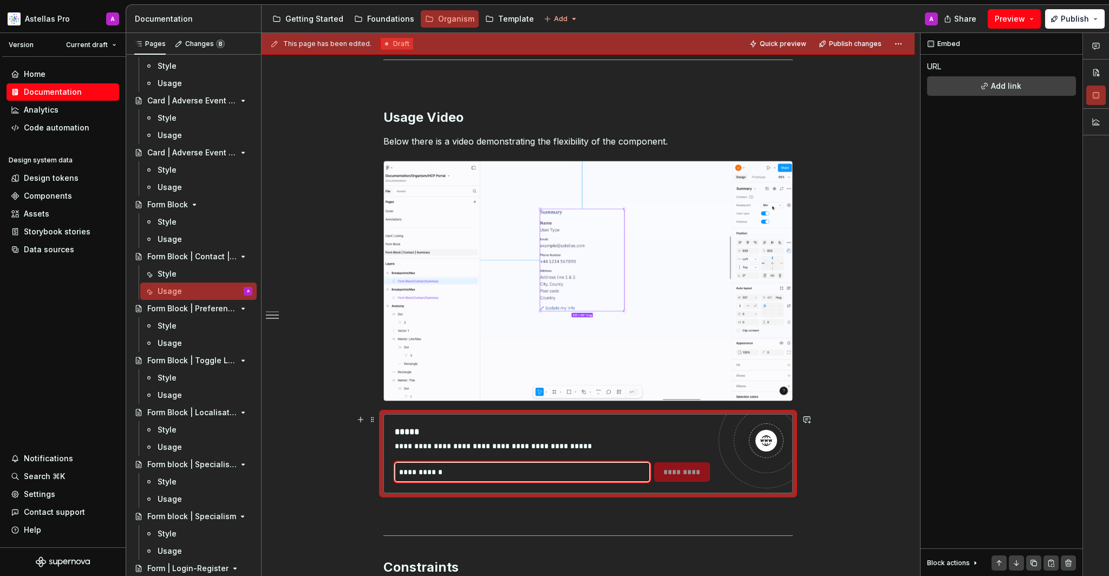
click at [575, 473] on input "text" at bounding box center [522, 471] width 255 height 19
paste input "**********"
type input "**********"
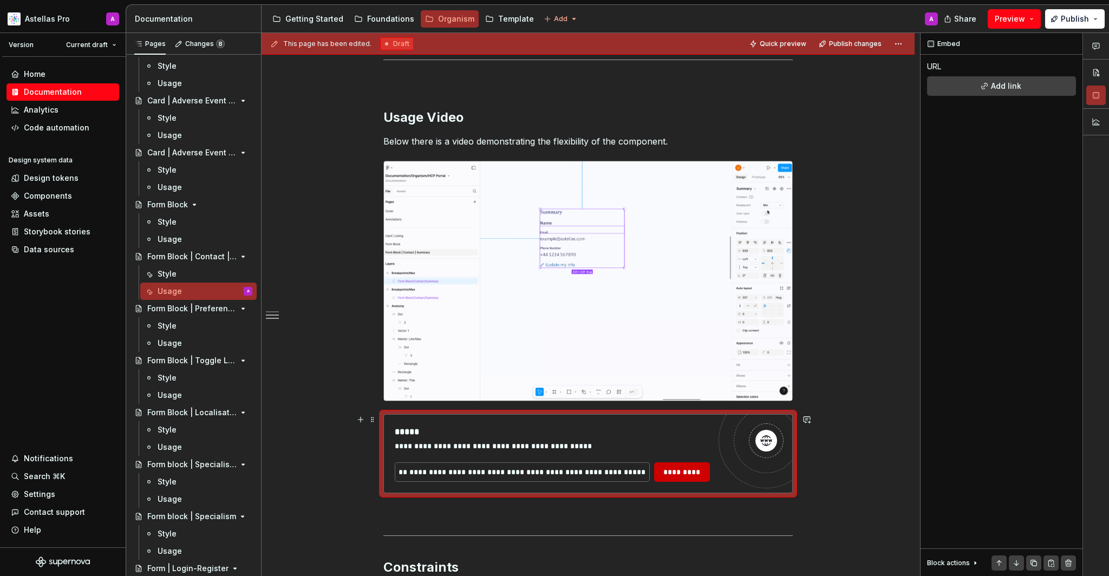
drag, startPoint x: 575, startPoint y: 473, endPoint x: 705, endPoint y: 470, distance: 130.0
click at [705, 470] on button "*********" at bounding box center [682, 471] width 56 height 19
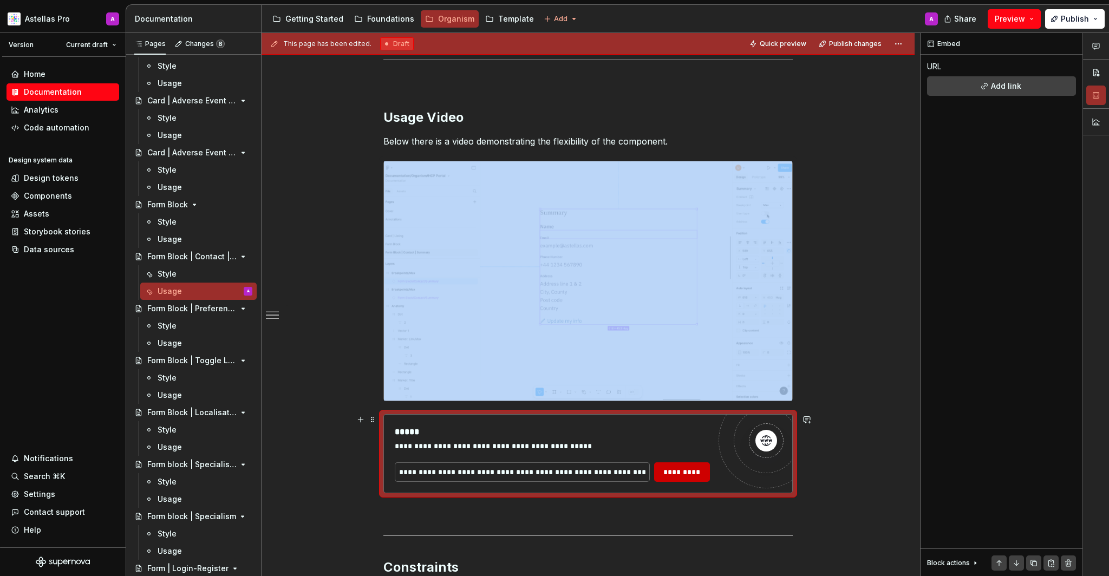
scroll to position [324, 0]
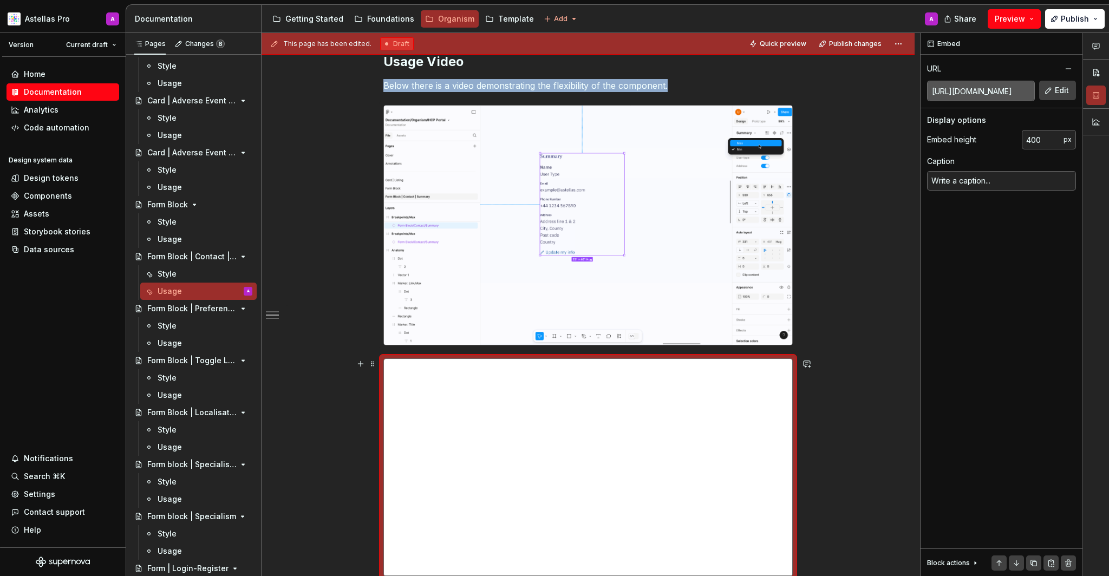
click at [698, 257] on img at bounding box center [588, 225] width 408 height 239
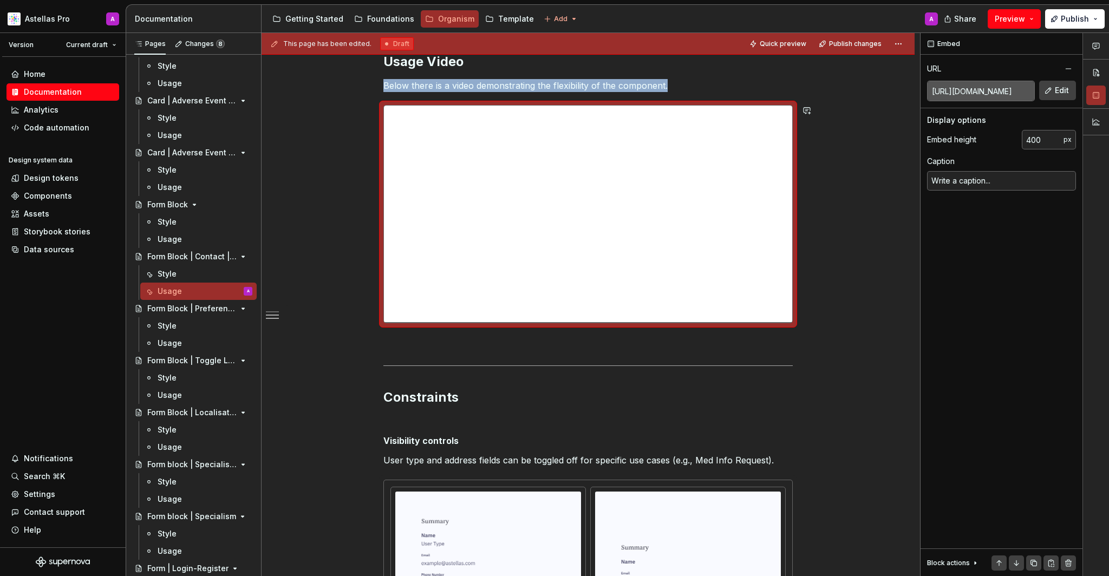
scroll to position [175, 0]
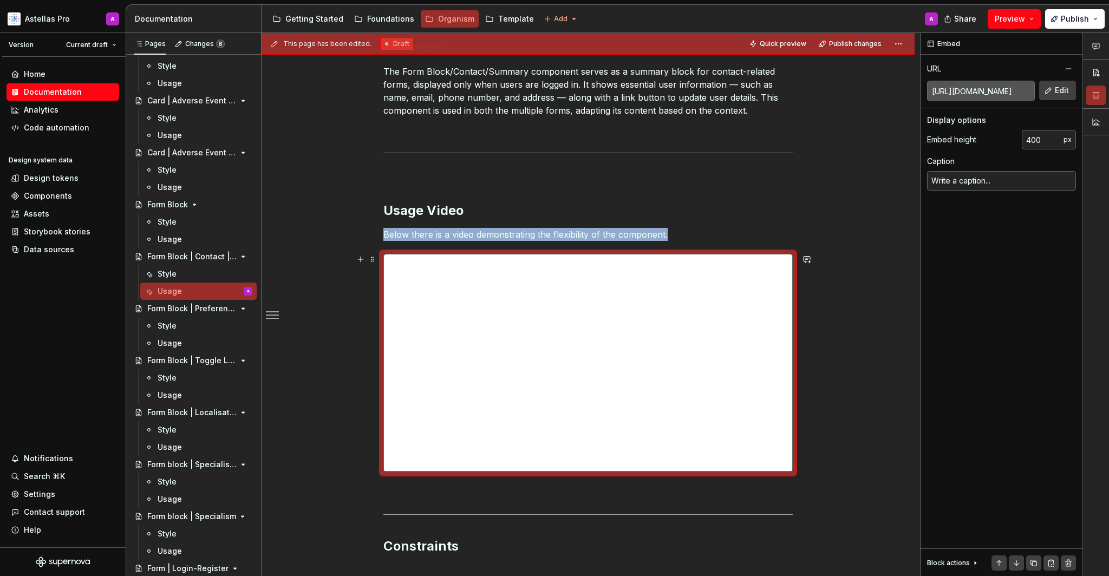
click at [692, 228] on p "Below there is a video demonstrating the flexibility of the component." at bounding box center [587, 234] width 409 height 13
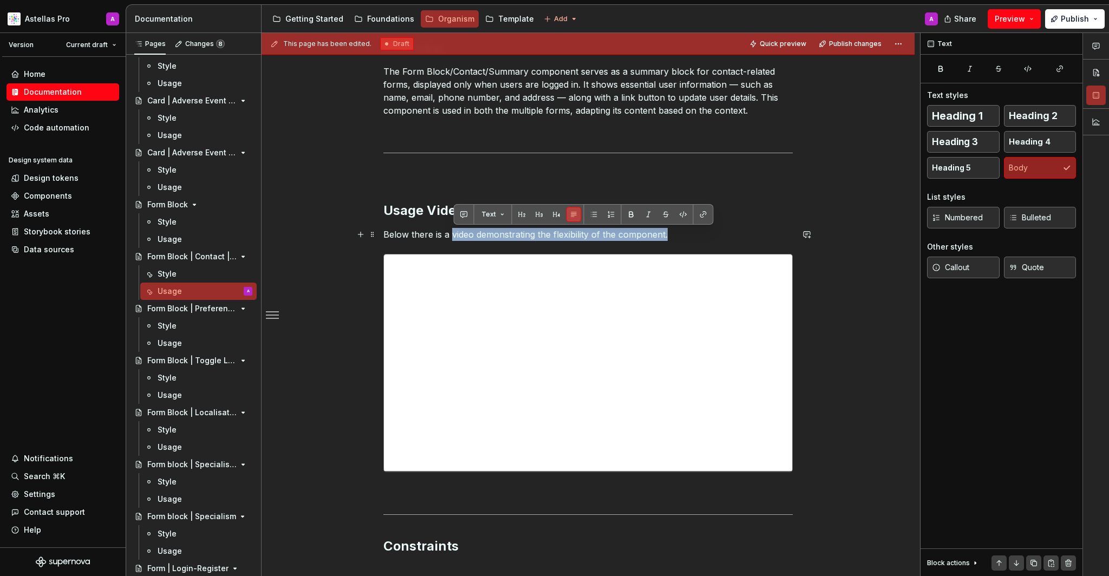
drag, startPoint x: 705, startPoint y: 470, endPoint x: 710, endPoint y: 234, distance: 235.5
click at [710, 234] on p "Below there is a video demonstrating the flexibility of the component." at bounding box center [587, 234] width 409 height 13
click at [710, 235] on p "Below there is a video demonstrating the flexibility of the component." at bounding box center [587, 234] width 409 height 13
drag, startPoint x: 710, startPoint y: 235, endPoint x: 462, endPoint y: 235, distance: 247.4
click at [462, 235] on p "Below there is a video demonstrating the flexibility of the component." at bounding box center [587, 234] width 409 height 13
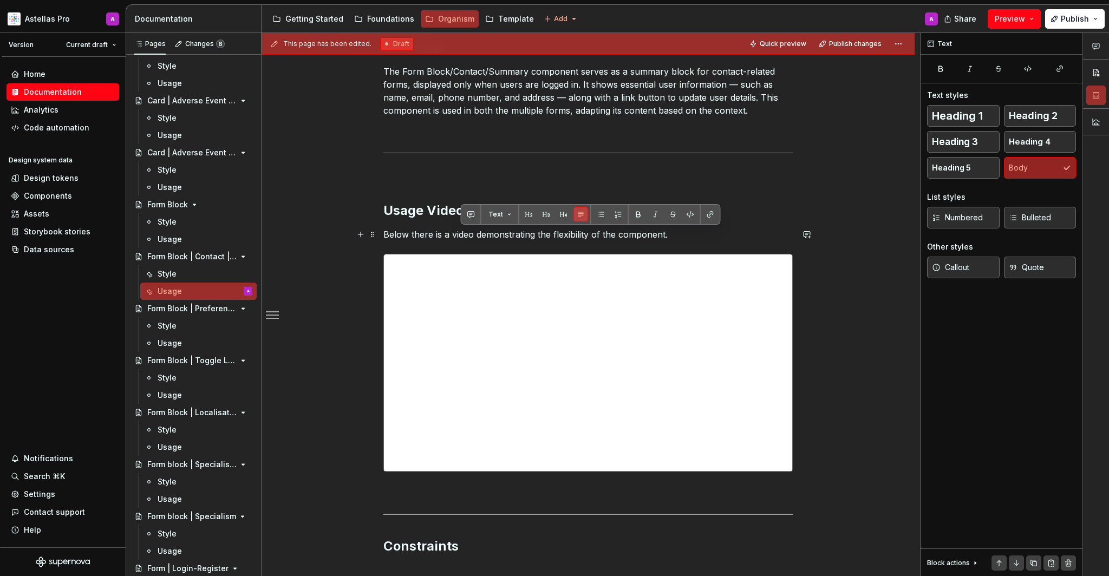
click at [462, 235] on p "Below there is a video demonstrating the flexibility of the component." at bounding box center [587, 234] width 409 height 13
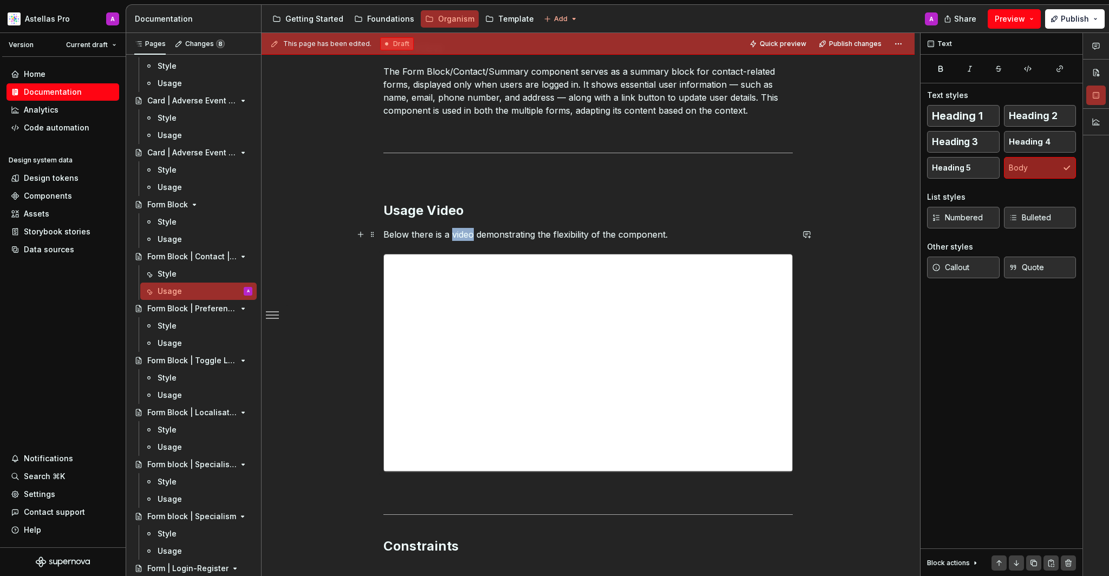
click at [462, 235] on p "Below there is a video demonstrating the flexibility of the component." at bounding box center [587, 234] width 409 height 13
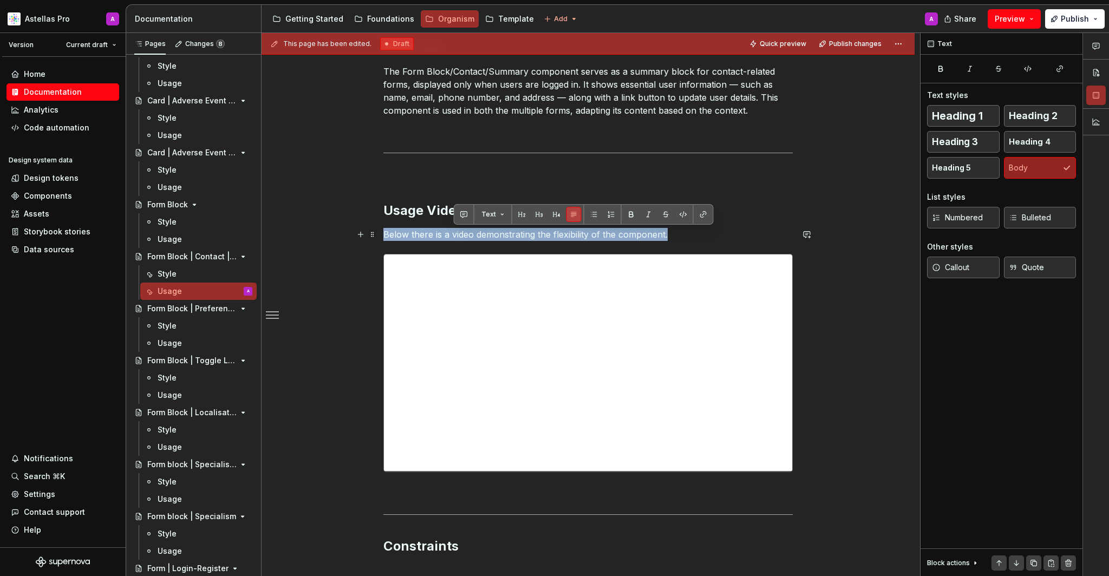
click at [462, 235] on p "Below there is a video demonstrating the flexibility of the component." at bounding box center [587, 234] width 409 height 13
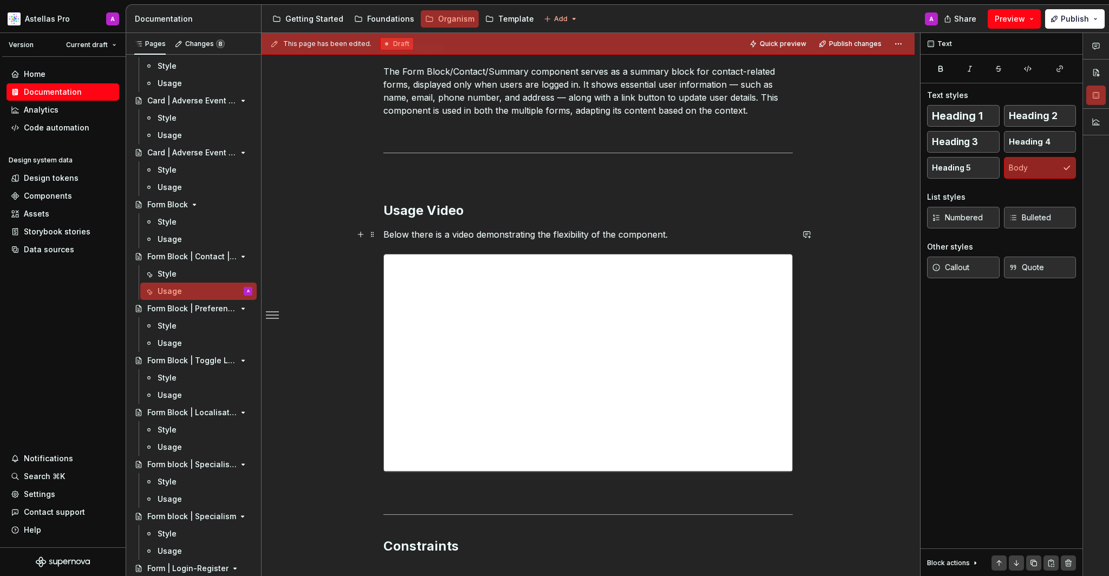
drag, startPoint x: 462, startPoint y: 235, endPoint x: 583, endPoint y: 234, distance: 121.3
click at [583, 234] on p "Below there is a video demonstrating the flexibility of the component." at bounding box center [587, 234] width 409 height 13
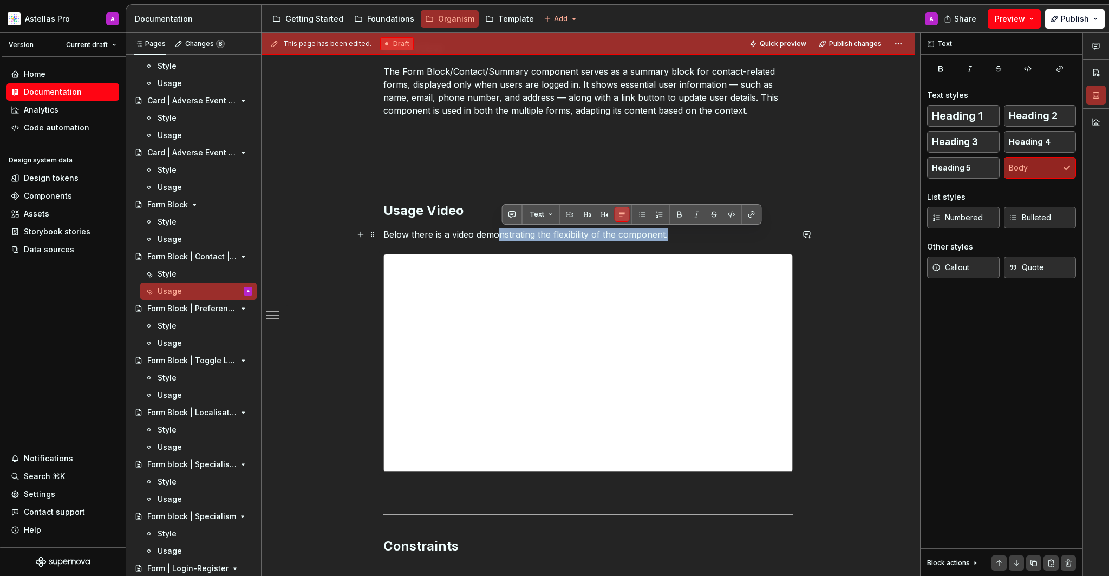
drag, startPoint x: 583, startPoint y: 234, endPoint x: 501, endPoint y: 239, distance: 81.9
click at [501, 239] on p "Below there is a video demonstrating the flexibility of the component." at bounding box center [587, 234] width 409 height 13
click at [507, 239] on p "Below there is a video demonstrating the flexibility of the component." at bounding box center [587, 234] width 409 height 13
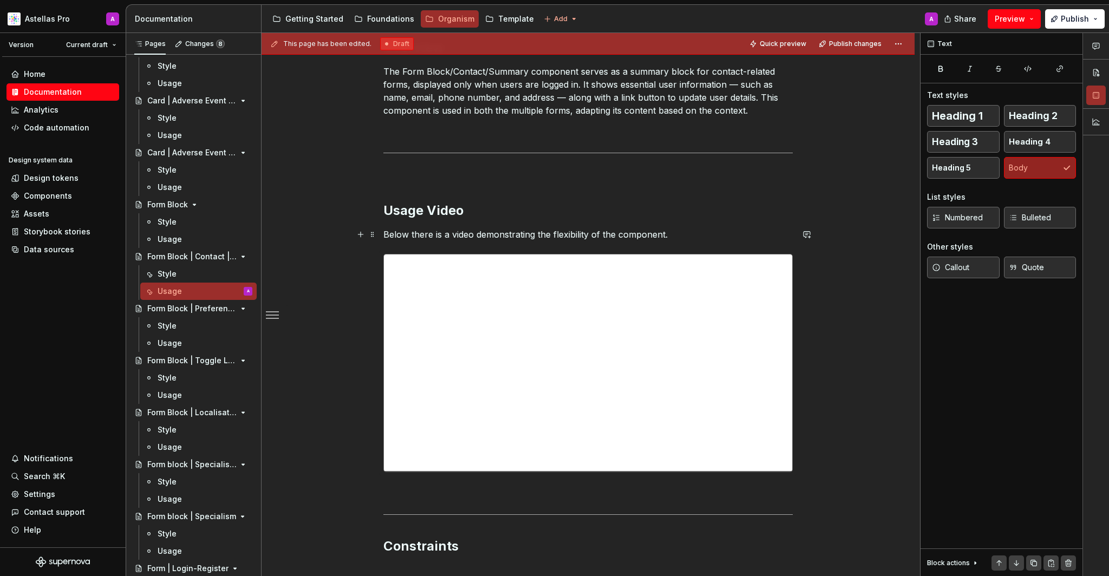
drag, startPoint x: 501, startPoint y: 239, endPoint x: 593, endPoint y: 212, distance: 96.1
click at [593, 212] on h2 "Usage Video" at bounding box center [587, 210] width 409 height 17
drag, startPoint x: 593, startPoint y: 212, endPoint x: 729, endPoint y: 230, distance: 137.1
click at [729, 230] on p "Below there is a video demonstrating the flexibility of the component." at bounding box center [587, 234] width 409 height 13
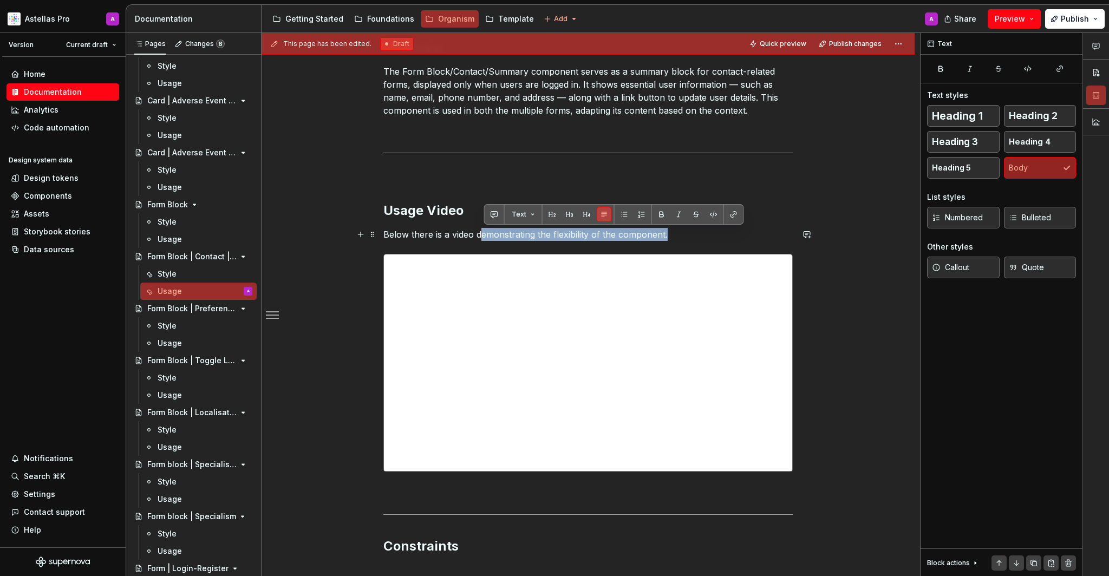
drag, startPoint x: 729, startPoint y: 230, endPoint x: 481, endPoint y: 234, distance: 248.0
click at [481, 234] on p "Below there is a video demonstrating the flexibility of the component." at bounding box center [587, 234] width 409 height 13
click at [483, 234] on p "Below there is a video demonstrating the flexibility of the component." at bounding box center [587, 234] width 409 height 13
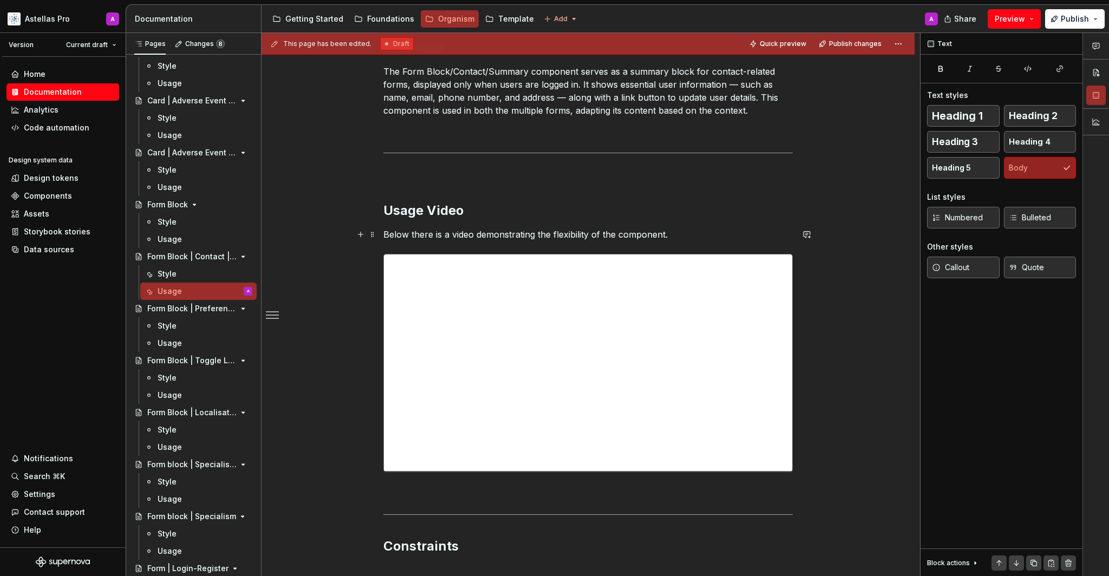
scroll to position [322, 0]
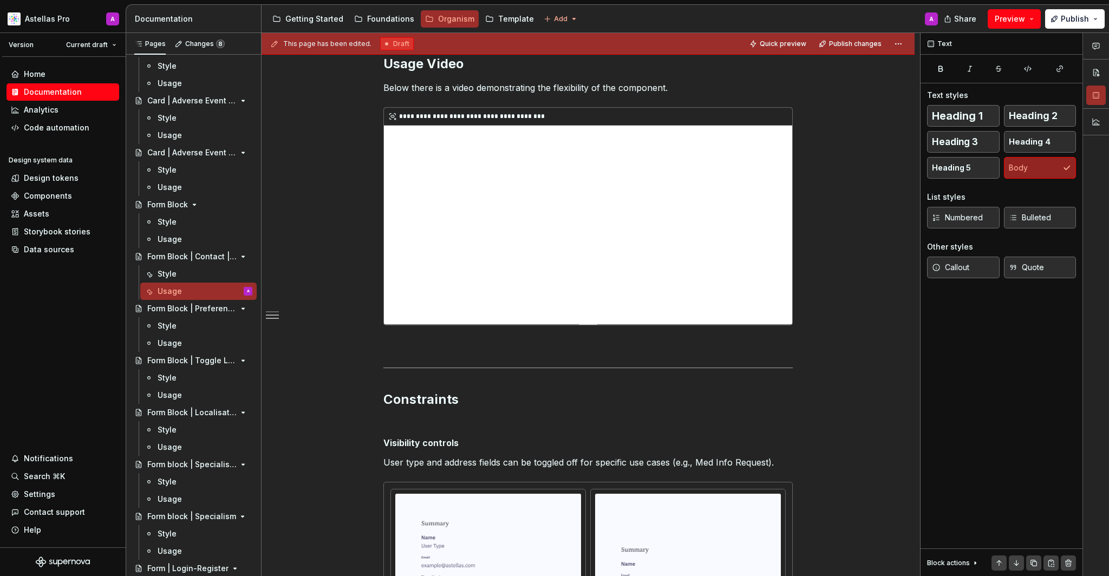
type textarea "*"
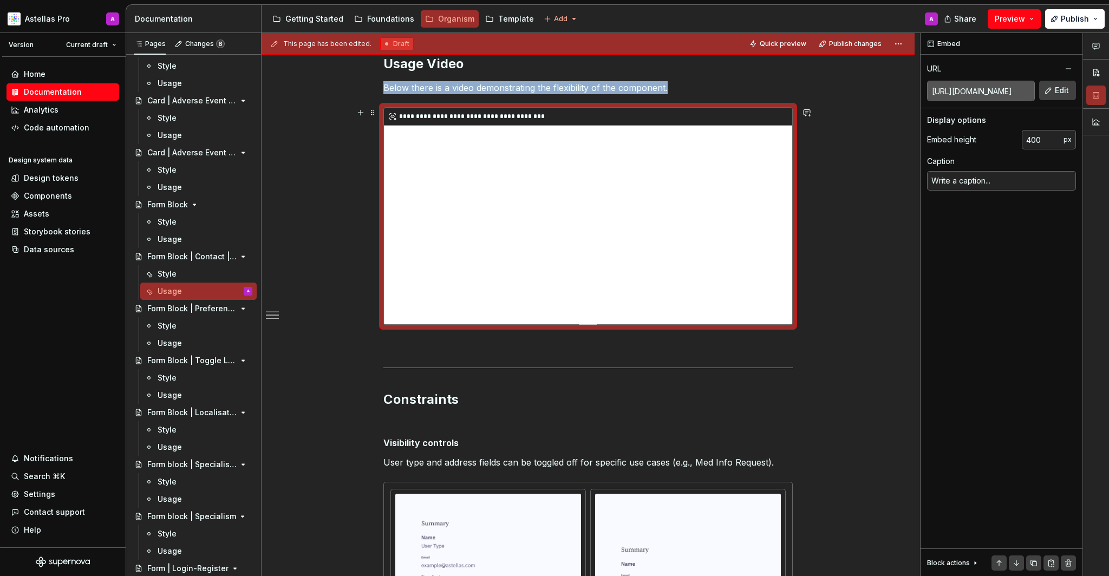
click at [731, 273] on div "**********" at bounding box center [588, 216] width 408 height 217
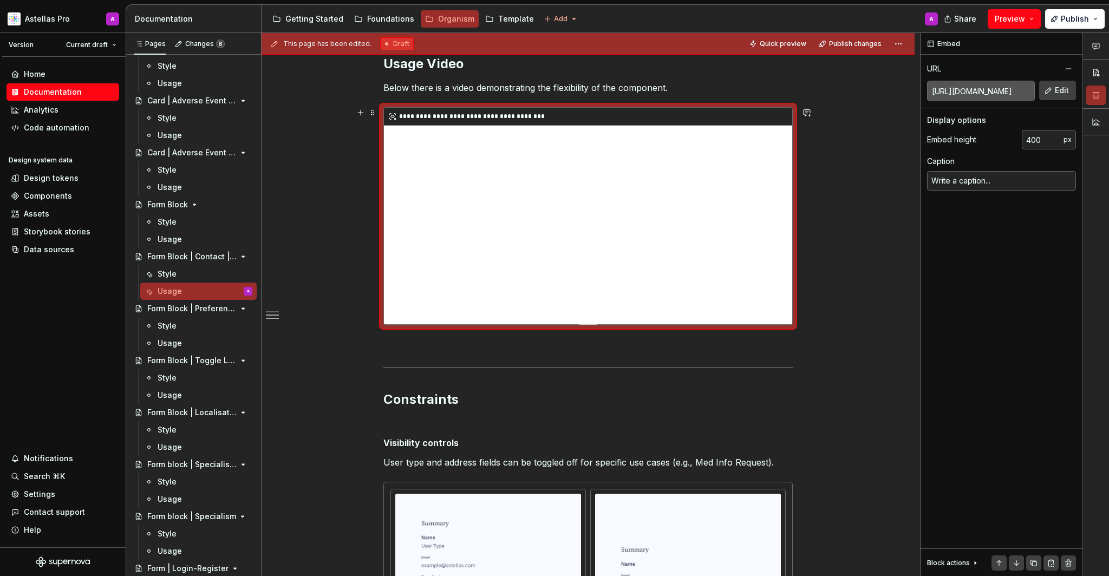
scroll to position [605, 0]
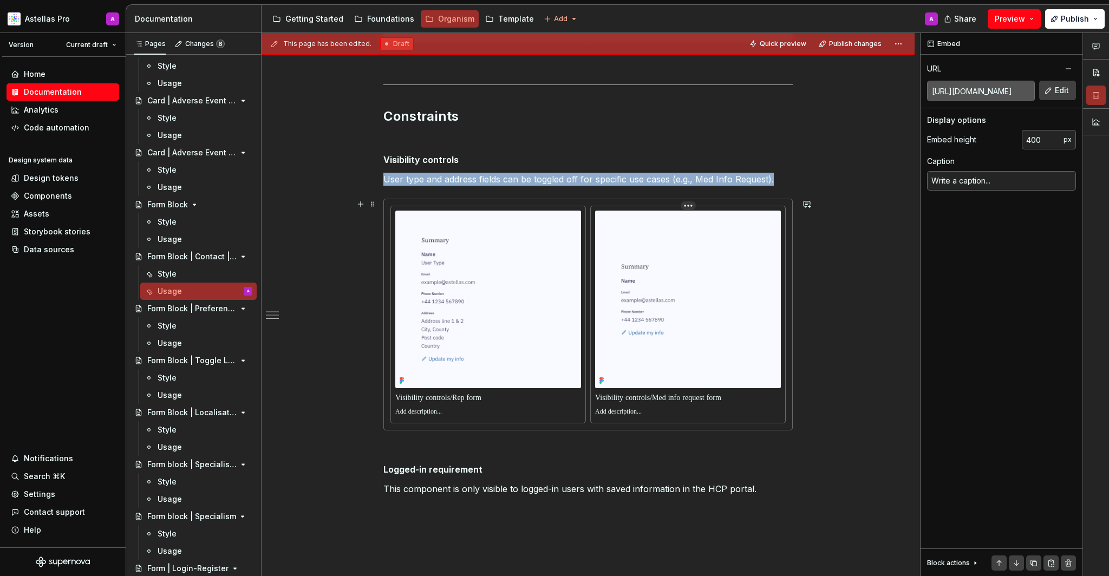
click at [633, 290] on img at bounding box center [688, 300] width 186 height 178
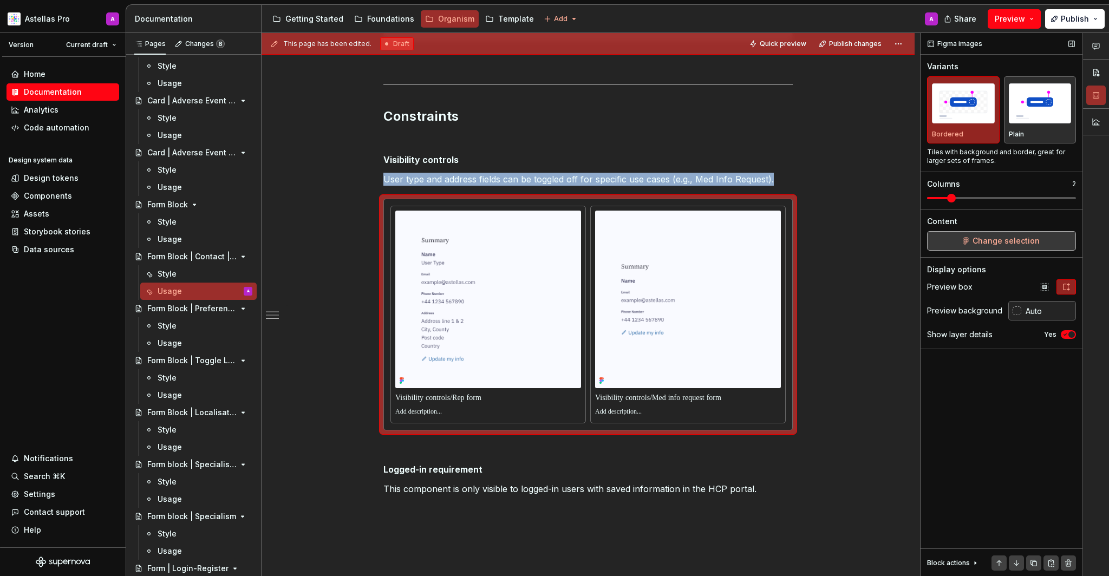
click at [1008, 245] on span "Change selection" at bounding box center [1005, 240] width 67 height 11
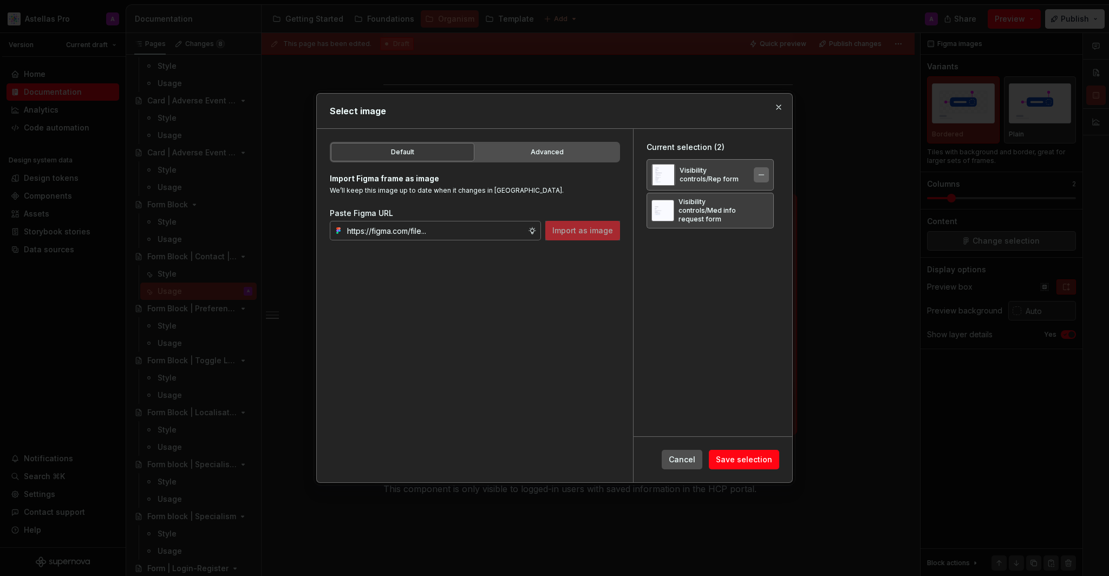
drag, startPoint x: 1008, startPoint y: 245, endPoint x: 771, endPoint y: 179, distance: 246.1
click at [771, 179] on div "Visibility controls/Rep form" at bounding box center [709, 174] width 127 height 31
click at [769, 173] on button "button" at bounding box center [761, 174] width 15 height 15
click at [769, 175] on button "button" at bounding box center [761, 176] width 15 height 15
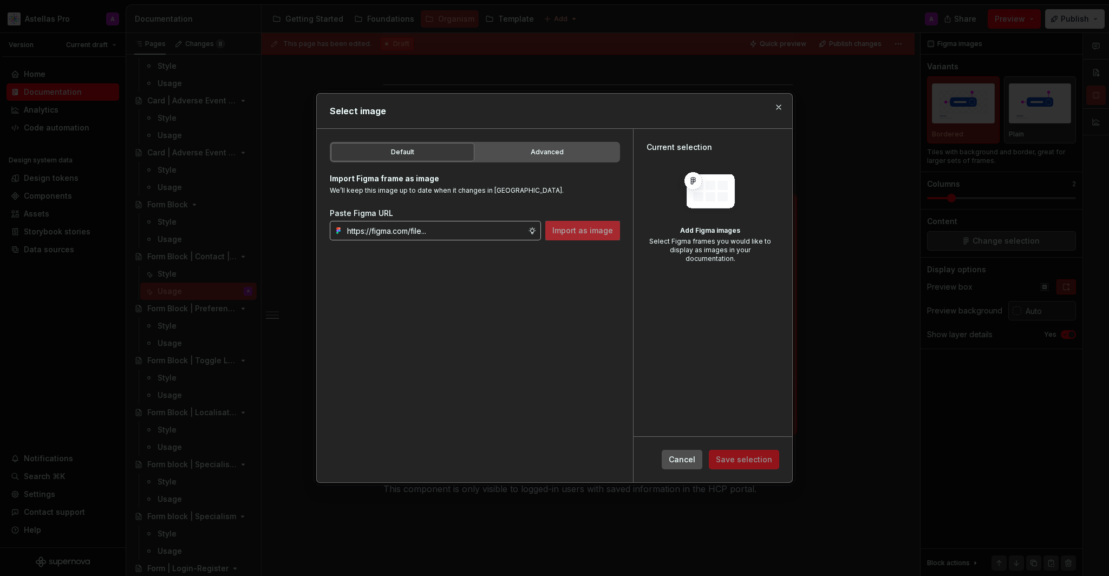
click at [459, 238] on input "text" at bounding box center [435, 230] width 185 height 19
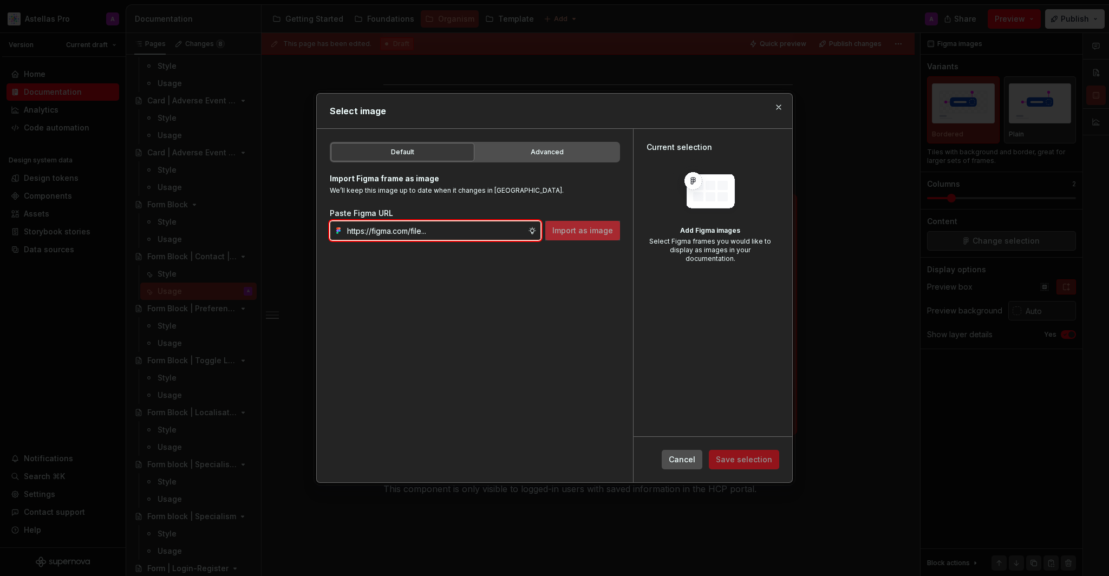
paste input "https://www.figma.com/design/ho1KanuYKC92D2hPSV8g5n/Documentation-Organism-HCP-…"
type input "https://www.figma.com/design/ho1KanuYKC92D2hPSV8g5n/Documentation-Organism-HCP-…"
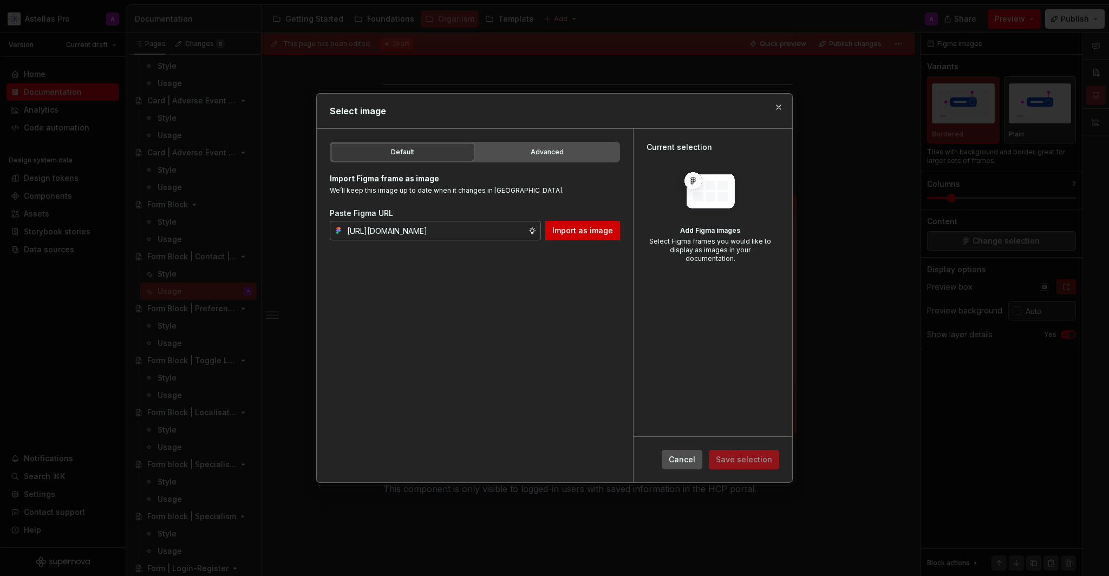
drag, startPoint x: 459, startPoint y: 238, endPoint x: 591, endPoint y: 232, distance: 132.8
click at [591, 232] on span "Import as image" at bounding box center [582, 230] width 61 height 11
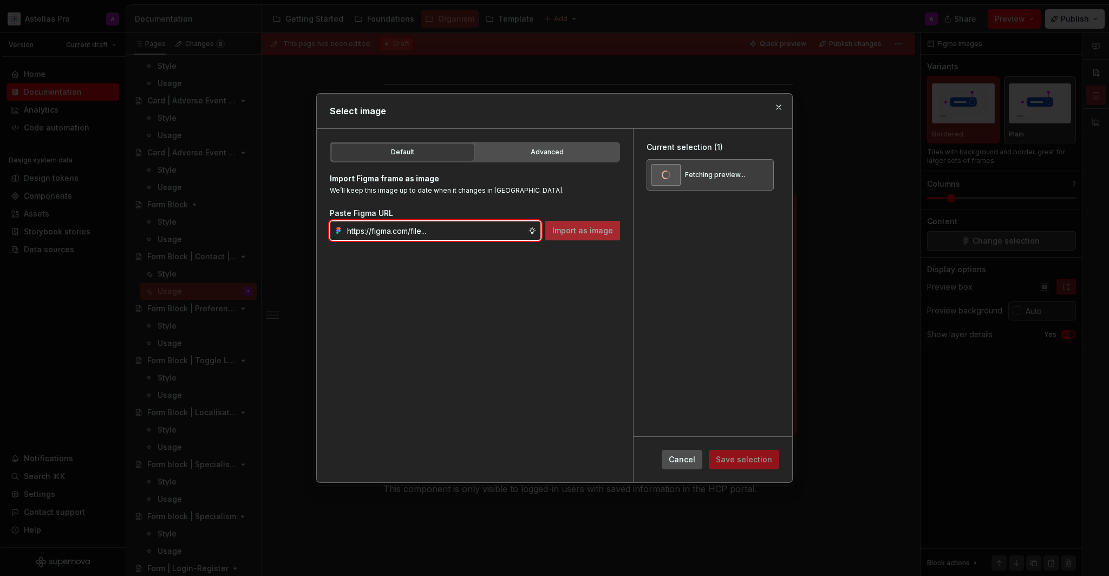
click at [461, 230] on input "text" at bounding box center [435, 230] width 185 height 19
paste input "https://www.figma.com/design/ho1KanuYKC92D2hPSV8g5n/Documentation-Organism-HCP-…"
type input "https://www.figma.com/design/ho1KanuYKC92D2hPSV8g5n/Documentation-Organism-HCP-…"
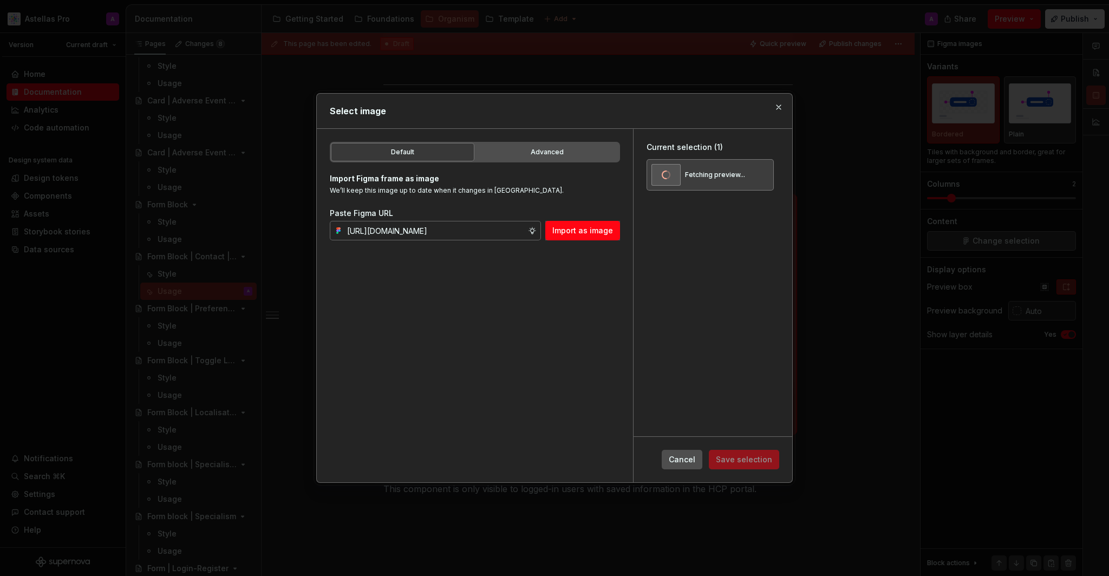
drag, startPoint x: 461, startPoint y: 230, endPoint x: 575, endPoint y: 241, distance: 114.2
click at [575, 241] on div "Default Advanced Import Figma frame as image We’ll keep this image up to date w…" at bounding box center [475, 305] width 316 height 353
drag, startPoint x: 575, startPoint y: 241, endPoint x: 585, endPoint y: 228, distance: 16.7
click at [585, 228] on span "Import as image" at bounding box center [582, 230] width 61 height 11
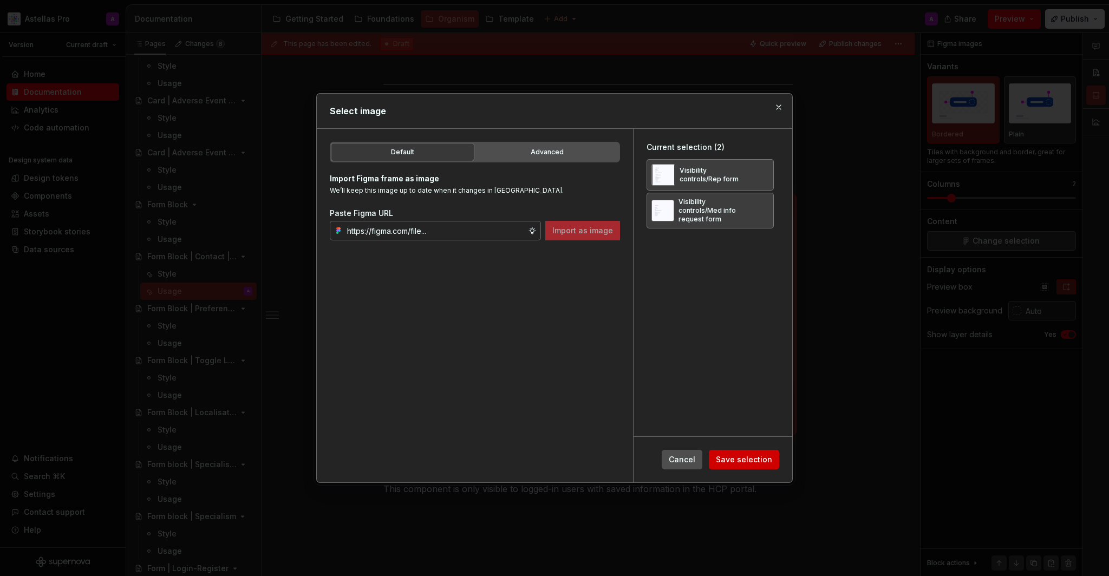
drag, startPoint x: 585, startPoint y: 228, endPoint x: 738, endPoint y: 459, distance: 277.2
click at [738, 459] on span "Save selection" at bounding box center [744, 459] width 56 height 11
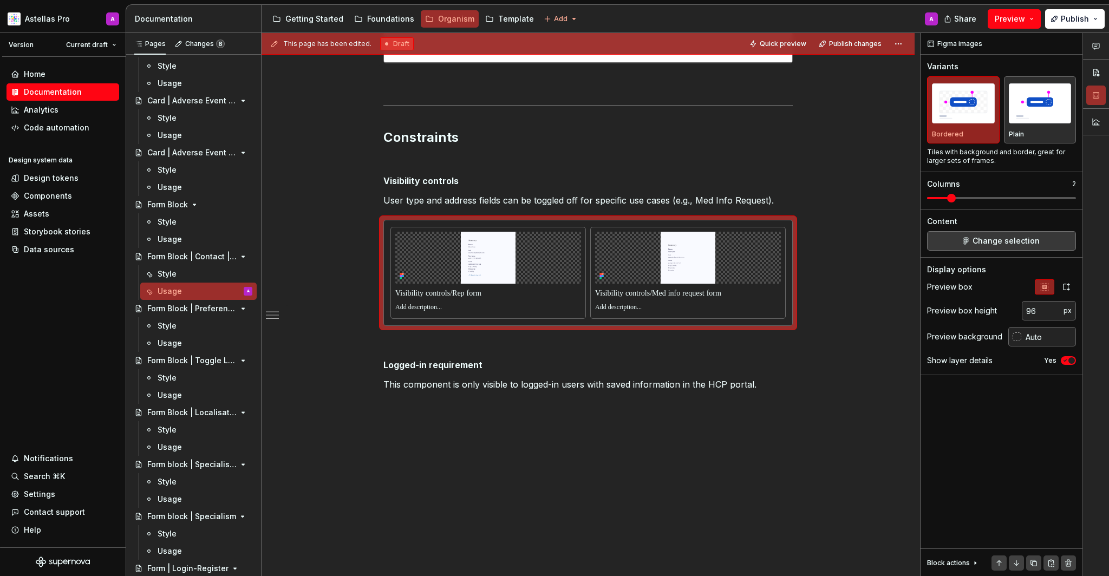
scroll to position [584, 0]
drag, startPoint x: 738, startPoint y: 459, endPoint x: 1062, endPoint y: 292, distance: 363.9
click at [1062, 292] on button "button" at bounding box center [1065, 286] width 19 height 15
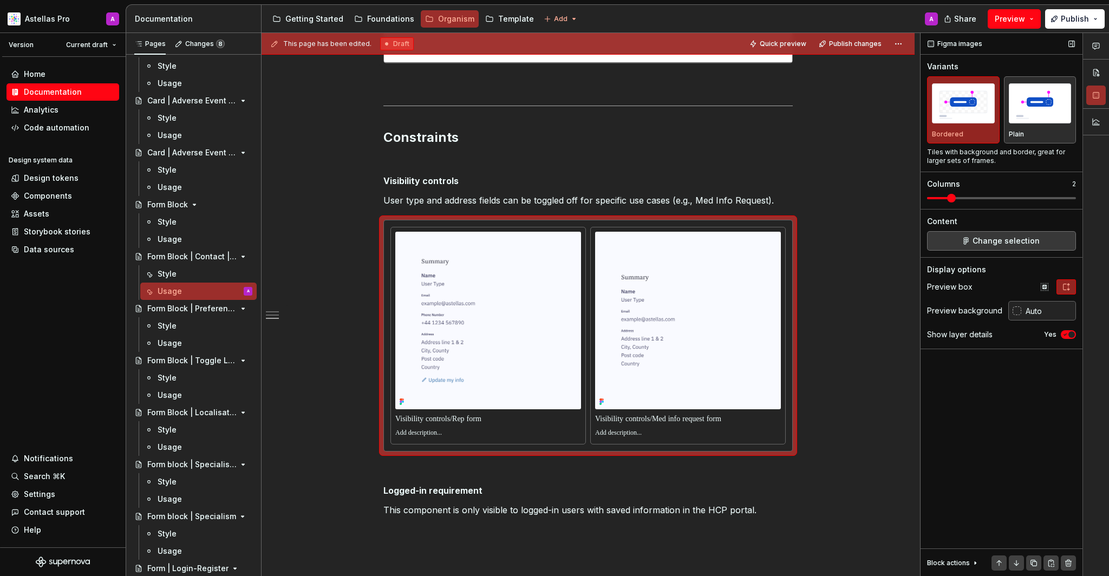
scroll to position [605, 0]
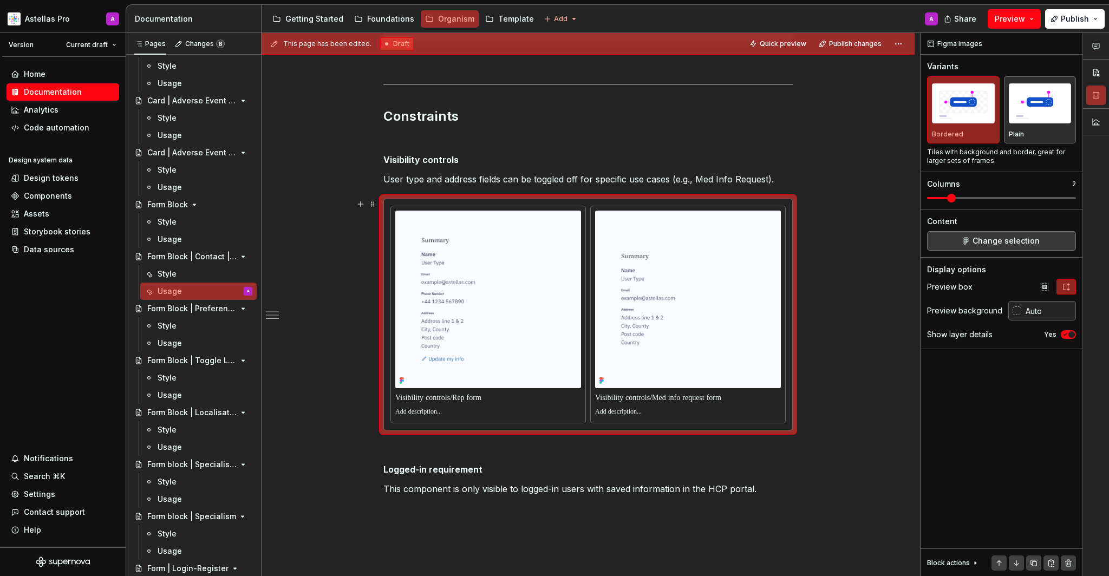
drag, startPoint x: 1062, startPoint y: 292, endPoint x: 848, endPoint y: 388, distance: 234.1
click at [848, 388] on div "**********" at bounding box center [587, 132] width 653 height 1098
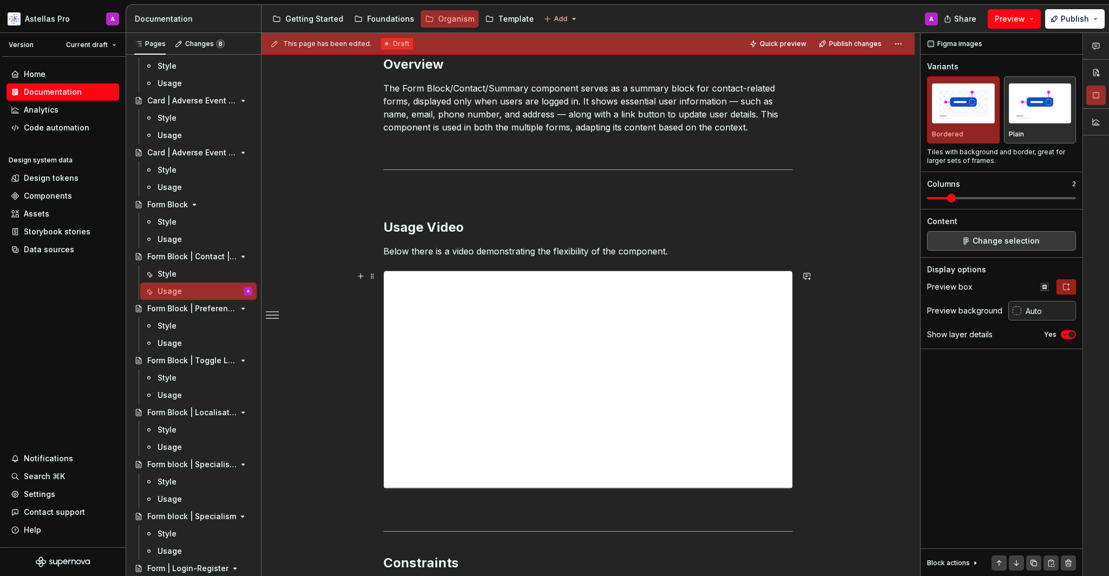
scroll to position [0, 0]
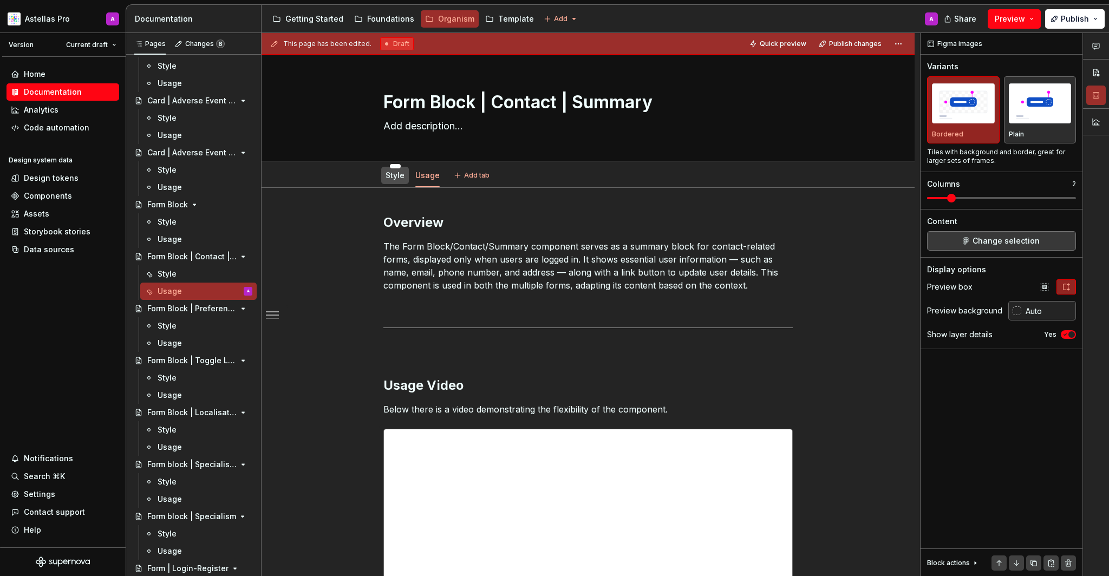
click at [389, 176] on link "Style" at bounding box center [394, 175] width 19 height 9
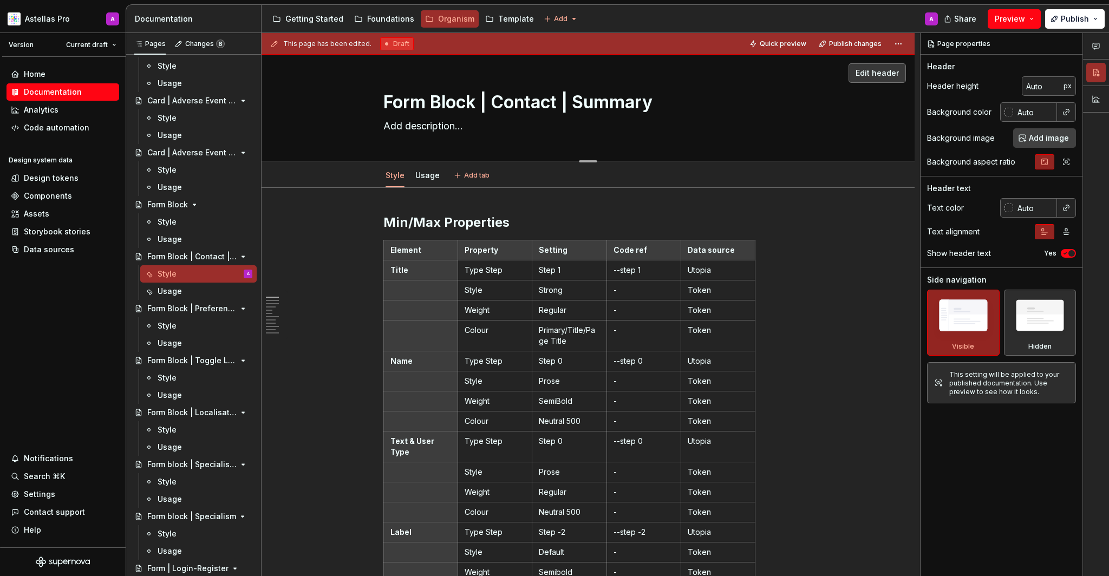
click at [443, 104] on textarea "Form Block | Contact | Summary" at bounding box center [585, 102] width 409 height 26
type textarea "*"
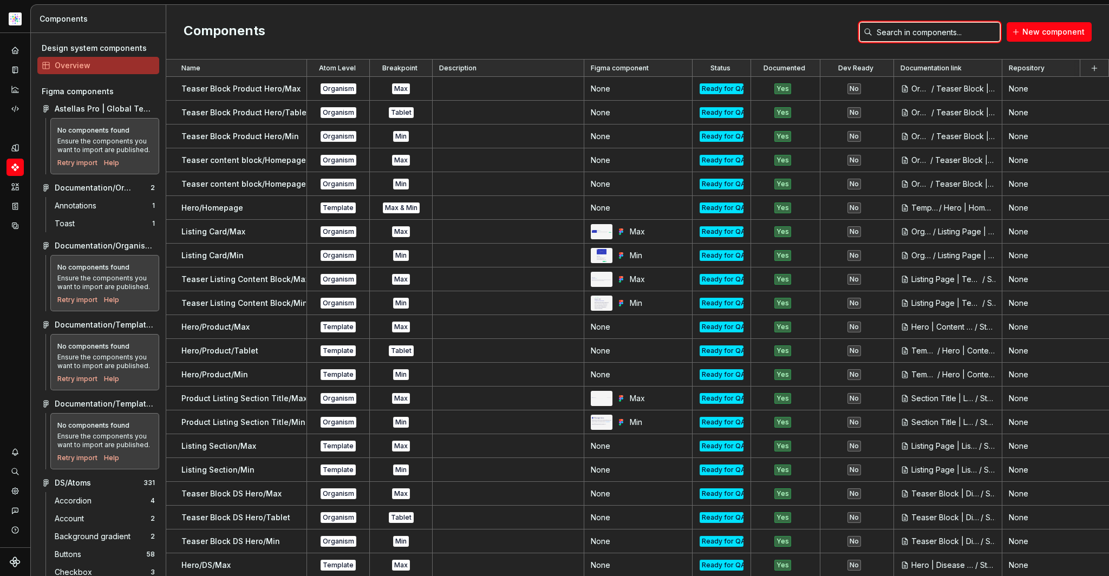
click at [954, 26] on input "text" at bounding box center [936, 31] width 128 height 19
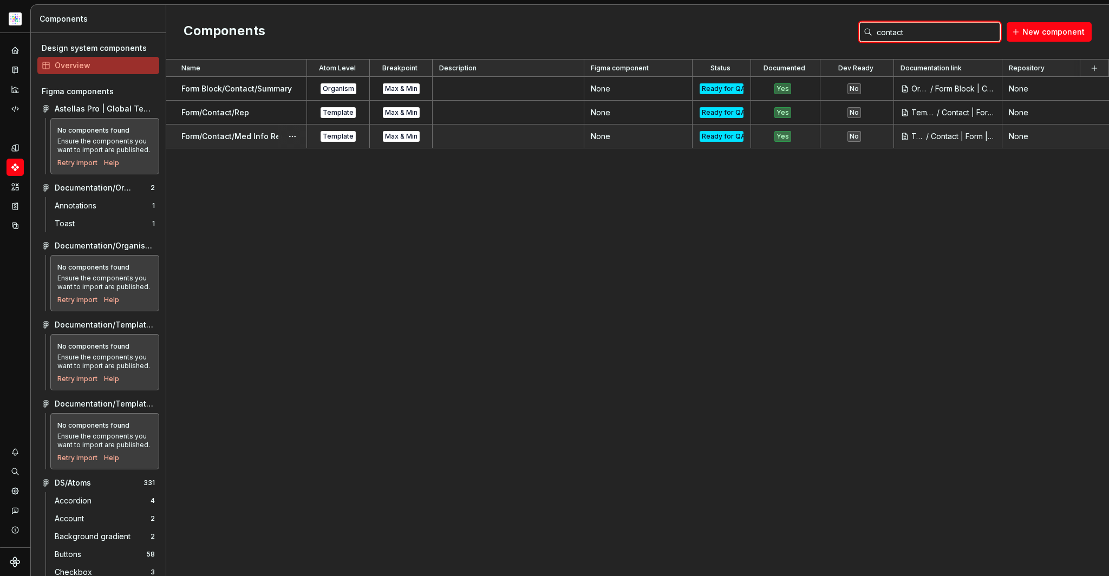
type input "contact"
click at [221, 145] on td "Form/Contact/Med Info Request" at bounding box center [236, 137] width 141 height 24
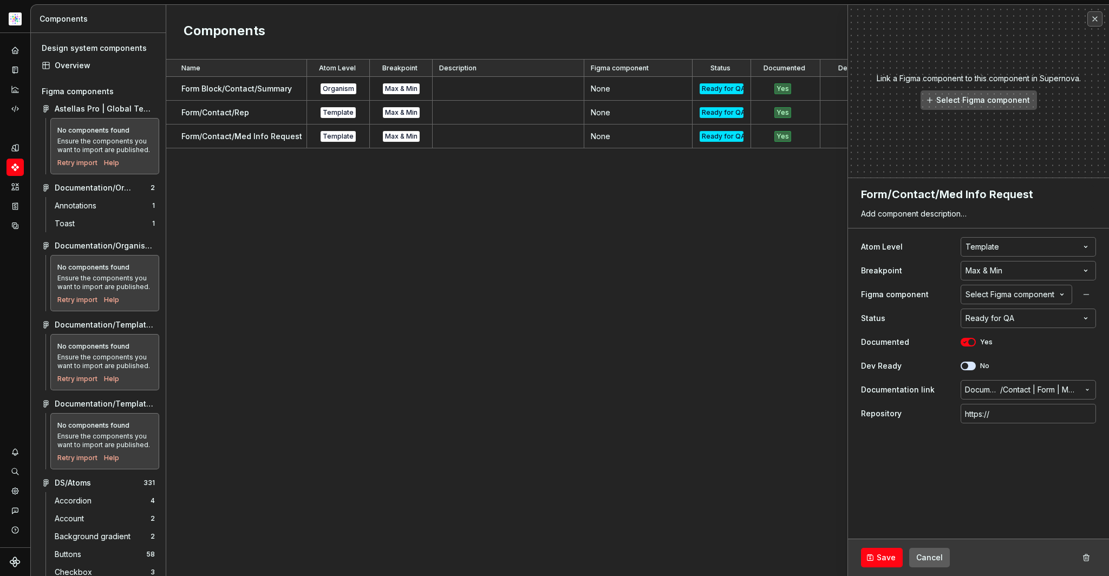
type textarea "*"
click at [972, 197] on textarea "Form/Contact/Med Info Request" at bounding box center [976, 194] width 235 height 19
click at [963, 193] on textarea "Form/Contact/Med Info Request" at bounding box center [976, 194] width 235 height 19
click at [961, 194] on textarea "Form/Contact/Med Info Request" at bounding box center [976, 194] width 235 height 19
type textarea "Form/Contact/Medi Info Request"
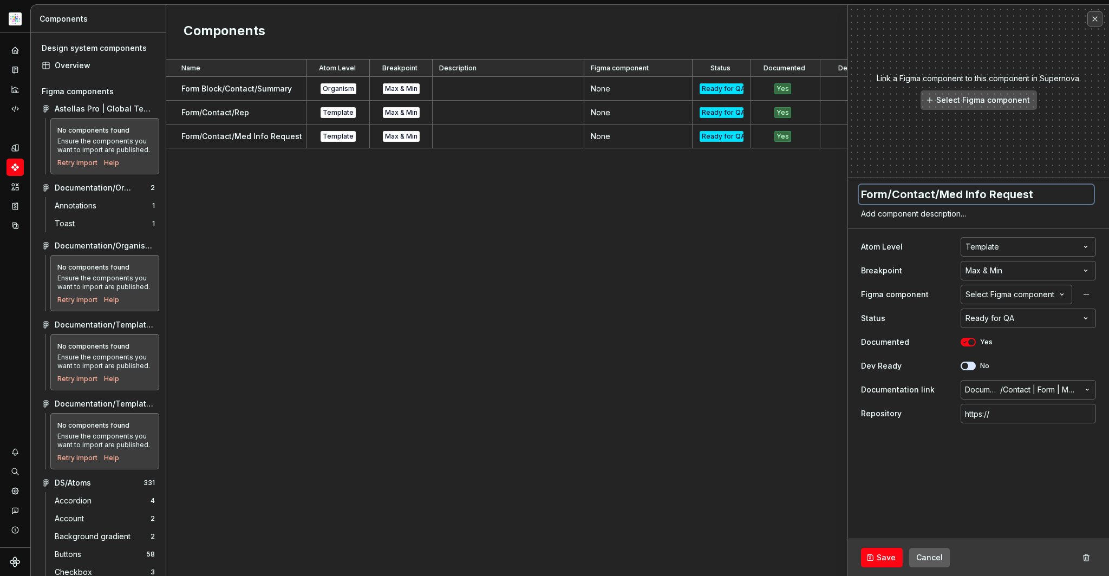
type textarea "*"
type textarea "Form/Contact/Medic Info Request"
type textarea "*"
type textarea "Form/Contact/Medica Info Request"
type textarea "*"
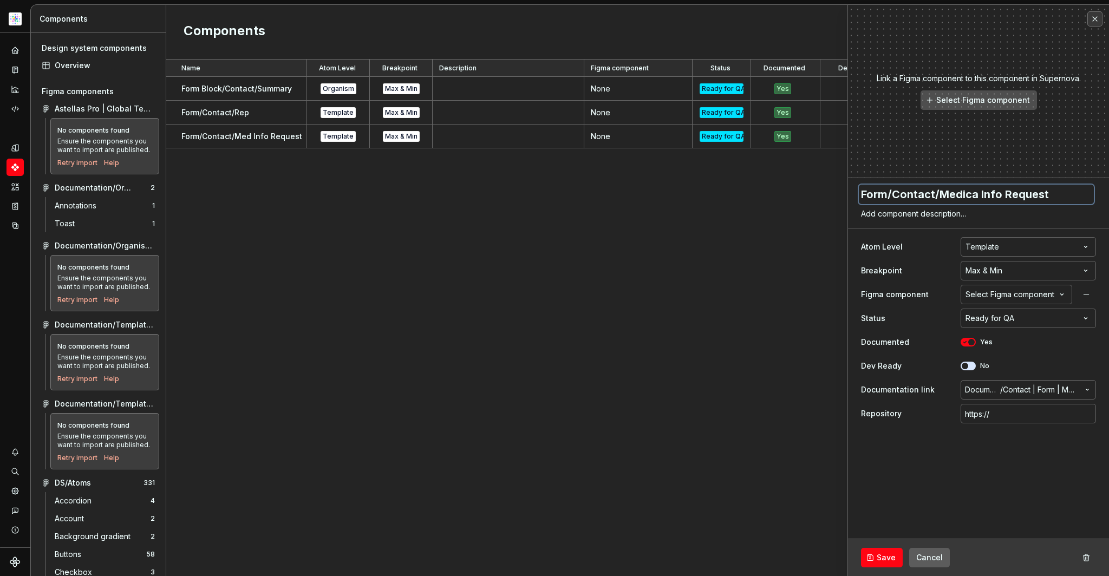
type textarea "Form/Contact/Medical Info Request"
type textarea "*"
click at [1001, 195] on textarea "Form/Contact/Medical Info Request" at bounding box center [976, 194] width 235 height 19
type textarea "Form/Contact/Medical Infor Request"
type textarea "*"
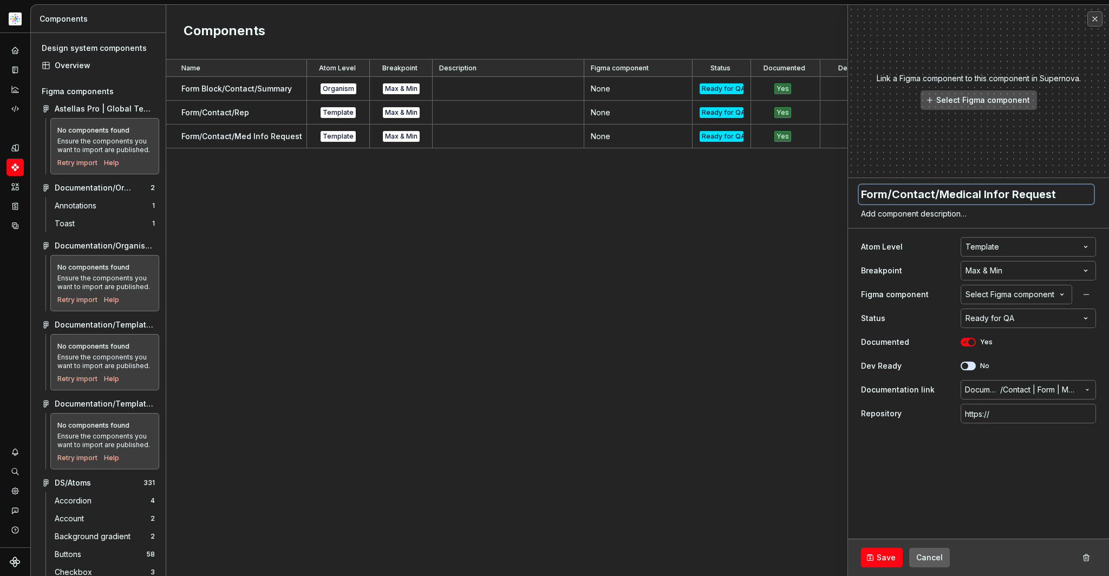
type textarea "Form/Contact/Medical Inform Request"
type textarea "*"
type textarea "Form/Contact/Medical Informa Request"
type textarea "*"
type textarea "Form/Contact/Medical Informat Request"
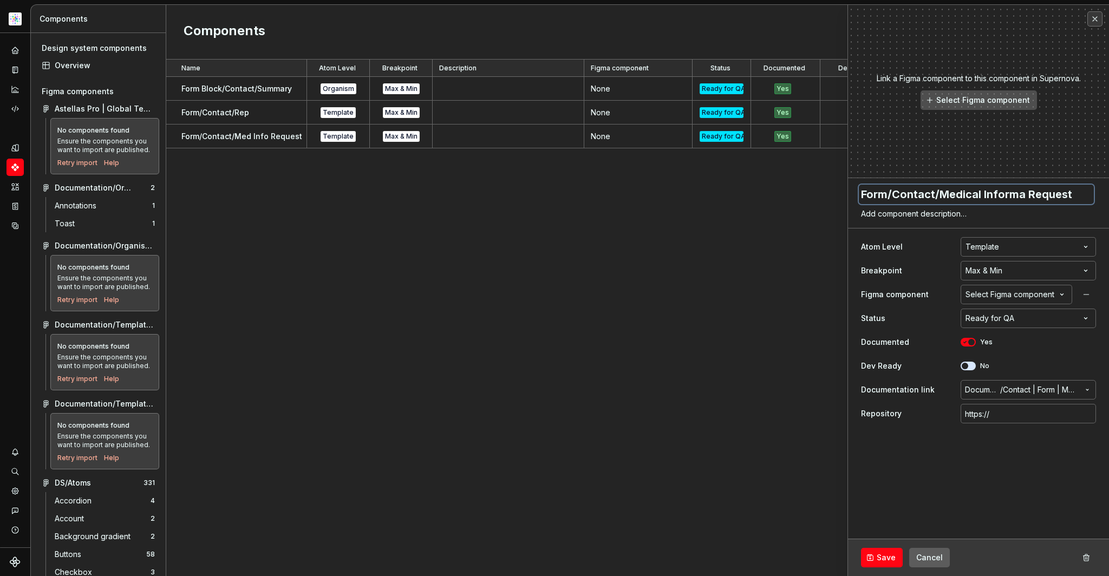
type textarea "*"
type textarea "Form/Contact/Medical Informati Request"
type textarea "*"
type textarea "Form/Contact/Medical Informatio Request"
type textarea "*"
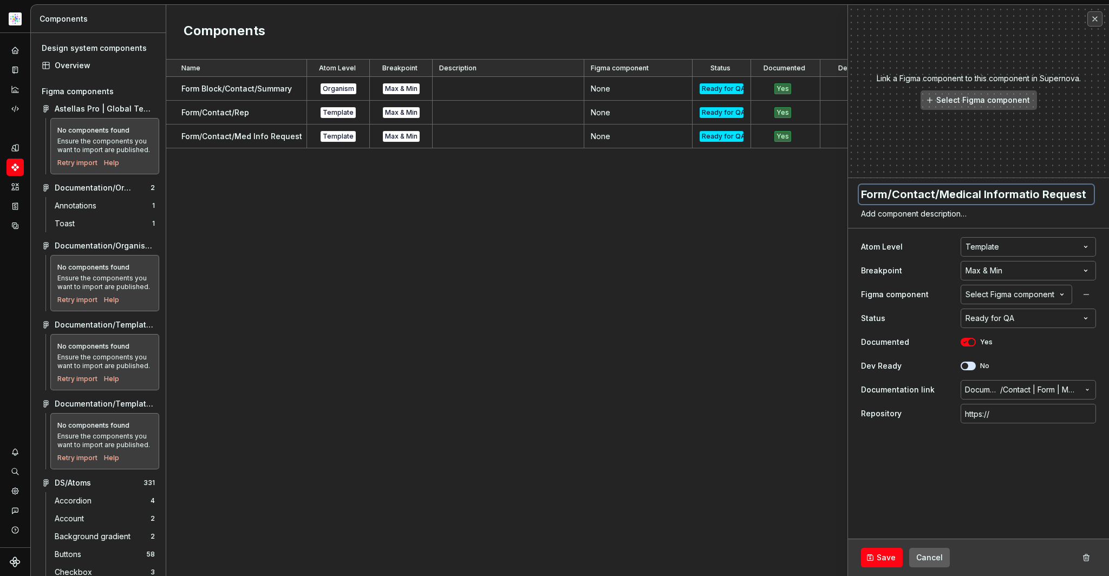
type textarea "Form/Contact/Medical Information Request"
type textarea "*"
type textarea "Form/Contact/Medical Information Request"
click at [1023, 296] on div "Select Figma component" at bounding box center [1009, 294] width 89 height 11
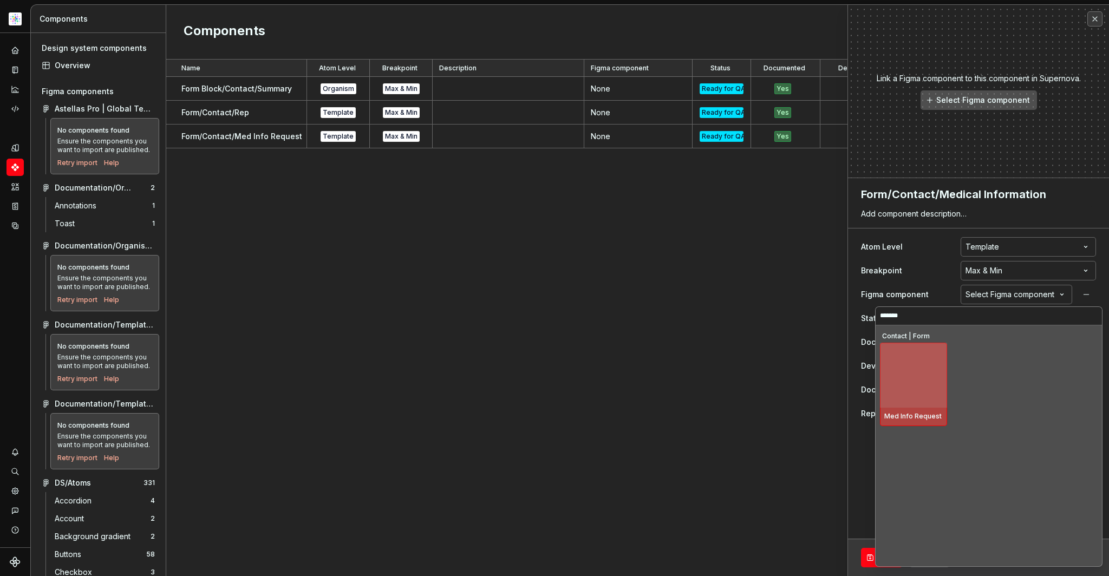
type input "********"
click at [895, 374] on img at bounding box center [913, 375] width 53 height 56
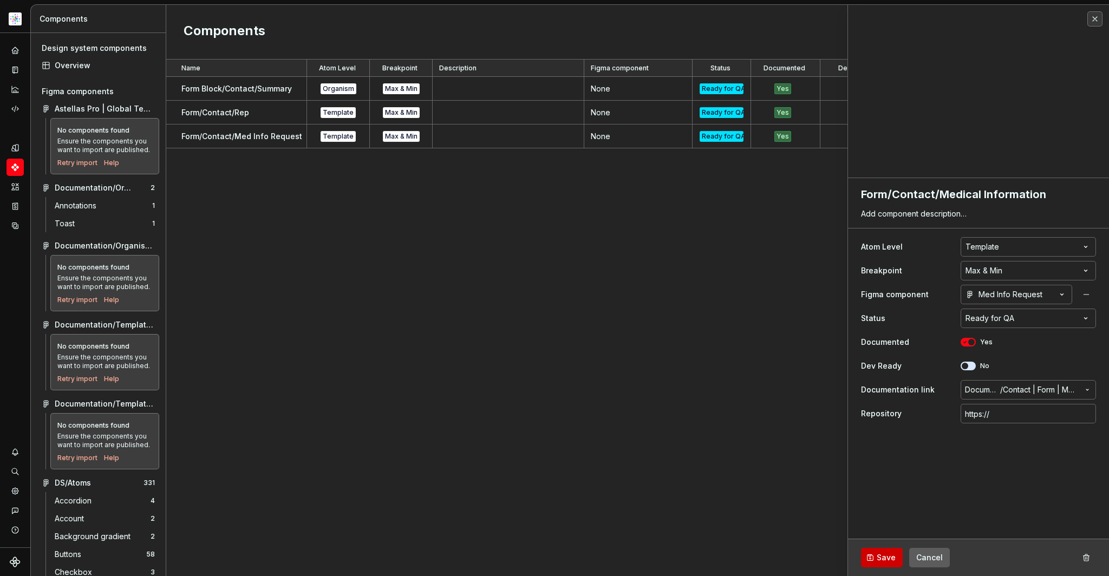
click at [879, 563] on button "Save" at bounding box center [882, 557] width 42 height 19
type textarea "*"
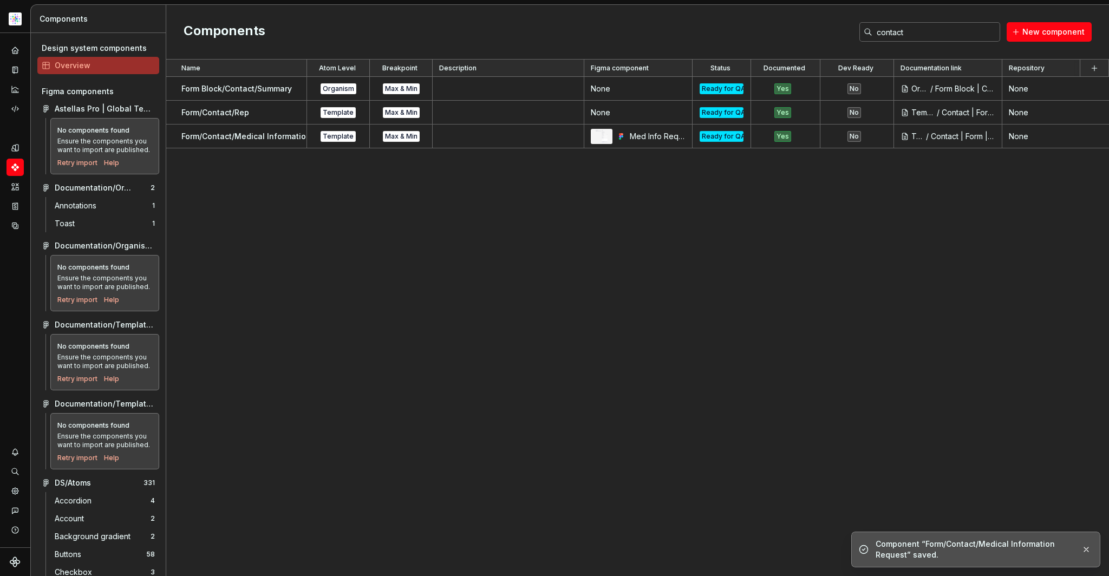
click at [560, 366] on div "Name Atom Level Breakpoint Description Figma component Status Documented Dev Re…" at bounding box center [637, 318] width 942 height 516
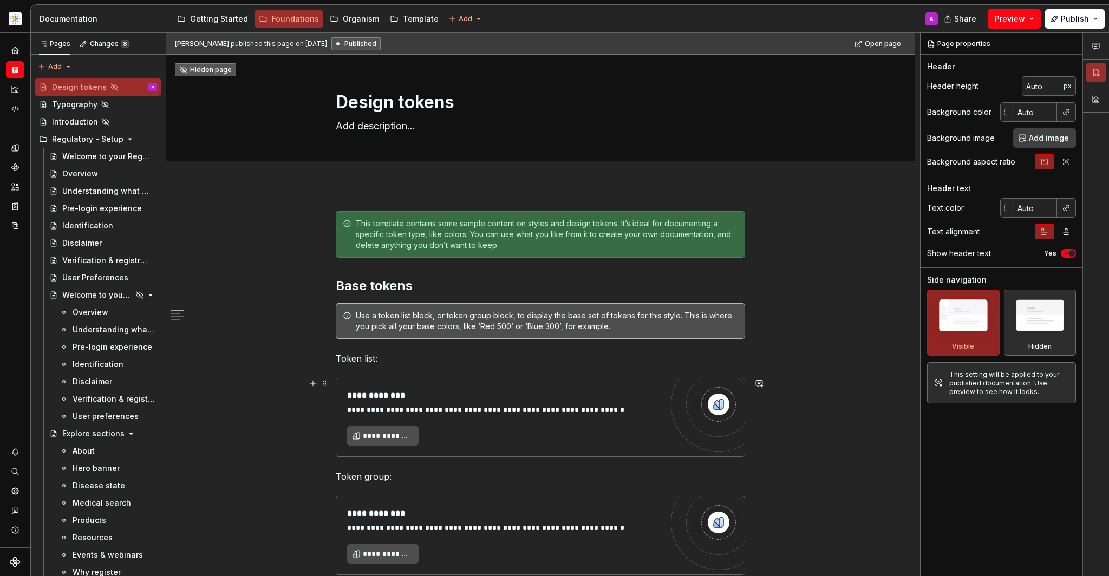
scroll to position [144, 0]
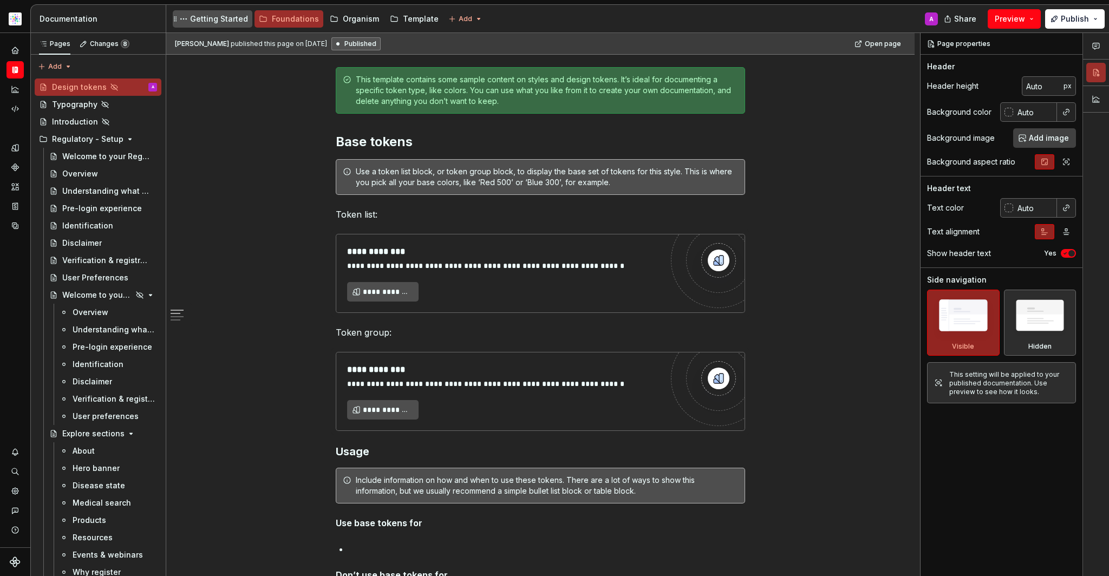
click at [233, 21] on div "Getting Started" at bounding box center [219, 19] width 58 height 11
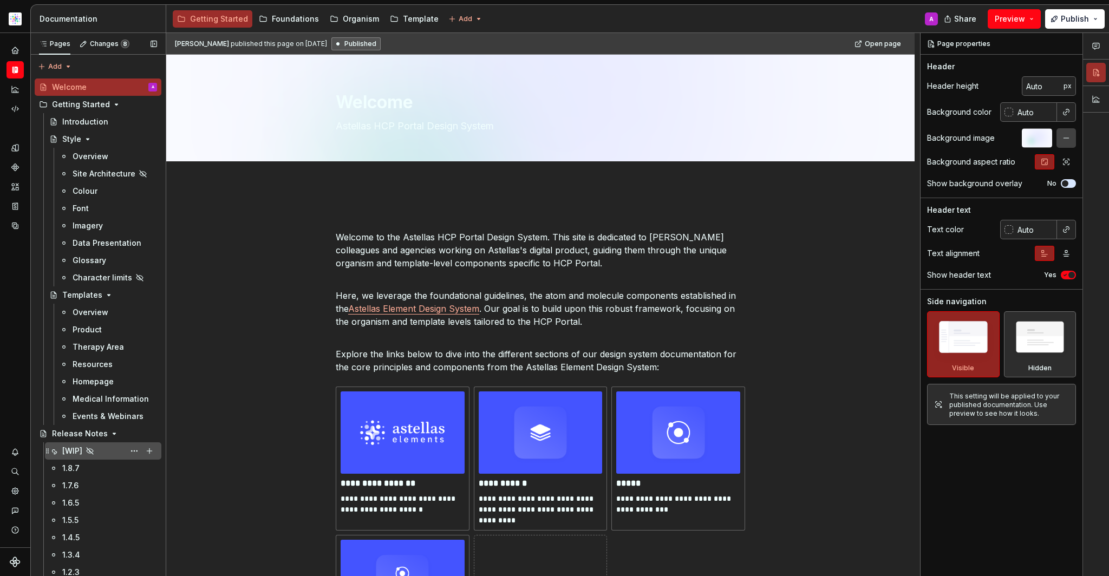
drag, startPoint x: 233, startPoint y: 21, endPoint x: 103, endPoint y: 448, distance: 445.9
click at [103, 448] on div "[WIP]" at bounding box center [109, 450] width 95 height 15
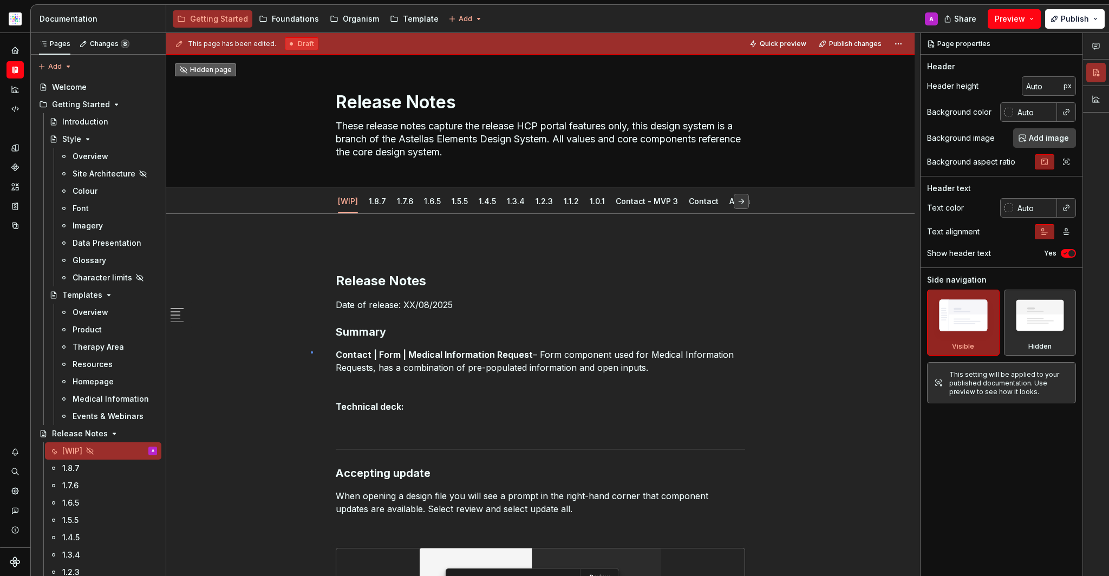
drag, startPoint x: 103, startPoint y: 448, endPoint x: 407, endPoint y: 371, distance: 313.7
click at [407, 371] on div "This page has been edited. Draft Quick preview Publish changes Hidden page Rele…" at bounding box center [543, 305] width 754 height 544
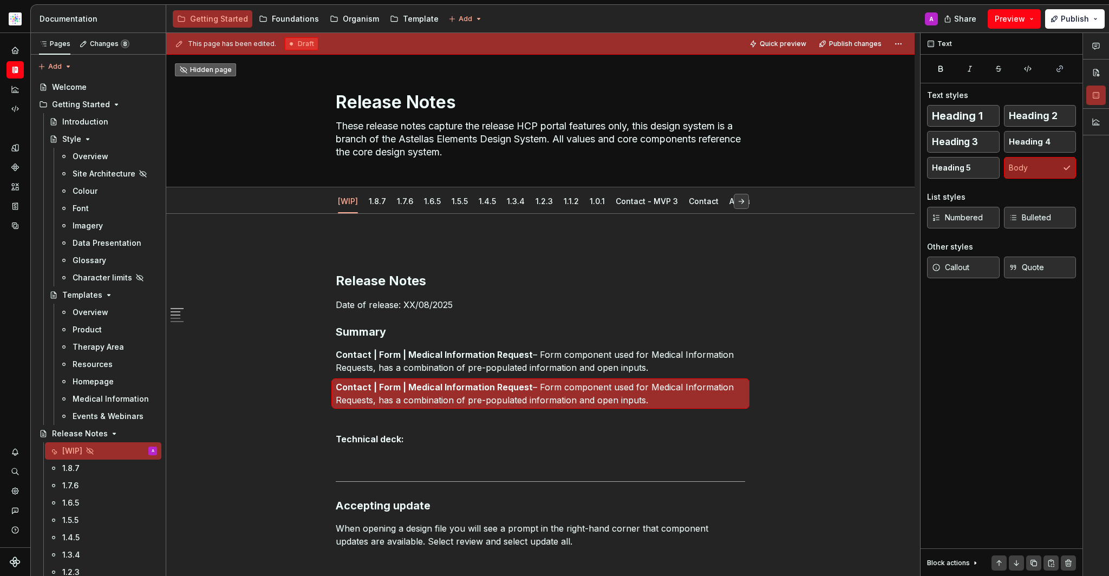
scroll to position [14, 0]
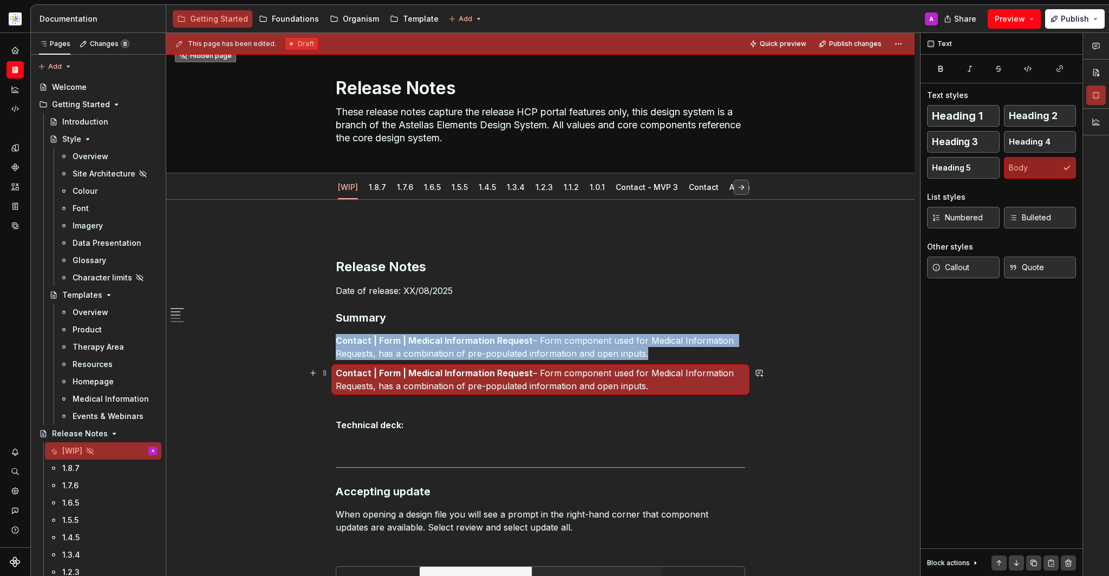
type textarea "*"
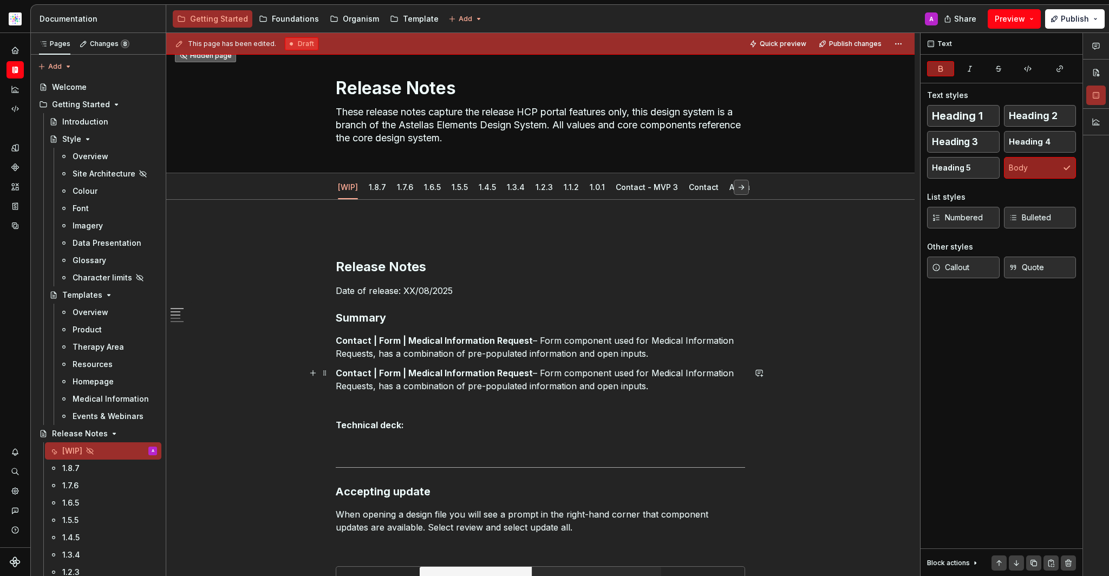
click at [512, 377] on strong "Contact | Form | Medical Information Request" at bounding box center [434, 373] width 197 height 11
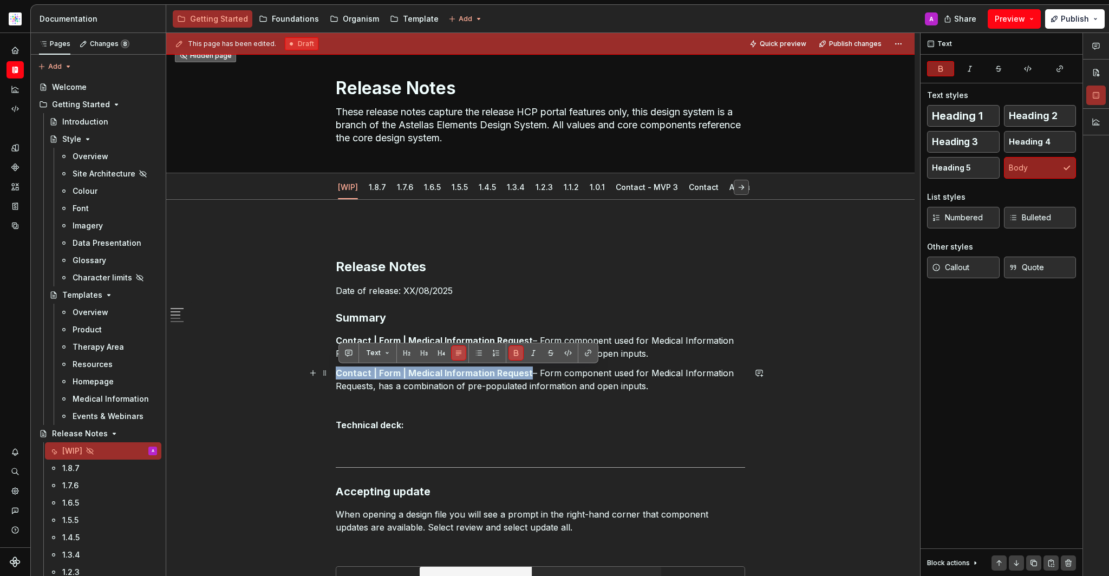
drag, startPoint x: 512, startPoint y: 377, endPoint x: 337, endPoint y: 375, distance: 174.3
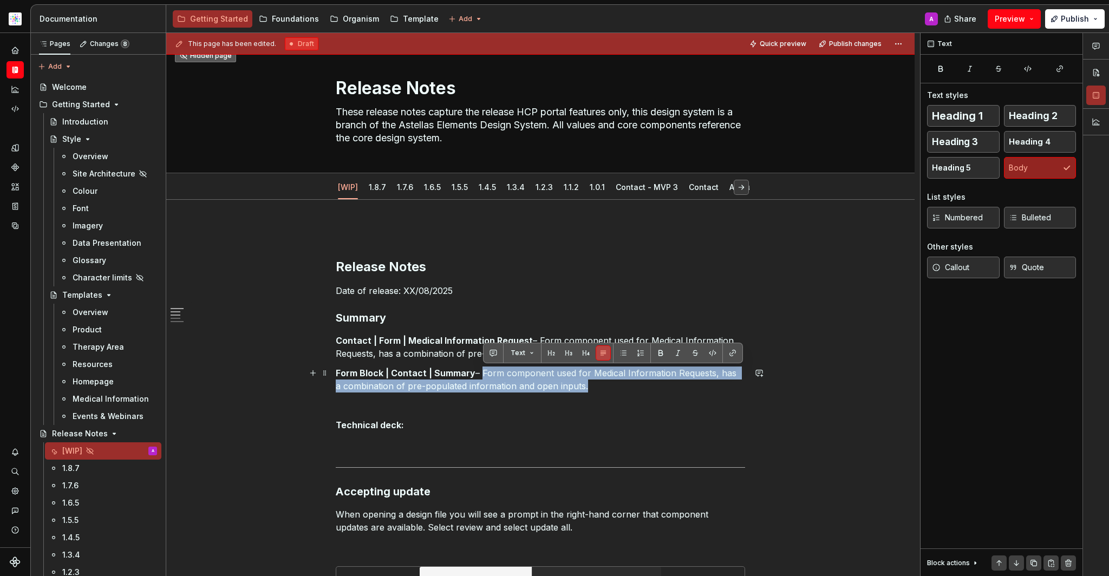
drag, startPoint x: 337, startPoint y: 375, endPoint x: 593, endPoint y: 385, distance: 256.3
click at [593, 385] on p "Form Block | Contact | Summary – Form component used for Medical Information Re…" at bounding box center [540, 379] width 409 height 26
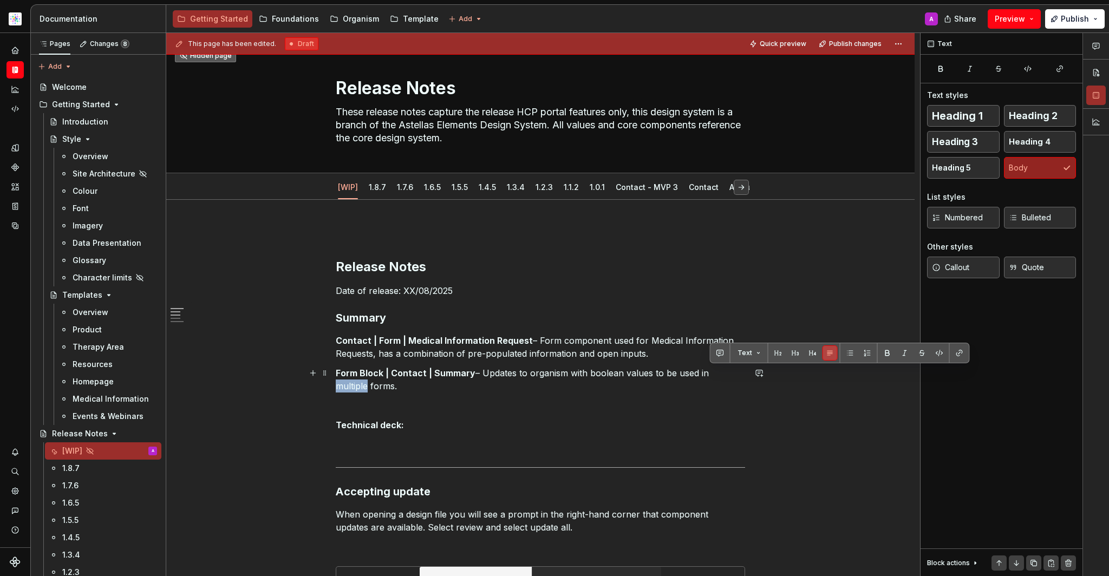
drag, startPoint x: 711, startPoint y: 374, endPoint x: 742, endPoint y: 371, distance: 31.0
click at [742, 371] on p "Form Block | Contact | Summary – Updates to organism with boolean values to be …" at bounding box center [540, 379] width 409 height 26
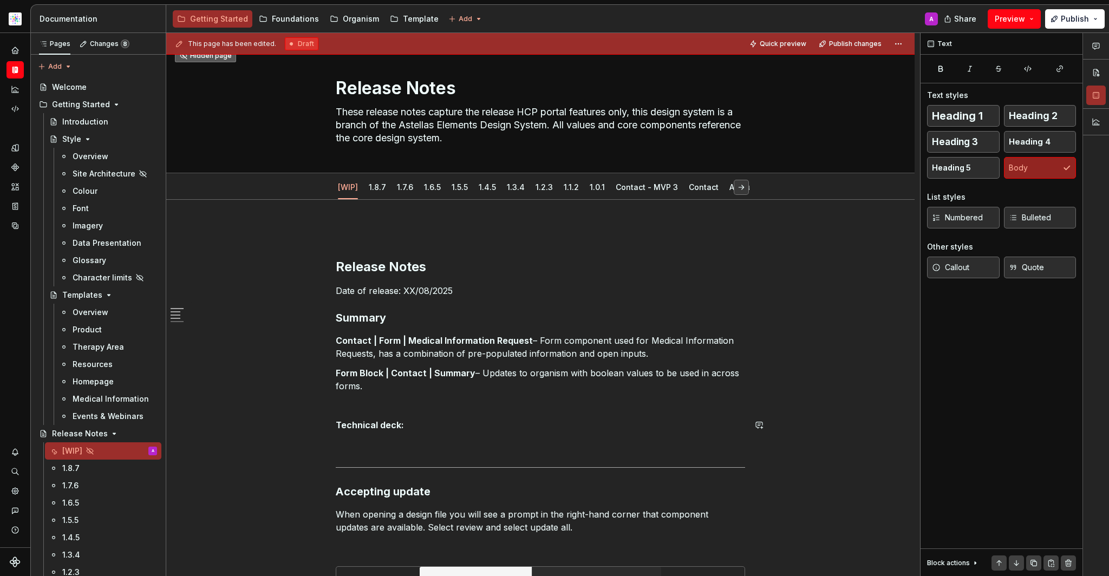
scroll to position [292, 0]
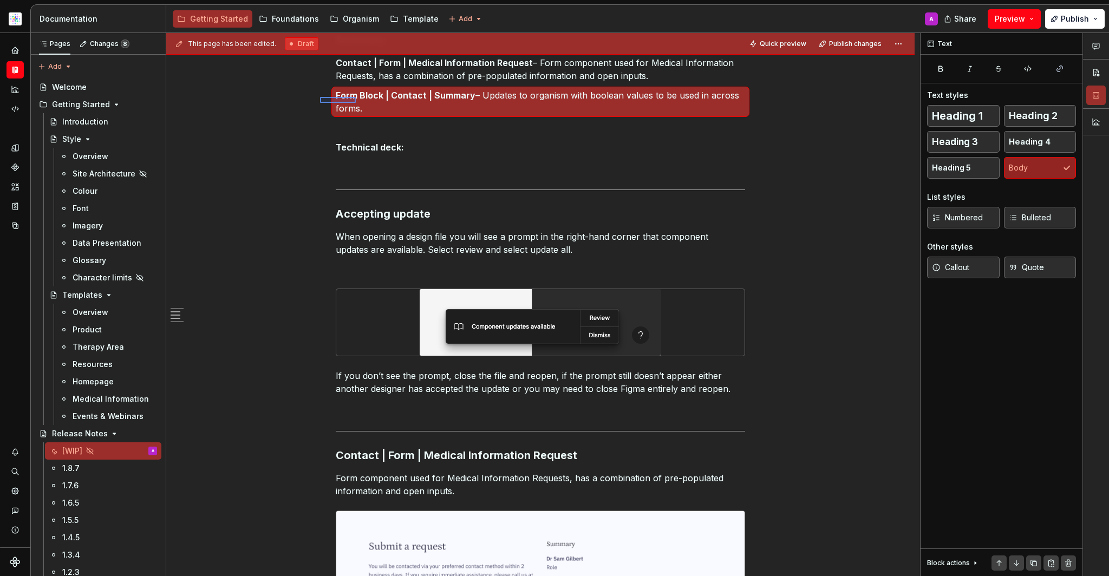
drag, startPoint x: 742, startPoint y: 371, endPoint x: 356, endPoint y: 103, distance: 470.6
click at [356, 103] on div "This page has been edited. Draft Quick preview Publish changes Hidden page Rele…" at bounding box center [543, 305] width 754 height 544
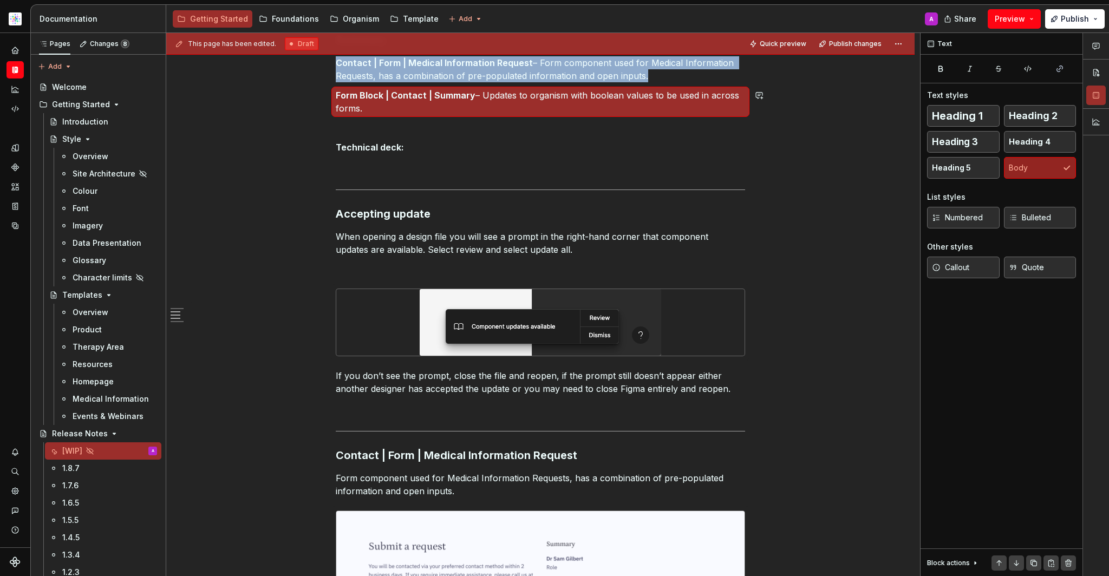
copy p "Contact | Form | Medical Information Request – Form component used for Medical …"
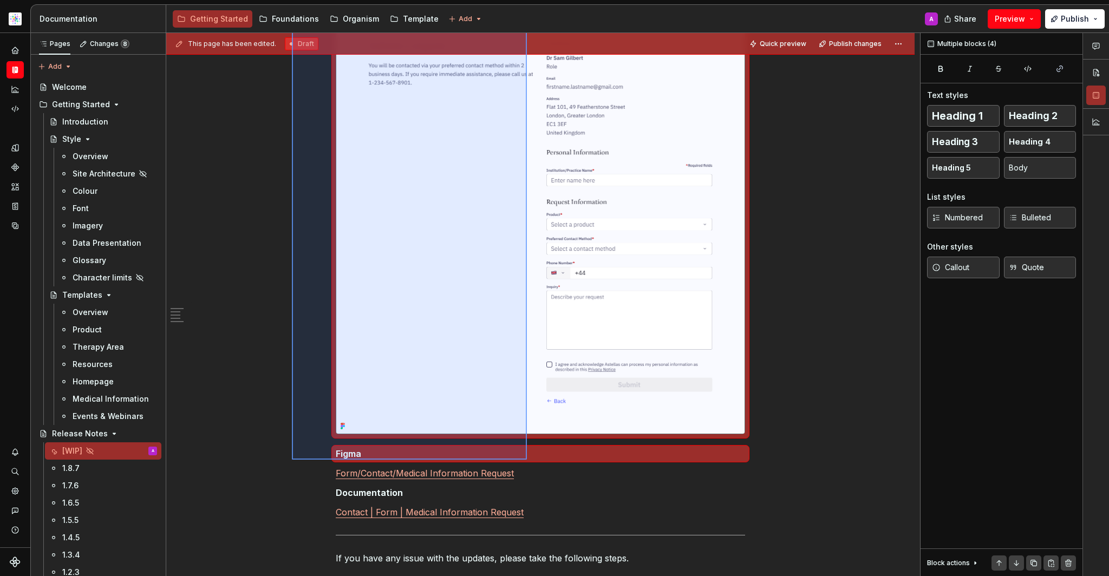
scroll to position [833, 0]
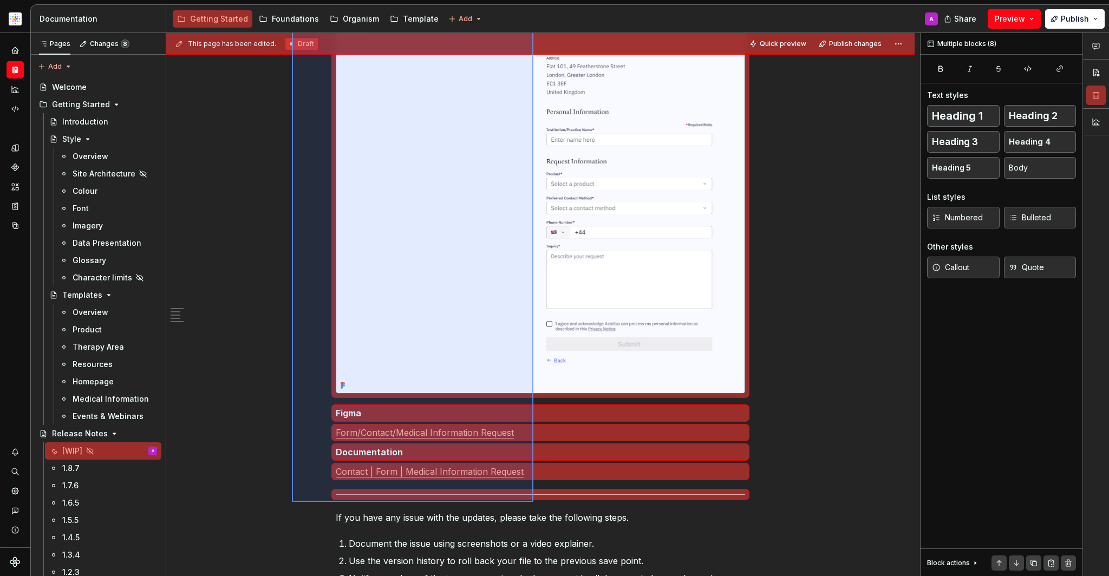
drag, startPoint x: 356, startPoint y: 103, endPoint x: 533, endPoint y: 502, distance: 436.7
click at [533, 502] on div "This page has been edited. Draft Quick preview Publish changes Hidden page Rele…" at bounding box center [543, 305] width 754 height 544
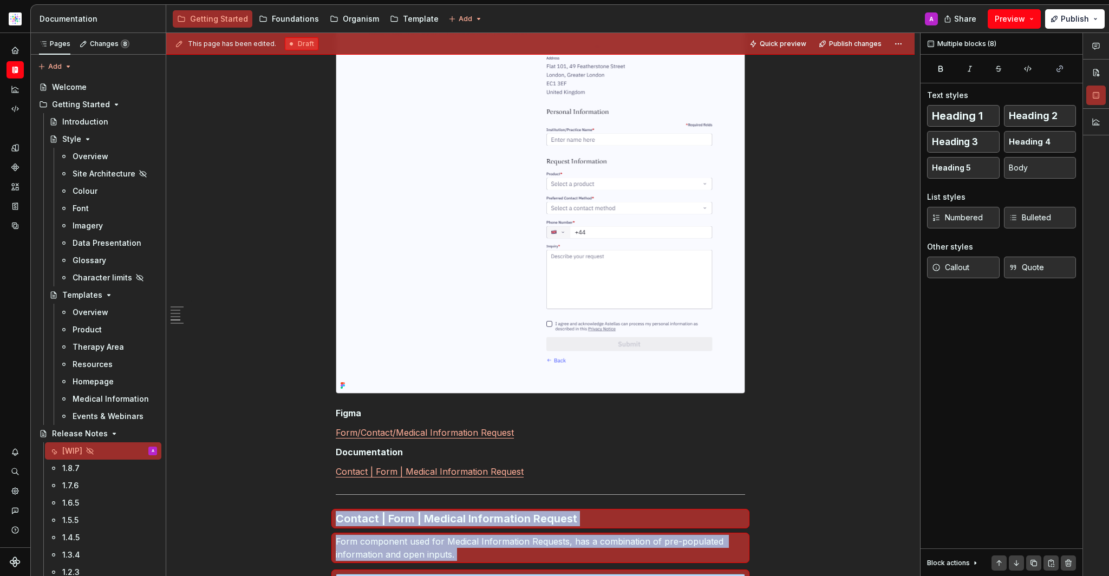
scroll to position [1092, 0]
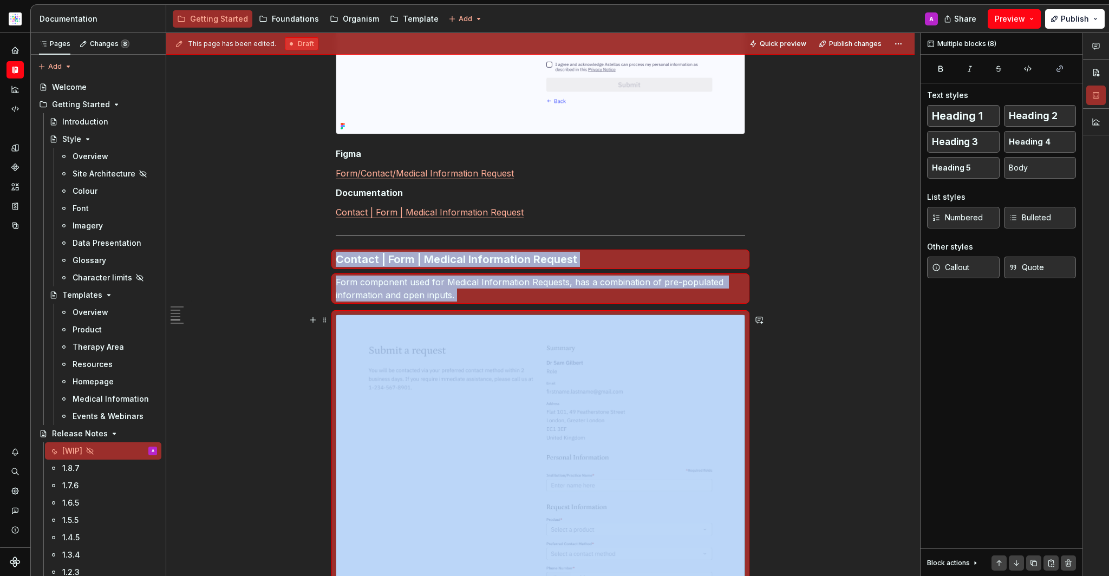
click at [503, 298] on p "Form component used for Medical Information Requests, has a combination of pre-…" at bounding box center [540, 289] width 409 height 26
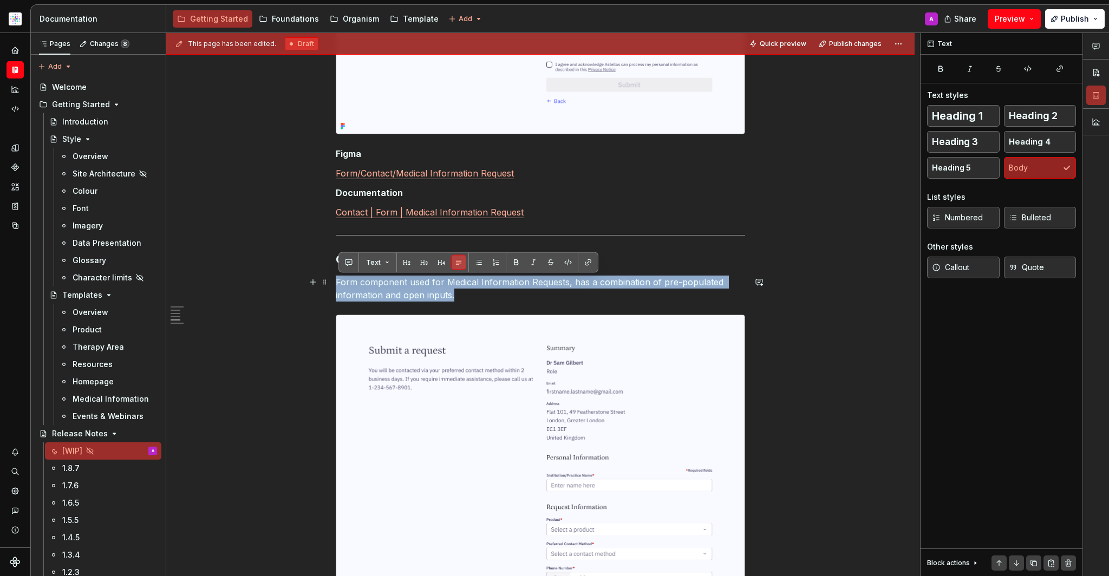
drag, startPoint x: 533, startPoint y: 502, endPoint x: 335, endPoint y: 280, distance: 297.5
click at [335, 280] on div "Release Notes Date of release: XX/08/2025 Summary Contact | Form | Medical Info…" at bounding box center [540, 164] width 748 height 2086
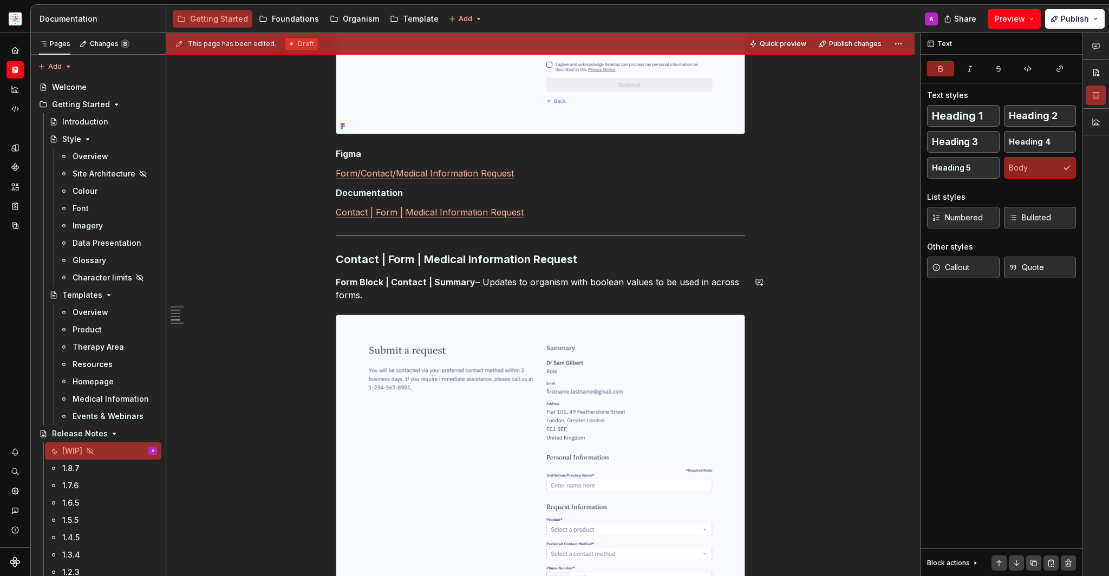
click at [470, 281] on strong "Form Block | Contact | Summary" at bounding box center [406, 282] width 140 height 11
drag, startPoint x: 335, startPoint y: 280, endPoint x: 341, endPoint y: 279, distance: 5.4
click at [341, 279] on strong "Form Block | Contact | Summary" at bounding box center [406, 282] width 140 height 11
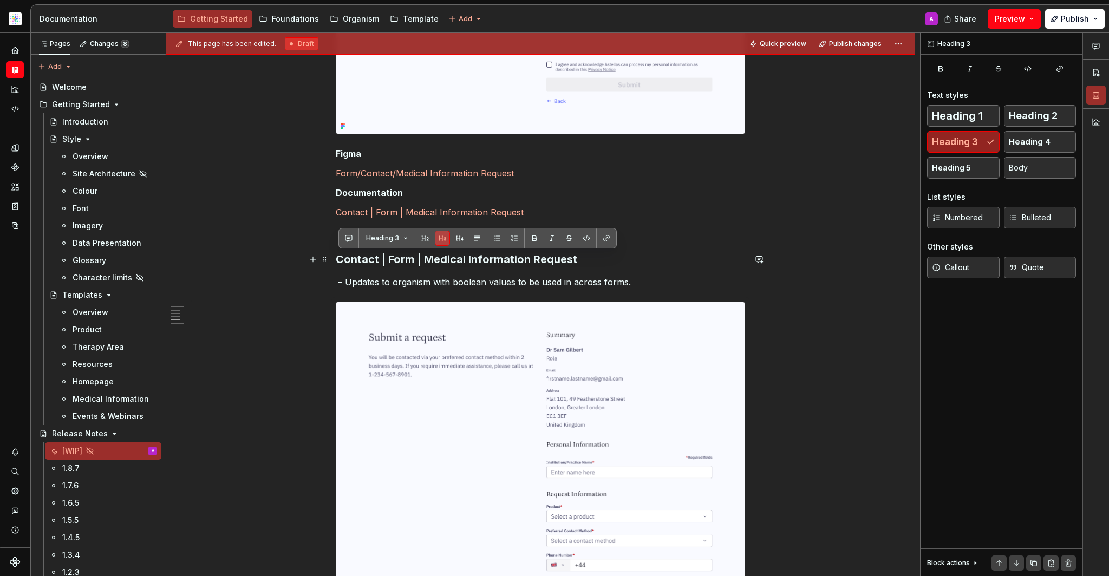
drag, startPoint x: 341, startPoint y: 279, endPoint x: 299, endPoint y: 266, distance: 43.7
click at [299, 266] on div "Release Notes Date of release: XX/08/2025 Summary Contact | Form | Medical Info…" at bounding box center [540, 157] width 748 height 2073
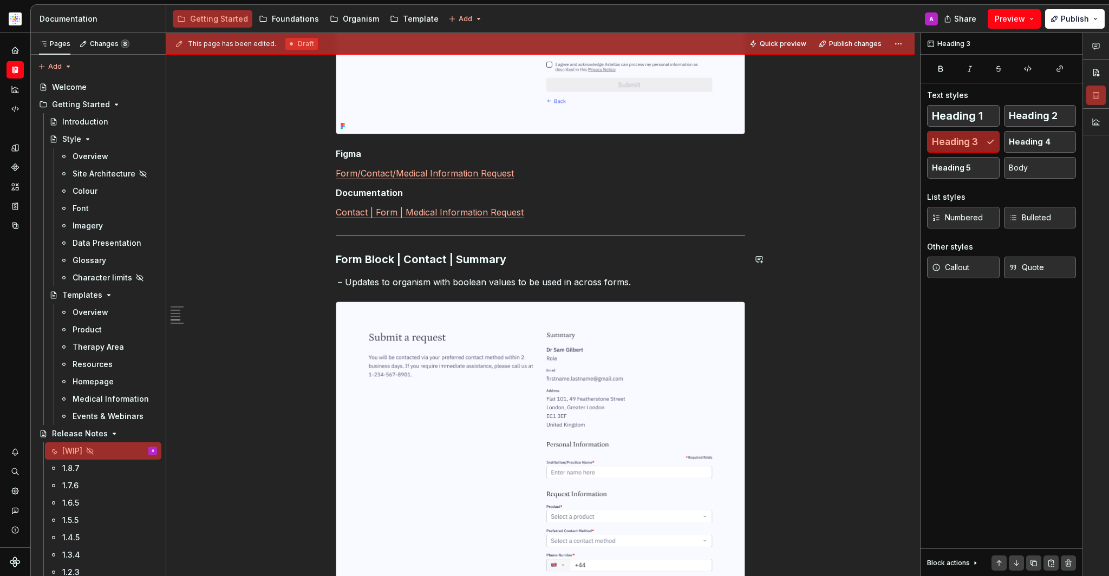
drag, startPoint x: 299, startPoint y: 266, endPoint x: 342, endPoint y: 281, distance: 45.2
click at [342, 281] on p "– Updates to organism with boolean values to be used in across forms." at bounding box center [540, 282] width 409 height 13
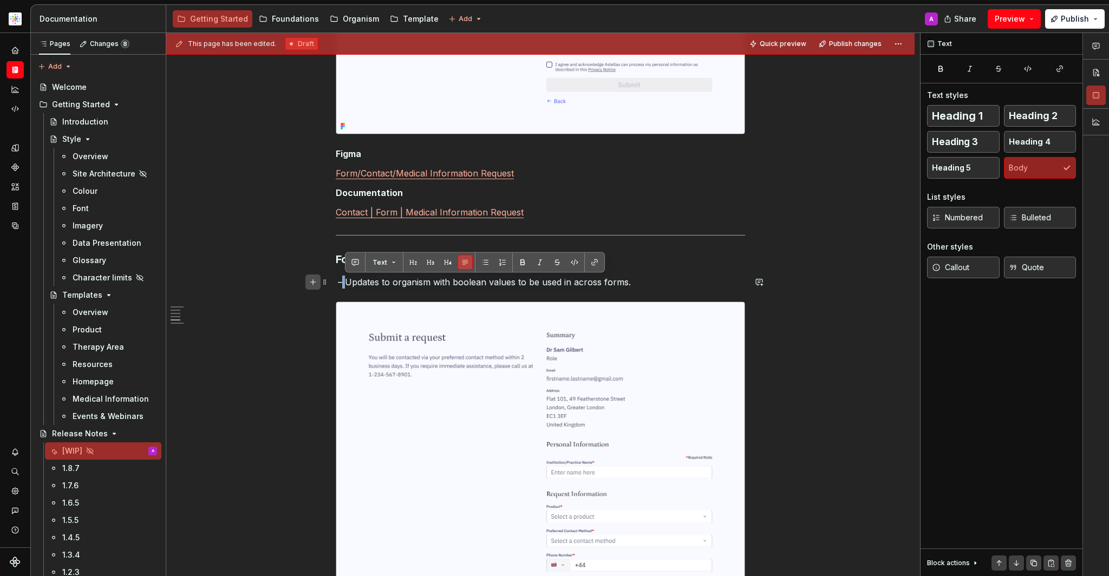
drag, startPoint x: 342, startPoint y: 281, endPoint x: 322, endPoint y: 284, distance: 19.8
click at [336, 284] on div "Release Notes Date of release: XX/08/2025 Summary Contact | Form | Medical Info…" at bounding box center [540, 84] width 409 height 1875
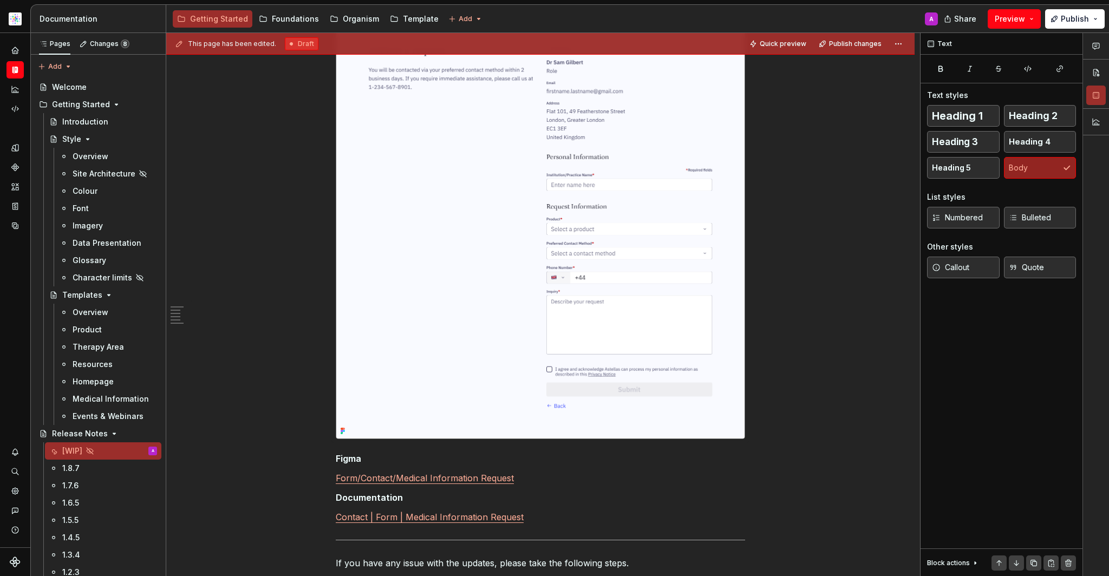
click at [525, 227] on img at bounding box center [540, 226] width 408 height 423
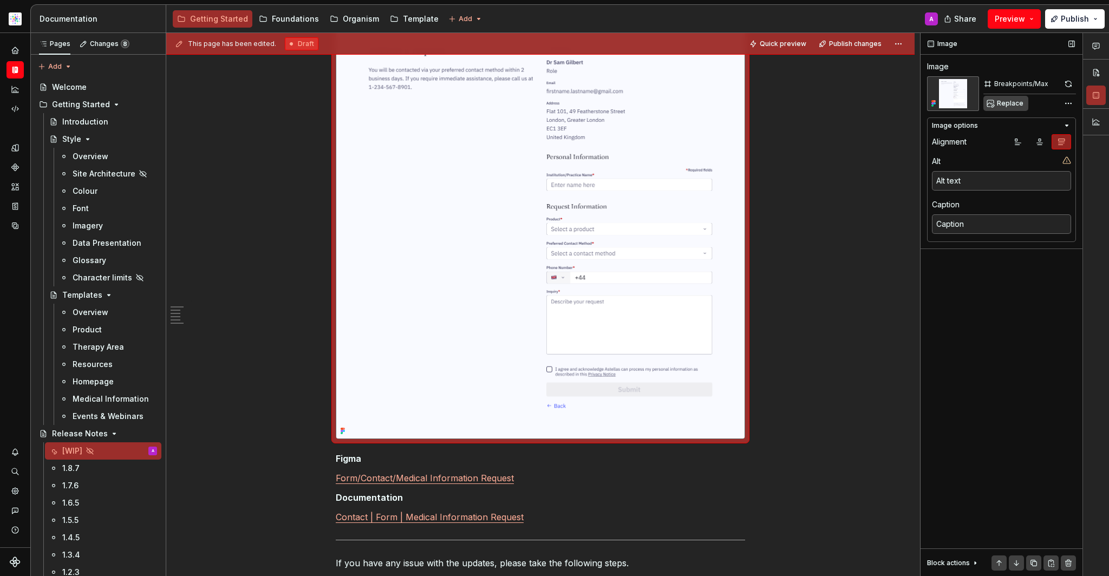
drag, startPoint x: 525, startPoint y: 227, endPoint x: 999, endPoint y: 106, distance: 489.9
click at [999, 106] on span "Replace" at bounding box center [1010, 103] width 27 height 9
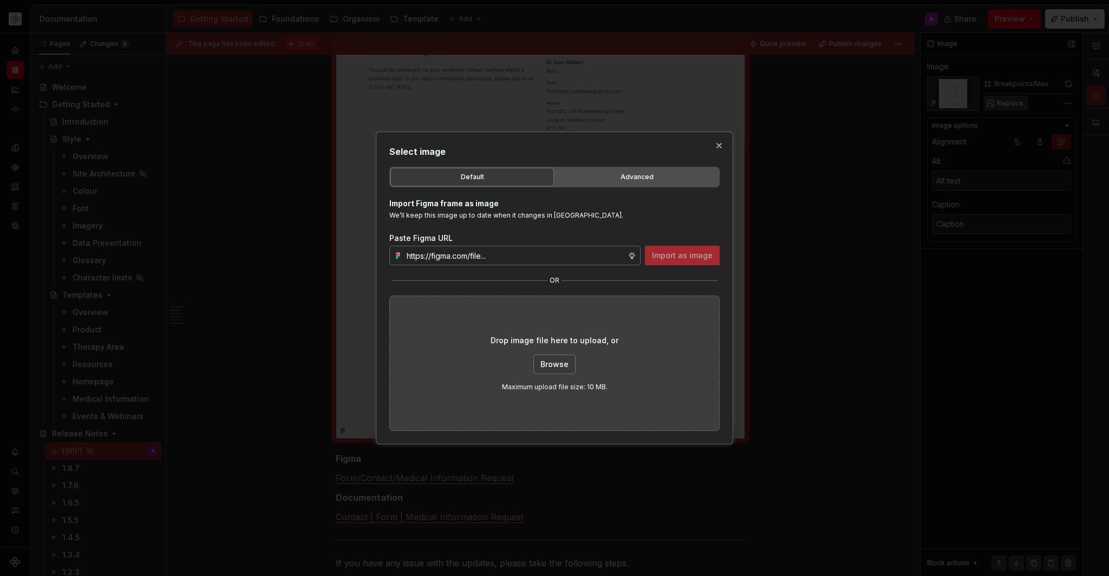
type textarea "*"
type input "https://www.figma.com/design/ho1KanuYKC92D2hPSV8g5n/Documentation-Organism-HCP-…"
drag, startPoint x: 999, startPoint y: 106, endPoint x: 688, endPoint y: 253, distance: 344.3
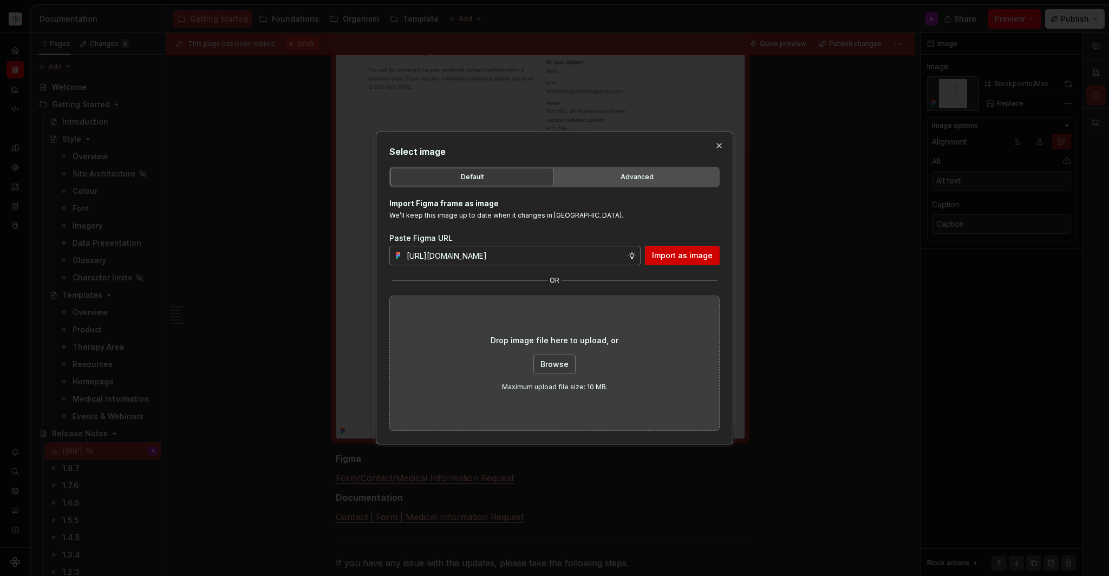
click at [688, 253] on span "Import as image" at bounding box center [682, 255] width 61 height 11
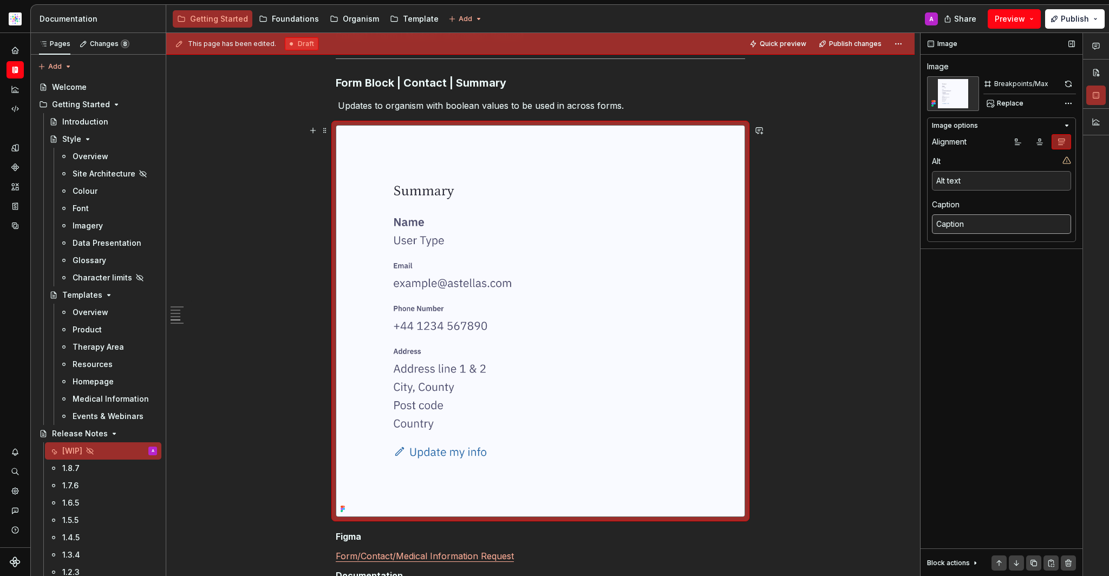
scroll to position [1406, 0]
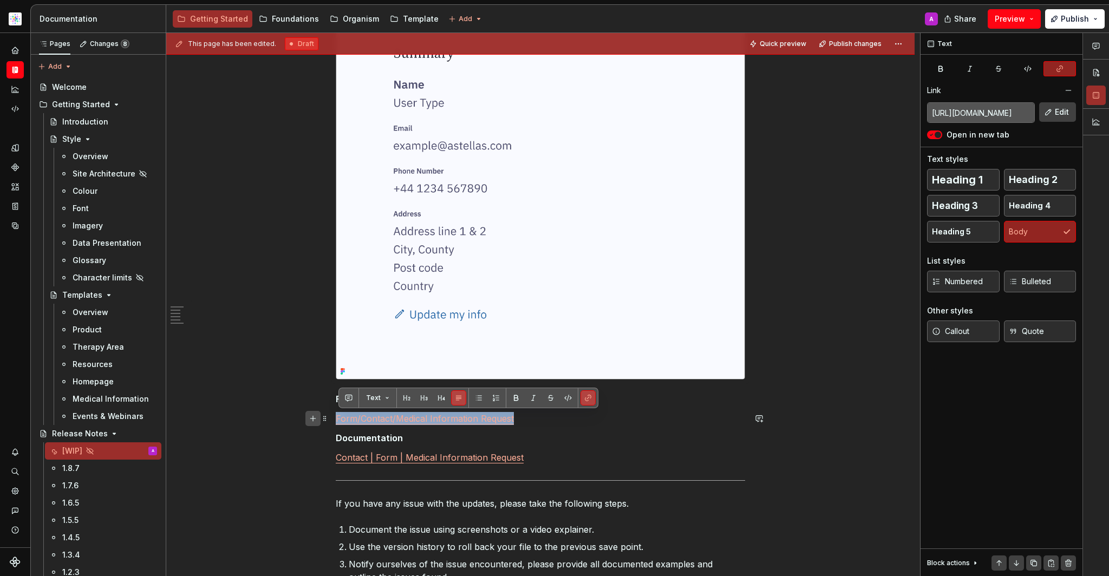
drag, startPoint x: 516, startPoint y: 420, endPoint x: 310, endPoint y: 420, distance: 206.8
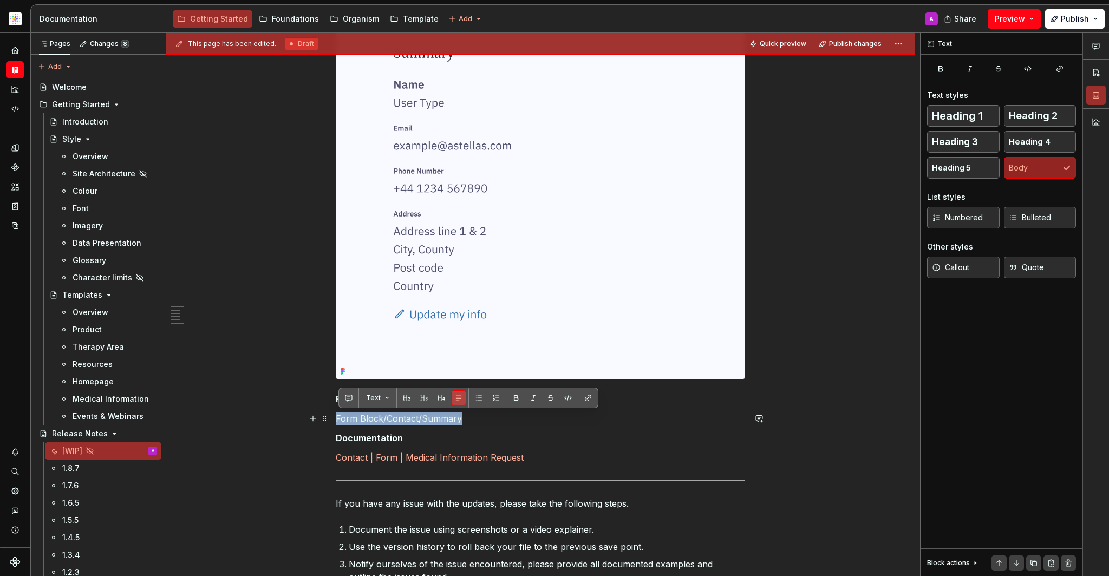
drag, startPoint x: 377, startPoint y: 419, endPoint x: 332, endPoint y: 420, distance: 44.4
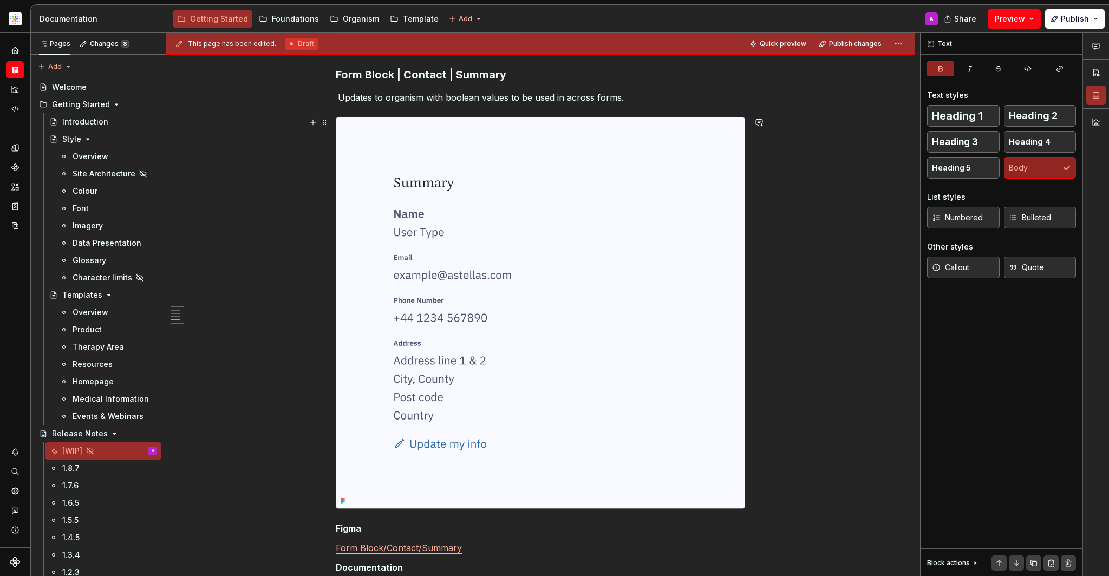
scroll to position [1210, 0]
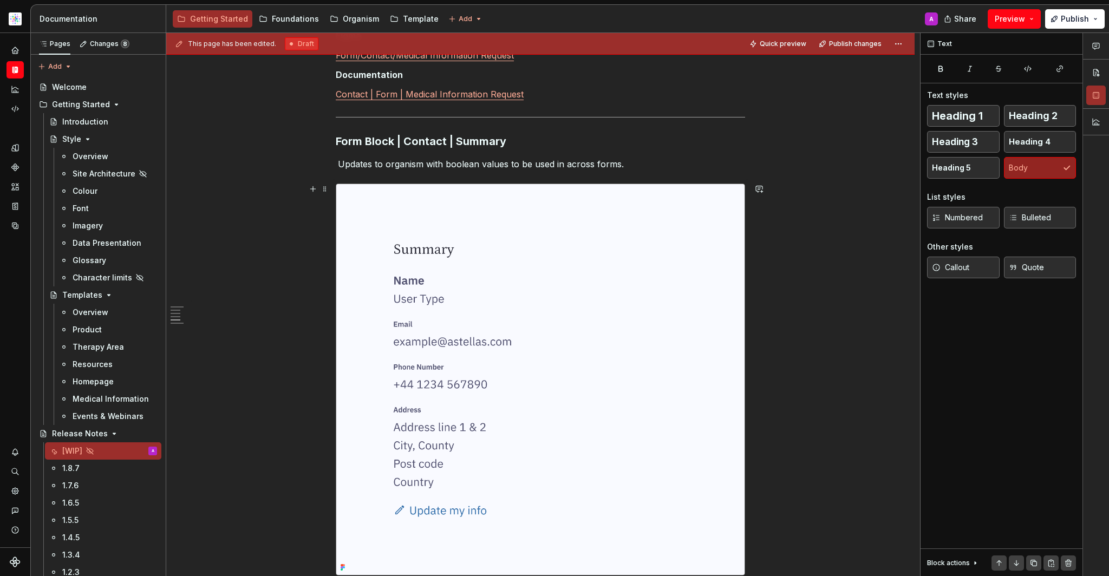
click at [670, 160] on p "Updates to organism with boolean values to be used in across forms." at bounding box center [540, 164] width 409 height 13
type textarea "*"
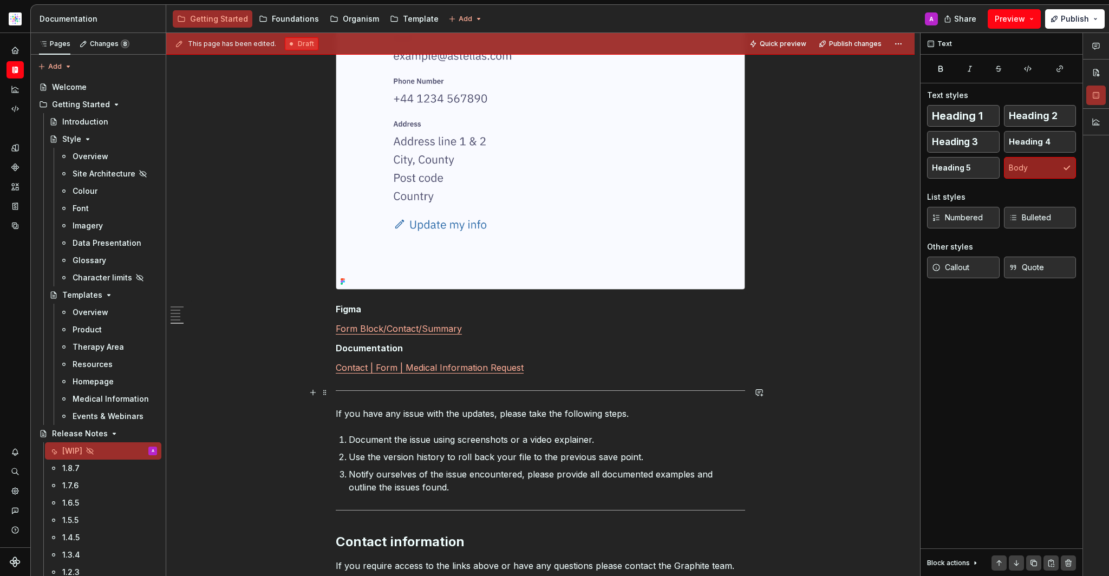
click at [545, 372] on p "Contact | Form | Medical Information Request" at bounding box center [540, 367] width 409 height 13
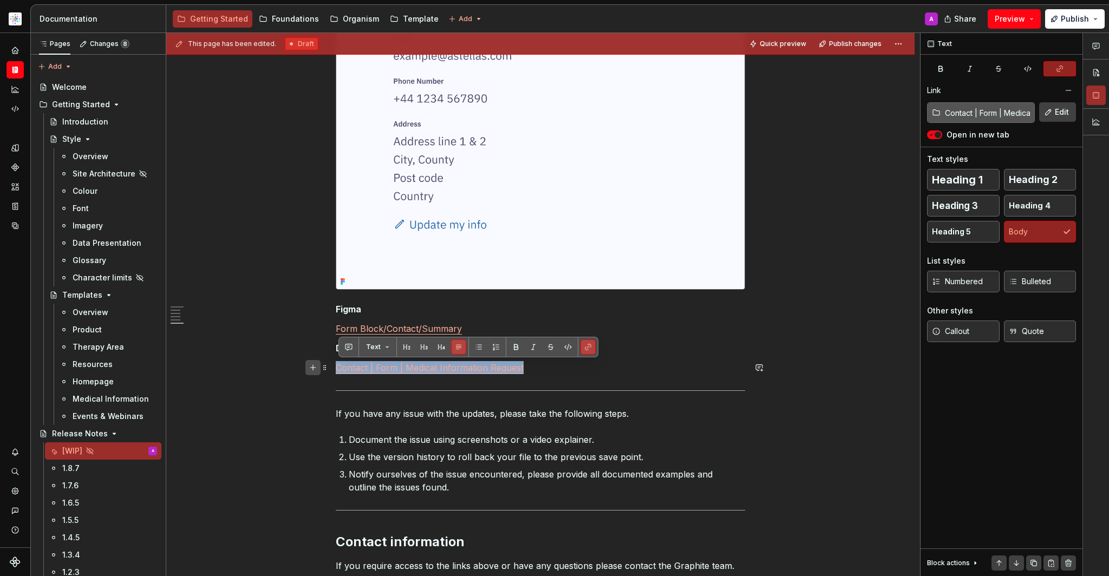
drag, startPoint x: 545, startPoint y: 372, endPoint x: 315, endPoint y: 370, distance: 229.5
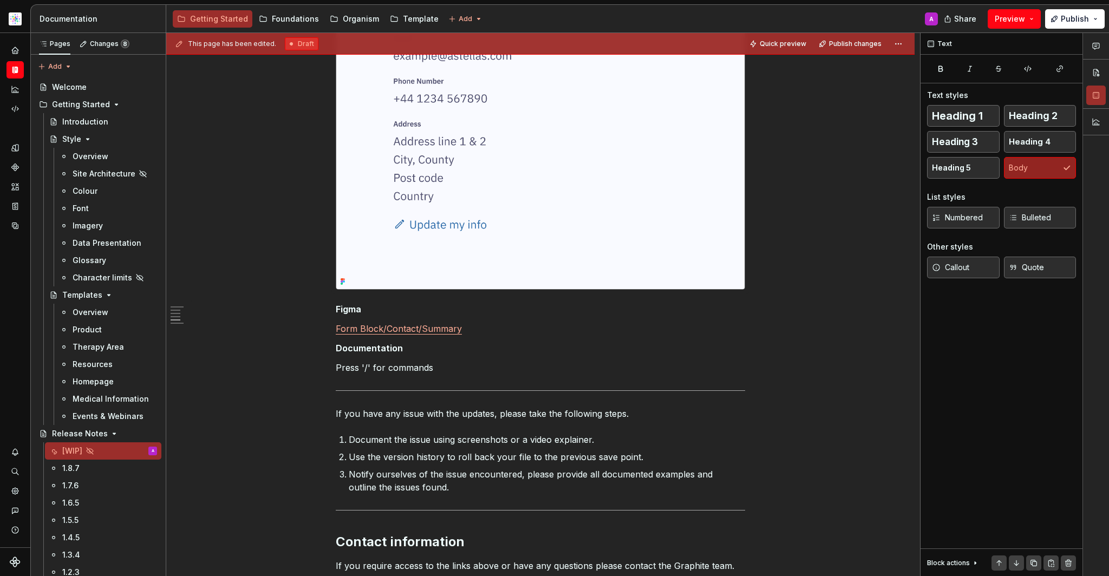
scroll to position [1149, 0]
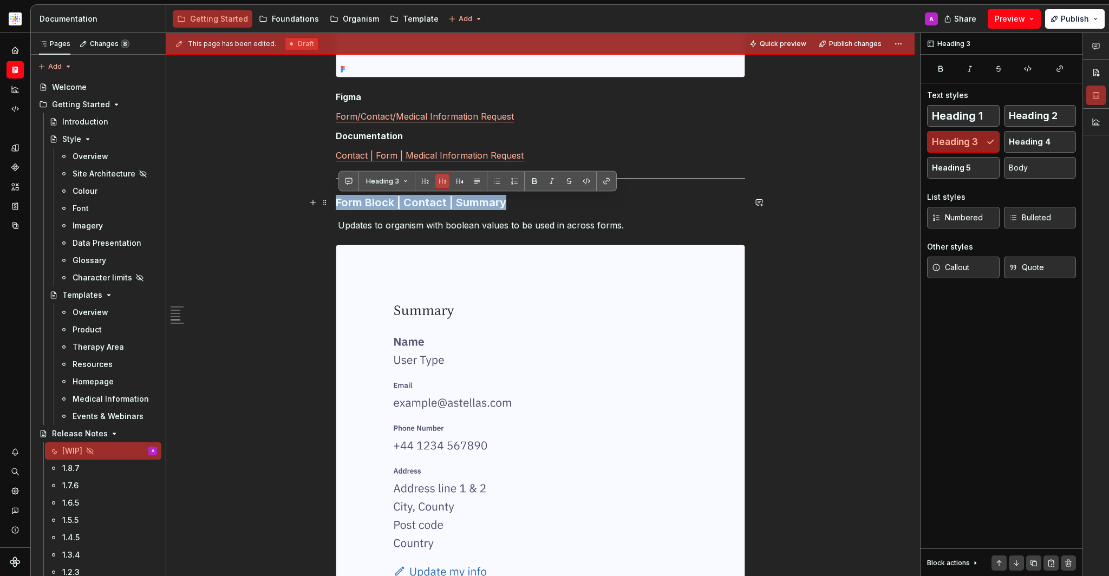
drag, startPoint x: 315, startPoint y: 370, endPoint x: 339, endPoint y: 208, distance: 163.7
click at [339, 208] on h3 "Form Block | Contact | Summary" at bounding box center [540, 202] width 409 height 15
copy h3 "Form Block | Contact | Summary"
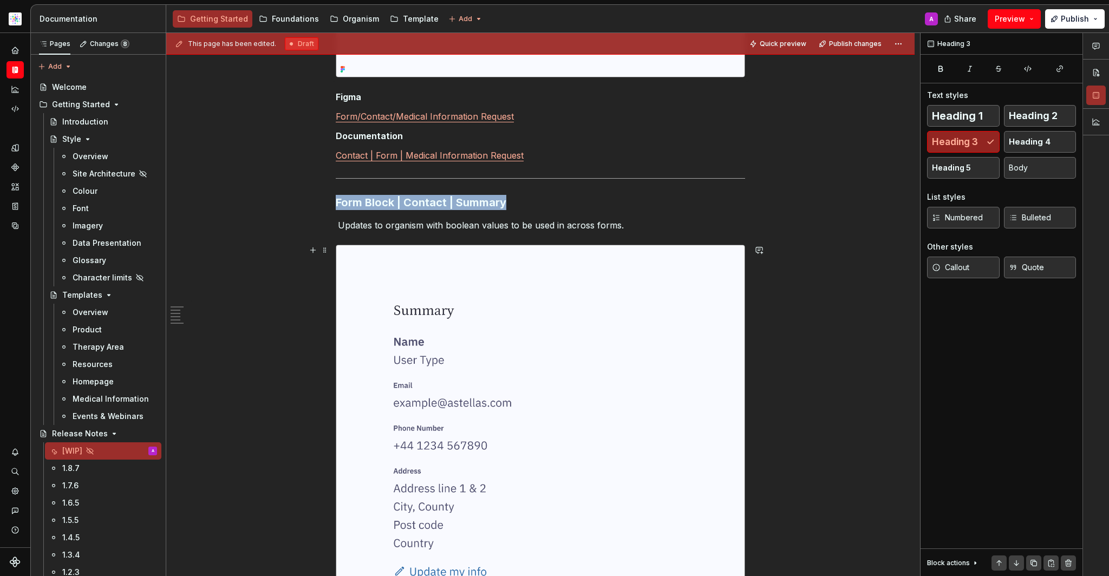
scroll to position [1403, 0]
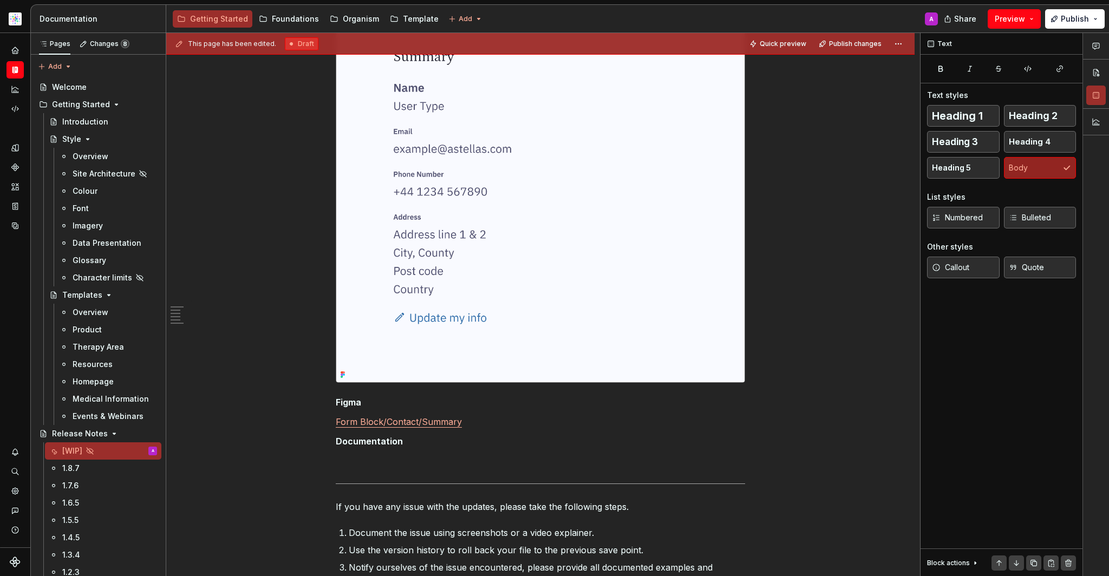
drag, startPoint x: 339, startPoint y: 208, endPoint x: 434, endPoint y: 487, distance: 294.5
click at [449, 464] on p at bounding box center [540, 460] width 409 height 13
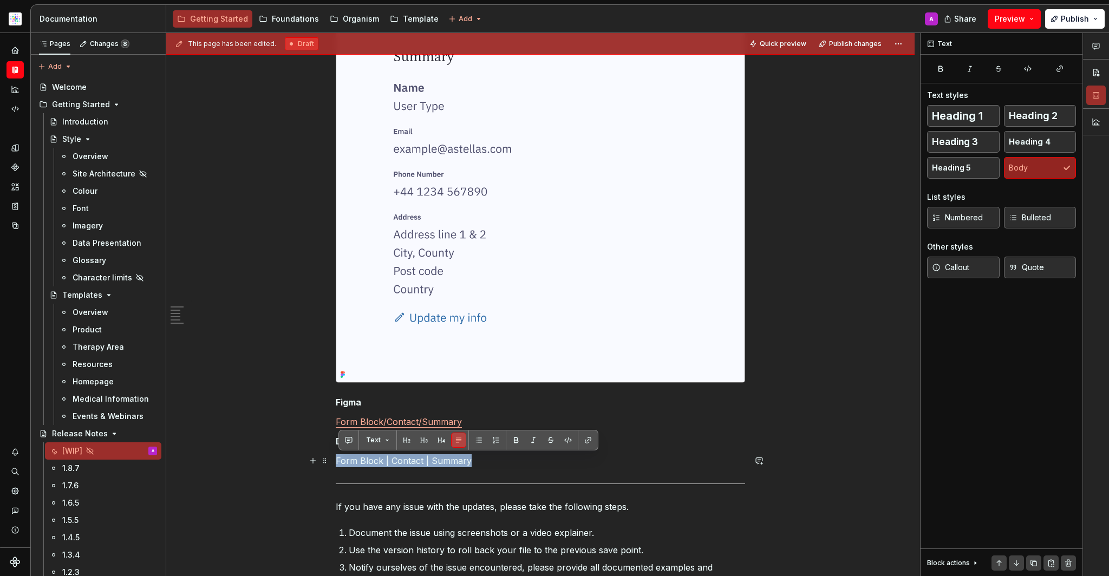
drag, startPoint x: 494, startPoint y: 458, endPoint x: 336, endPoint y: 457, distance: 158.1
click at [588, 443] on button "button" at bounding box center [587, 440] width 15 height 15
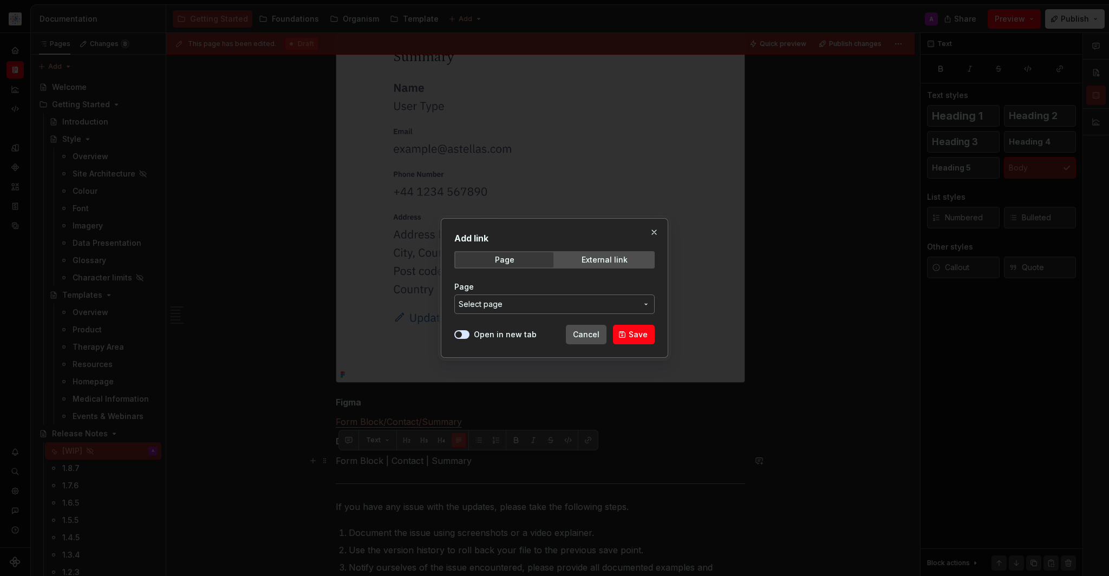
click at [486, 339] on label "Open in new tab" at bounding box center [505, 334] width 63 height 11
click at [469, 339] on button "Open in new tab" at bounding box center [461, 334] width 15 height 9
click at [507, 311] on button "Select page" at bounding box center [554, 303] width 200 height 19
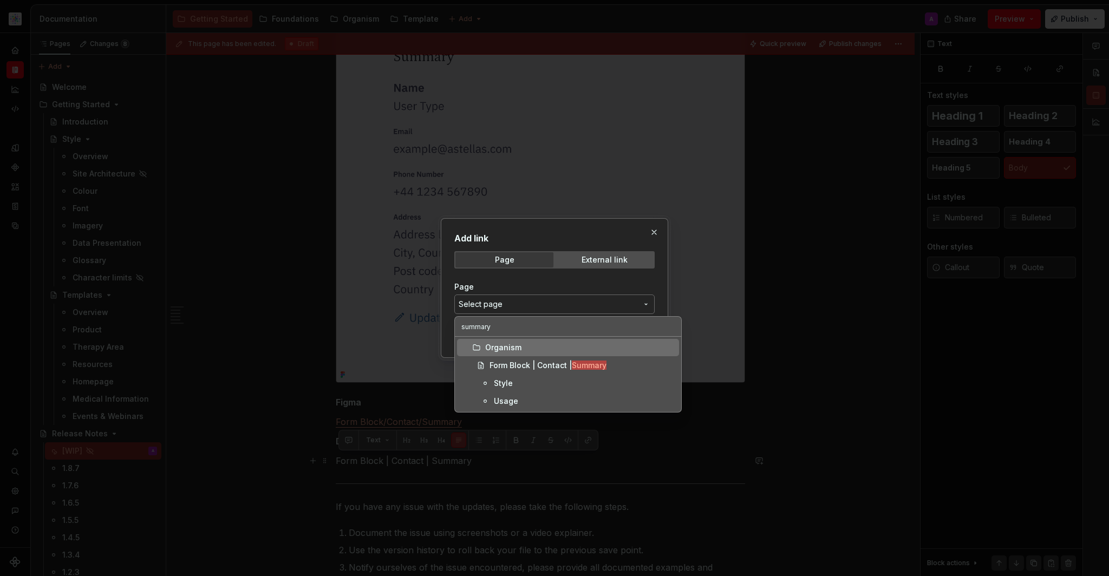
type input "summary"
drag, startPoint x: 336, startPoint y: 457, endPoint x: 571, endPoint y: 369, distance: 250.3
click at [571, 369] on div "Form Block | Contact | Summary" at bounding box center [547, 365] width 117 height 11
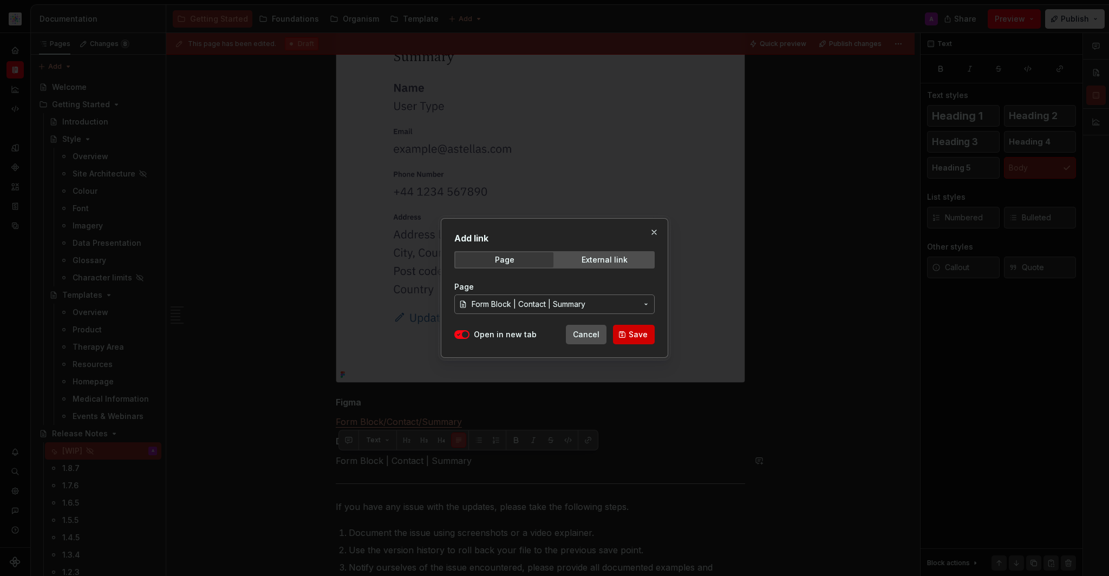
drag, startPoint x: 571, startPoint y: 369, endPoint x: 643, endPoint y: 338, distance: 78.5
click at [643, 338] on span "Save" at bounding box center [638, 334] width 19 height 11
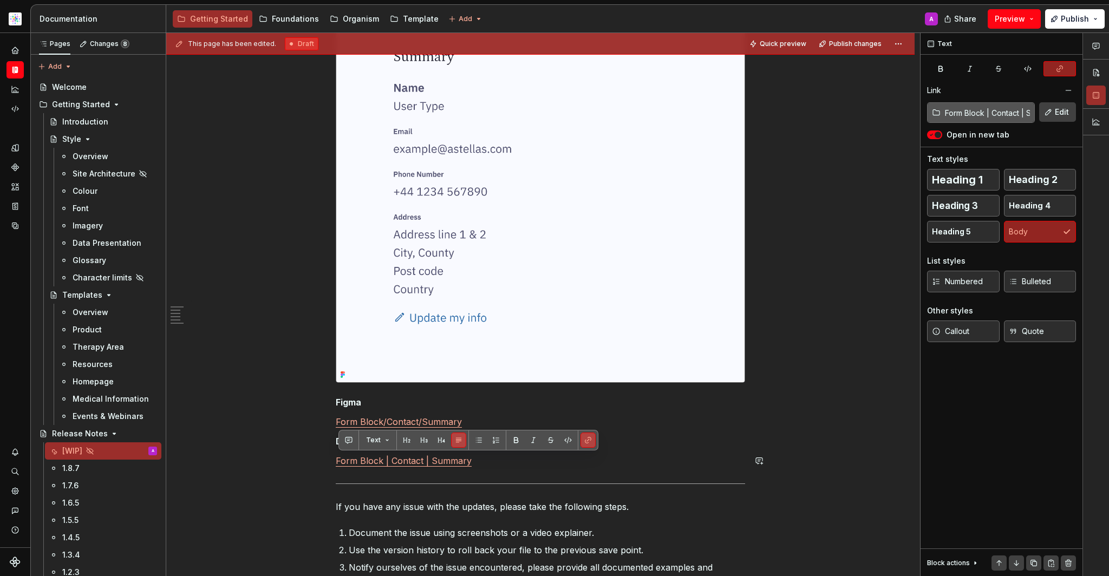
scroll to position [1149, 0]
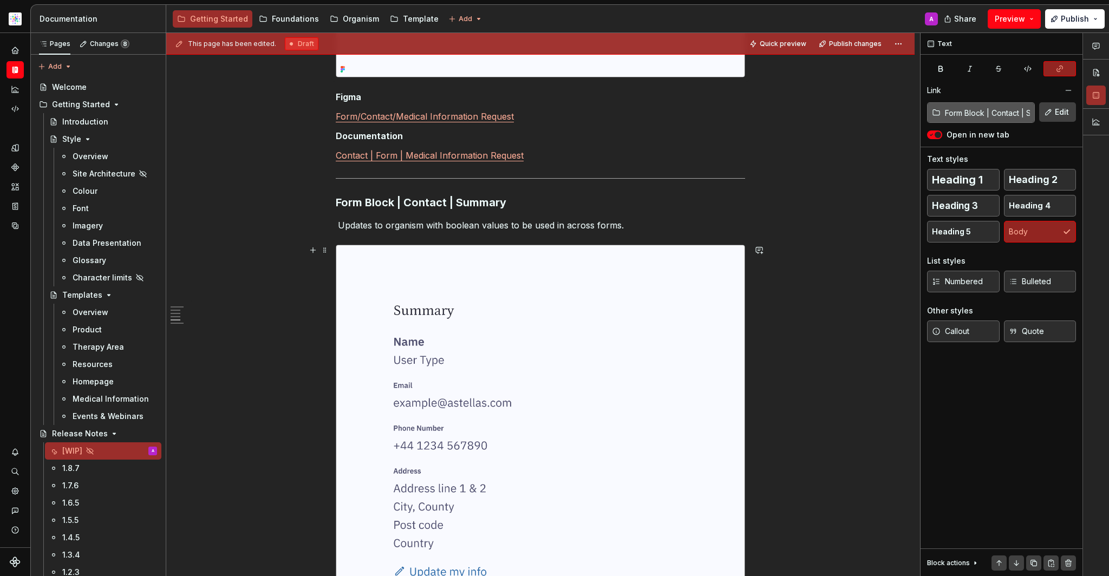
drag, startPoint x: 643, startPoint y: 338, endPoint x: 622, endPoint y: 223, distance: 116.6
click at [622, 223] on p "Updates to organism with boolean values to be used in across forms." at bounding box center [540, 225] width 409 height 13
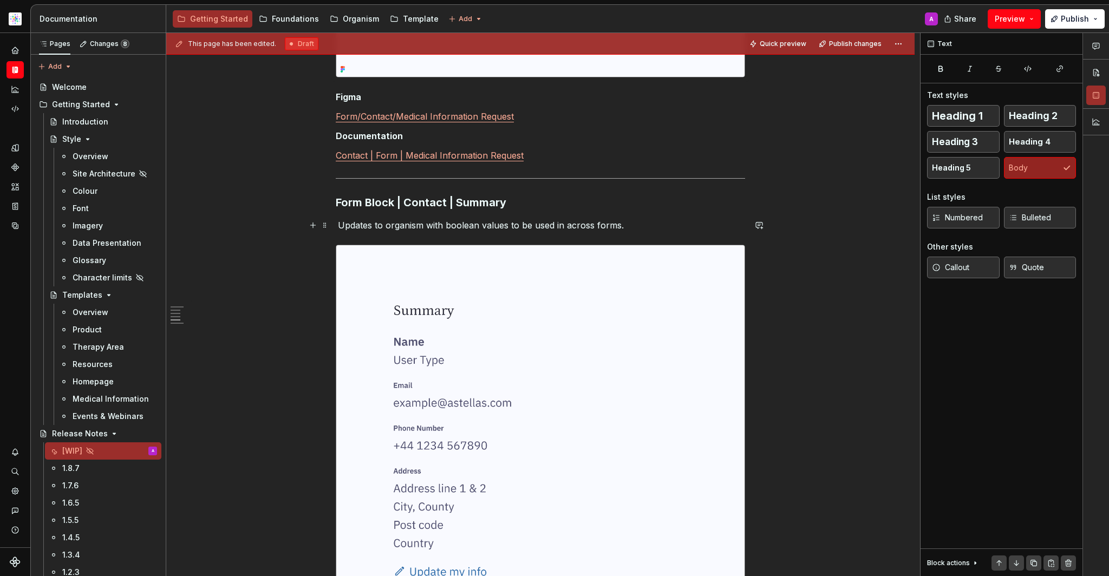
click at [447, 226] on p "Updates to organism with boolean values to be used in across forms." at bounding box center [540, 225] width 409 height 13
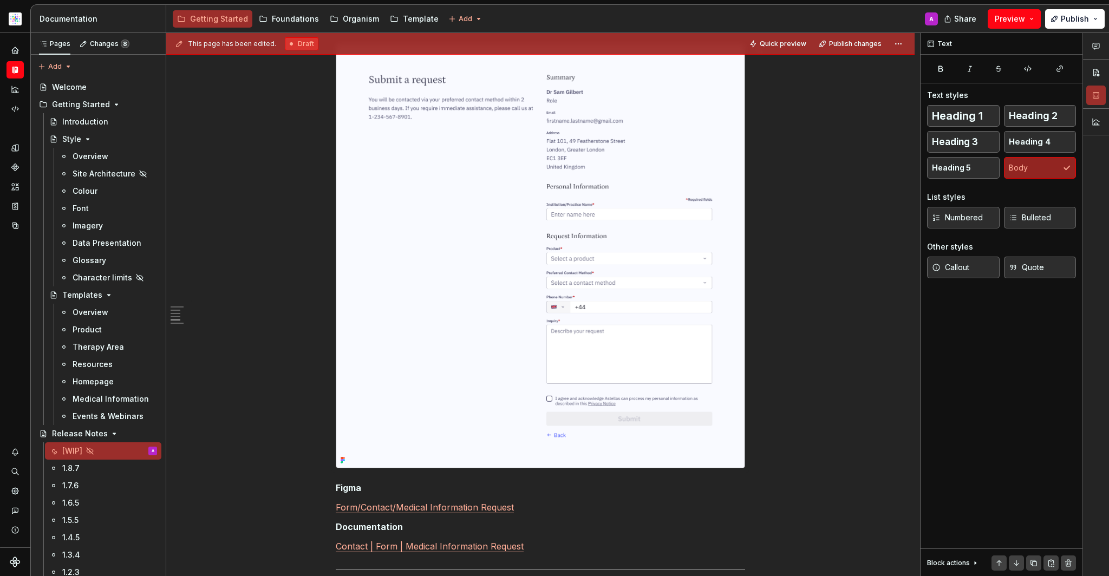
scroll to position [928, 0]
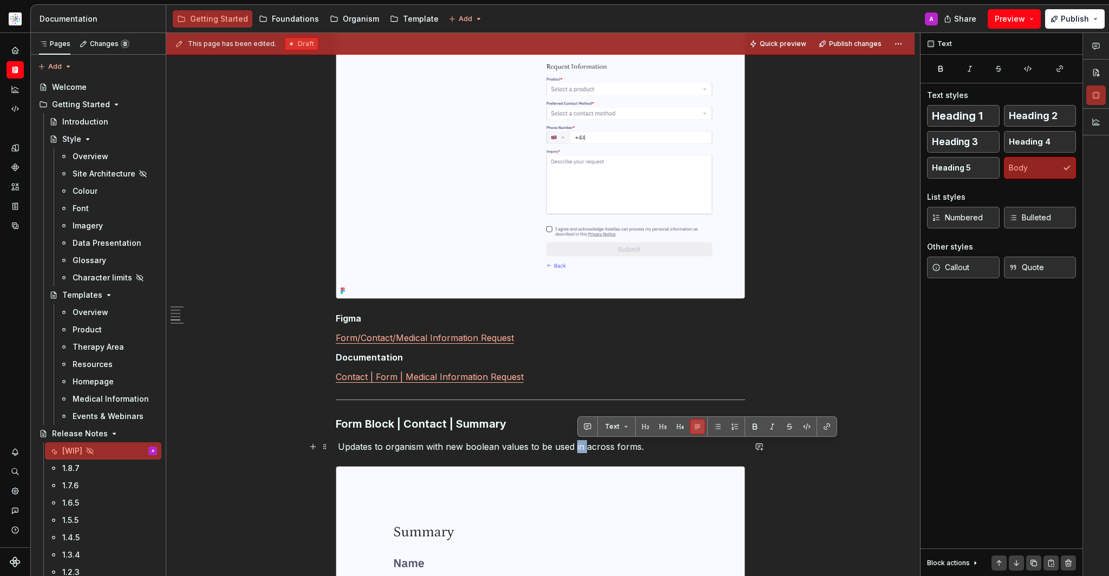
drag, startPoint x: 622, startPoint y: 223, endPoint x: 585, endPoint y: 448, distance: 227.7
click at [585, 448] on p "Updates to organism with new boolean values to be used in across forms." at bounding box center [540, 446] width 409 height 13
drag, startPoint x: 585, startPoint y: 448, endPoint x: 577, endPoint y: 443, distance: 9.9
click at [577, 443] on p "Updates to organism with new boolean values to be used multiple forms." at bounding box center [540, 446] width 409 height 13
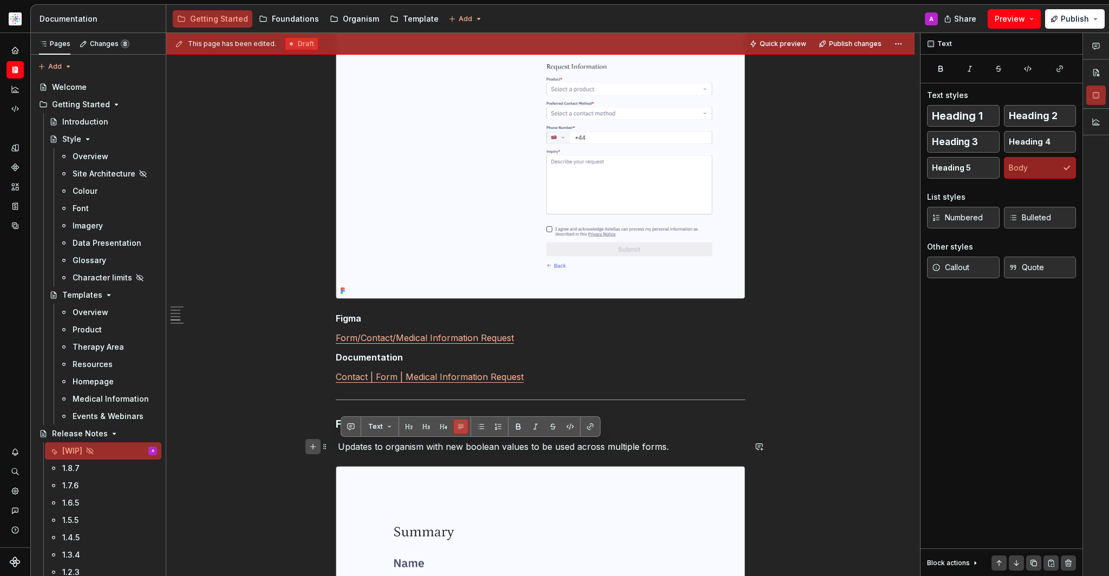
drag, startPoint x: 577, startPoint y: 443, endPoint x: 317, endPoint y: 450, distance: 259.4
click at [336, 450] on div "Release Notes Date of release: XX/08/2025 Summary Contact | Form | Medical Info…" at bounding box center [540, 233] width 409 height 1842
copy p "Updates to organism with new boolean values to be used across multiple forms."
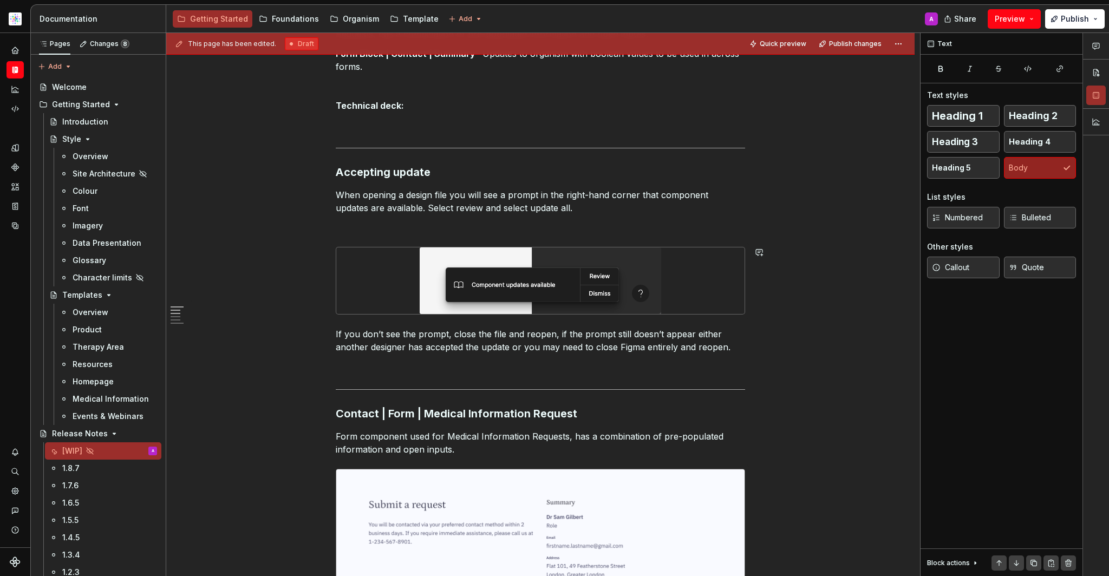
scroll to position [106, 0]
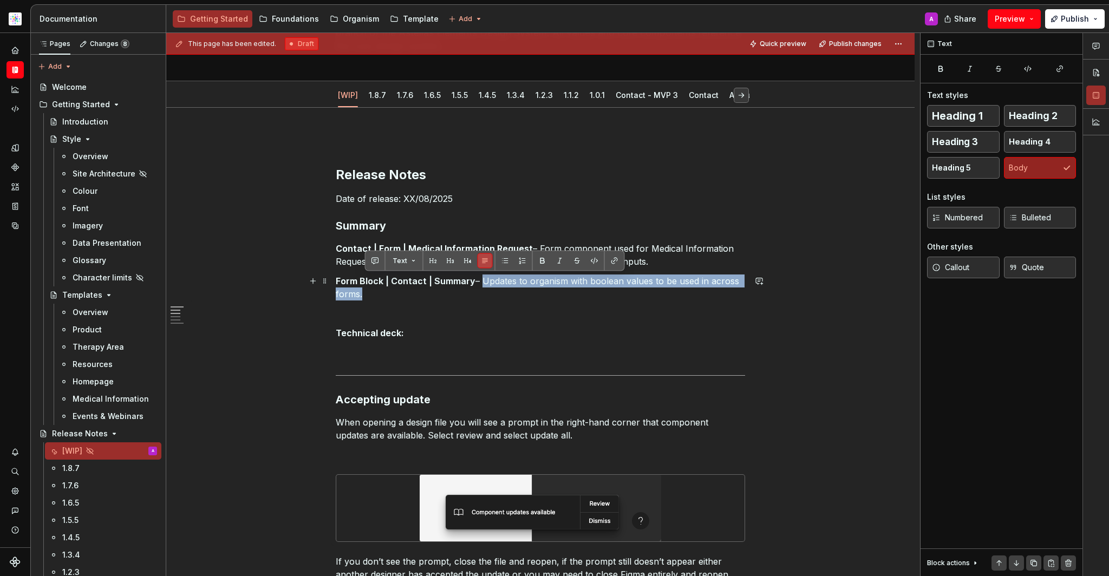
drag, startPoint x: 317, startPoint y: 450, endPoint x: 486, endPoint y: 287, distance: 235.1
click at [486, 287] on p "Form Block | Contact | Summary – Updates to organism with boolean values to be …" at bounding box center [540, 287] width 409 height 26
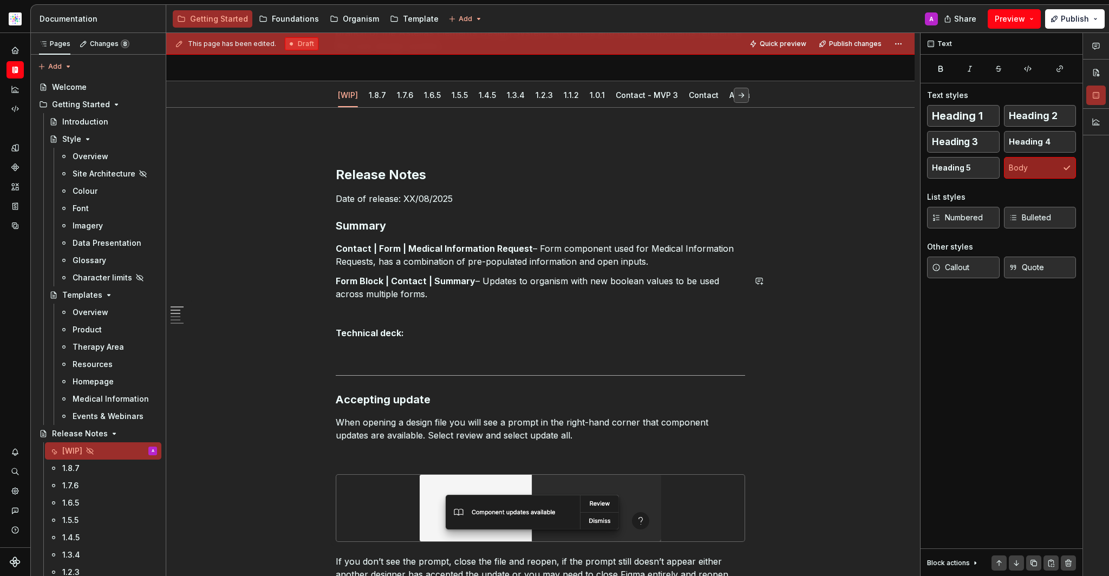
drag, startPoint x: 486, startPoint y: 287, endPoint x: 527, endPoint y: 311, distance: 47.1
click at [527, 311] on p at bounding box center [540, 313] width 409 height 13
type textarea "*"
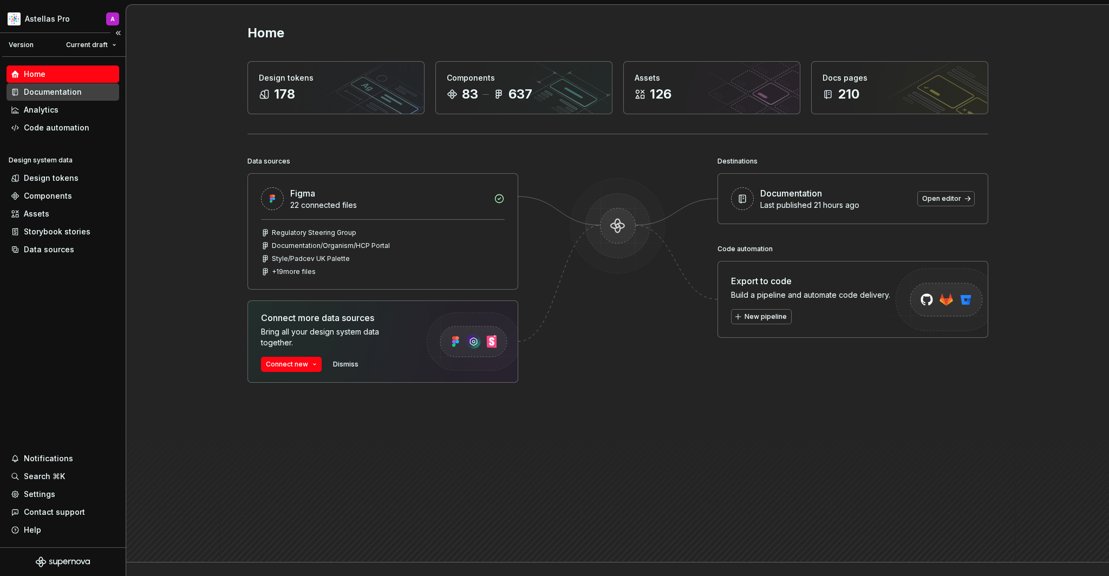
click at [65, 93] on div "Documentation" at bounding box center [53, 92] width 58 height 11
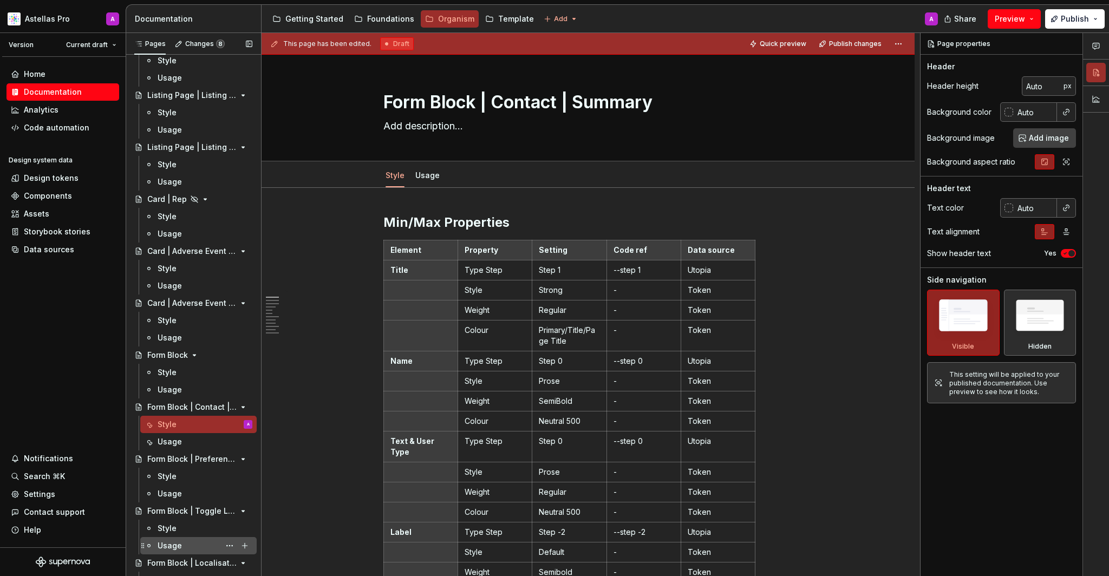
scroll to position [173, 0]
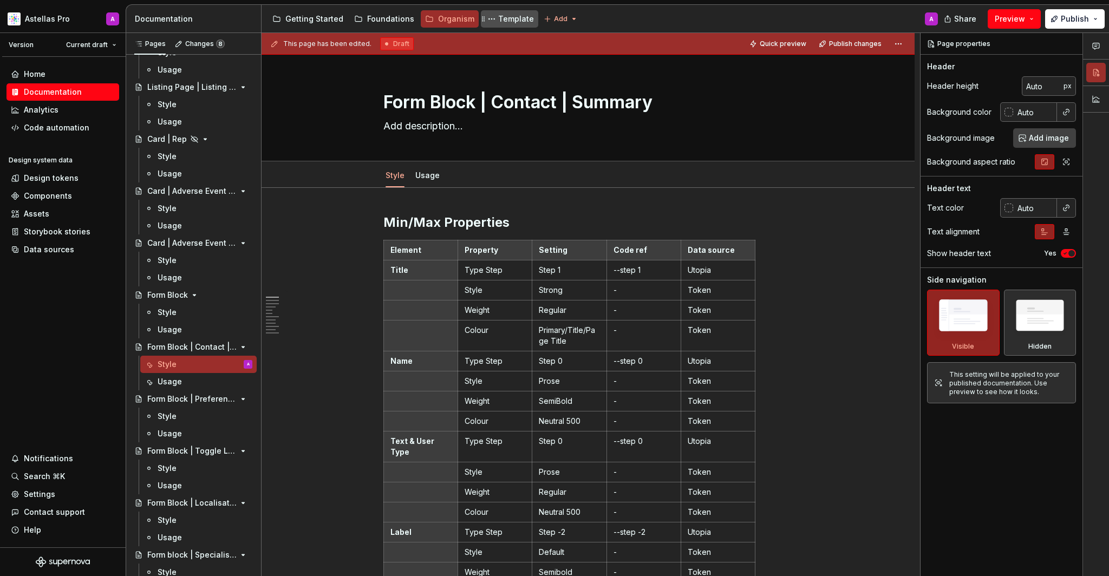
click at [501, 18] on div "Template" at bounding box center [516, 19] width 36 height 11
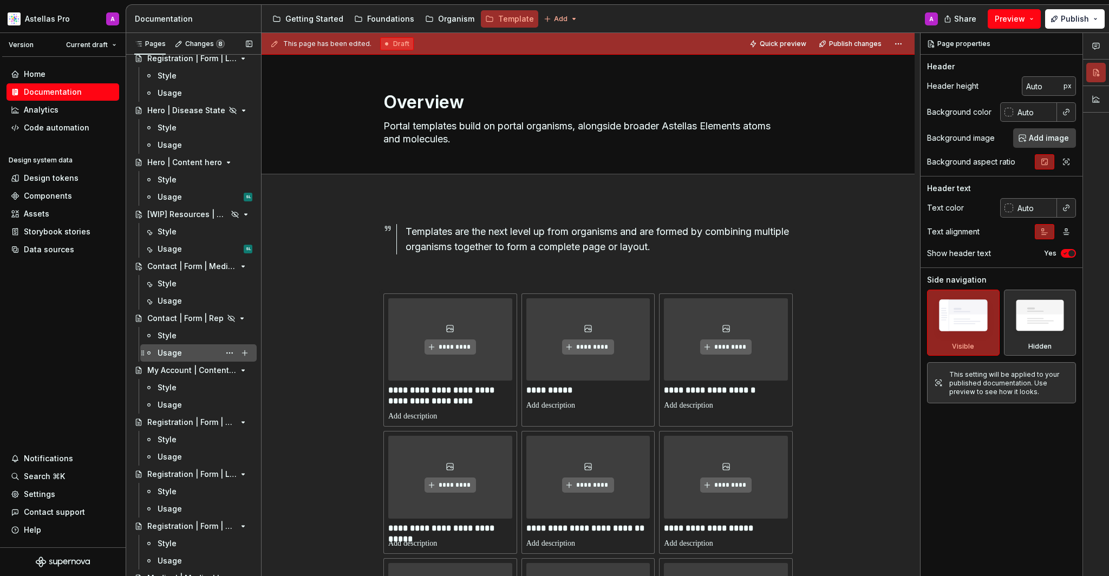
scroll to position [562, 0]
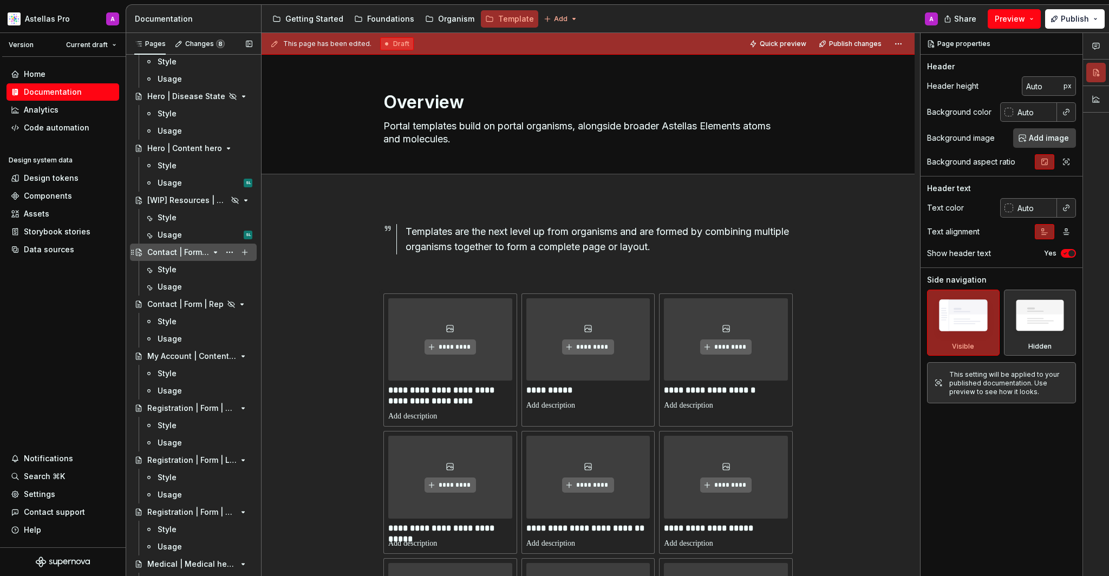
click at [191, 251] on div "Contact | Form | Medical Information Request" at bounding box center [178, 252] width 62 height 11
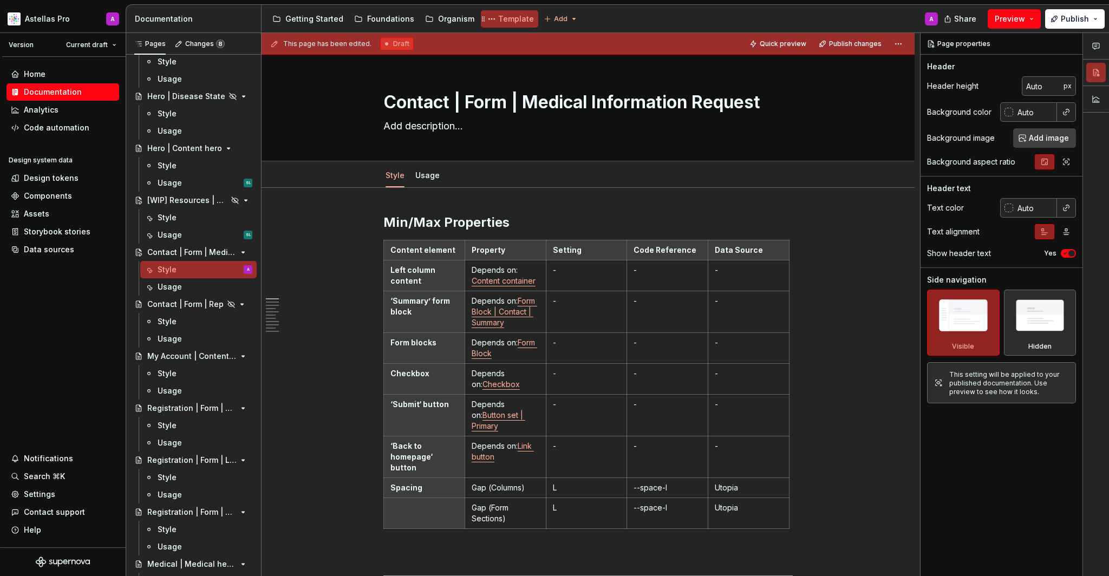
scroll to position [562, 0]
click at [374, 18] on div "Foundations" at bounding box center [390, 19] width 47 height 11
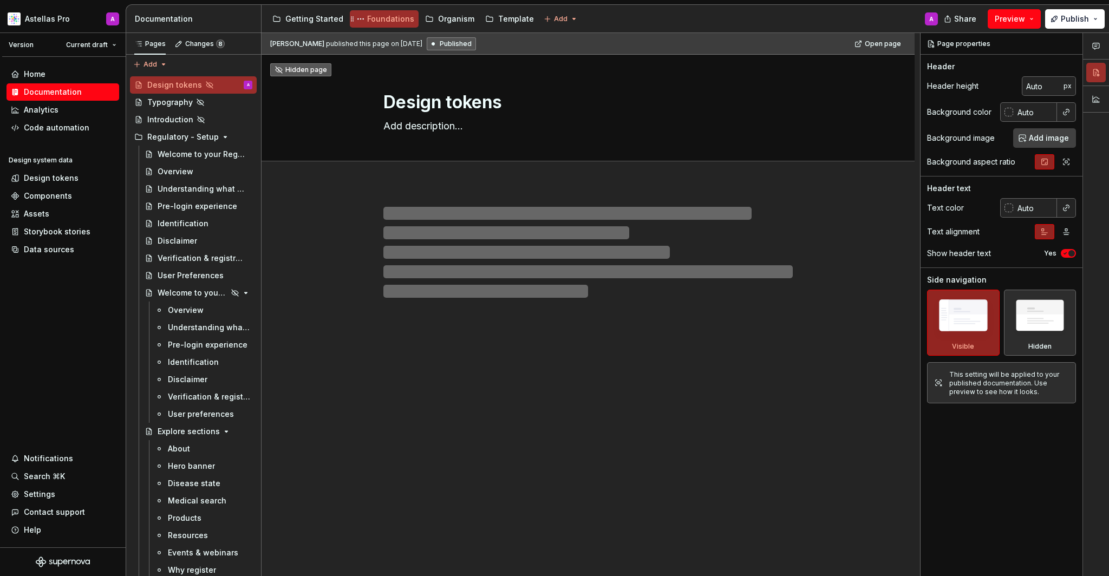
scroll to position [2, 0]
click at [326, 19] on div "Getting Started" at bounding box center [314, 19] width 58 height 11
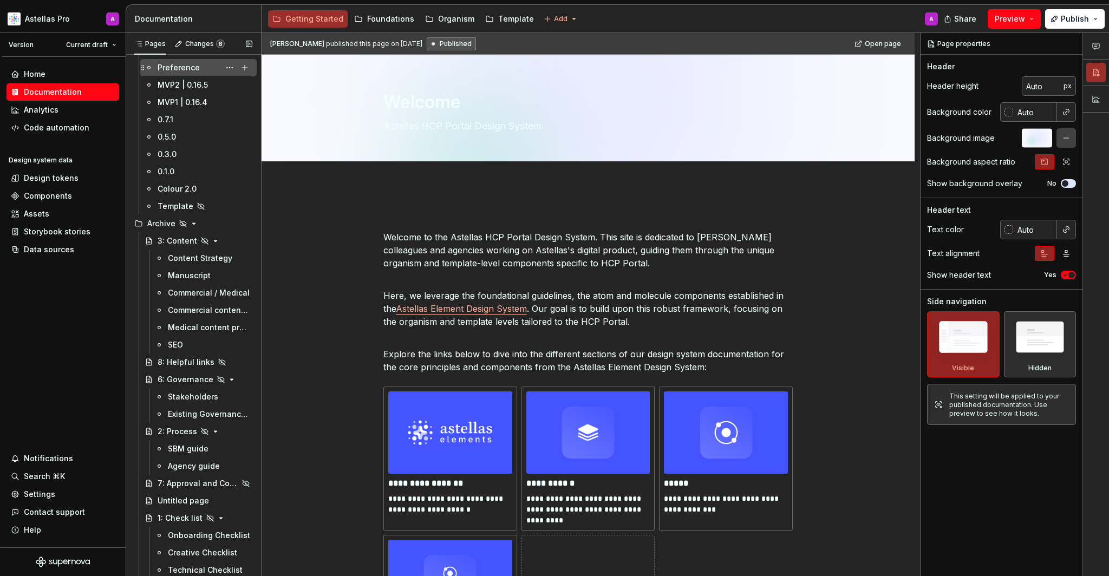
scroll to position [206, 0]
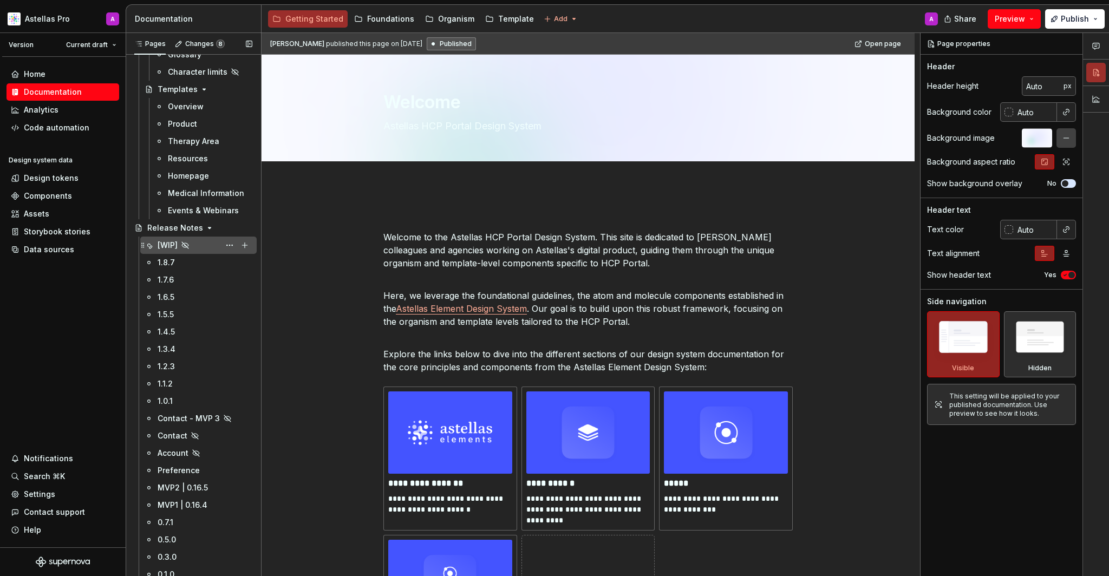
click at [201, 240] on div "[WIP]" at bounding box center [205, 245] width 95 height 15
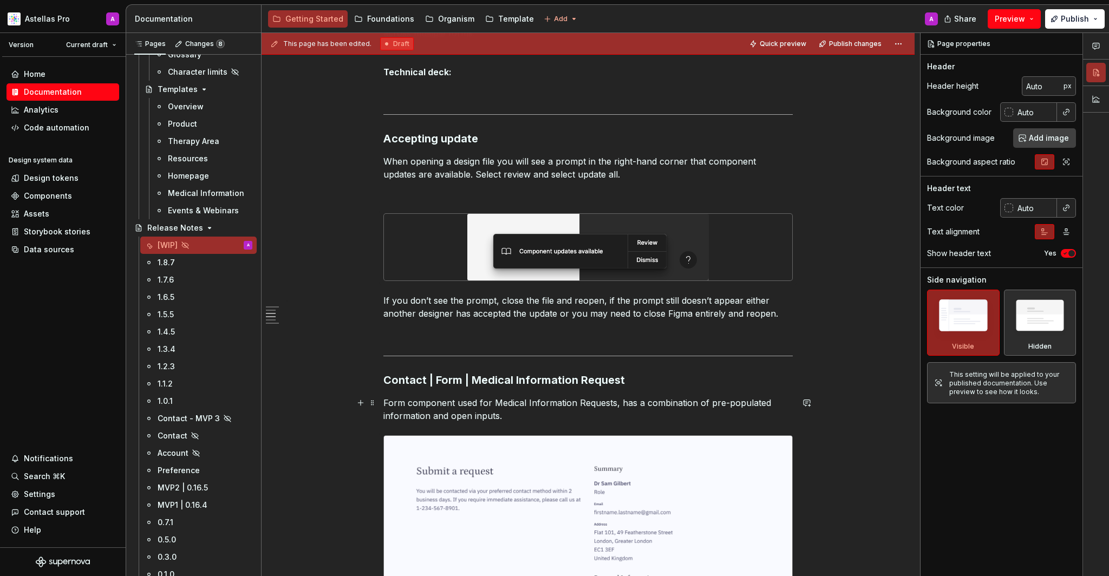
scroll to position [930, 0]
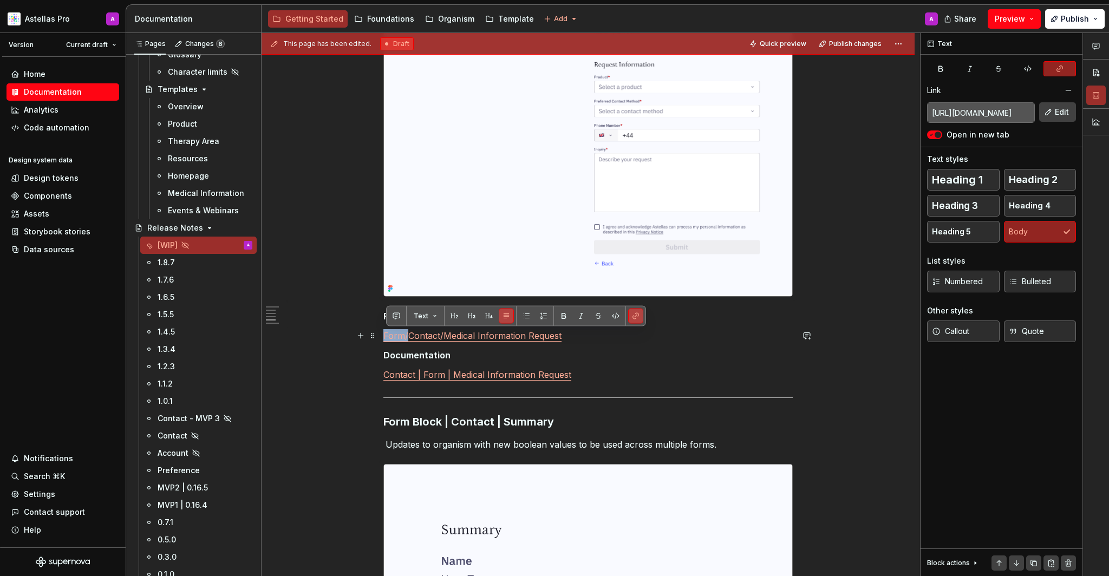
drag, startPoint x: 413, startPoint y: 335, endPoint x: 387, endPoint y: 337, distance: 26.1
click at [387, 337] on link "Form/Contact/Medical Information Request" at bounding box center [472, 335] width 178 height 11
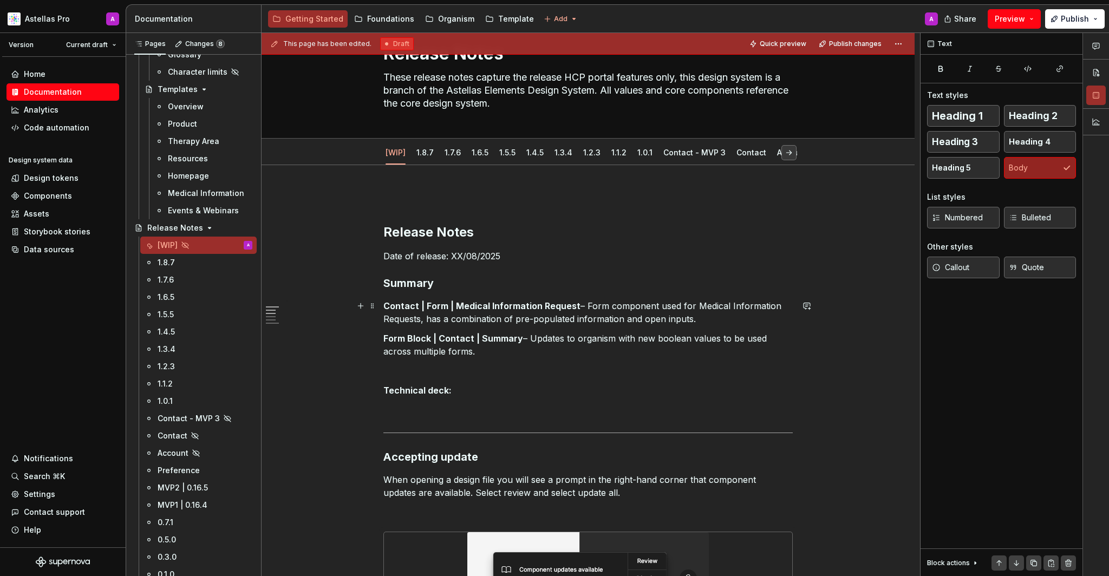
scroll to position [0, 0]
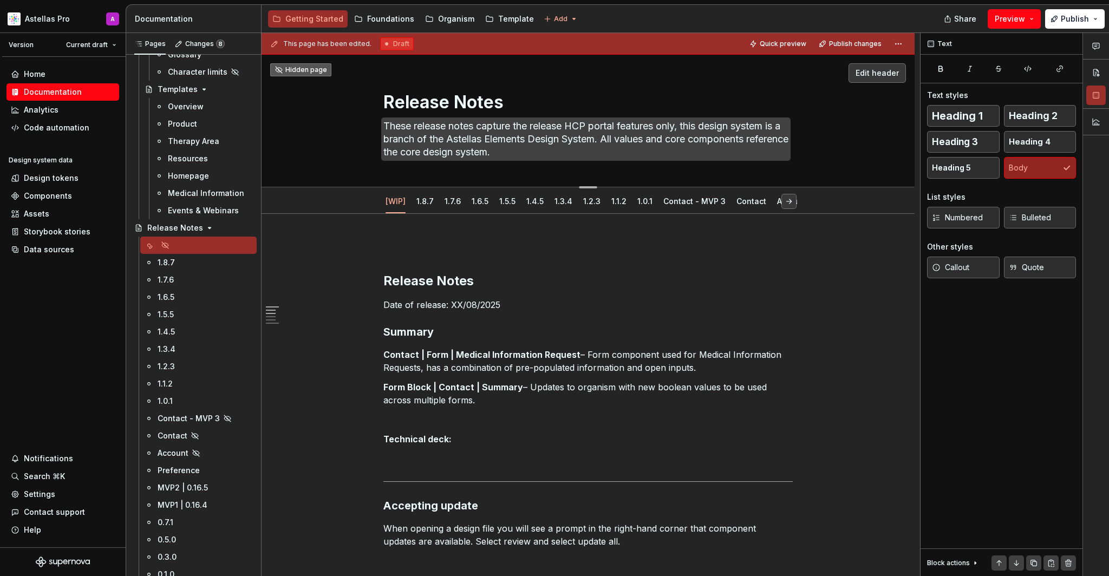
type textarea "*"
